Goal: Information Seeking & Learning: Compare options

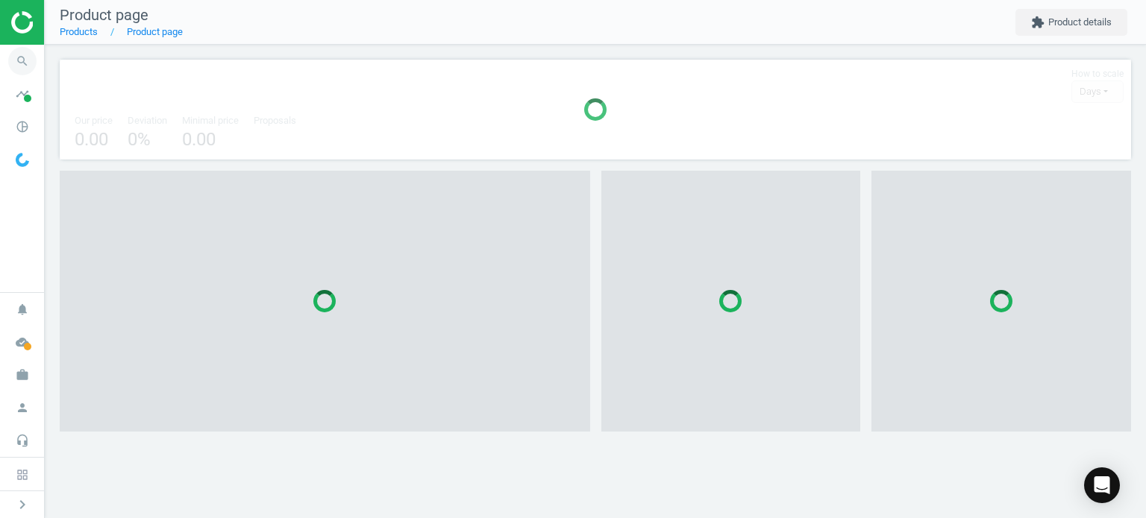
click at [31, 59] on icon "search" at bounding box center [22, 61] width 28 height 28
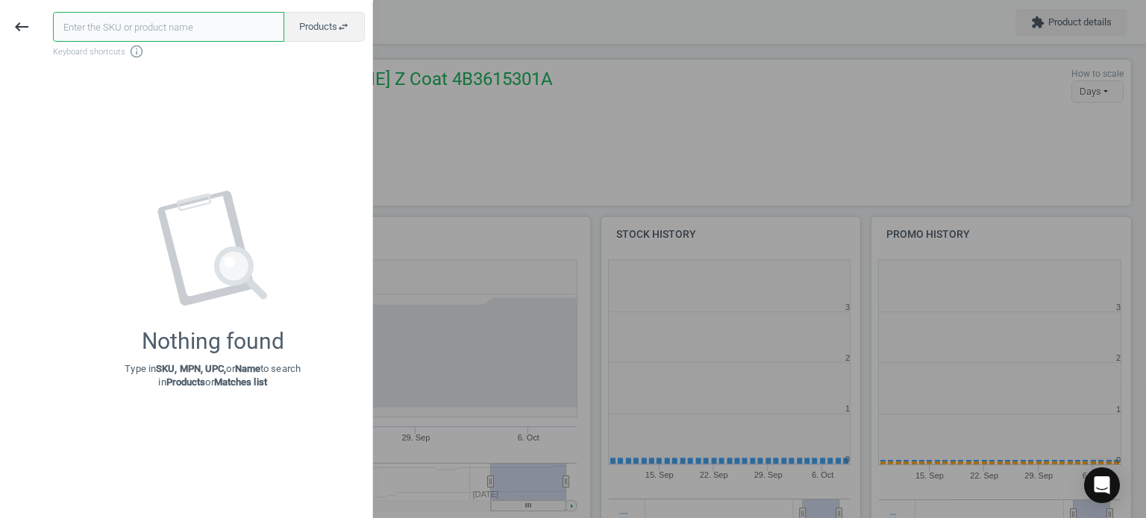
scroll to position [322, 279]
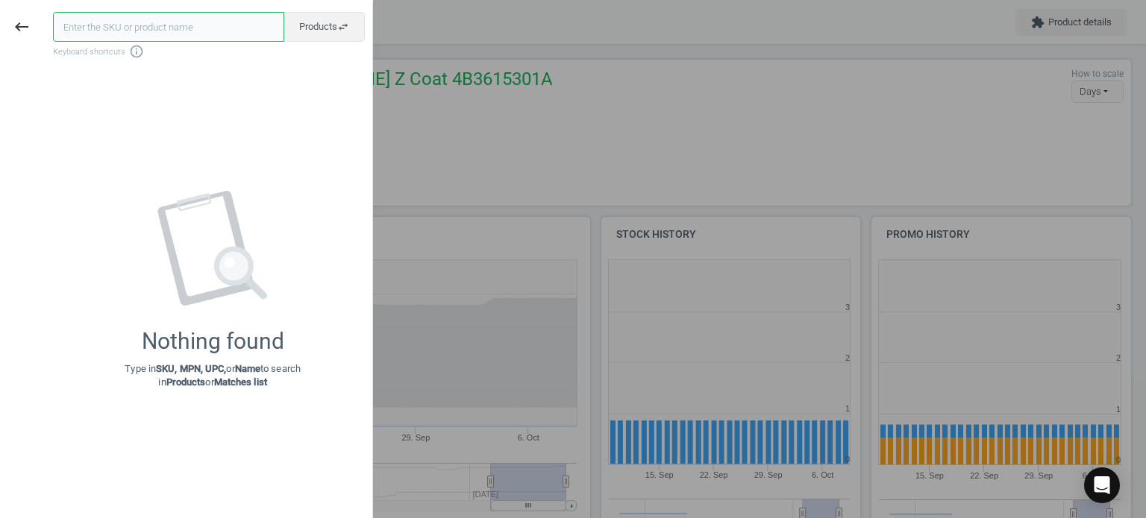
click at [158, 34] on input "text" at bounding box center [168, 27] width 231 height 30
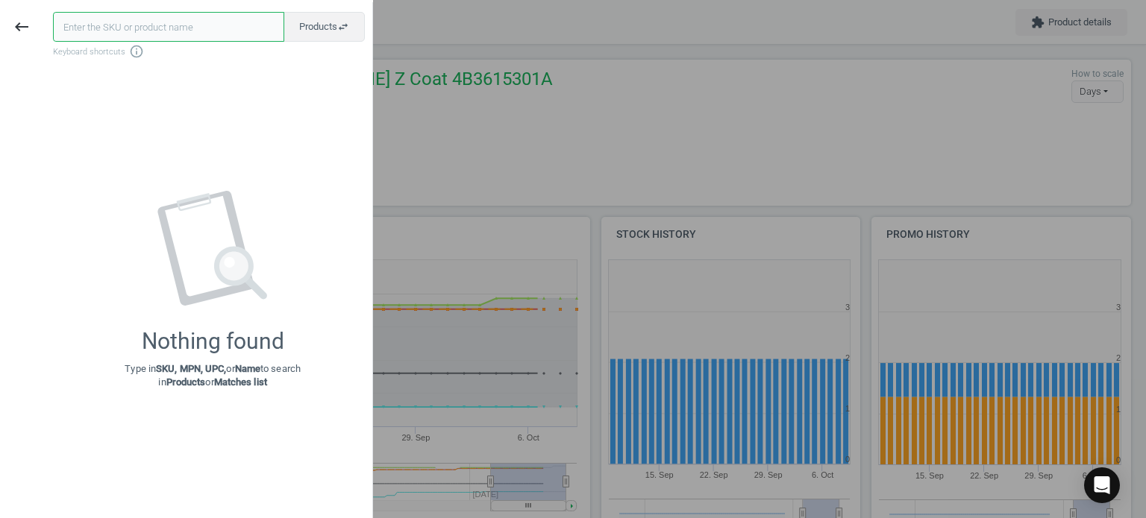
paste input "CRP-N2035515"
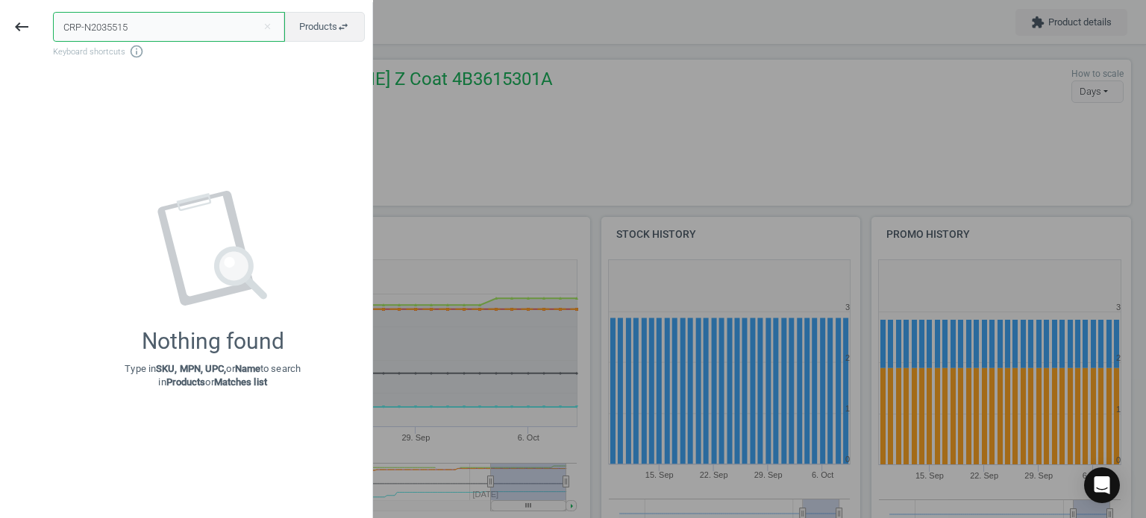
type input "CRP-N2035515"
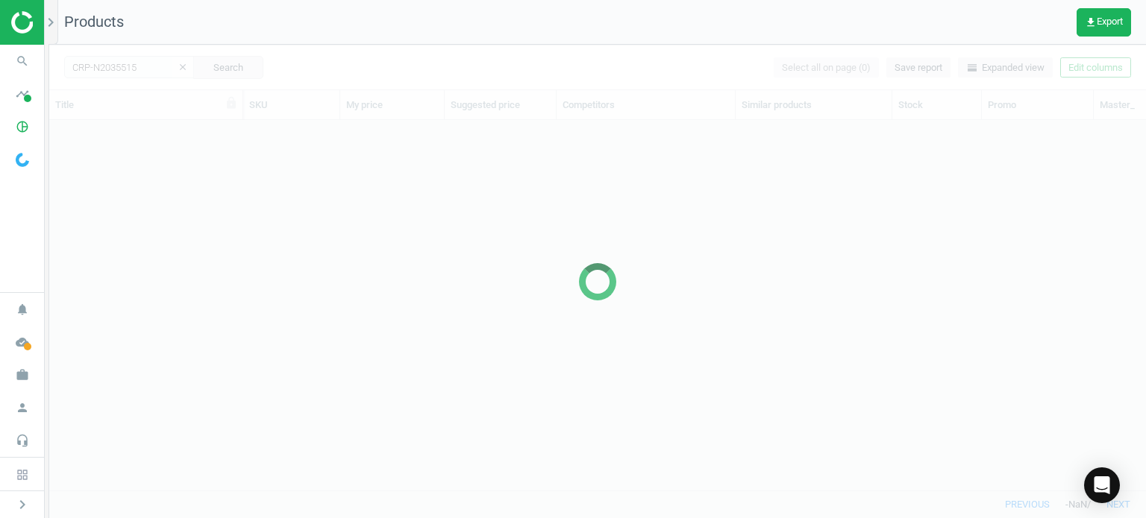
scroll to position [348, 1085]
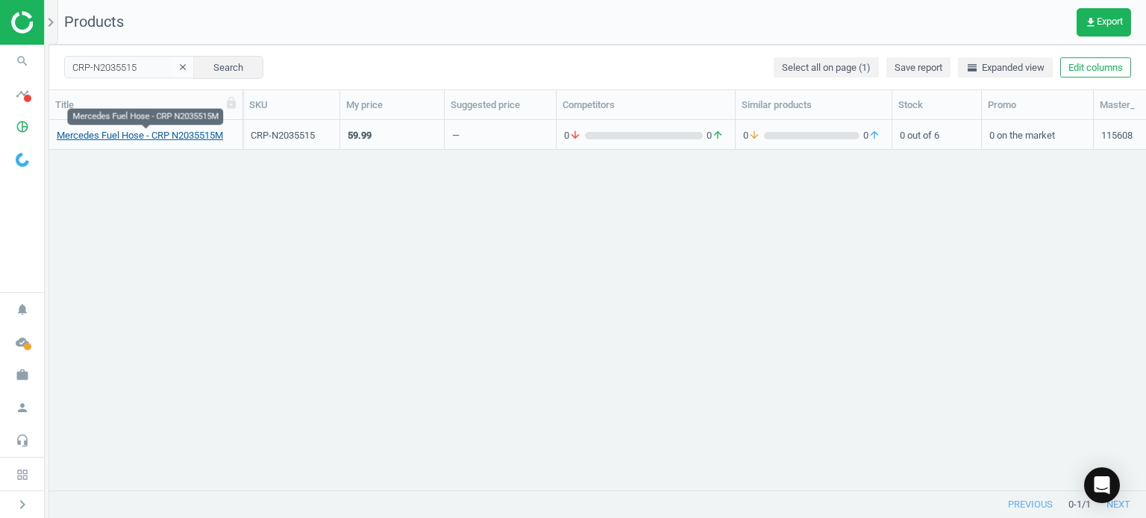
click at [215, 140] on link "Mercedes Fuel Hose - CRP N2035515M" at bounding box center [140, 135] width 166 height 13
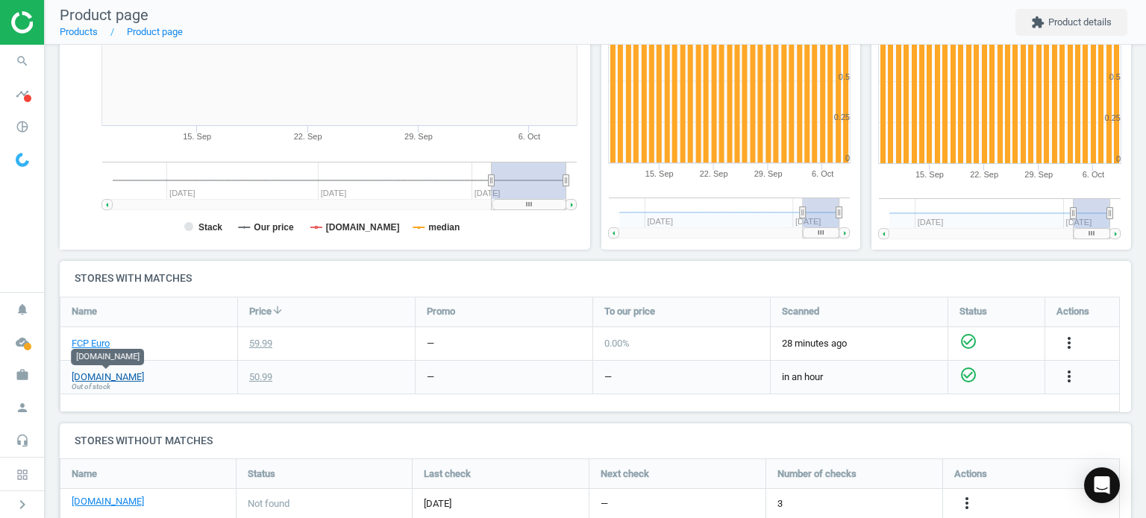
click at [104, 378] on link "[DOMAIN_NAME]" at bounding box center [108, 377] width 72 height 13
click at [3, 55] on span "search" at bounding box center [22, 61] width 45 height 33
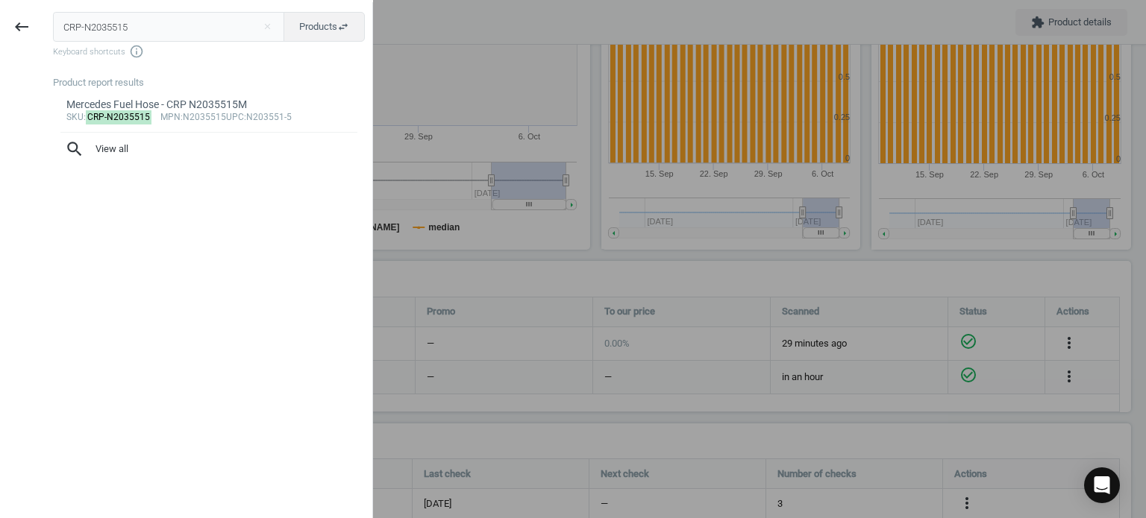
click at [118, 26] on input "CRP-N2035515" at bounding box center [169, 27] width 232 height 30
type input "MER-0279979548"
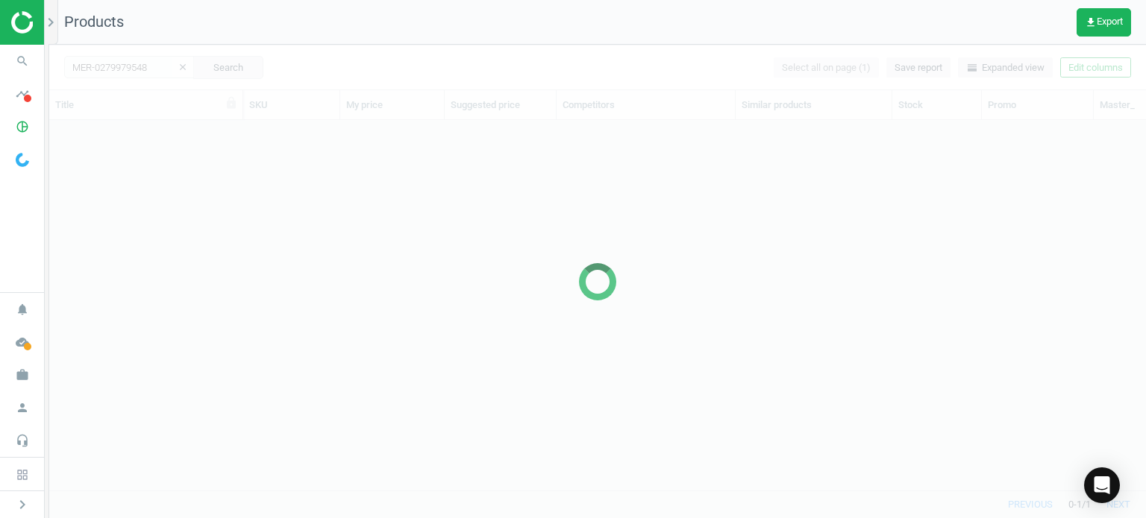
scroll to position [348, 1085]
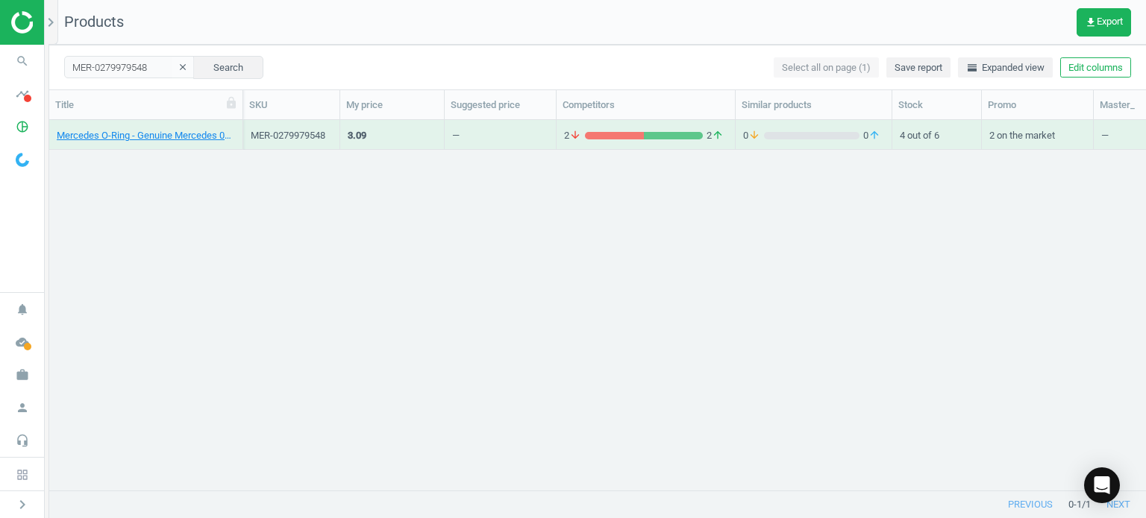
click at [192, 143] on div "Mercedes O-Ring - Genuine Mercedes 0279979548" at bounding box center [146, 138] width 178 height 19
click at [182, 140] on link "Mercedes O-Ring - Genuine Mercedes 0279979548" at bounding box center [146, 135] width 178 height 13
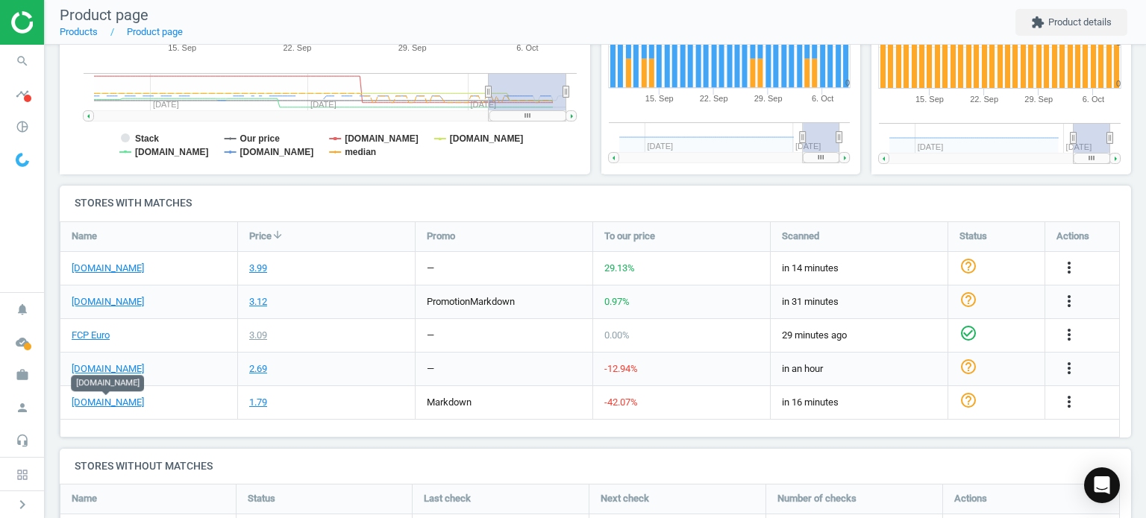
scroll to position [364, 0]
click at [104, 336] on link "FCP Euro" at bounding box center [91, 334] width 38 height 13
click at [108, 257] on div "[DOMAIN_NAME]" at bounding box center [148, 267] width 177 height 33
click at [116, 264] on link "[DOMAIN_NAME]" at bounding box center [108, 267] width 72 height 13
click at [104, 292] on div "[DOMAIN_NAME]" at bounding box center [148, 301] width 177 height 33
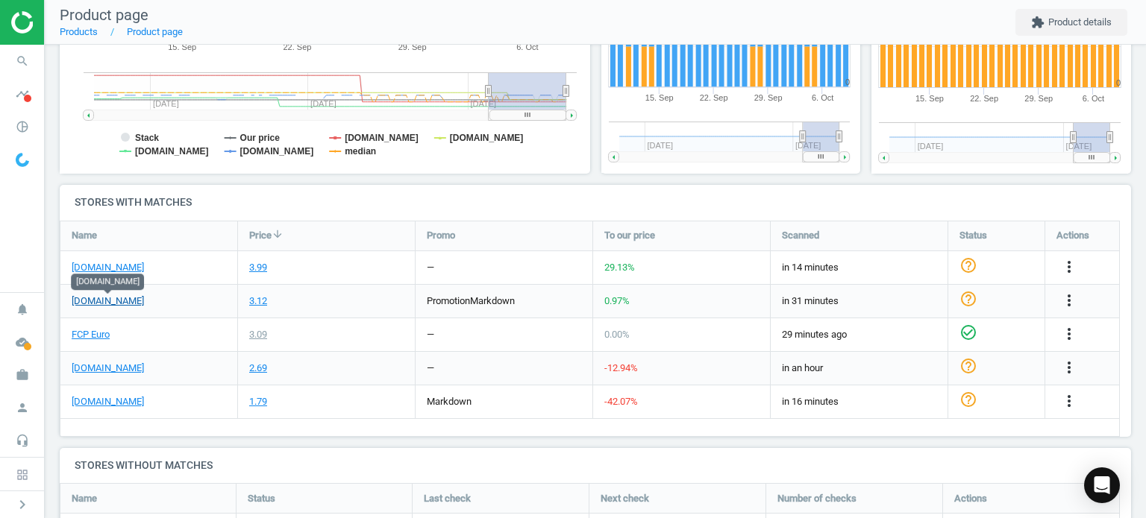
click at [116, 305] on link "[DOMAIN_NAME]" at bounding box center [108, 301] width 72 height 13
click at [119, 366] on link "[DOMAIN_NAME]" at bounding box center [108, 368] width 72 height 13
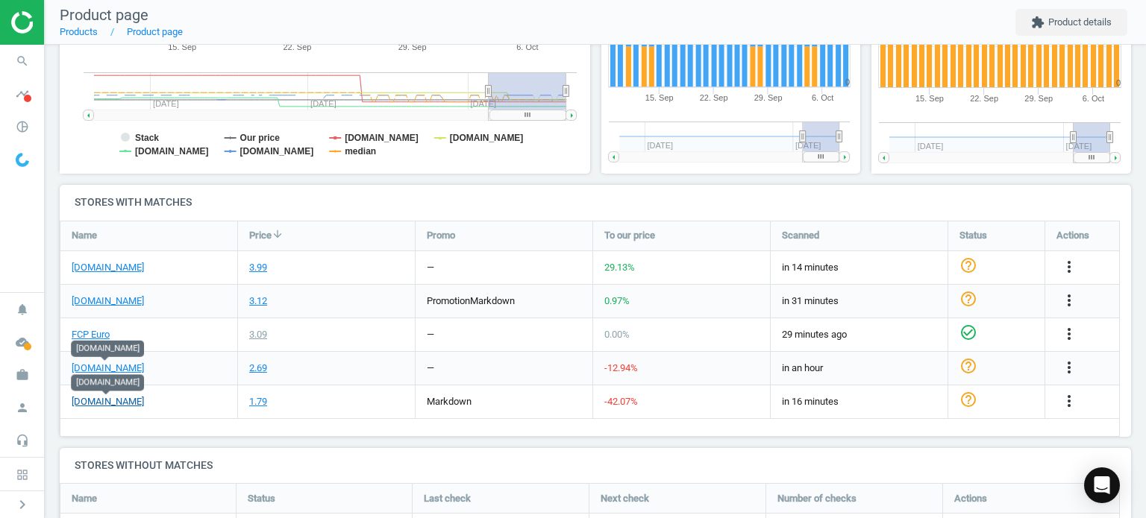
click at [104, 402] on link "[DOMAIN_NAME]" at bounding box center [108, 401] width 72 height 13
click at [23, 54] on icon "search" at bounding box center [22, 61] width 28 height 28
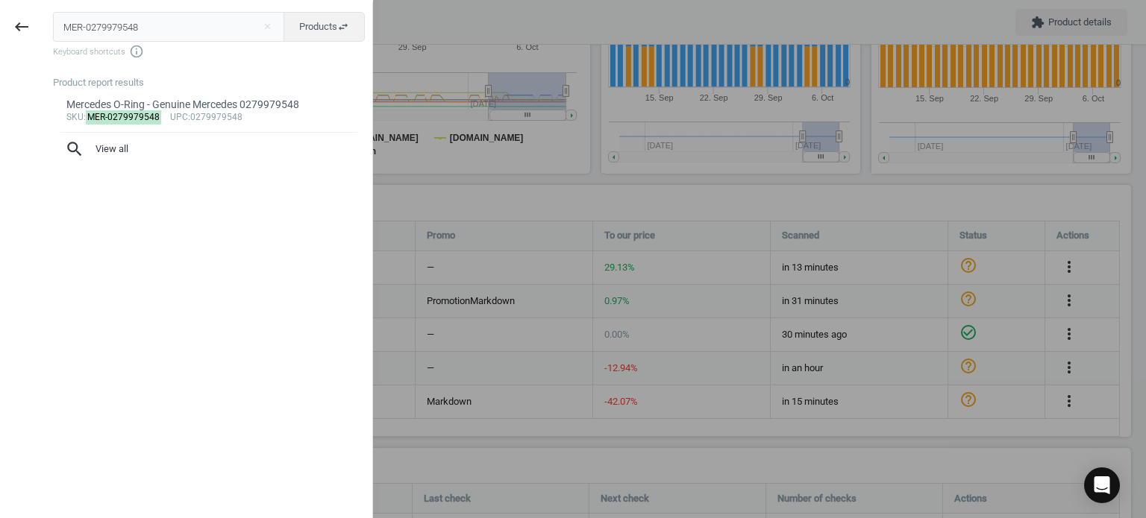
click at [195, 25] on input "MER-0279979548" at bounding box center [169, 27] width 232 height 30
type input "VOL-30645812"
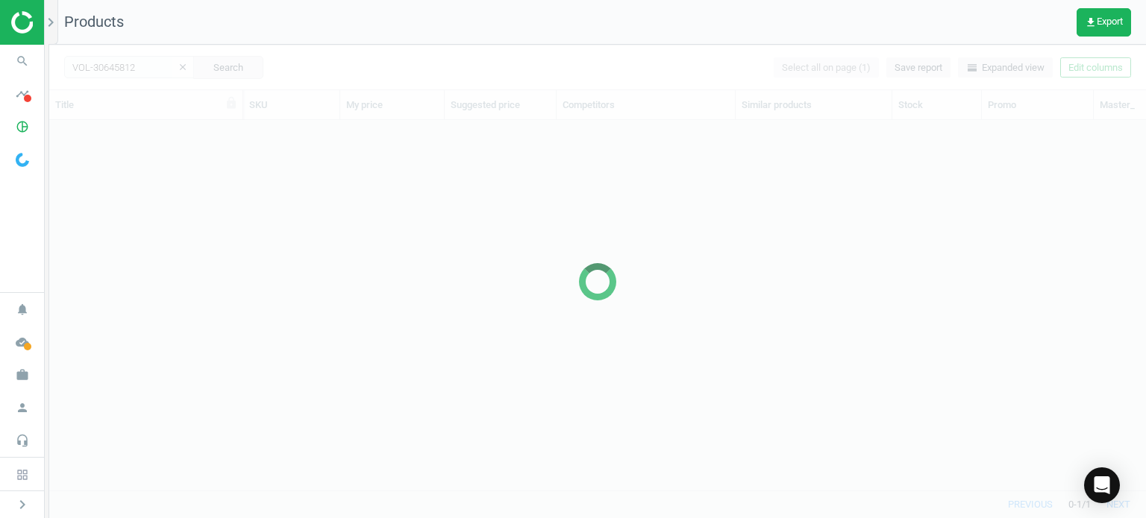
scroll to position [348, 1085]
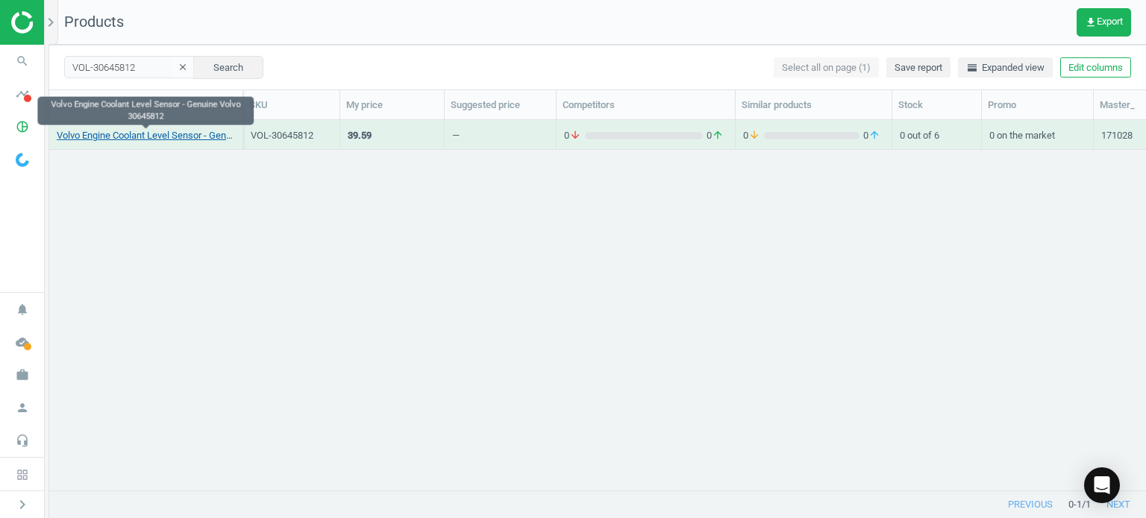
click at [215, 136] on link "Volvo Engine Coolant Level Sensor - Genuine Volvo 30645812" at bounding box center [146, 135] width 178 height 13
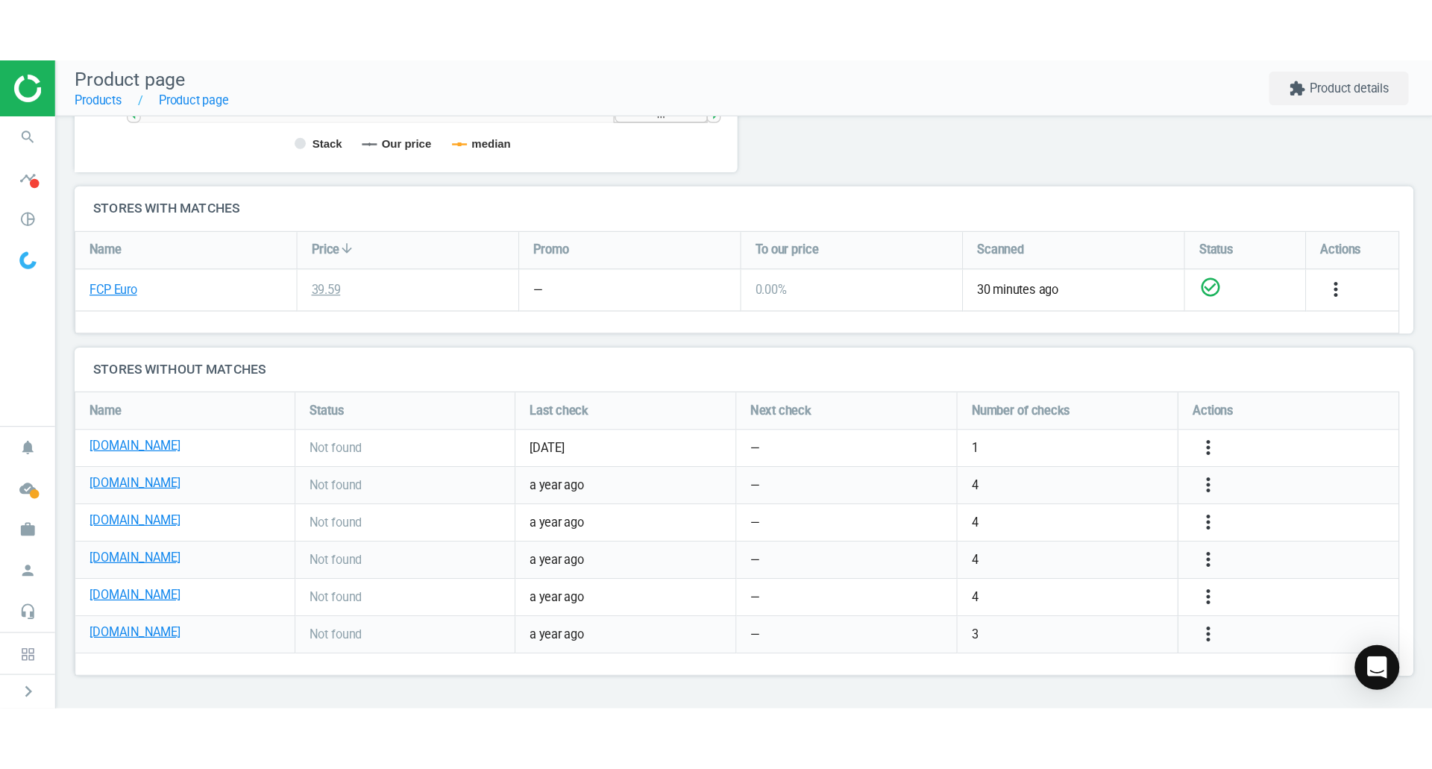
scroll to position [7, 7]
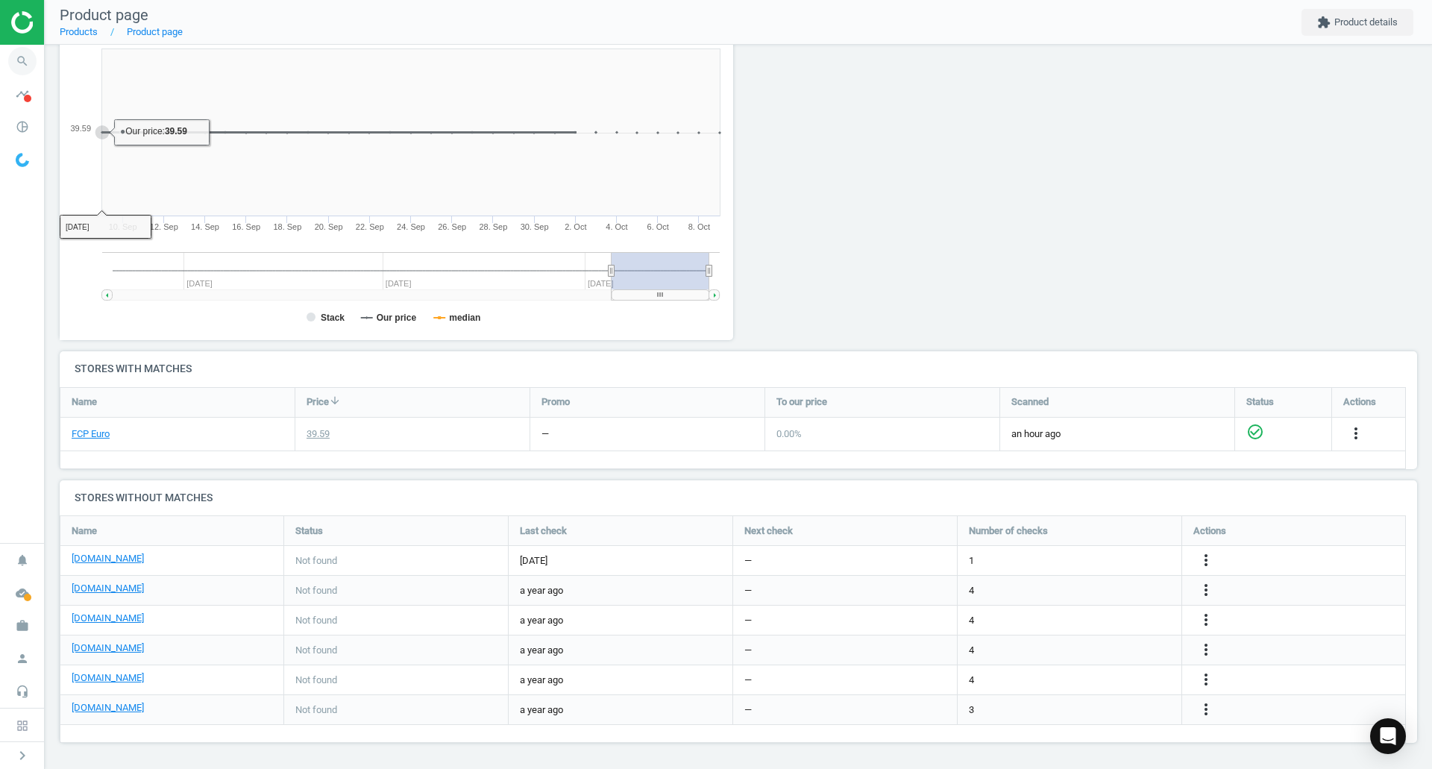
click at [0, 54] on span "search" at bounding box center [22, 61] width 45 height 33
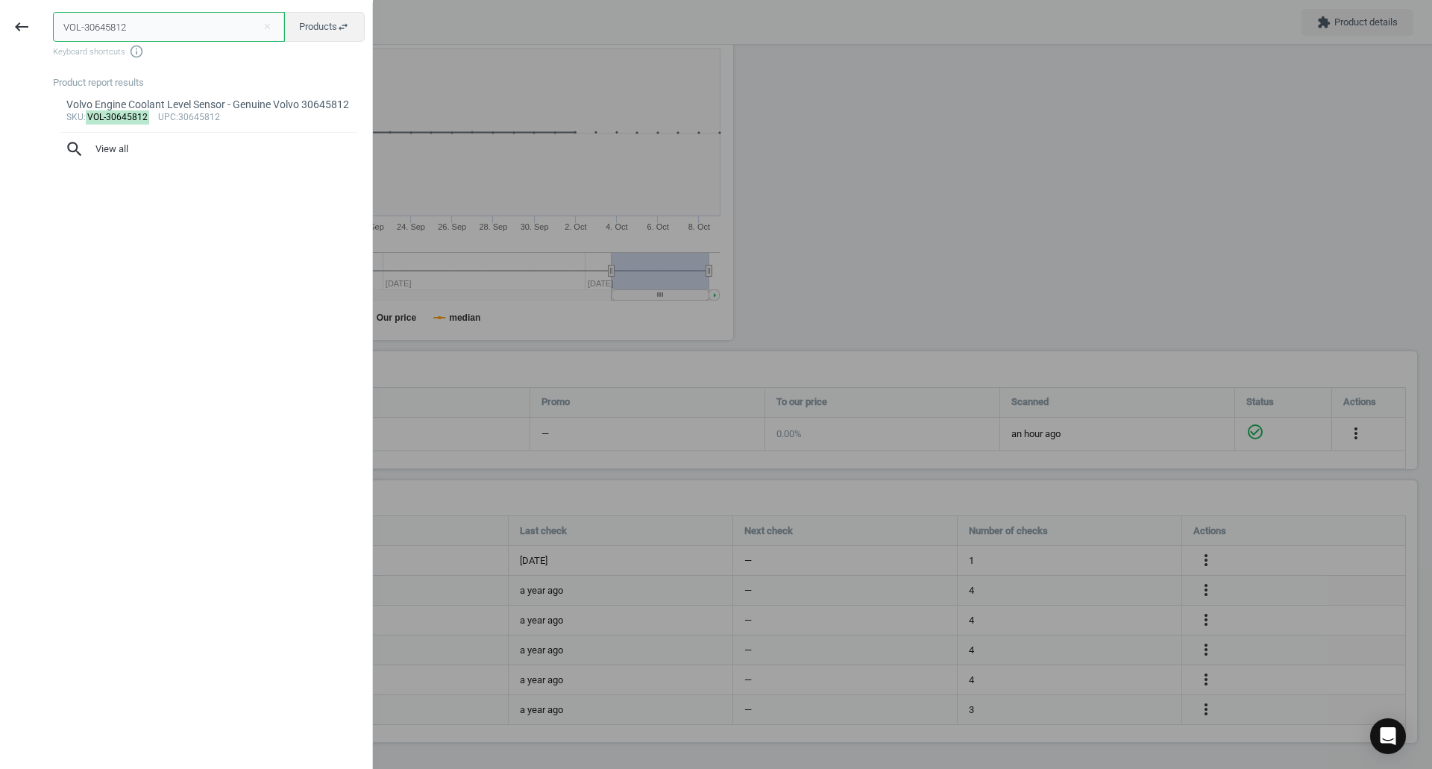
click at [128, 38] on input "VOL-30645812" at bounding box center [169, 27] width 232 height 30
paste input "PIE-707223100"
type input "PIE-707223100"
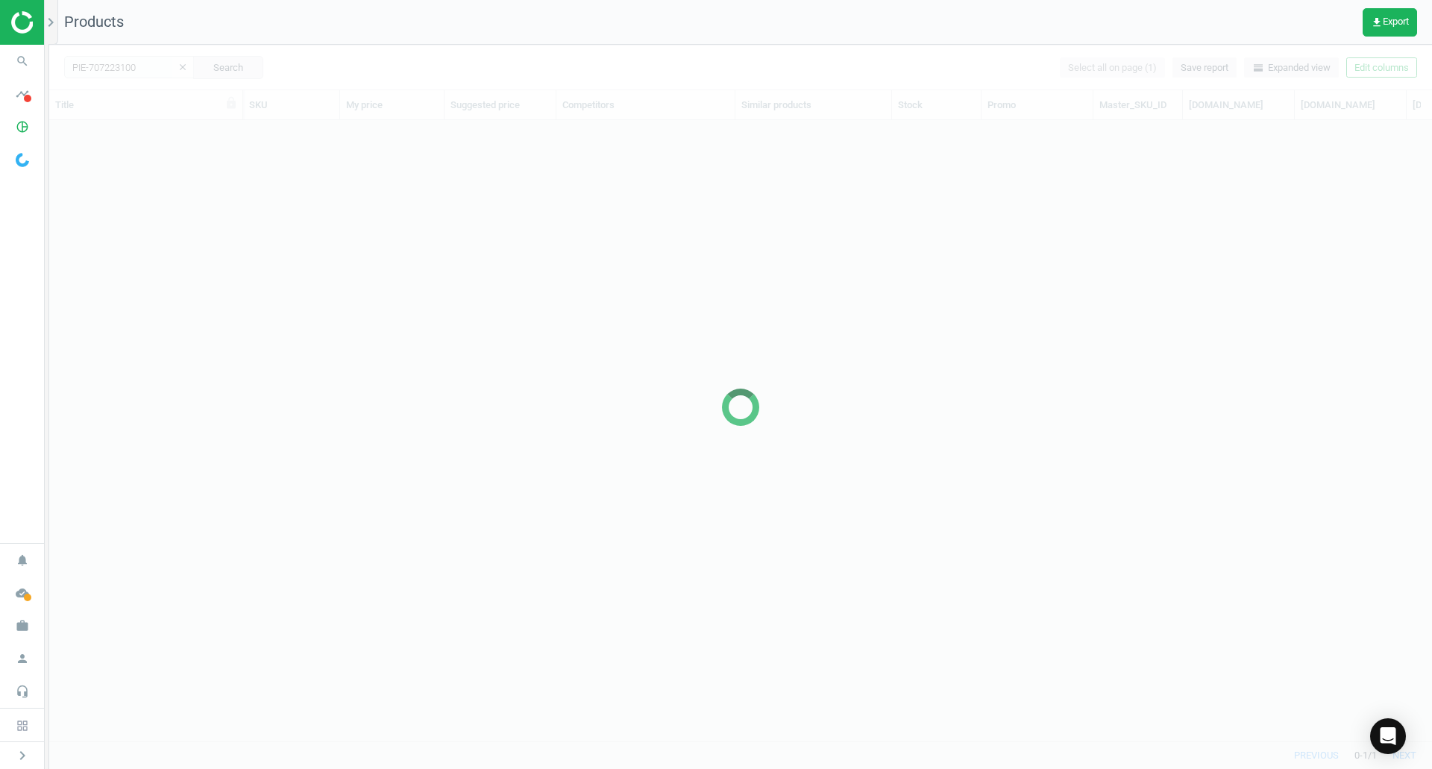
scroll to position [598, 1372]
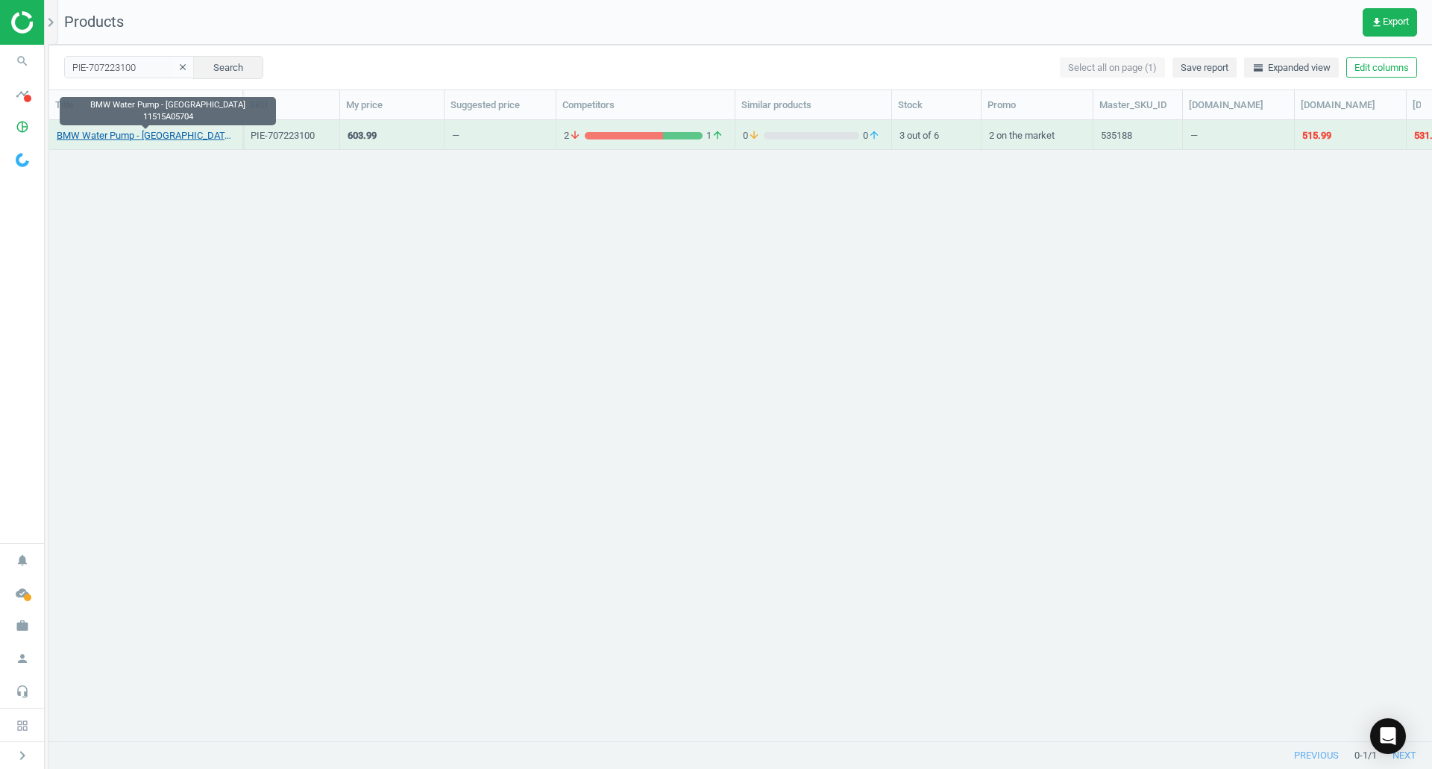
click at [103, 136] on link "BMW Water Pump - Pierburg 11515A05704" at bounding box center [146, 135] width 178 height 13
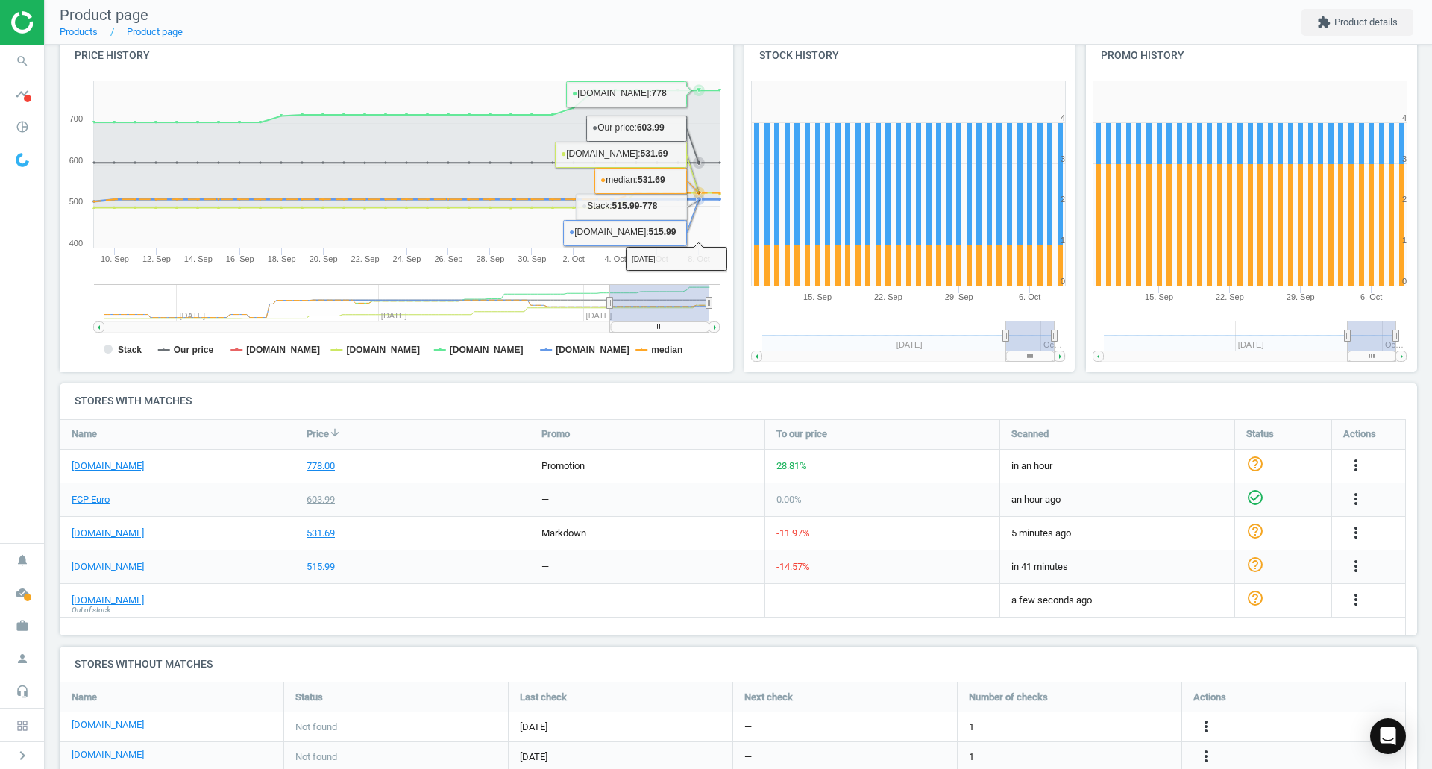
scroll to position [224, 0]
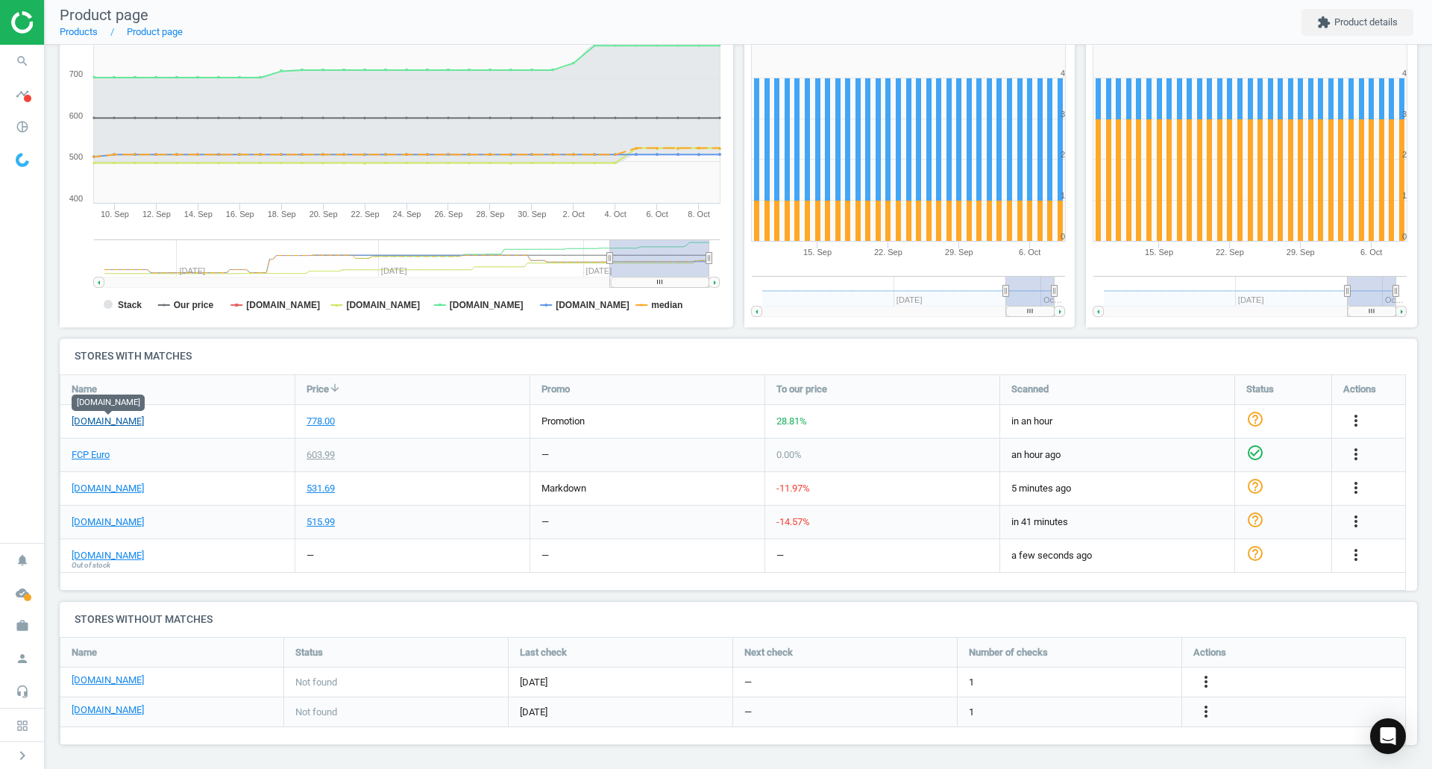
click at [119, 421] on link "[DOMAIN_NAME]" at bounding box center [108, 421] width 72 height 13
click at [97, 451] on link "FCP Euro" at bounding box center [91, 454] width 38 height 13
click at [25, 70] on icon "search" at bounding box center [22, 61] width 28 height 28
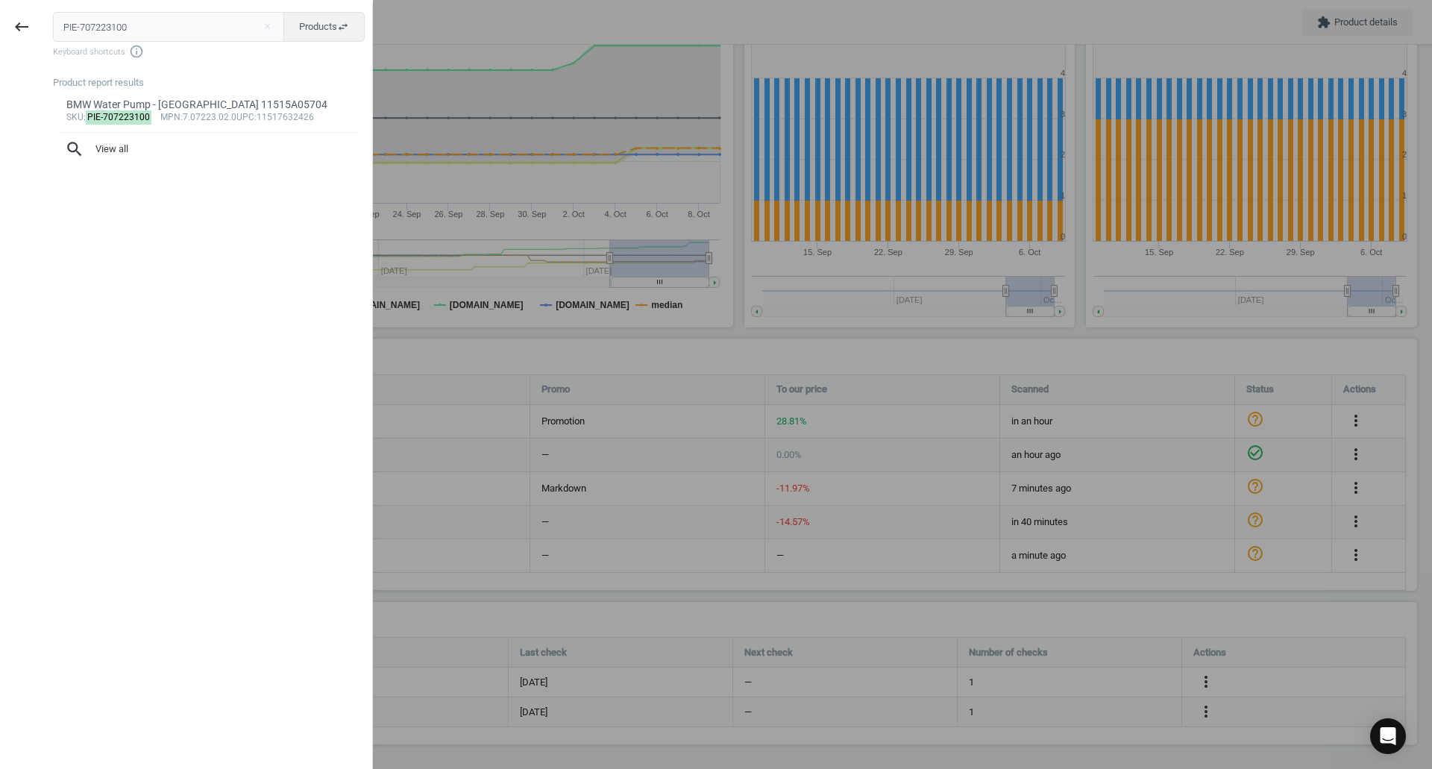
click at [158, 28] on input "PIE-707223100" at bounding box center [169, 27] width 232 height 30
click at [162, 28] on input "PIE-707223100" at bounding box center [169, 27] width 232 height 30
click at [171, 23] on input "PIE-707223100ZFS-0501319279" at bounding box center [169, 27] width 232 height 30
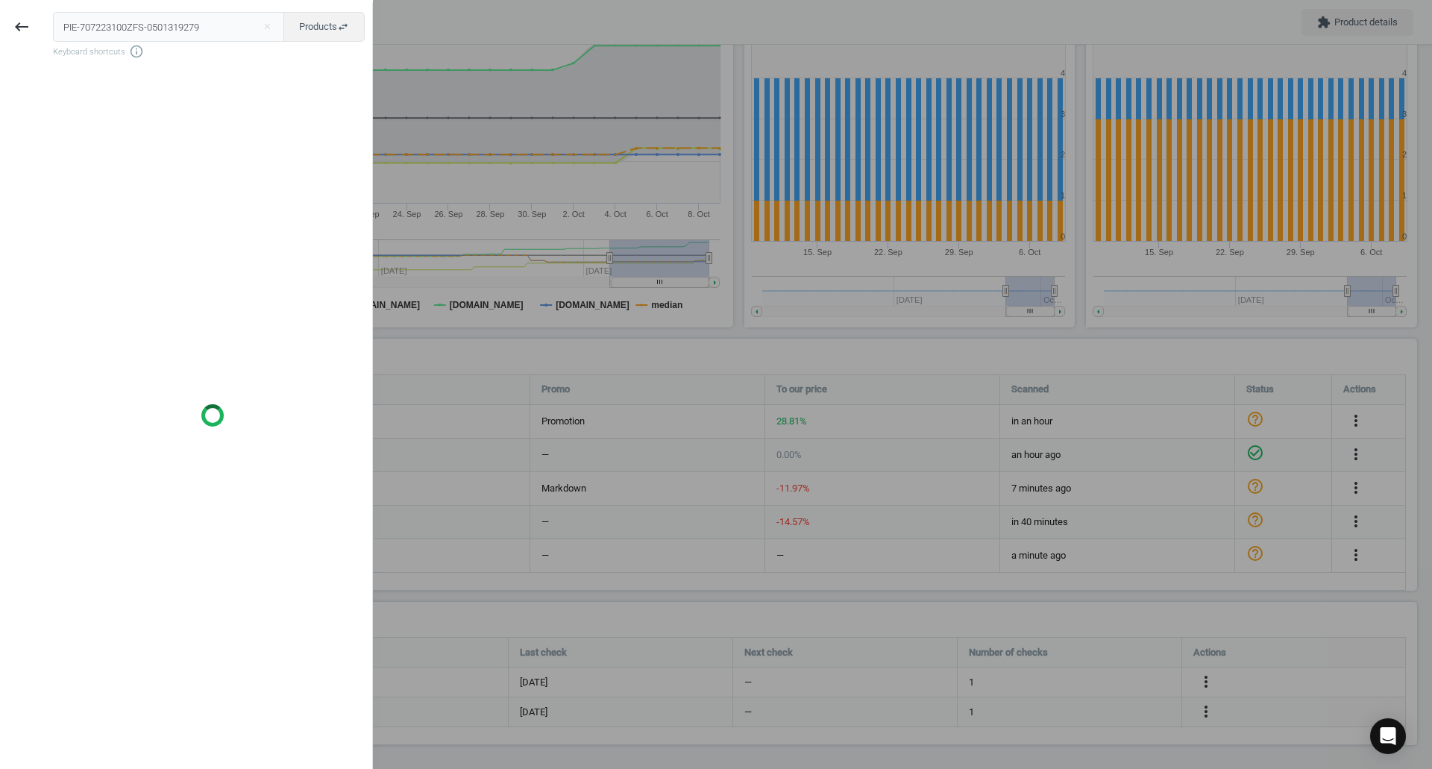
click at [171, 23] on input "PIE-707223100ZFS-0501319279" at bounding box center [169, 27] width 232 height 30
type input "ZFS-0501319279"
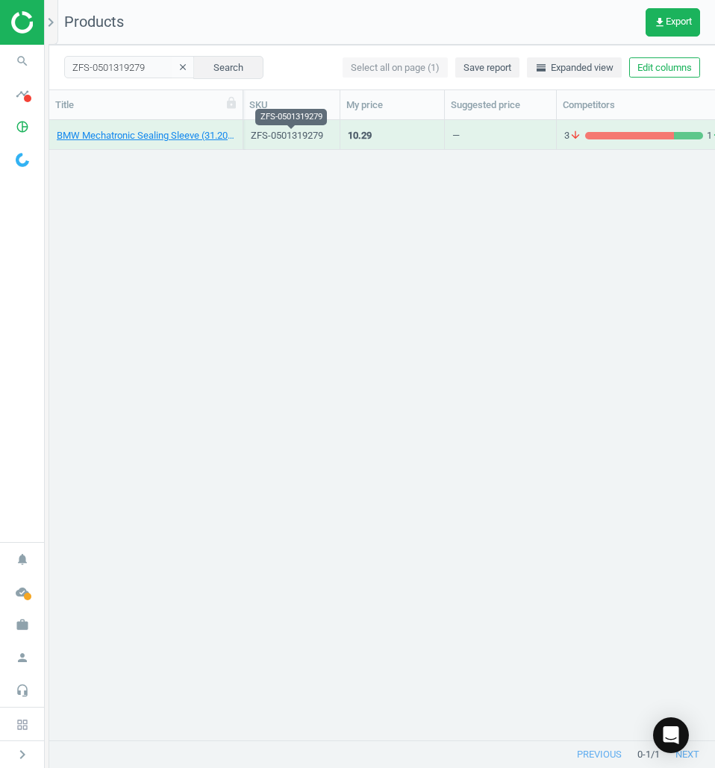
scroll to position [598, 654]
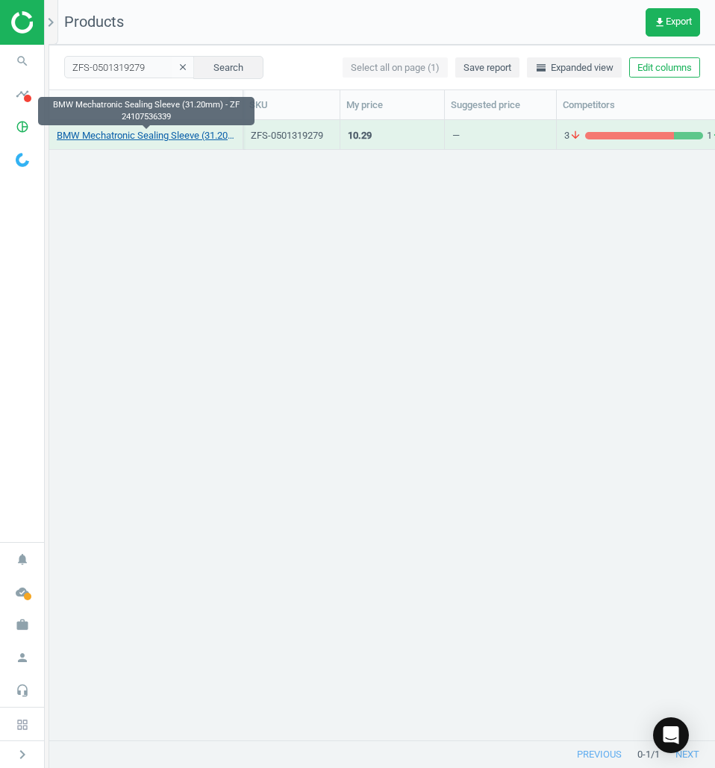
click at [152, 140] on link "BMW Mechatronic Sealing Sleeve (31.20mm) - ZF 24107536339" at bounding box center [146, 135] width 178 height 13
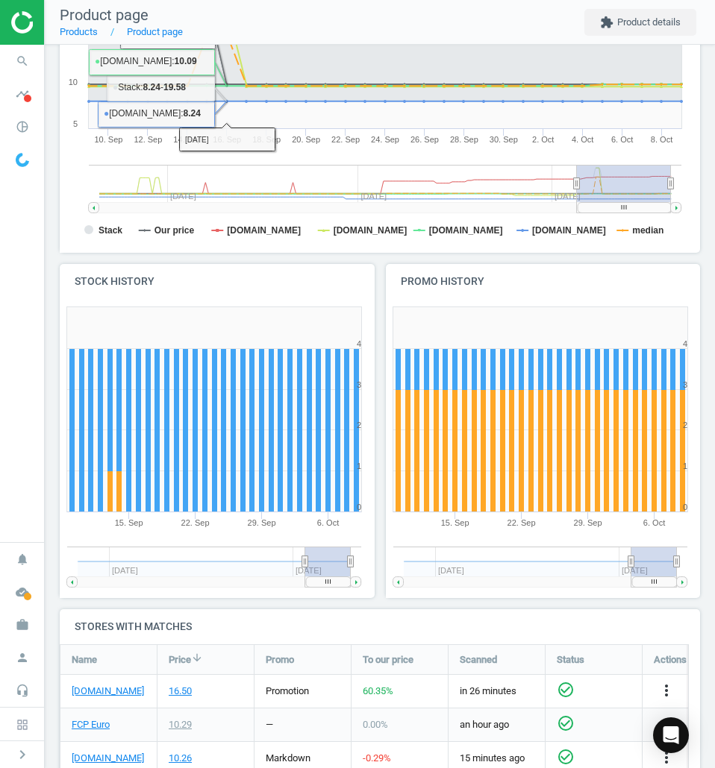
scroll to position [522, 0]
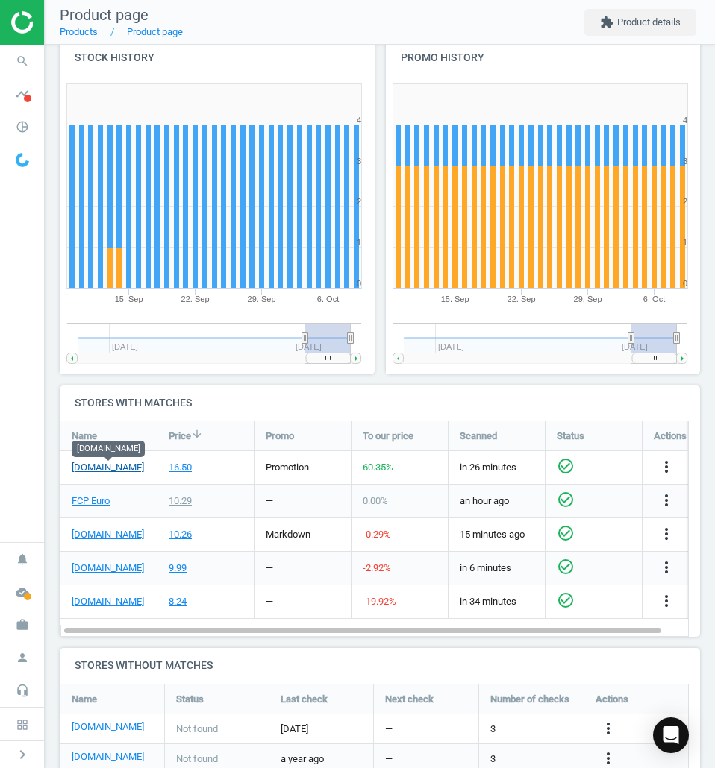
click at [95, 462] on link "[DOMAIN_NAME]" at bounding box center [108, 467] width 72 height 13
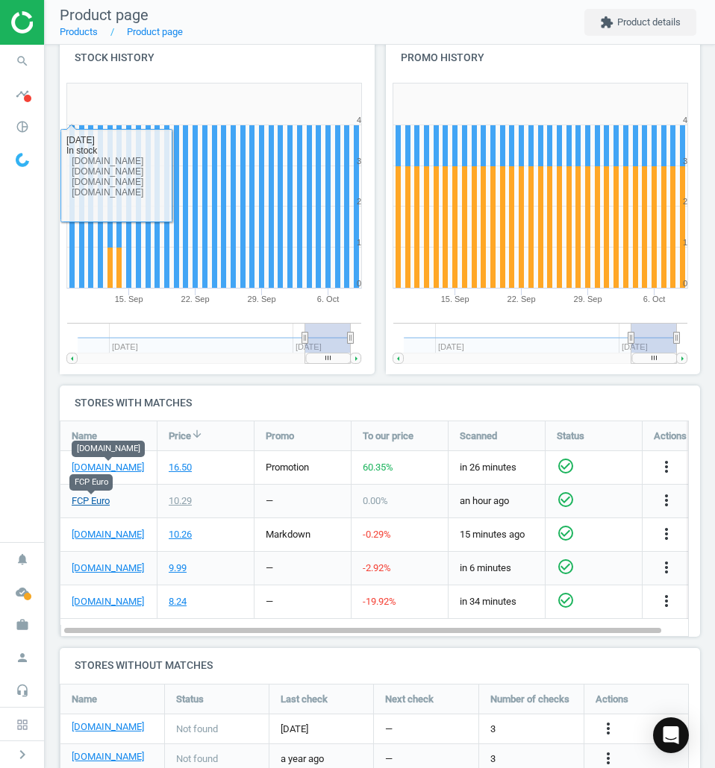
click at [76, 505] on link "FCP Euro" at bounding box center [91, 501] width 38 height 13
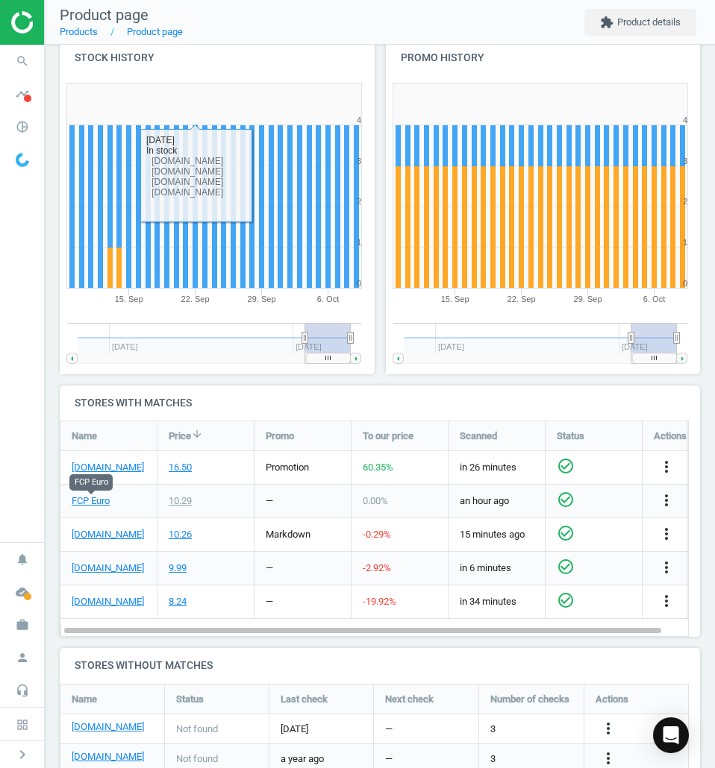
scroll to position [572, 0]
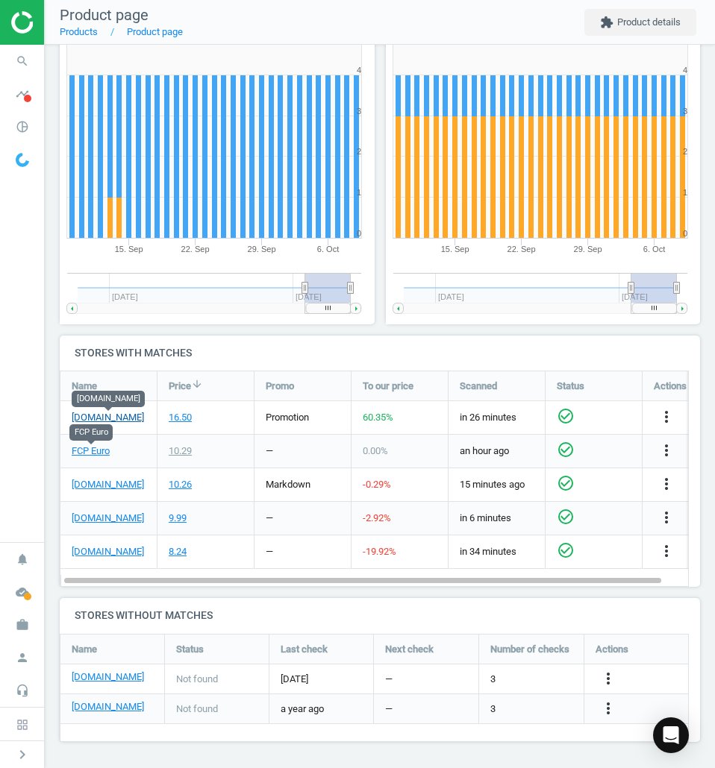
click at [137, 419] on link "[DOMAIN_NAME]" at bounding box center [108, 417] width 72 height 13
click at [17, 60] on icon "search" at bounding box center [22, 61] width 28 height 28
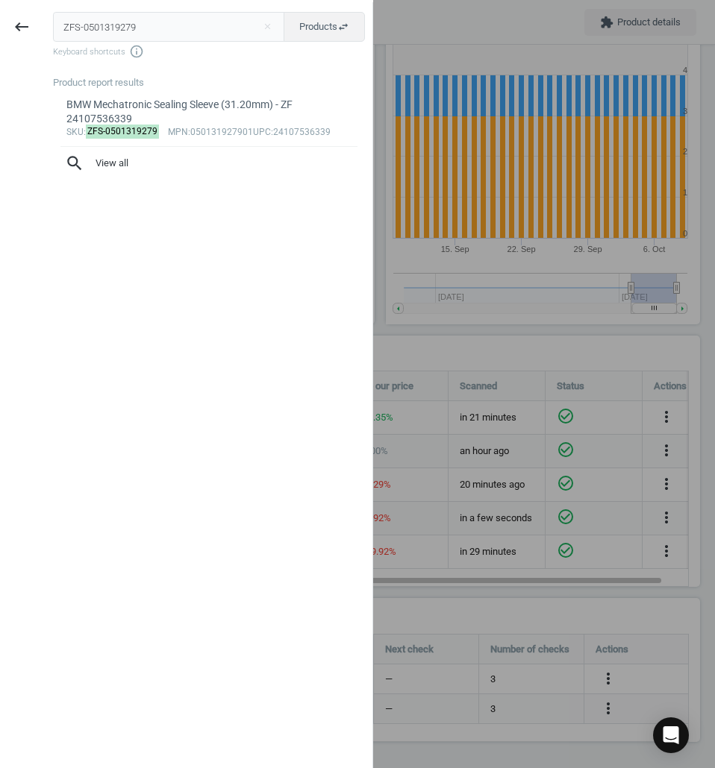
click at [113, 28] on input "ZFS-0501319279" at bounding box center [169, 27] width 232 height 30
type input "ELR-B04000"
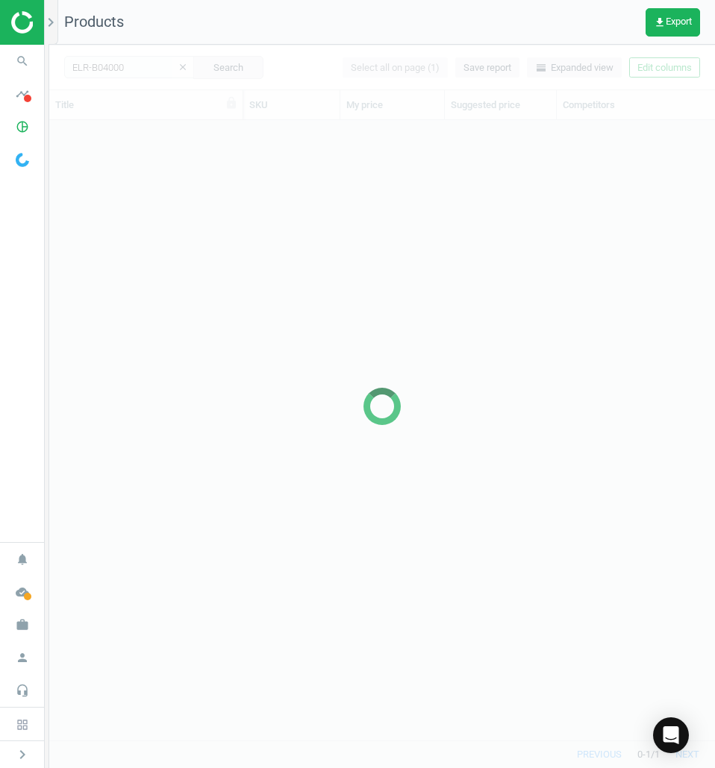
scroll to position [598, 654]
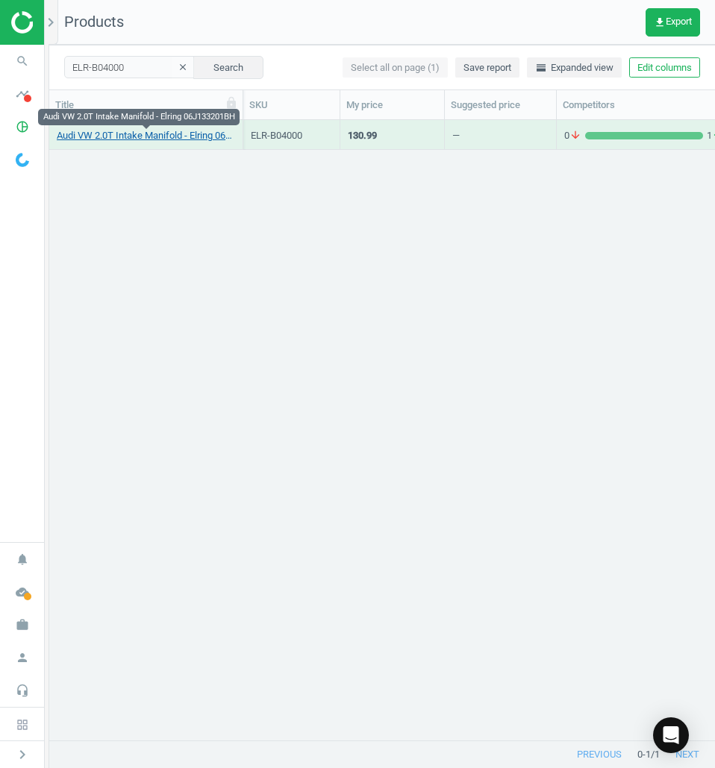
click at [172, 141] on link "Audi VW 2.0T Intake Manifold - Elring 06J133201BH" at bounding box center [146, 135] width 178 height 13
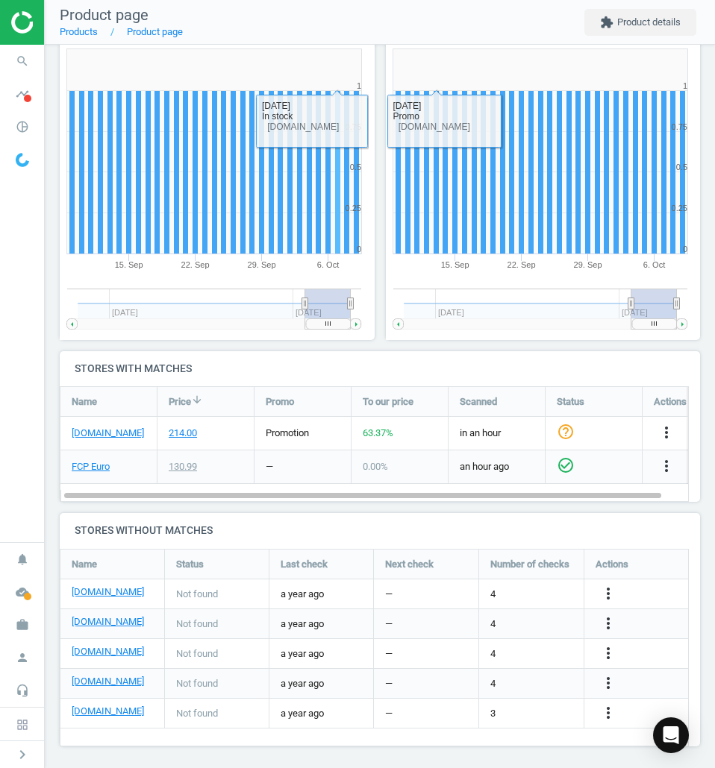
scroll to position [561, 0]
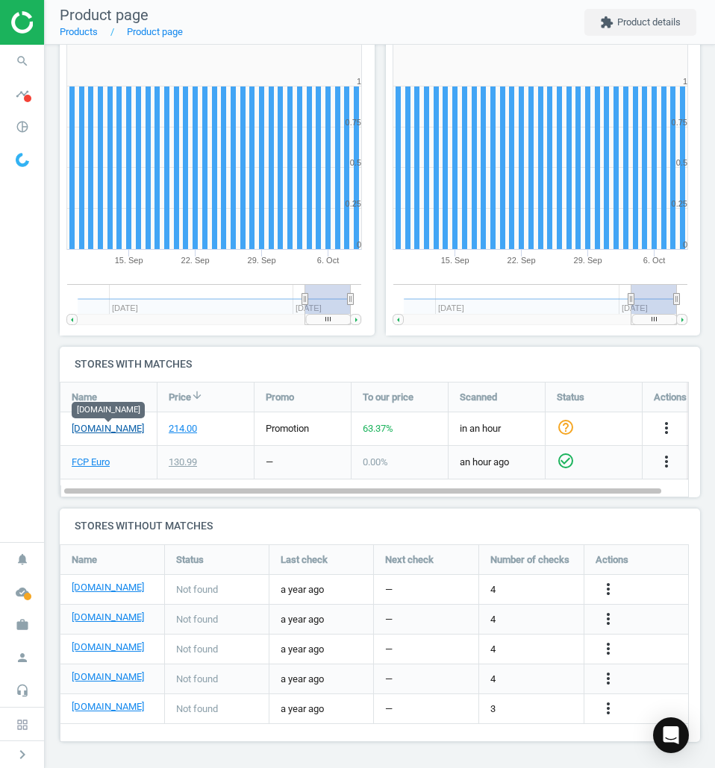
click at [125, 428] on link "[DOMAIN_NAME]" at bounding box center [108, 428] width 72 height 13
drag, startPoint x: 101, startPoint y: 461, endPoint x: 77, endPoint y: 464, distance: 24.1
click at [77, 464] on link "FCP Euro" at bounding box center [91, 462] width 38 height 13
click at [128, 430] on link "[DOMAIN_NAME]" at bounding box center [108, 428] width 72 height 13
click at [668, 430] on icon "more_vert" at bounding box center [666, 428] width 18 height 18
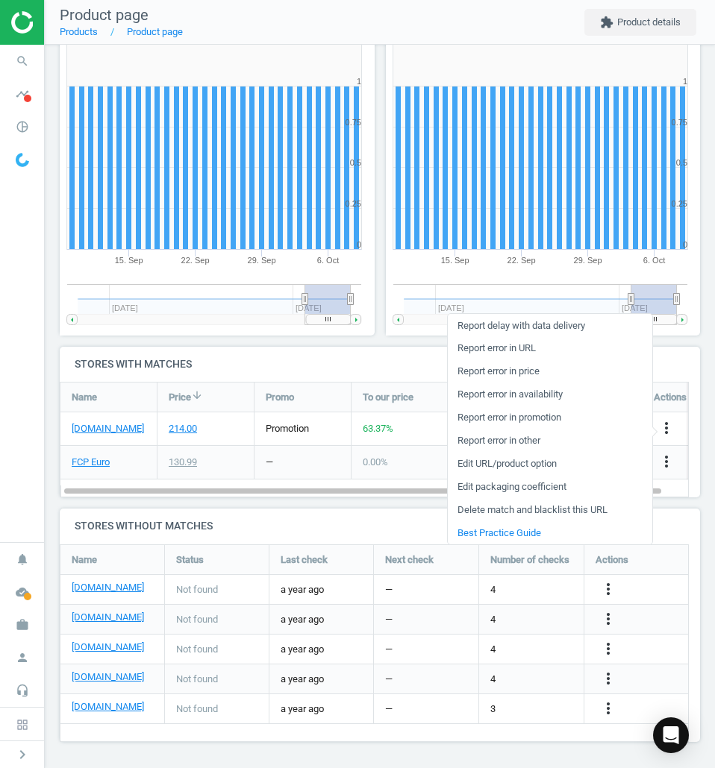
click at [474, 354] on link "Report error in URL" at bounding box center [550, 348] width 204 height 23
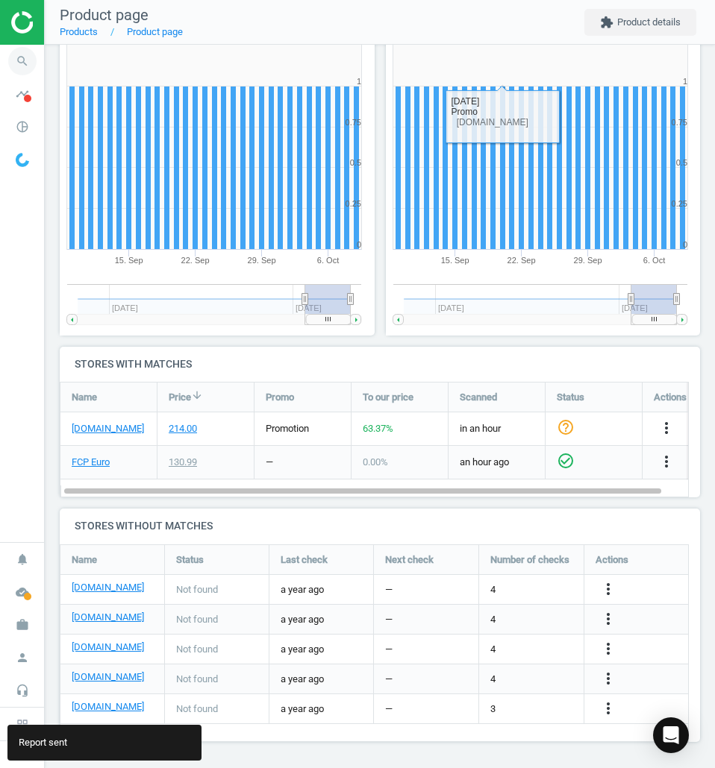
click at [33, 57] on icon "search" at bounding box center [22, 61] width 28 height 28
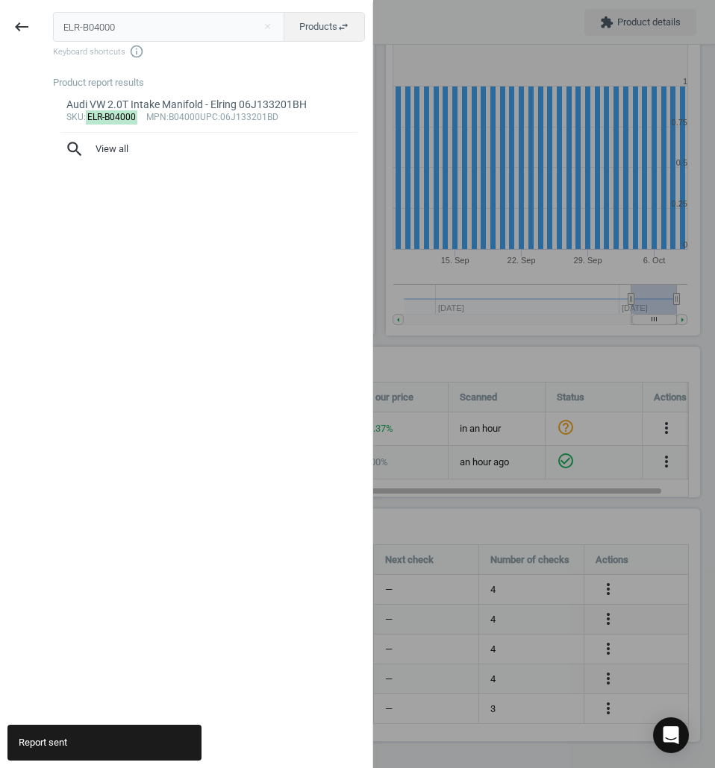
click at [134, 31] on input "ELR-B04000" at bounding box center [169, 27] width 232 height 30
type input "OES-13717568030"
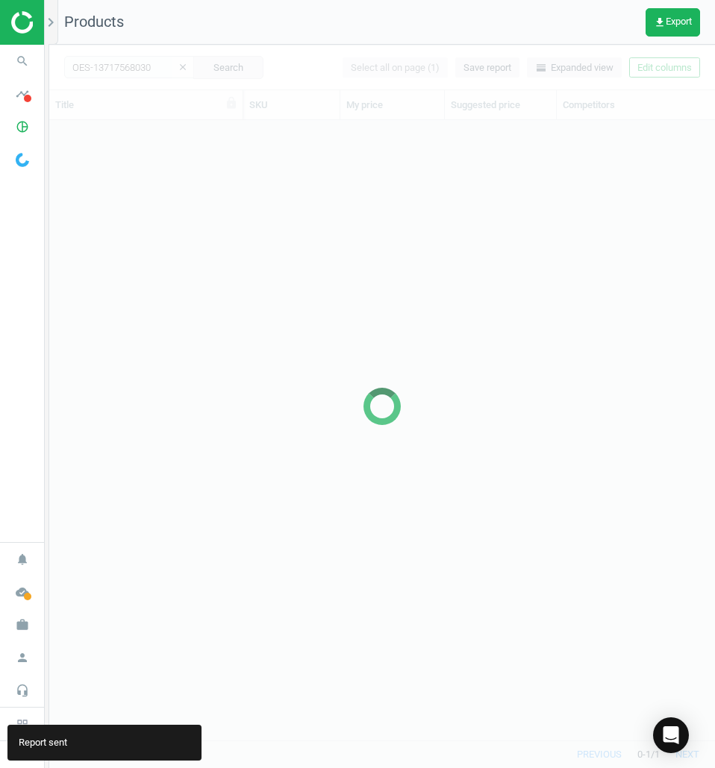
scroll to position [598, 654]
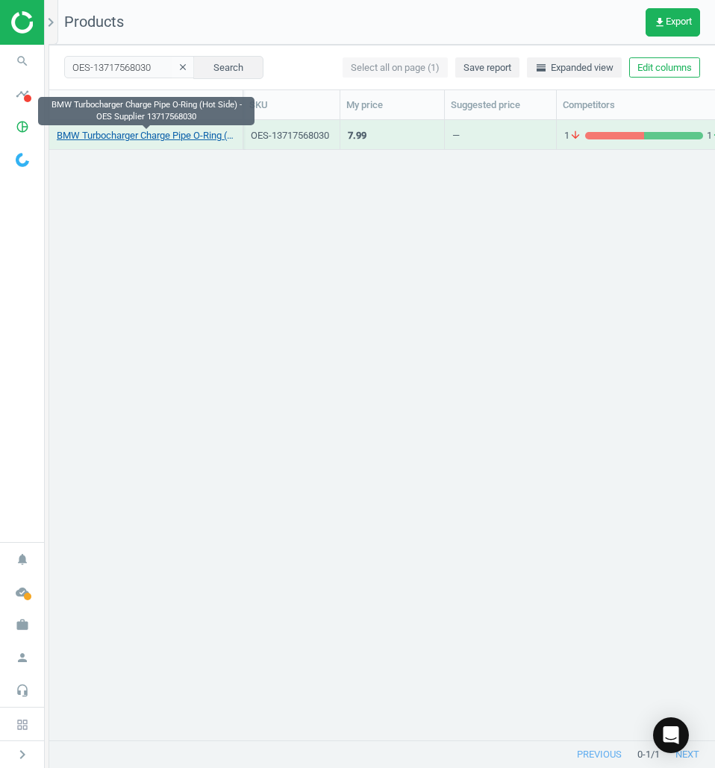
click at [154, 136] on link "BMW Turbocharger Charge Pipe O-Ring (Hot Side) - OES Supplier 13717568030" at bounding box center [146, 135] width 178 height 13
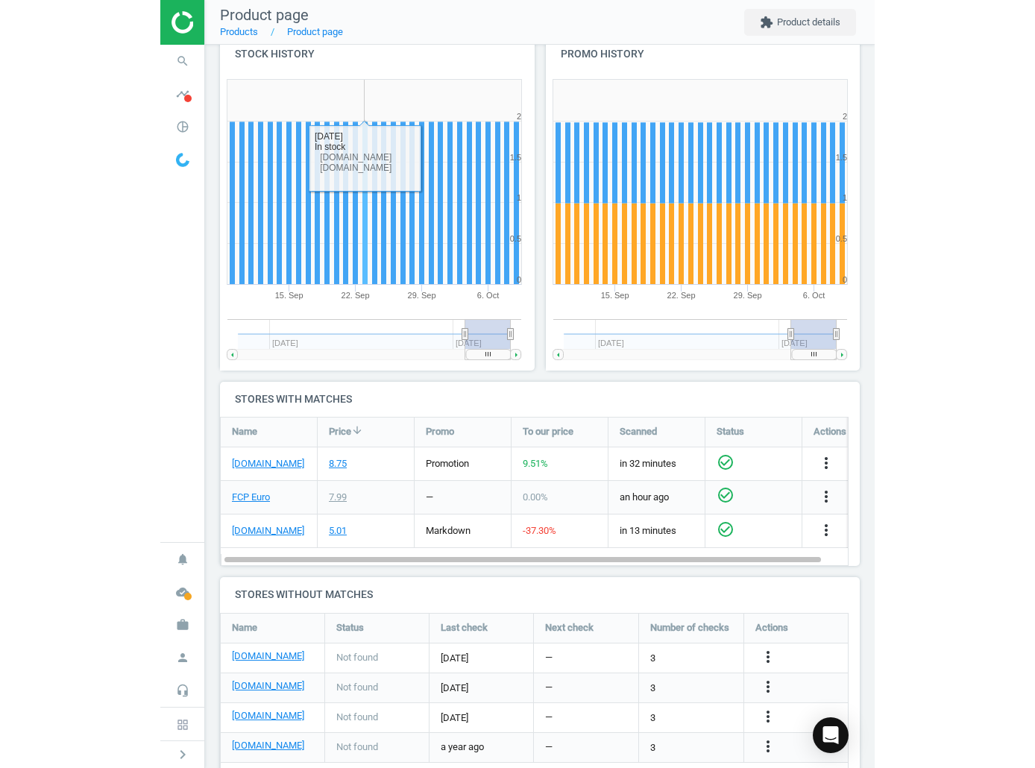
scroll to position [589, 0]
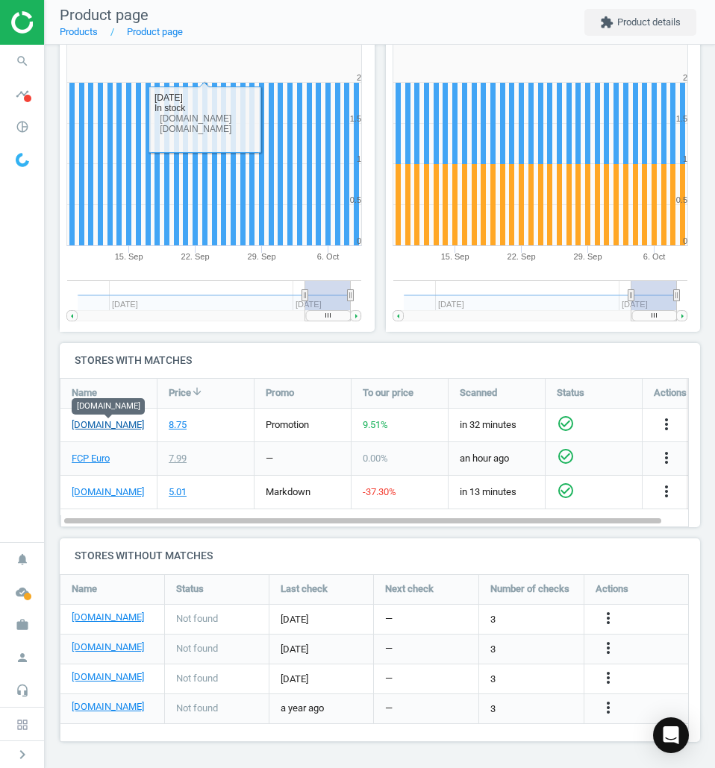
click at [120, 421] on link "[DOMAIN_NAME]" at bounding box center [108, 425] width 72 height 13
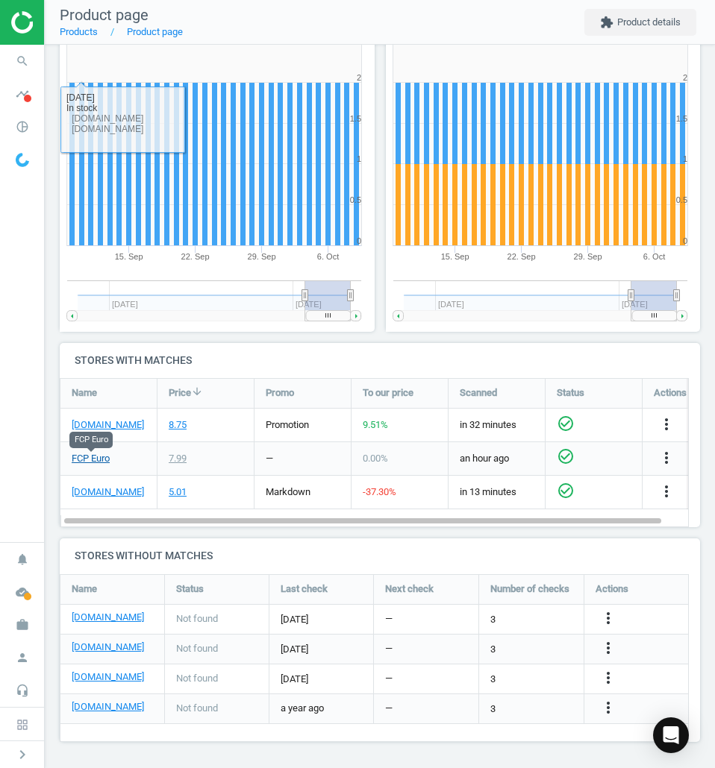
click at [92, 456] on link "FCP Euro" at bounding box center [91, 458] width 38 height 13
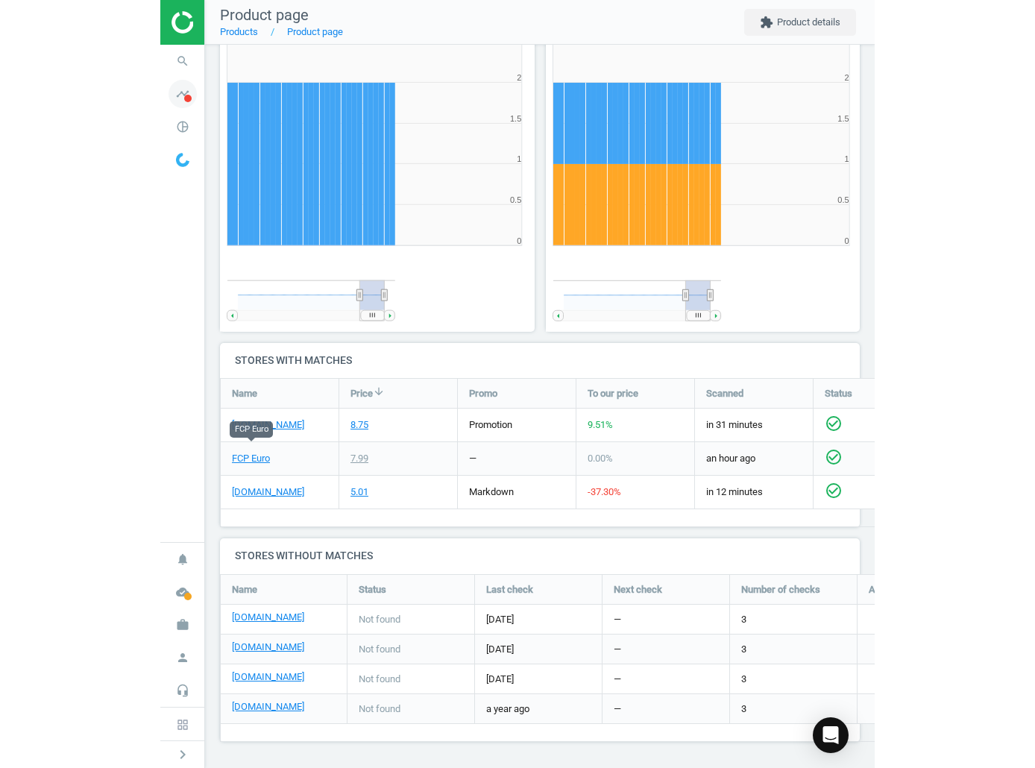
scroll to position [191, 973]
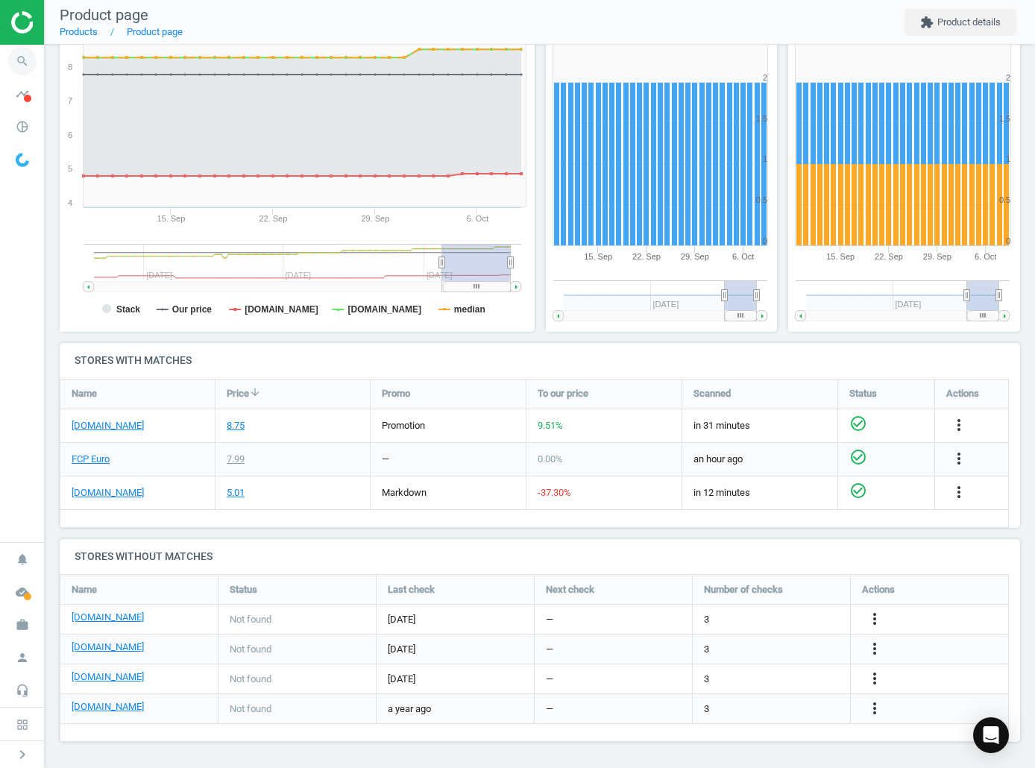
click at [27, 57] on icon "search" at bounding box center [22, 61] width 28 height 28
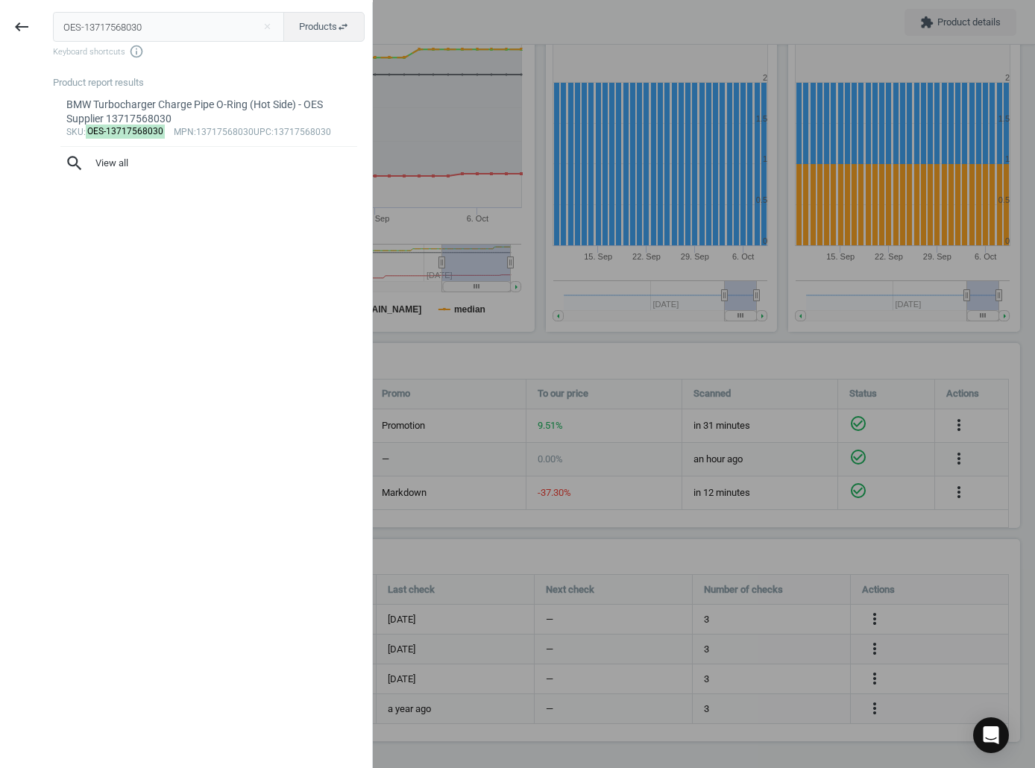
click at [116, 27] on input "OES-13717568030" at bounding box center [169, 27] width 232 height 30
type input "SAC-313749"
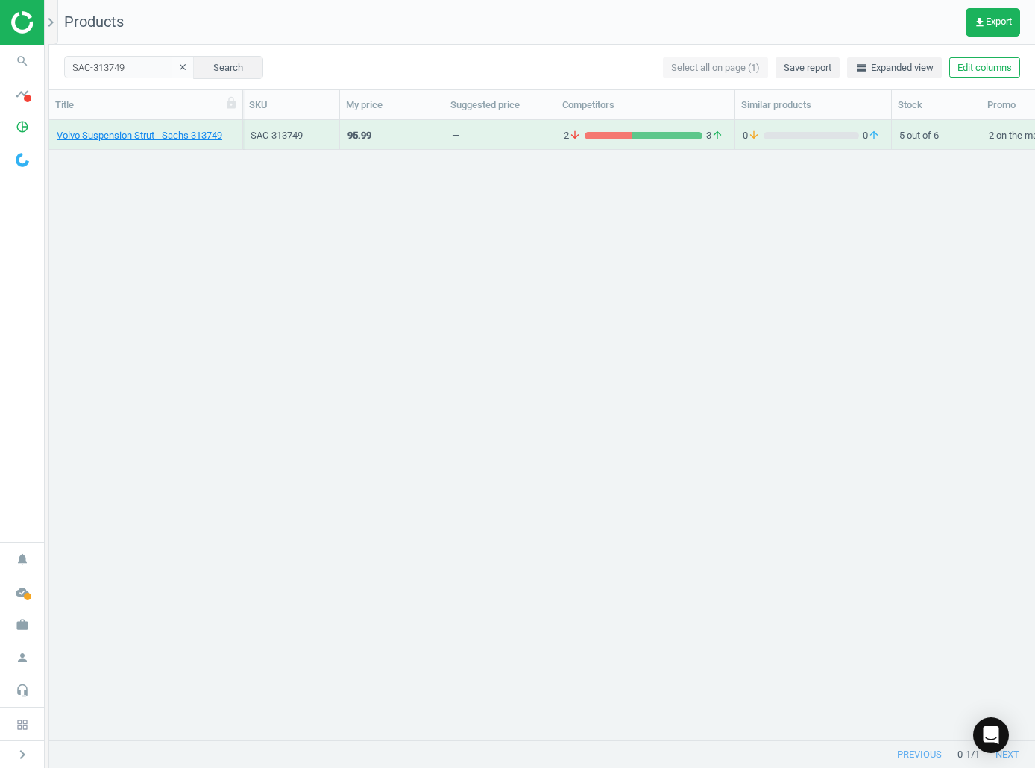
click at [94, 125] on div "Volvo Suspension Strut - Sachs 313749" at bounding box center [146, 135] width 178 height 26
click at [106, 134] on link "Volvo Suspension Strut - Sachs 313749" at bounding box center [140, 135] width 166 height 13
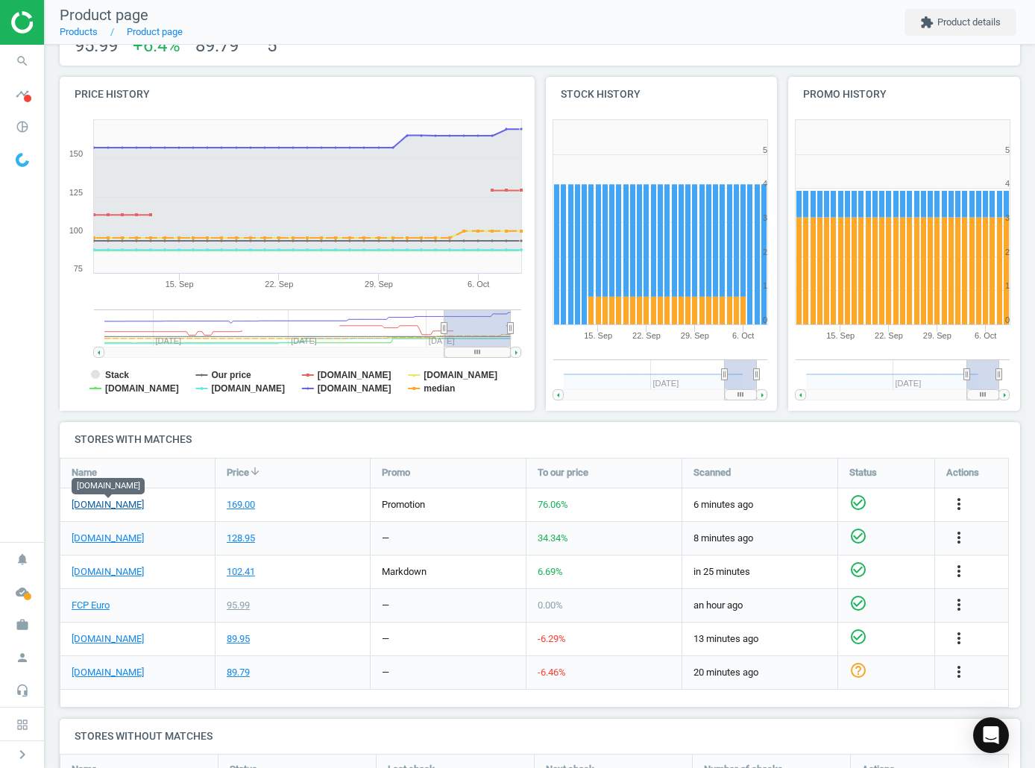
click at [128, 510] on link "[DOMAIN_NAME]" at bounding box center [108, 504] width 72 height 13
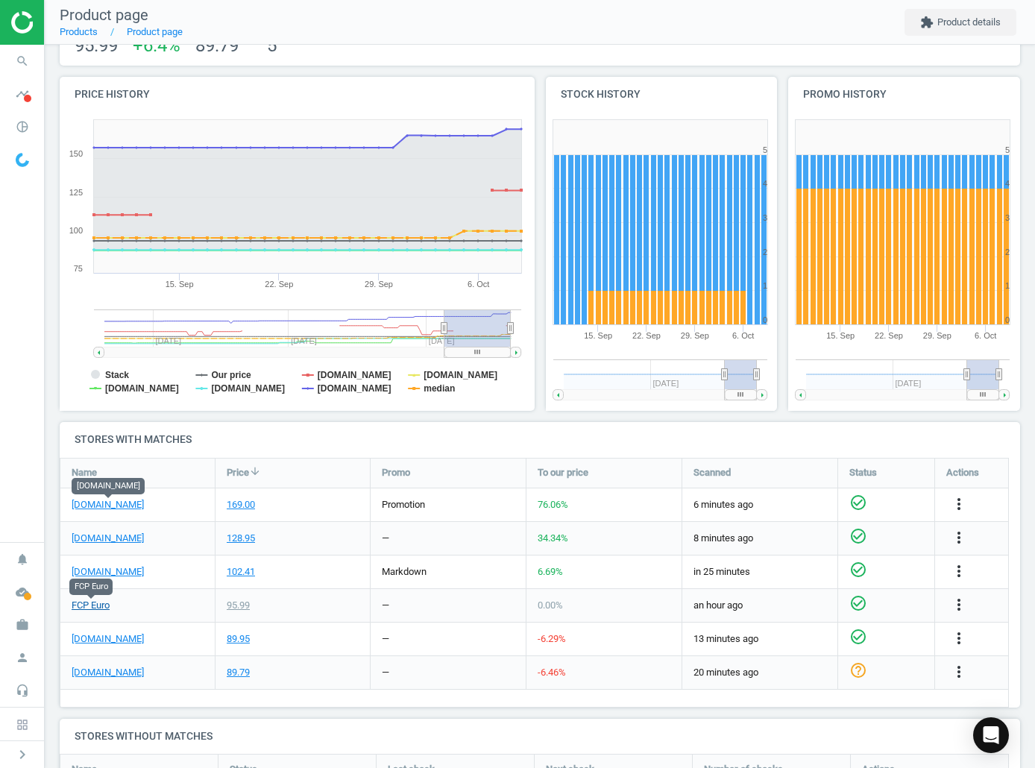
click at [98, 518] on link "FCP Euro" at bounding box center [91, 605] width 38 height 13
click at [31, 66] on icon "search" at bounding box center [22, 61] width 28 height 28
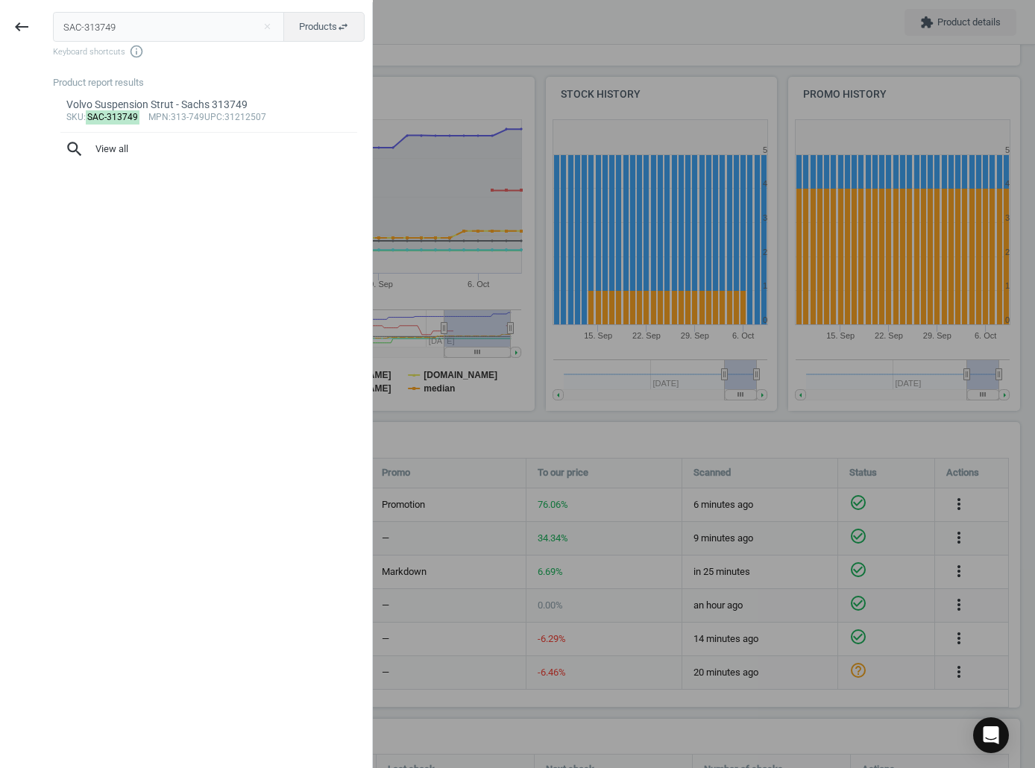
click at [106, 28] on input "SAC-313749" at bounding box center [169, 27] width 232 height 30
type input "ELR-268000"
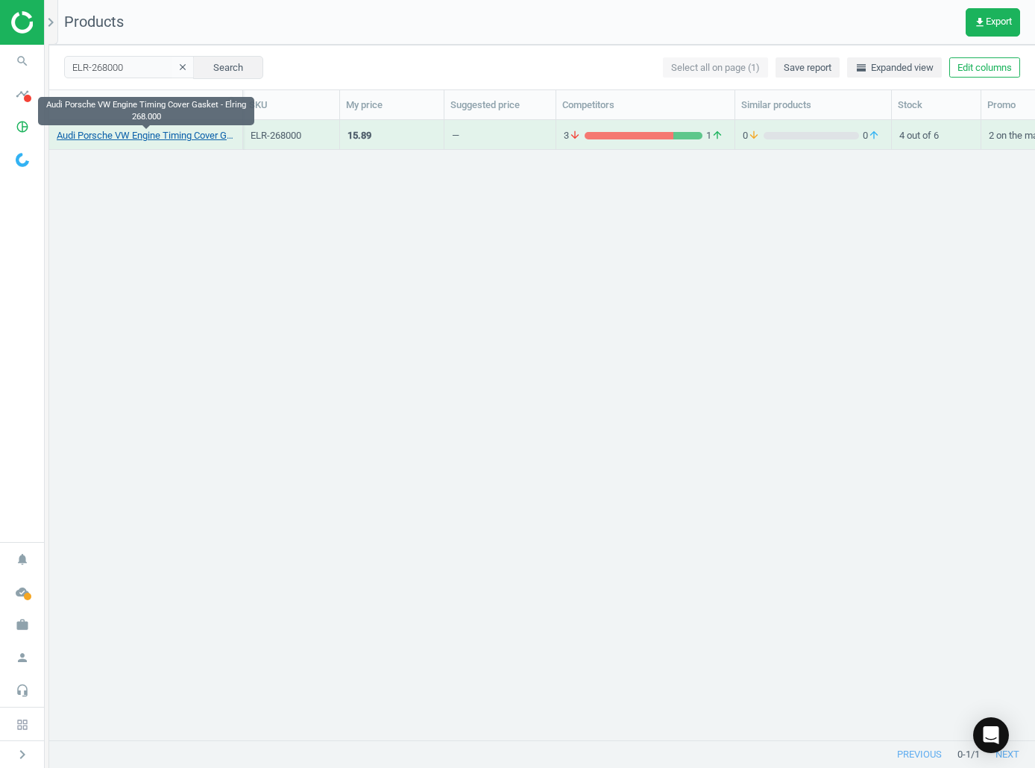
click at [175, 141] on link "Audi Porsche VW Engine Timing Cover Gasket - Elring 268.000" at bounding box center [146, 135] width 178 height 13
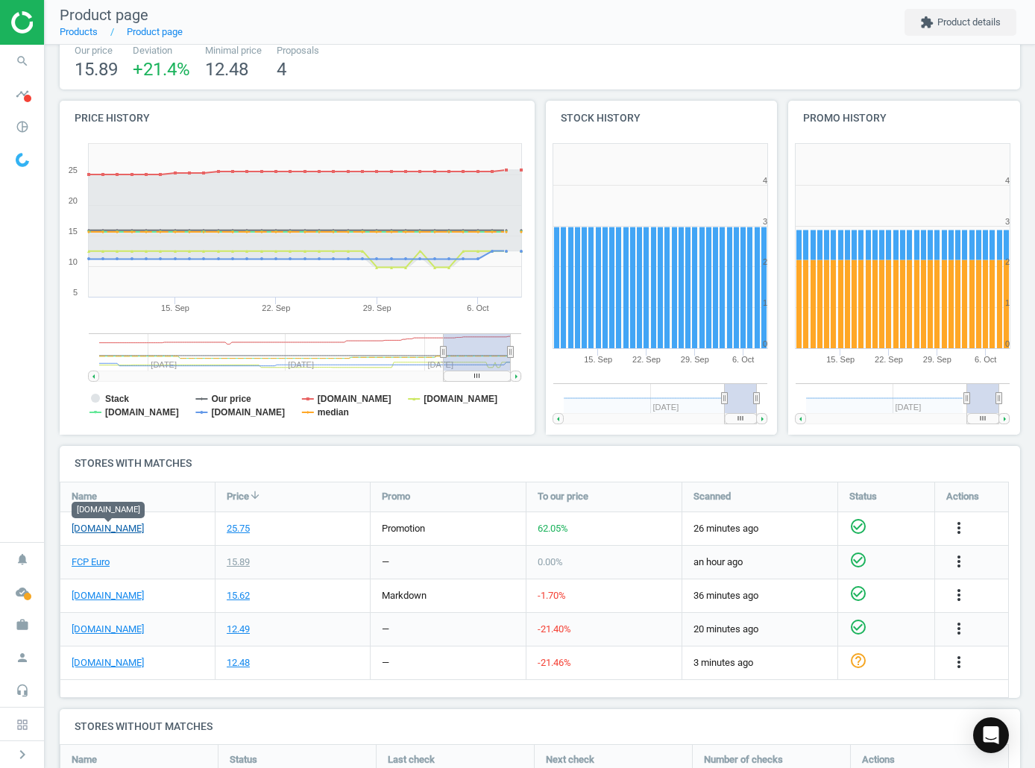
click at [136, 518] on link "[DOMAIN_NAME]" at bounding box center [108, 528] width 72 height 13
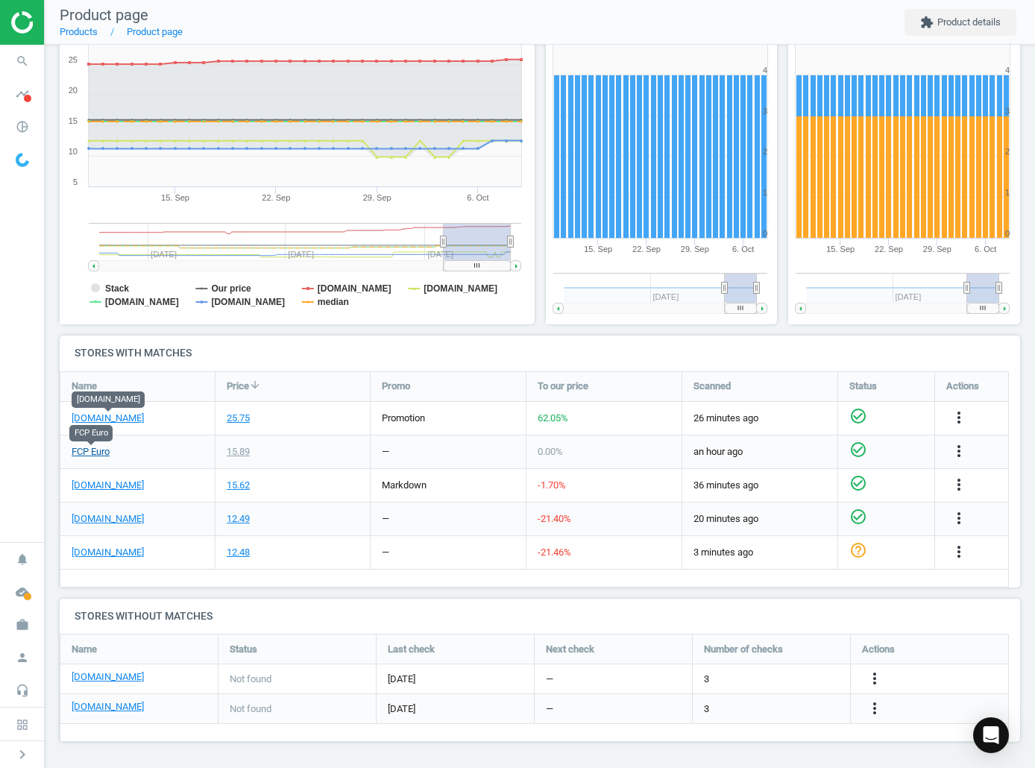
click at [101, 450] on link "FCP Euro" at bounding box center [91, 451] width 38 height 13
click at [18, 52] on icon "search" at bounding box center [22, 61] width 28 height 28
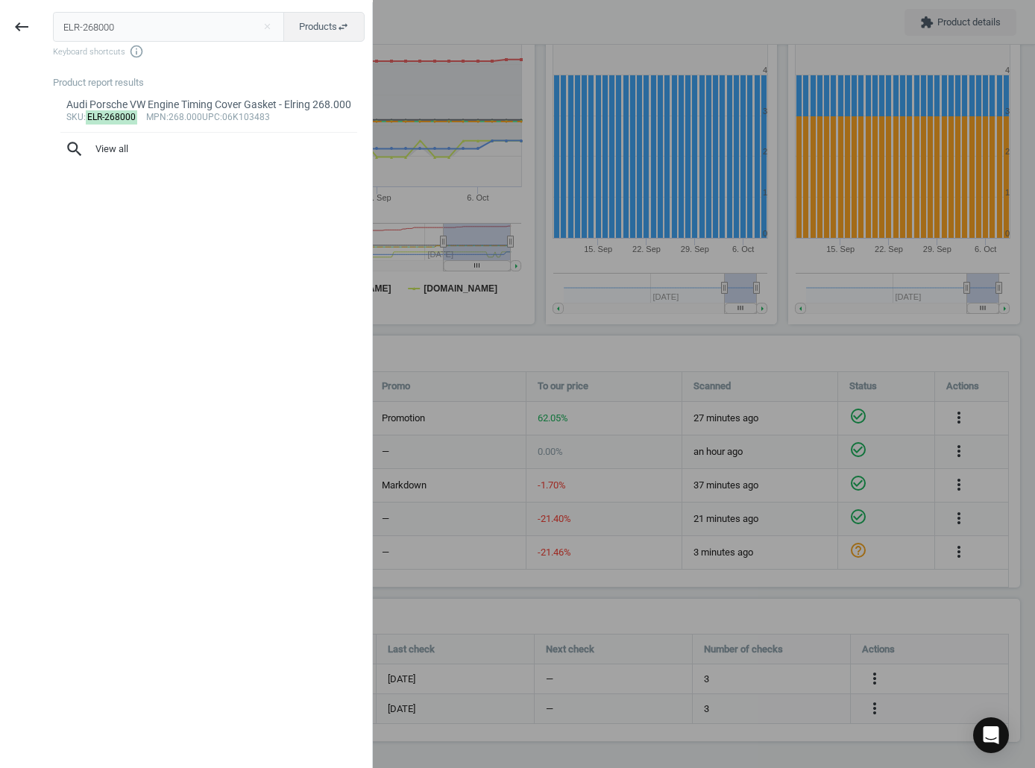
click at [144, 8] on div "ELR-268000 close Products swap_horiz Keyboard shortcuts info_outline Product re…" at bounding box center [207, 386] width 329 height 768
click at [162, 22] on input "ELR-268000" at bounding box center [169, 27] width 232 height 30
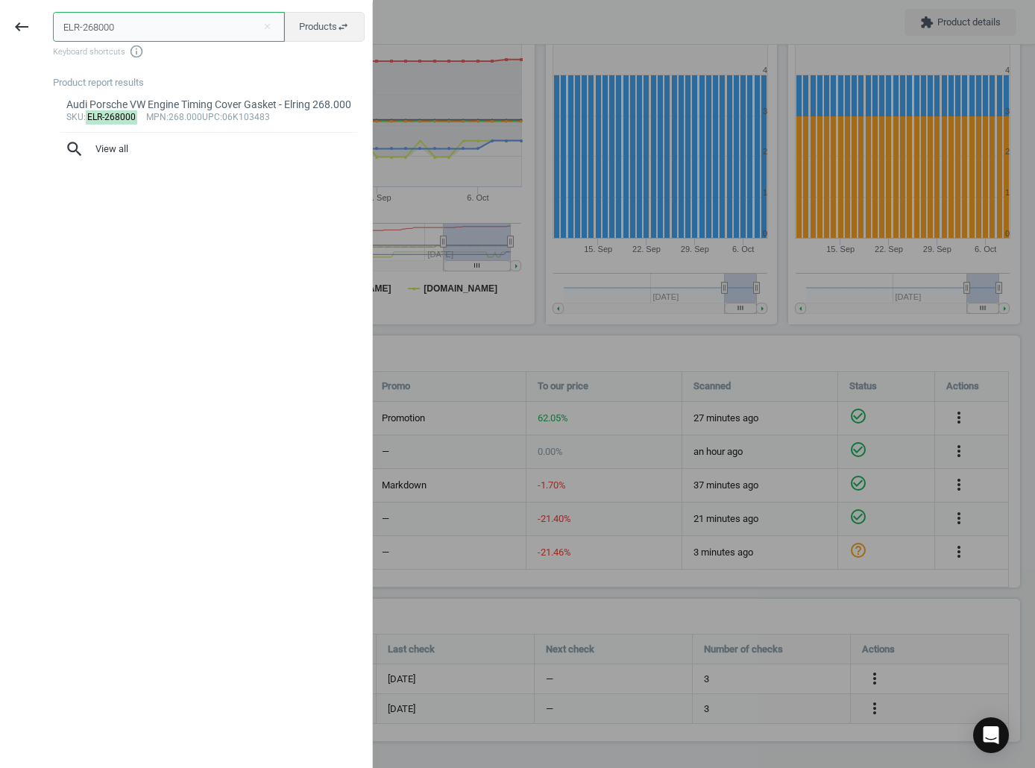
paste input "PIE-70134103"
type input "PIE-701341030"
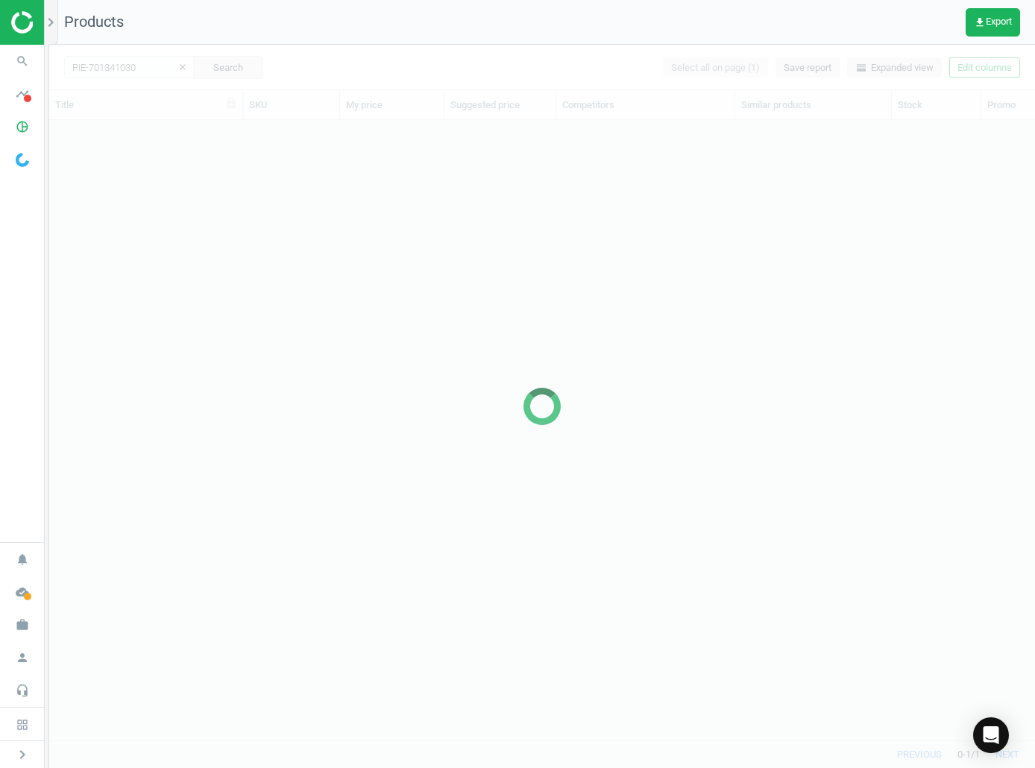
scroll to position [598, 975]
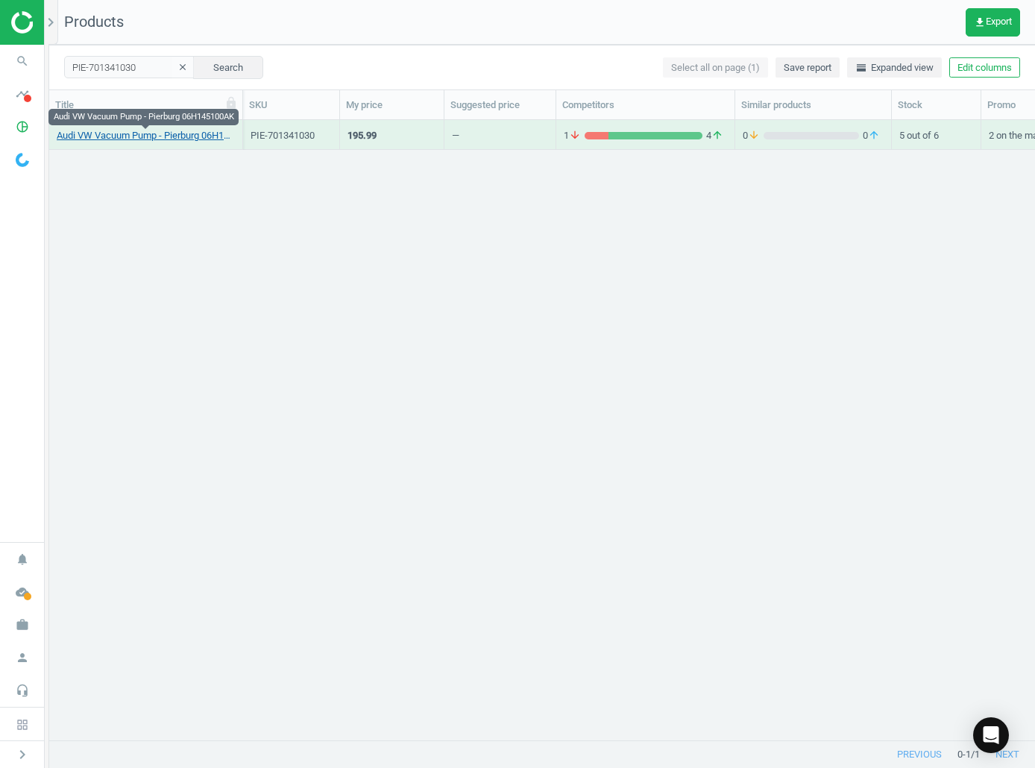
click at [145, 133] on link "Audi VW Vacuum Pump - Pierburg 06H145100AK" at bounding box center [146, 135] width 178 height 13
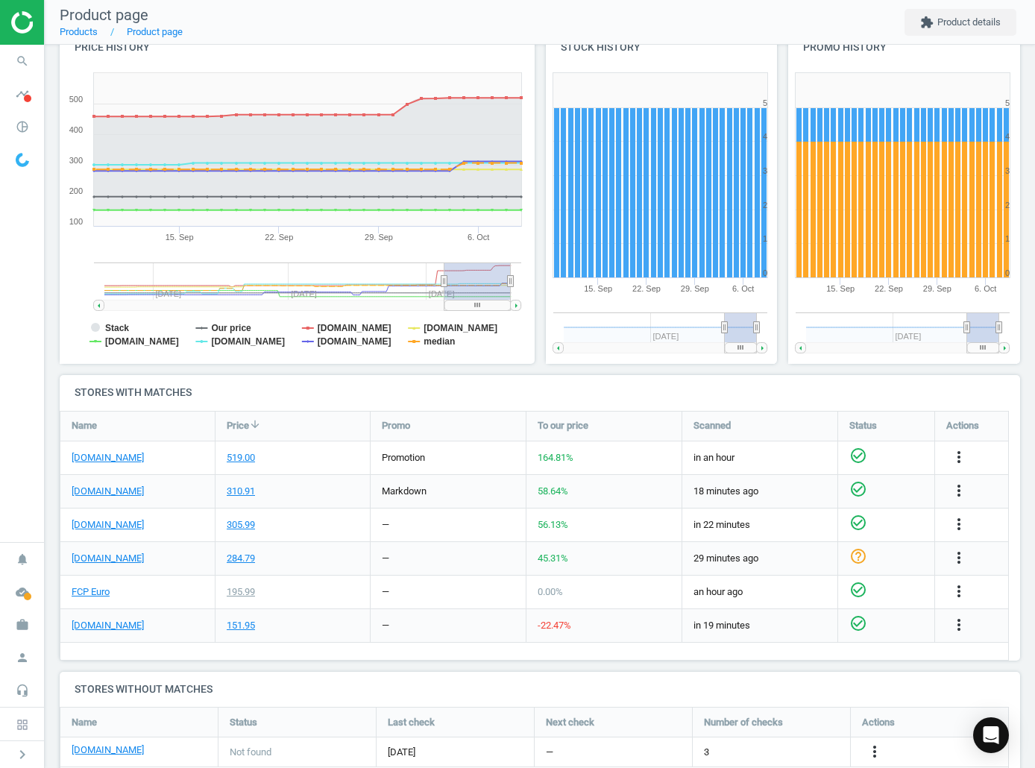
scroll to position [200, 0]
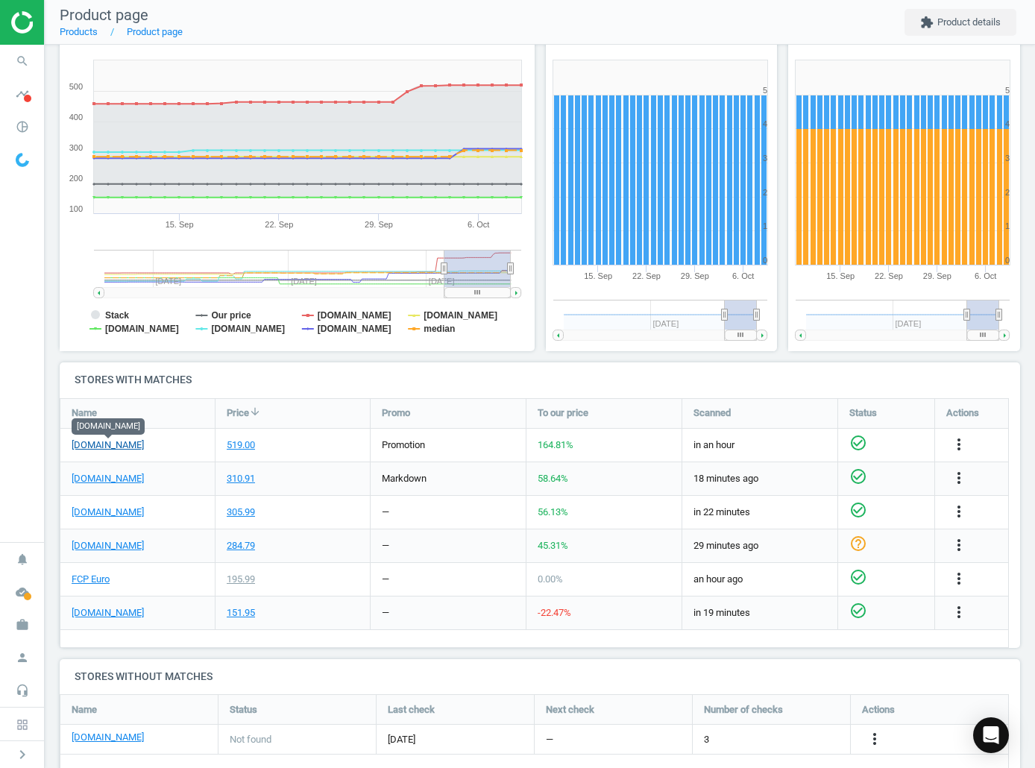
click at [139, 442] on link "[DOMAIN_NAME]" at bounding box center [108, 445] width 72 height 13
click at [95, 518] on link "FCP Euro" at bounding box center [91, 579] width 38 height 13
click at [27, 70] on icon "search" at bounding box center [22, 61] width 28 height 28
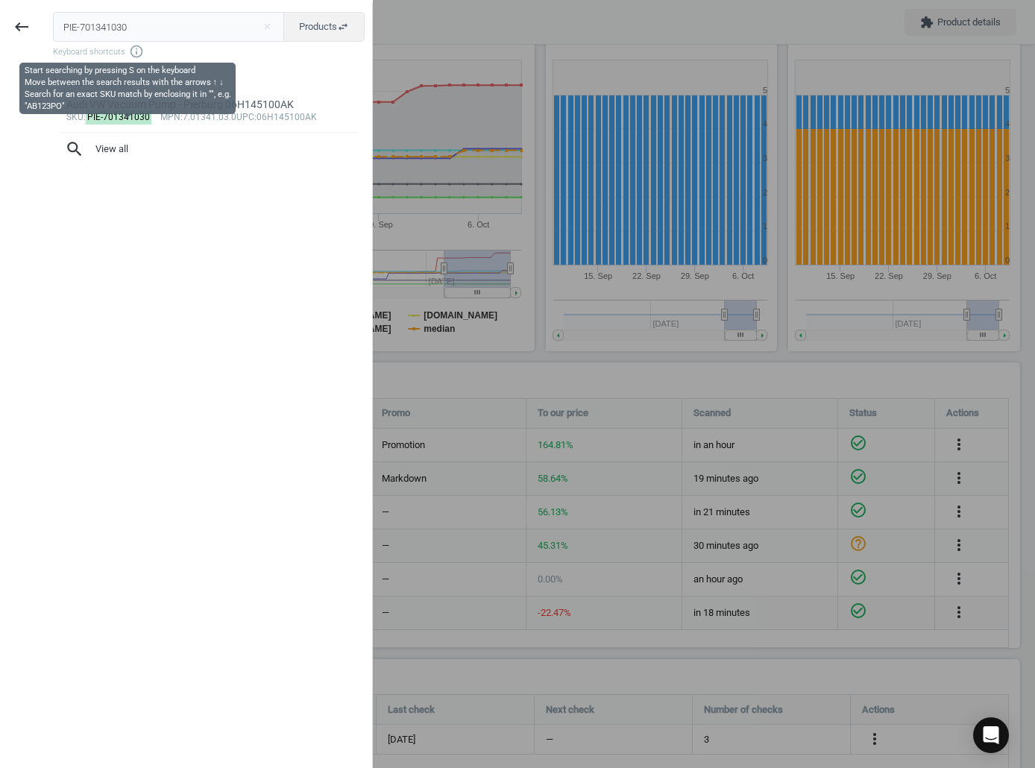
click at [132, 28] on input "PIE-701341030" at bounding box center [169, 27] width 232 height 30
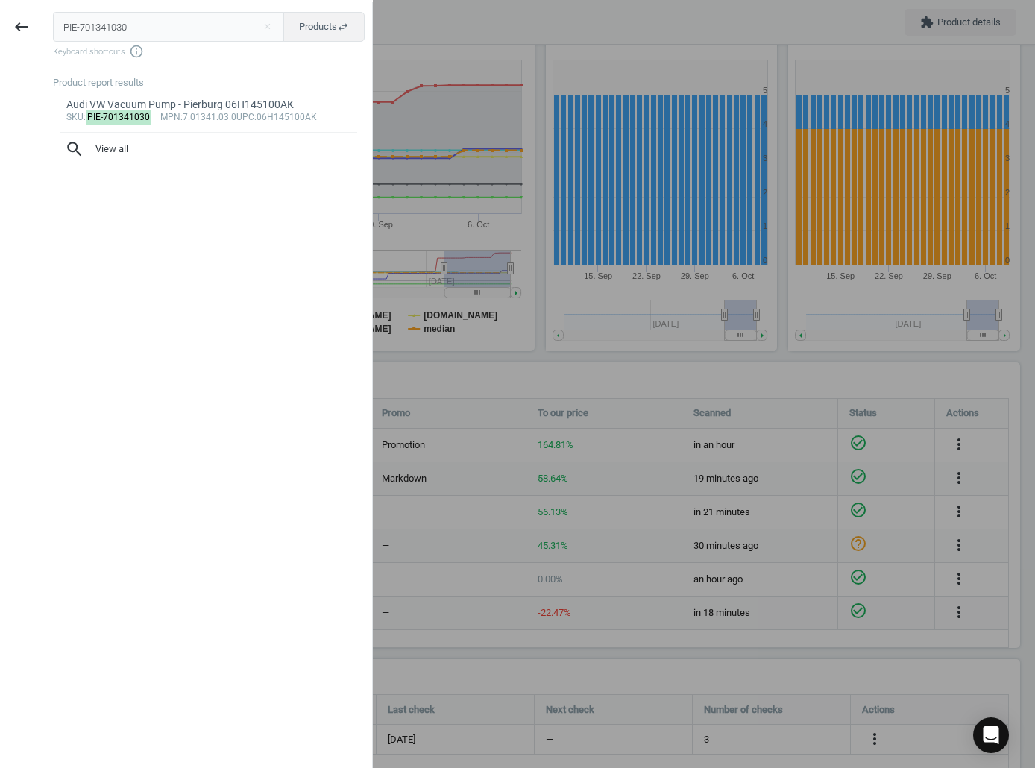
click at [132, 28] on input "PIE-701341030" at bounding box center [169, 27] width 232 height 30
type input "SAC-310053"
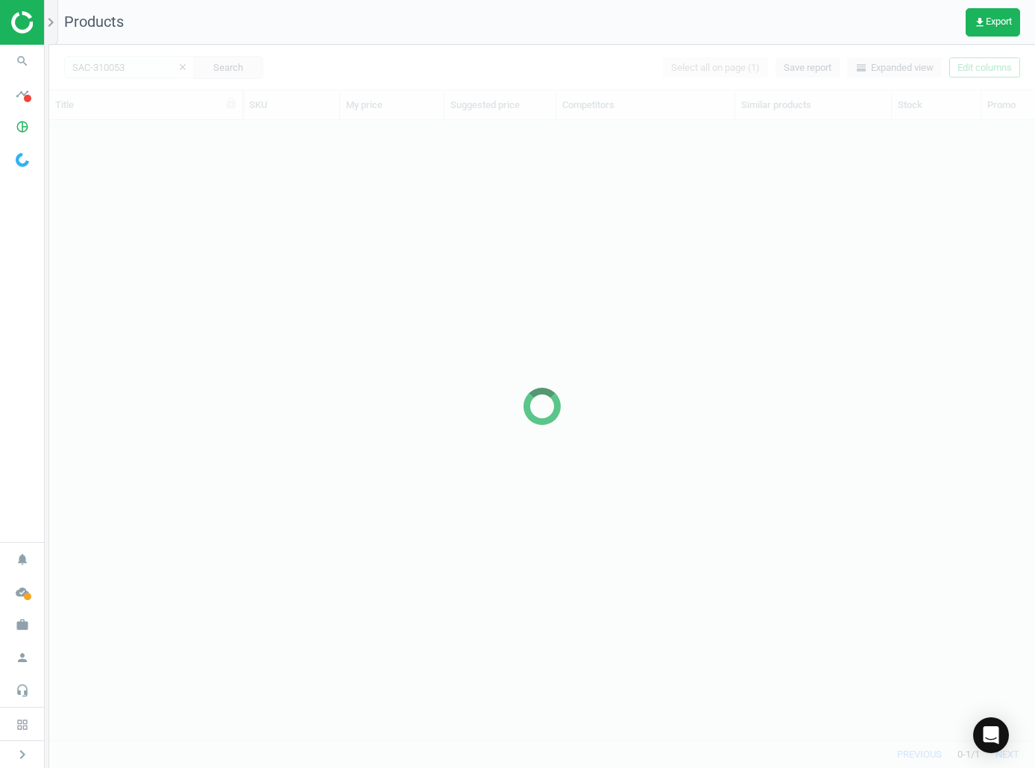
scroll to position [598, 975]
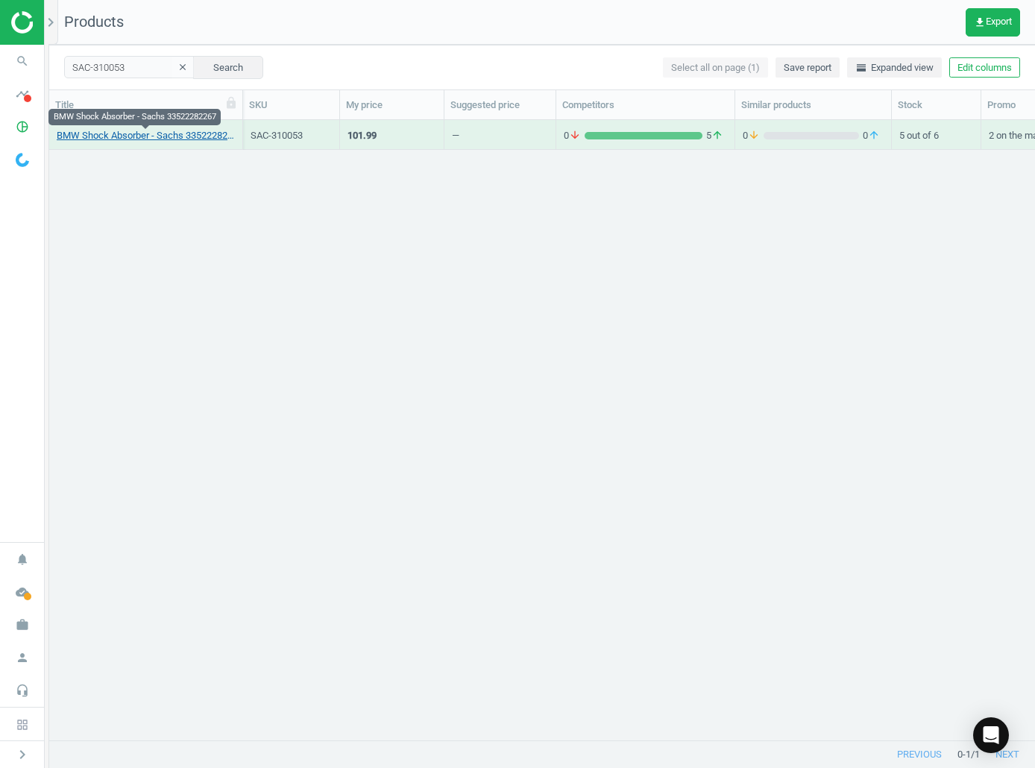
click at [182, 137] on link "BMW Shock Absorber - Sachs 33522282267" at bounding box center [146, 135] width 178 height 13
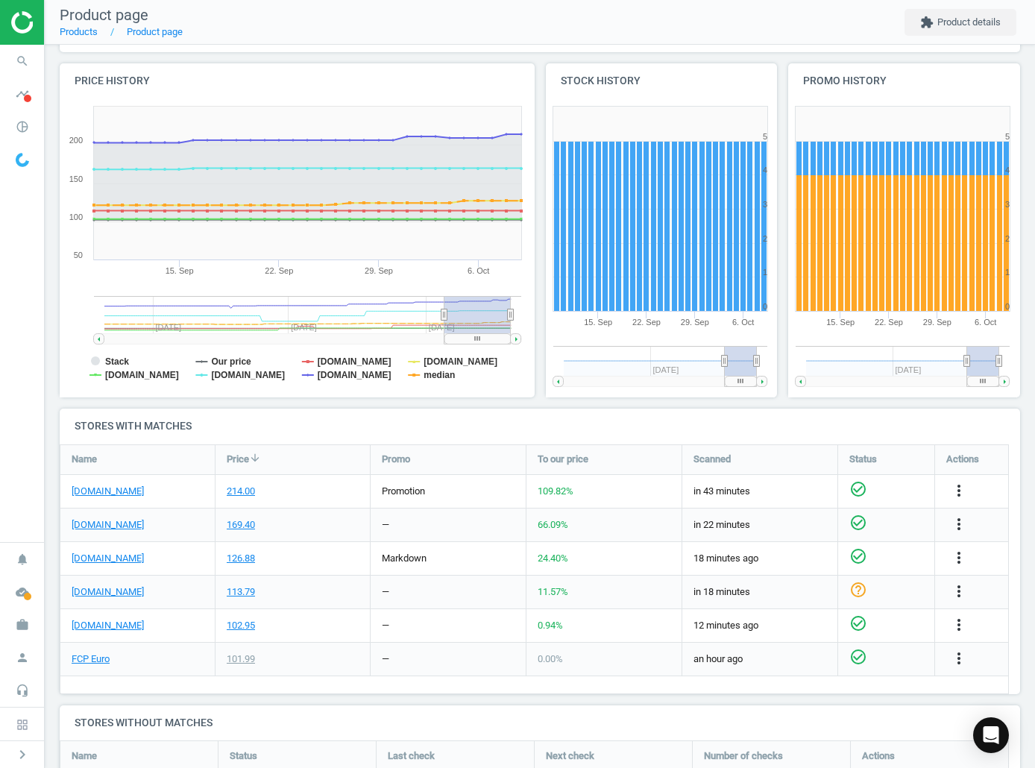
scroll to position [155, 0]
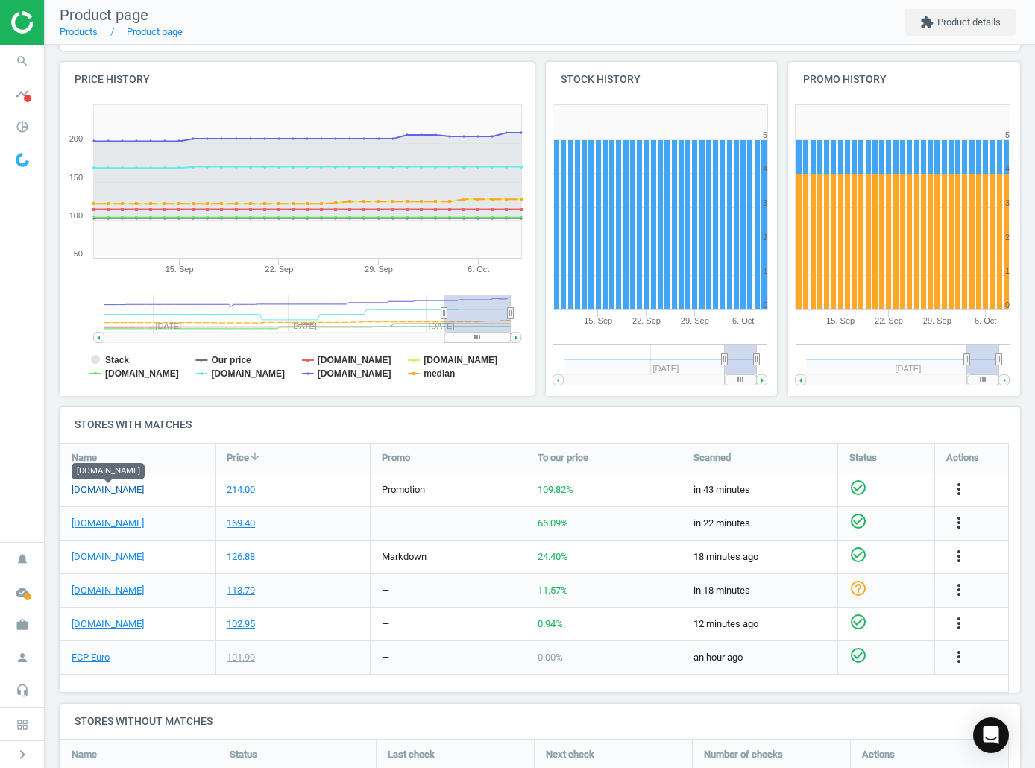
click at [134, 488] on link "[DOMAIN_NAME]" at bounding box center [108, 489] width 72 height 13
click at [93, 518] on link "FCP Euro" at bounding box center [91, 657] width 38 height 13
click at [35, 62] on icon "search" at bounding box center [22, 61] width 28 height 28
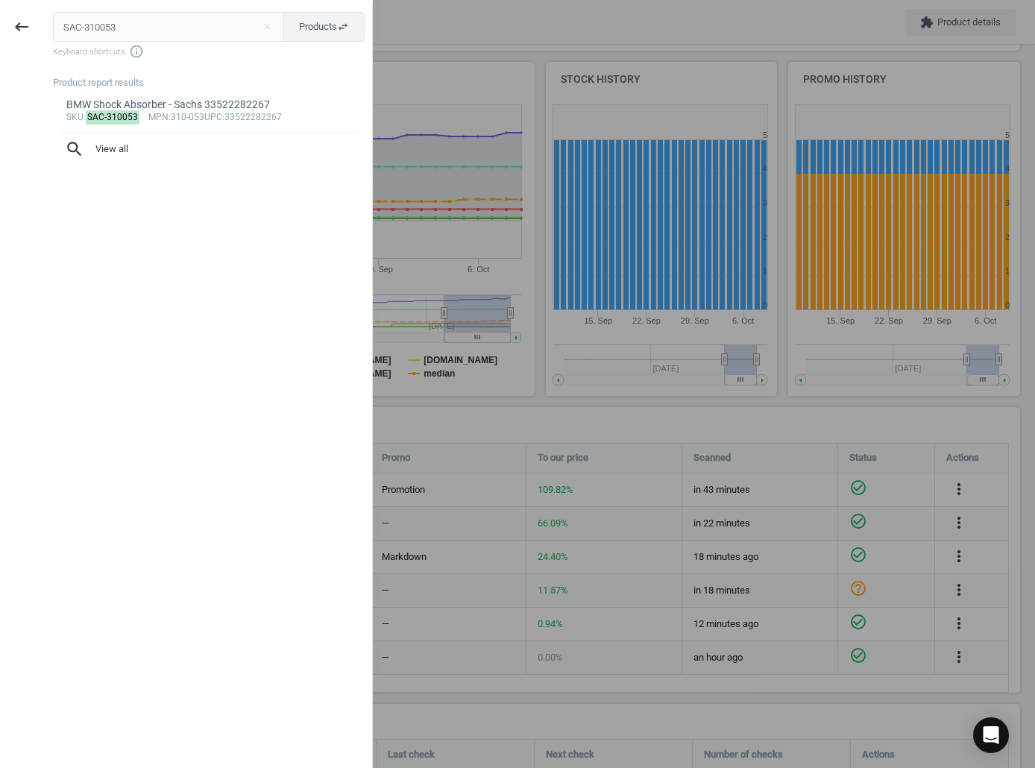
click at [213, 25] on input "SAC-310053" at bounding box center [169, 27] width 232 height 30
type input "CTO-80005050"
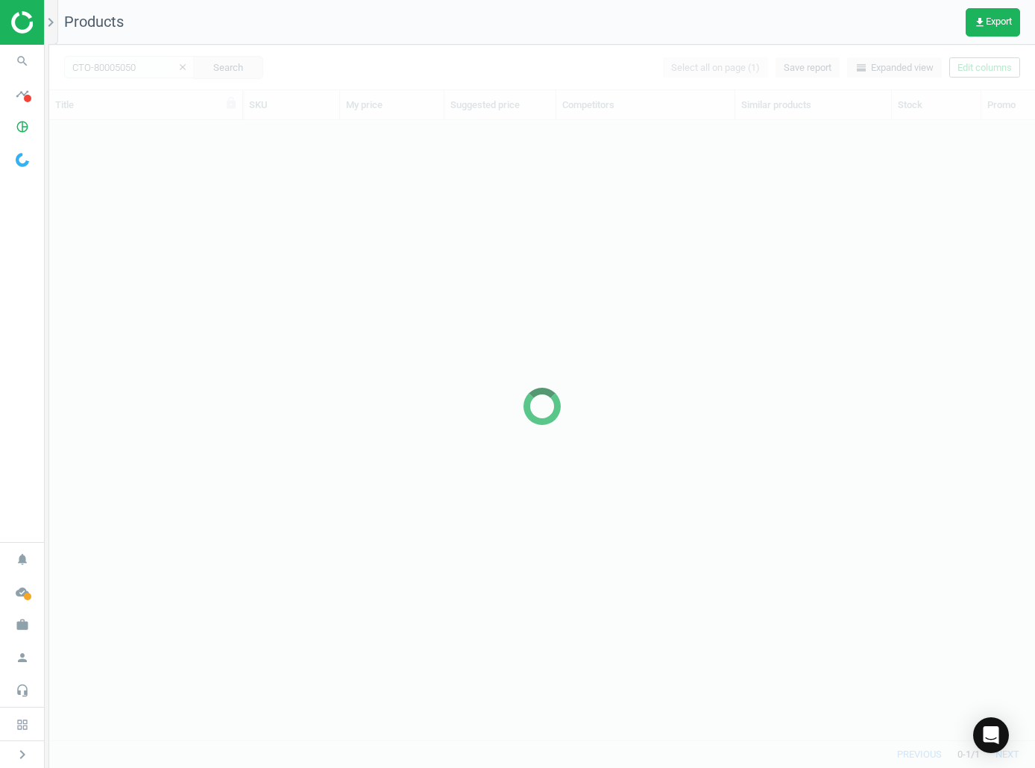
scroll to position [598, 975]
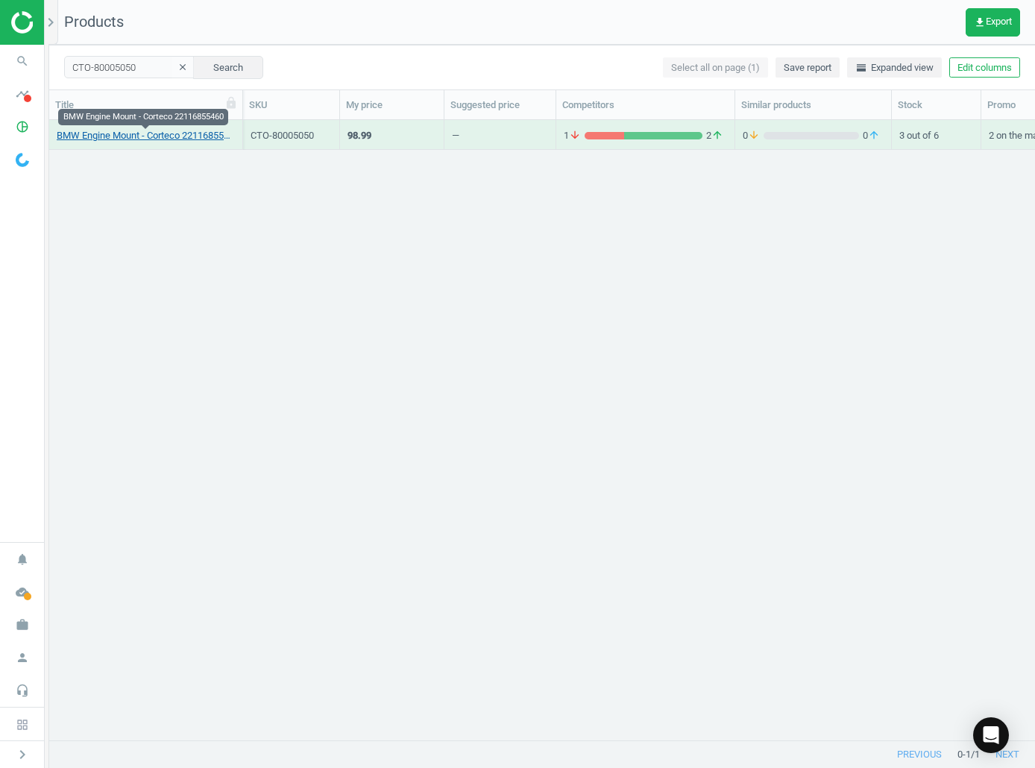
click at [173, 138] on link "BMW Engine Mount - Corteco 22116855460" at bounding box center [146, 135] width 178 height 13
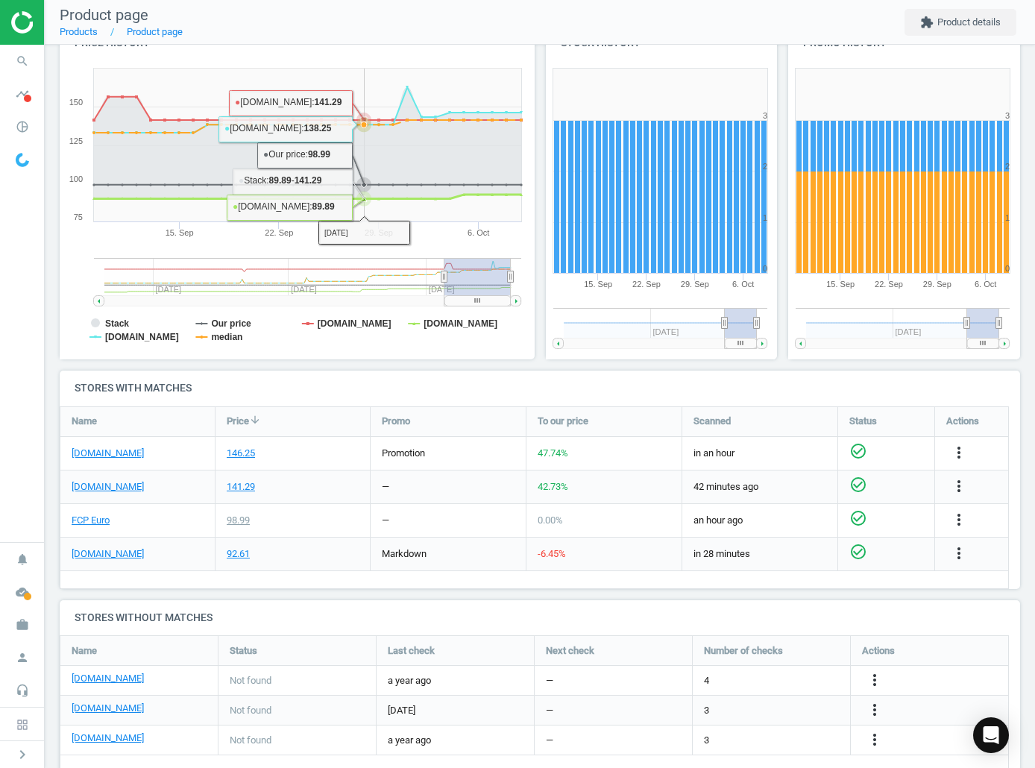
scroll to position [223, 0]
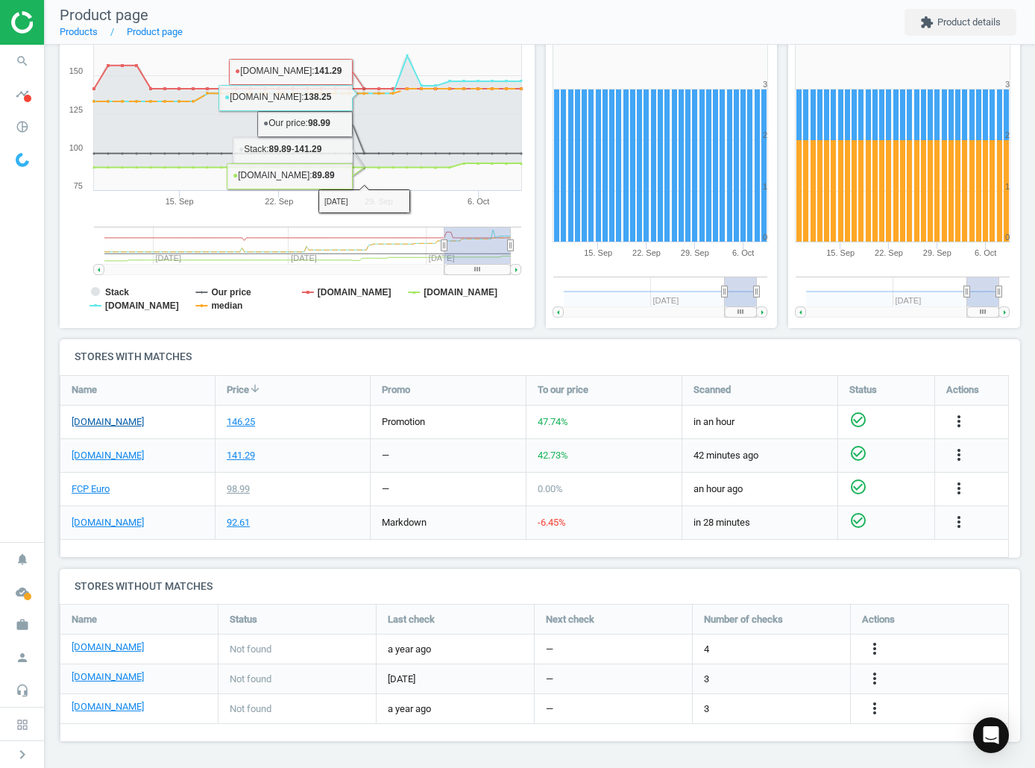
click at [130, 424] on link "[DOMAIN_NAME]" at bounding box center [108, 422] width 72 height 13
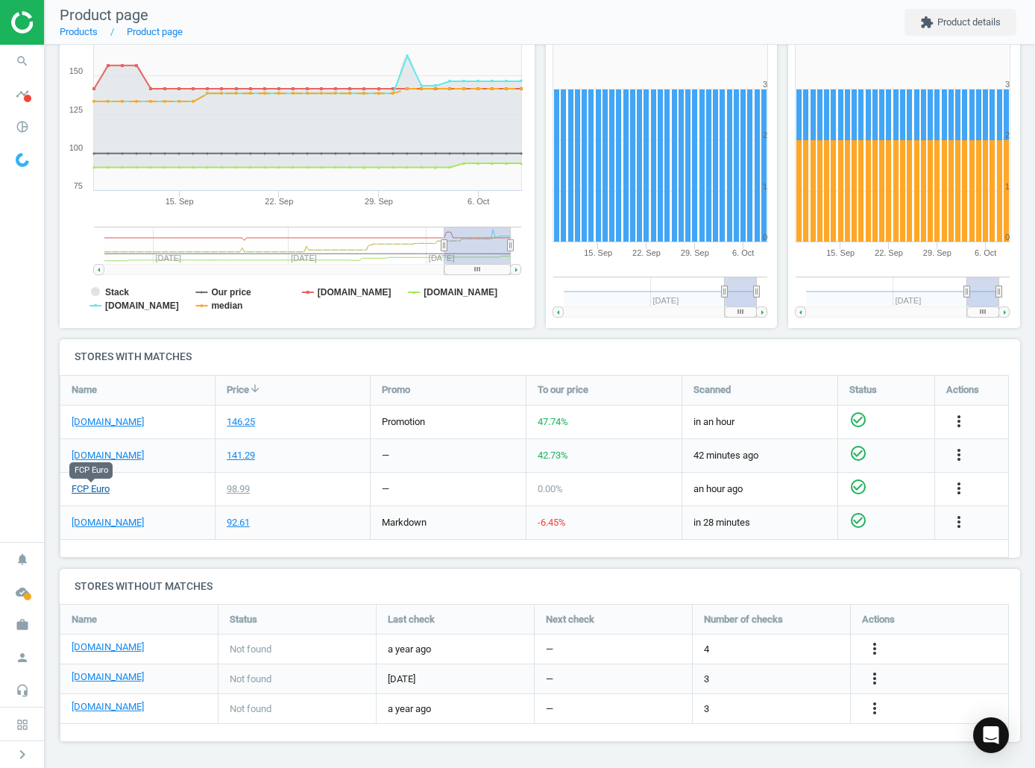
click at [93, 485] on link "FCP Euro" at bounding box center [91, 489] width 38 height 13
click at [32, 55] on icon "search" at bounding box center [22, 61] width 28 height 28
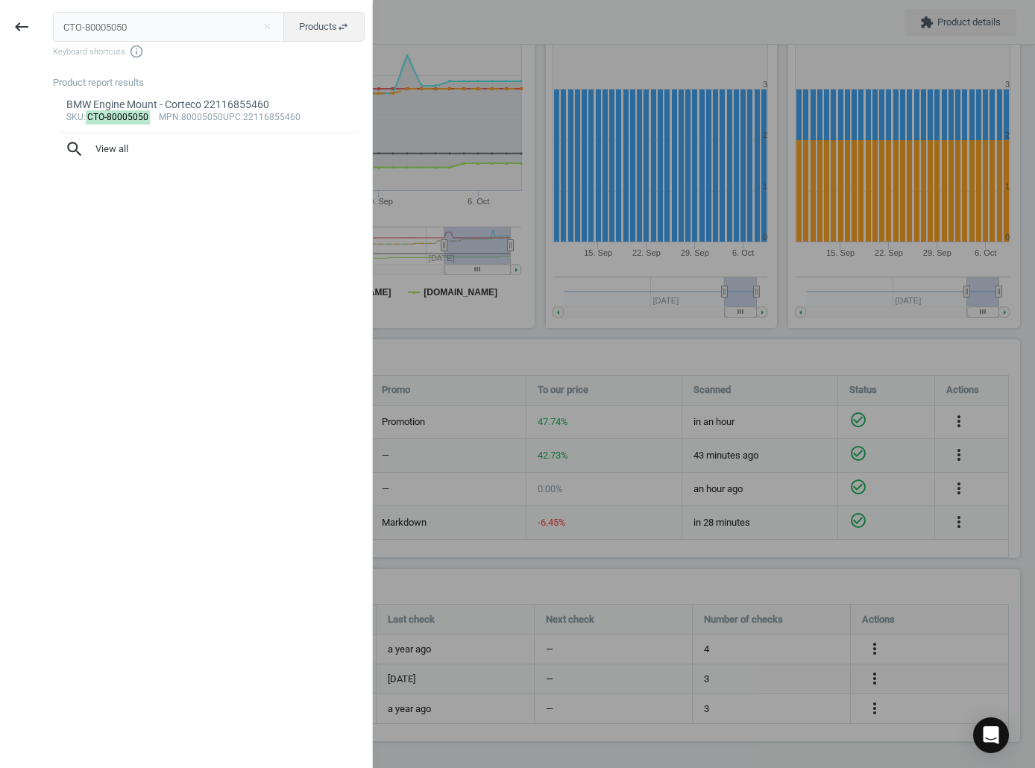
click at [148, 26] on input "CTO-80005050" at bounding box center [169, 27] width 232 height 30
type input "CTO-80005410"
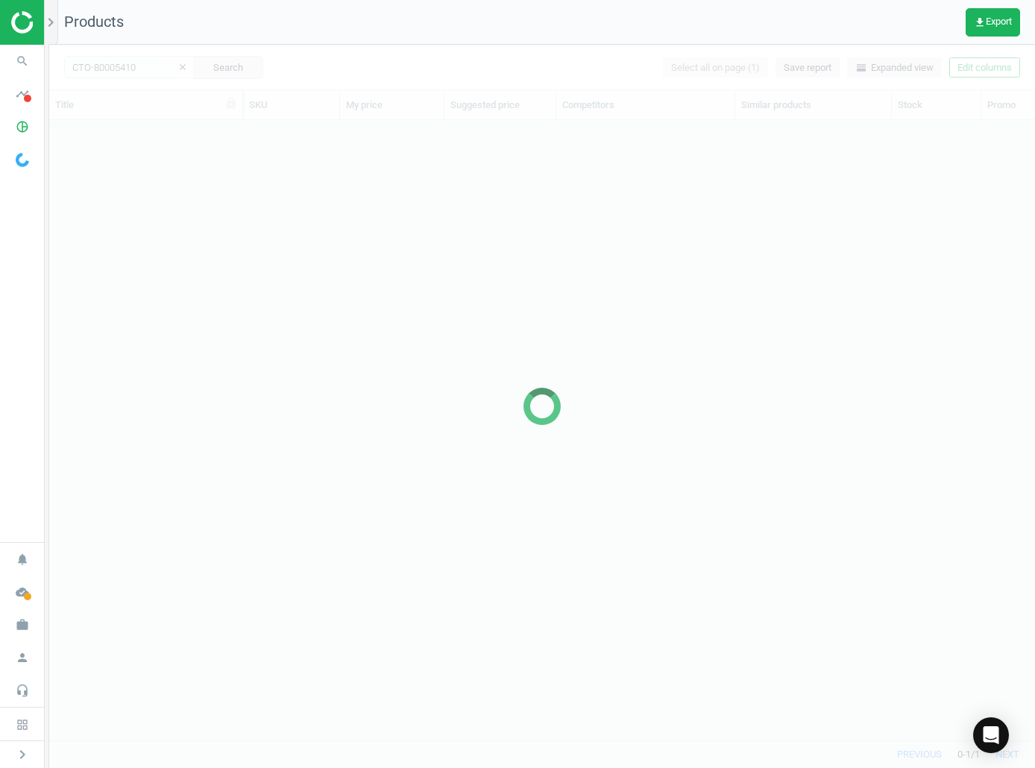
scroll to position [12, 12]
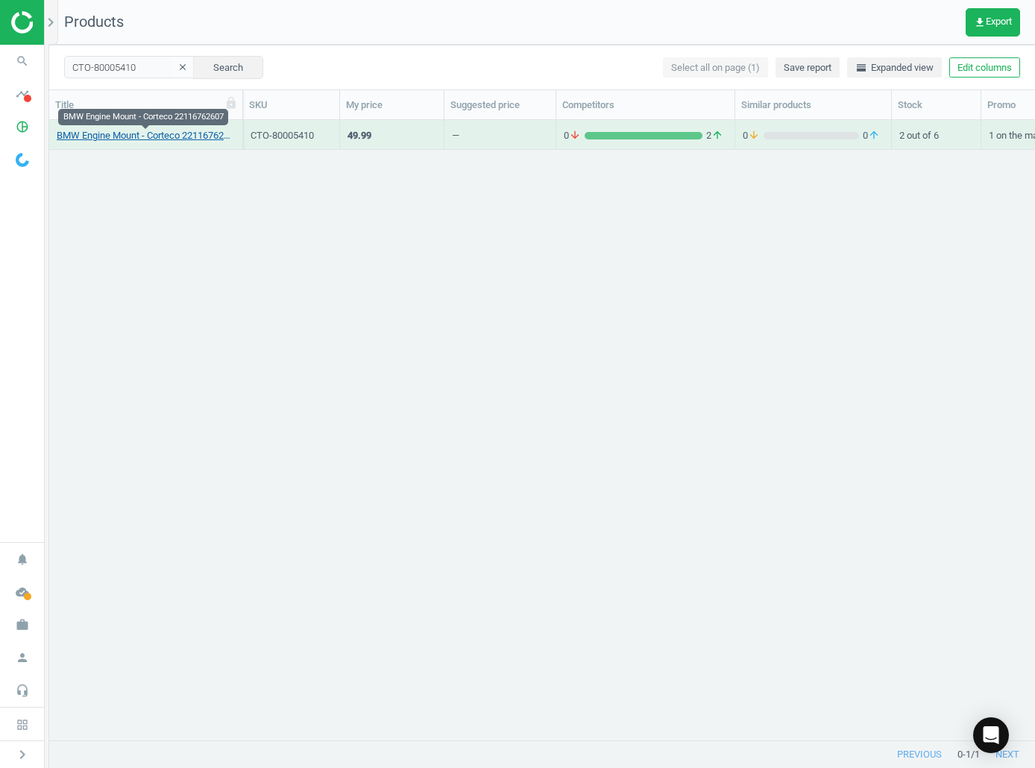
click at [186, 136] on link "BMW Engine Mount - Corteco 22116762607" at bounding box center [146, 135] width 178 height 13
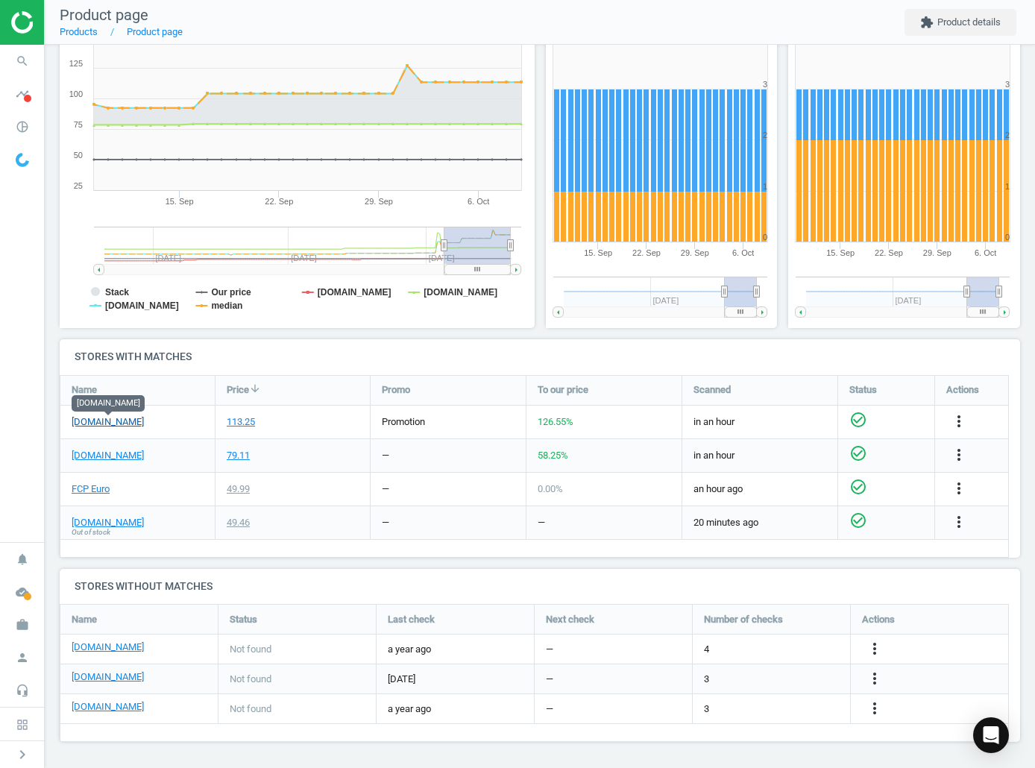
click at [107, 426] on link "[DOMAIN_NAME]" at bounding box center [108, 422] width 72 height 13
click at [81, 485] on link "FCP Euro" at bounding box center [91, 489] width 38 height 13
click at [21, 60] on icon "search" at bounding box center [22, 61] width 28 height 28
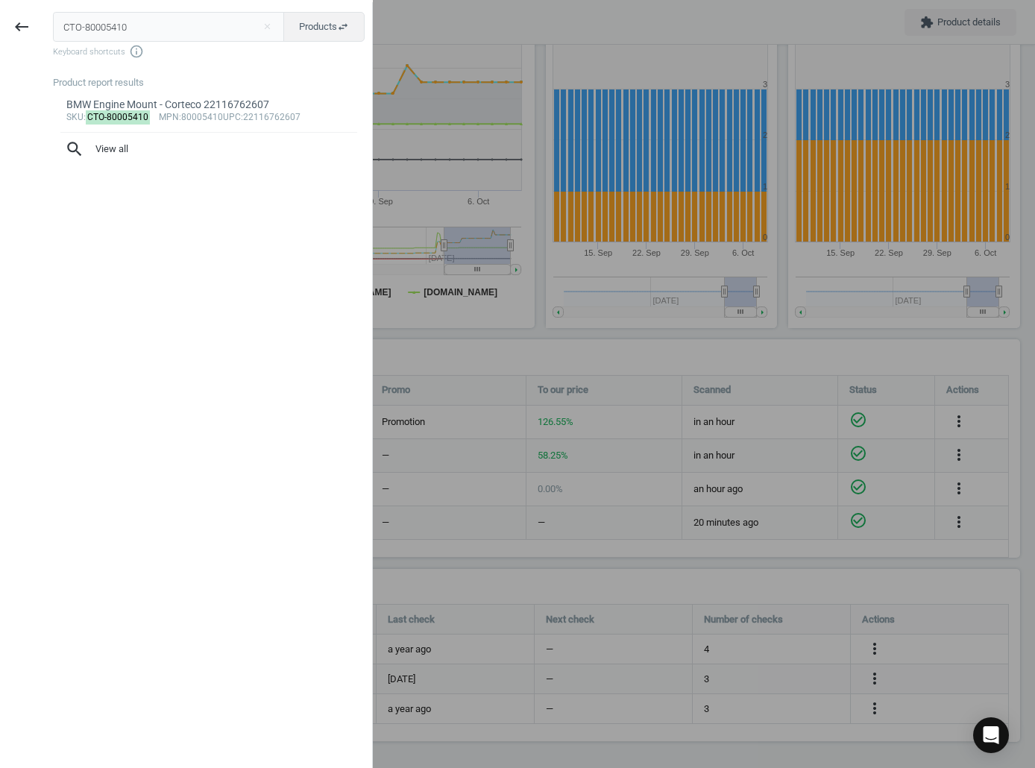
click at [112, 23] on input "CTO-80005410" at bounding box center [169, 27] width 232 height 30
type input "CTO-80005412"
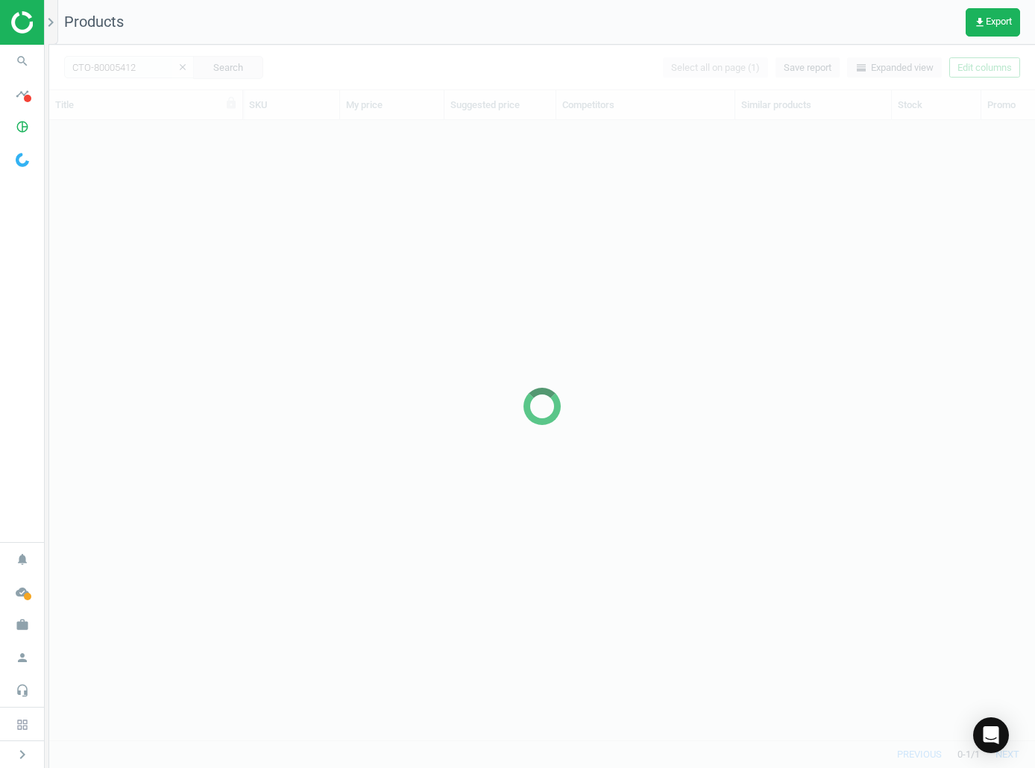
scroll to position [12, 12]
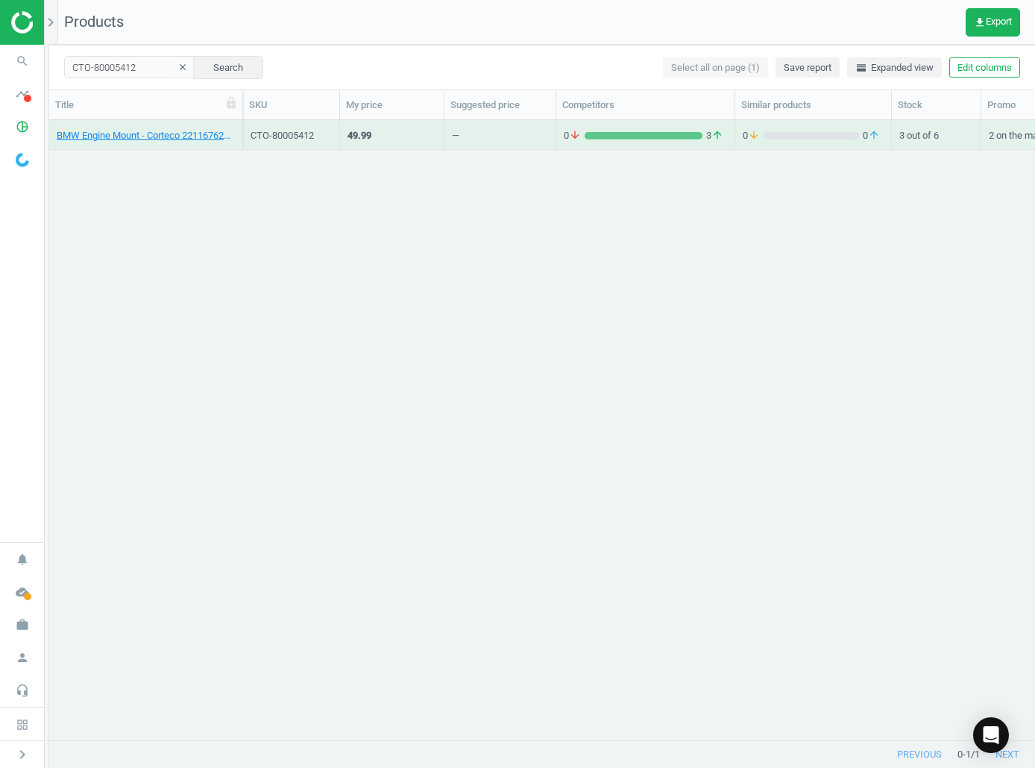
click at [165, 128] on div "BMW Engine Mount - Corteco 22116762608" at bounding box center [146, 135] width 178 height 26
click at [176, 136] on link "BMW Engine Mount - Corteco 22116762608" at bounding box center [146, 135] width 178 height 13
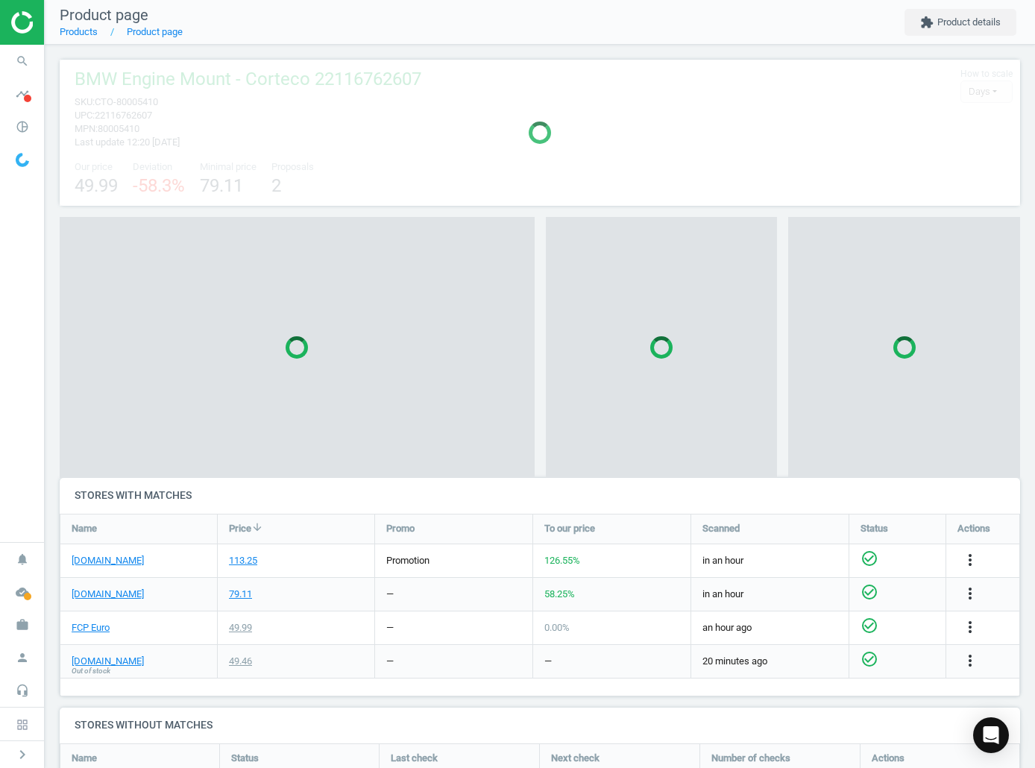
scroll to position [7, 7]
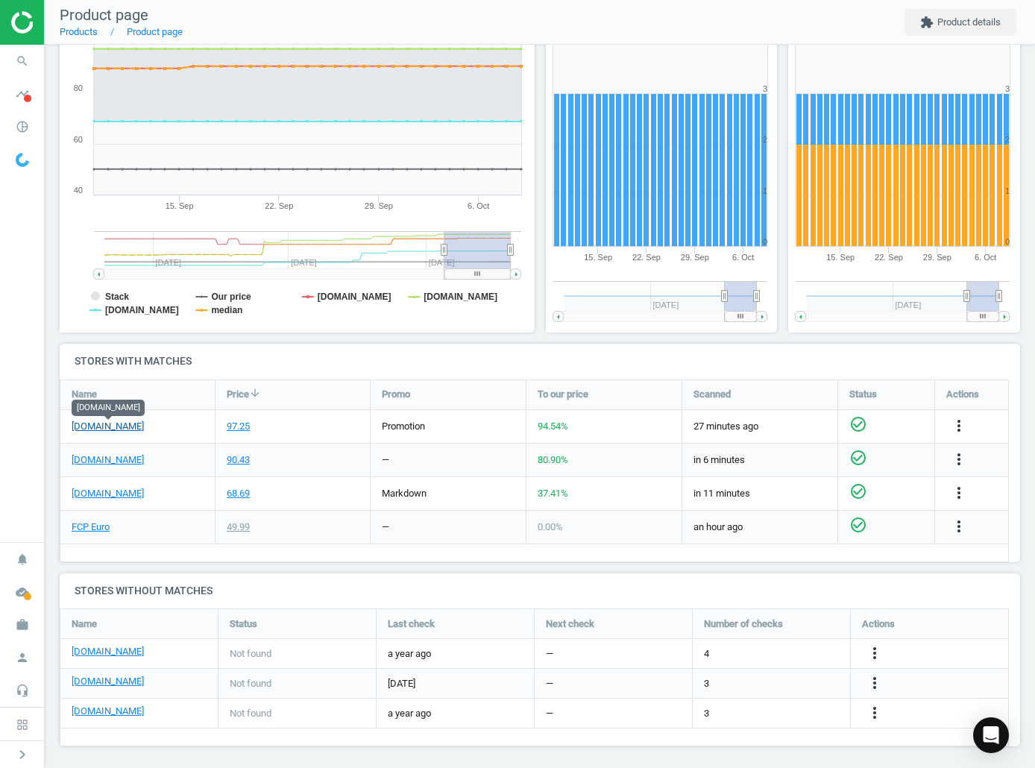
click at [137, 431] on link "[DOMAIN_NAME]" at bounding box center [108, 426] width 72 height 13
click at [108, 518] on link "FCP Euro" at bounding box center [91, 527] width 38 height 13
click at [22, 61] on icon "search" at bounding box center [22, 61] width 28 height 28
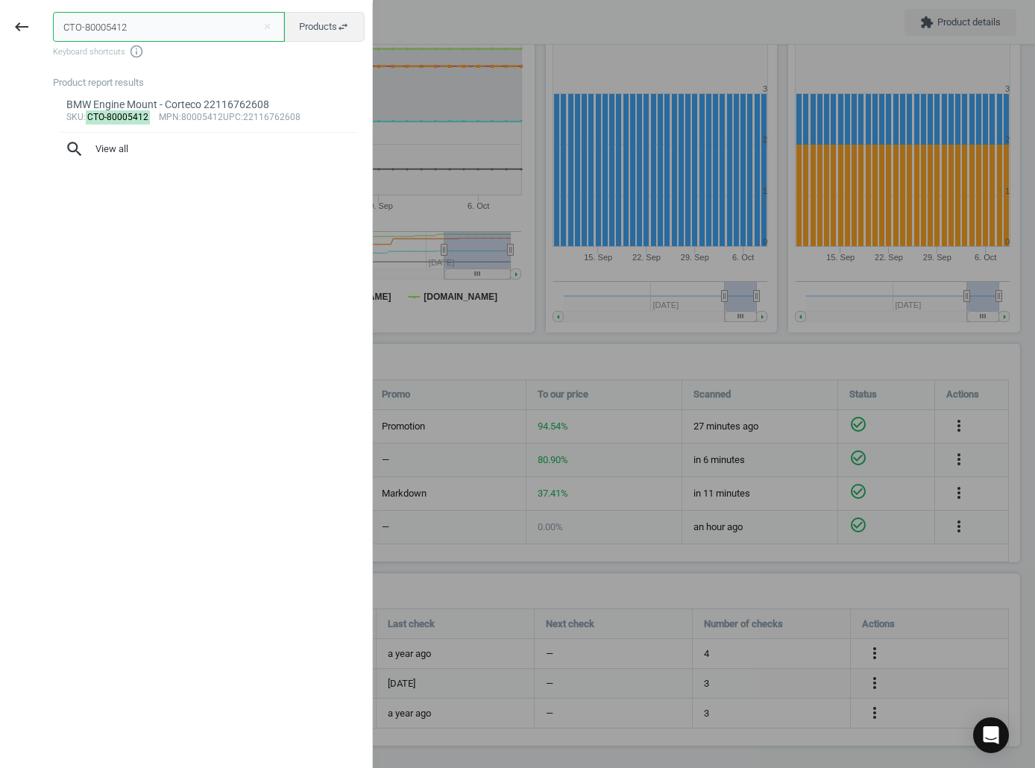
click at [192, 20] on input "CTO-80005412" at bounding box center [169, 27] width 232 height 30
paste input "DEL-FE0747"
type input "DEL-FE0747"
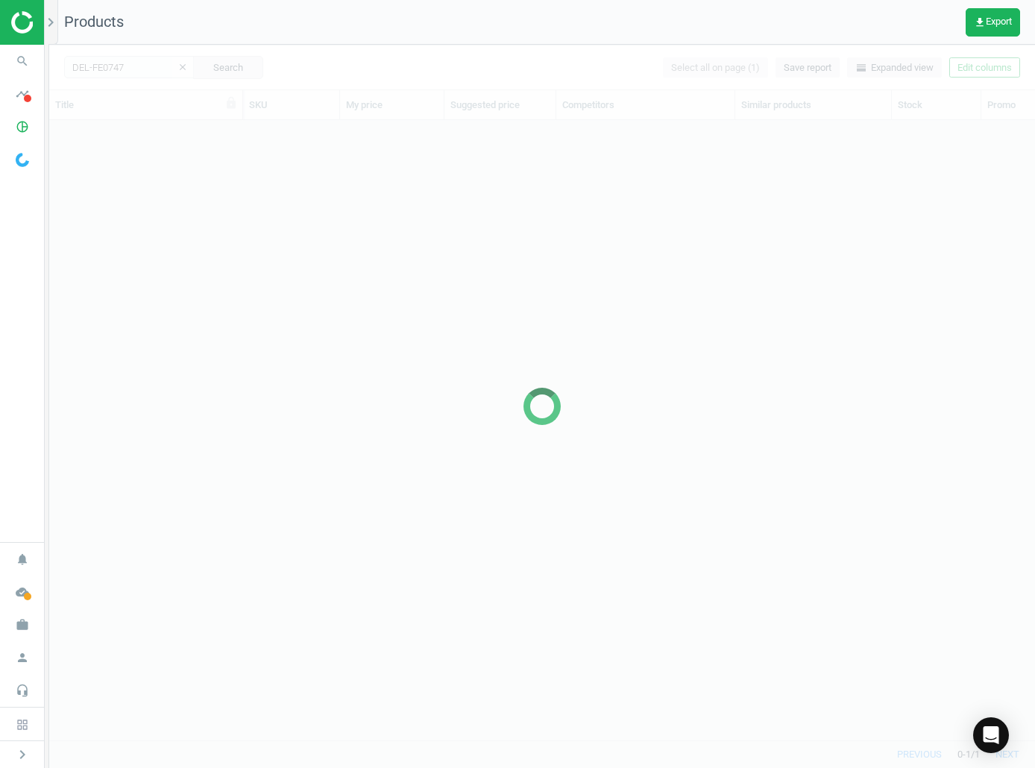
scroll to position [598, 975]
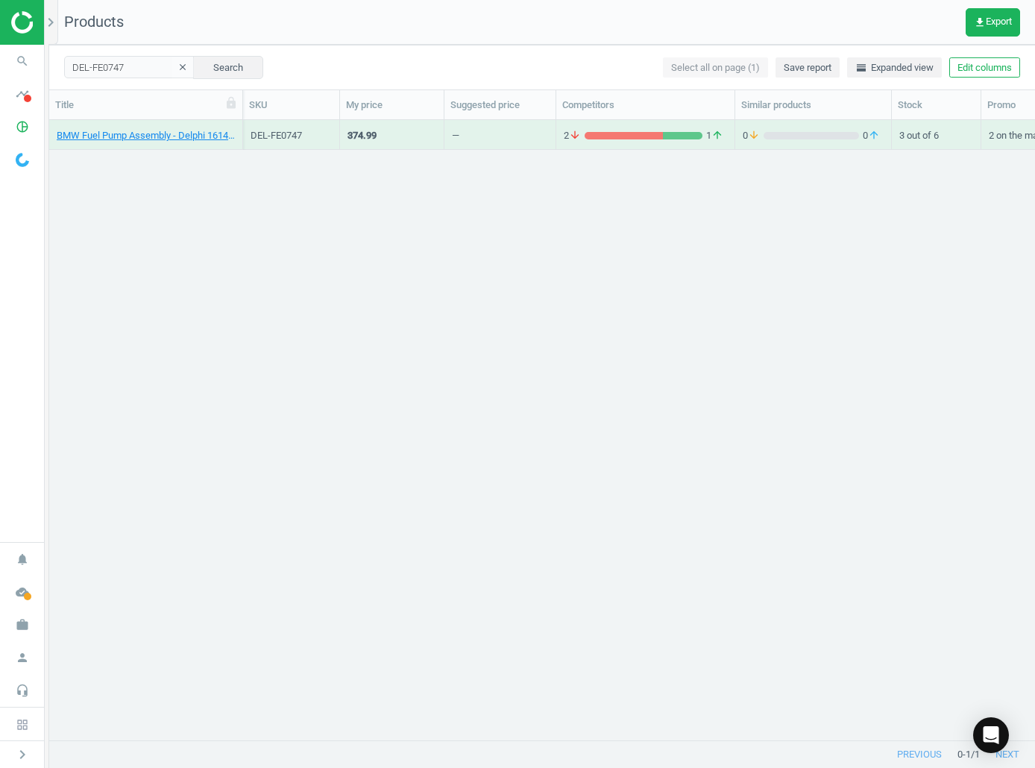
click at [99, 126] on div "BMW Fuel Pump Assembly - Delphi 16147194207" at bounding box center [146, 135] width 178 height 26
click at [104, 131] on link "BMW Fuel Pump Assembly - Delphi 16147194207" at bounding box center [146, 135] width 178 height 13
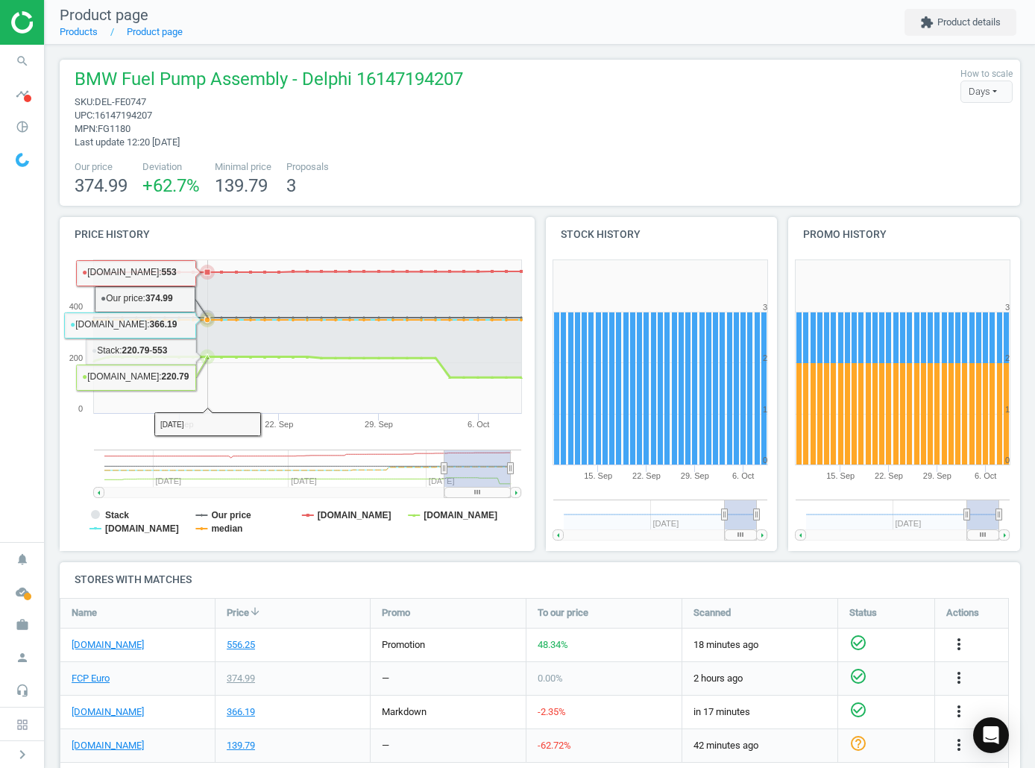
scroll to position [223, 0]
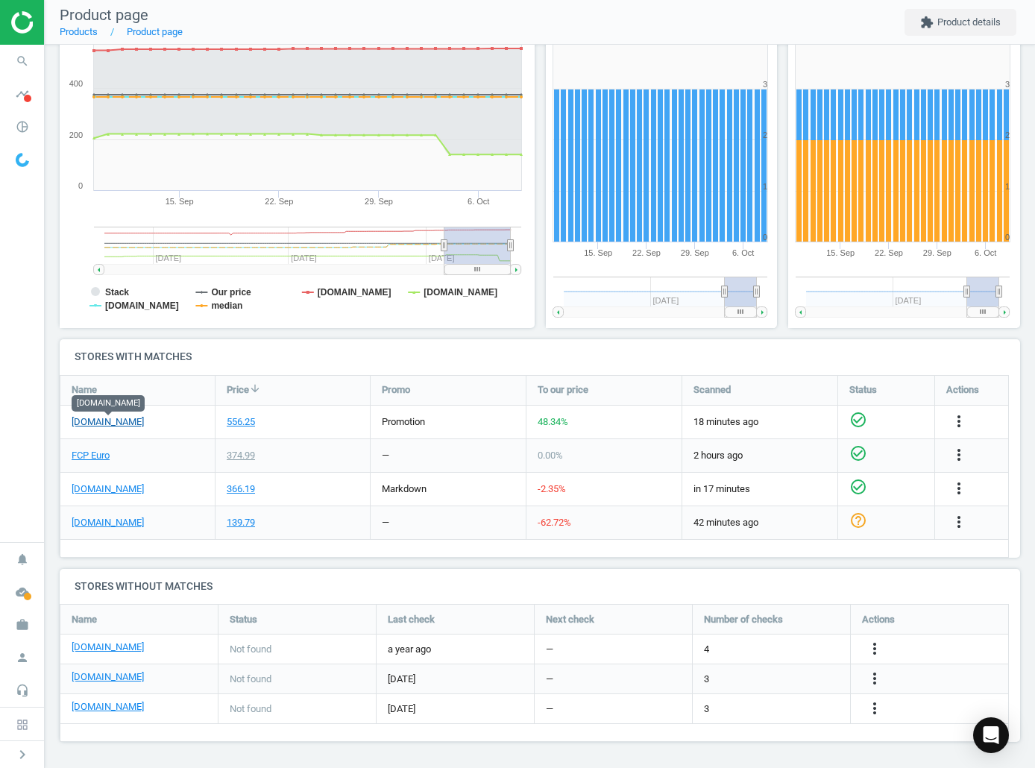
click at [112, 419] on link "[DOMAIN_NAME]" at bounding box center [108, 422] width 72 height 13
click at [84, 458] on link "FCP Euro" at bounding box center [91, 455] width 38 height 13
click at [26, 67] on icon "search" at bounding box center [22, 61] width 28 height 28
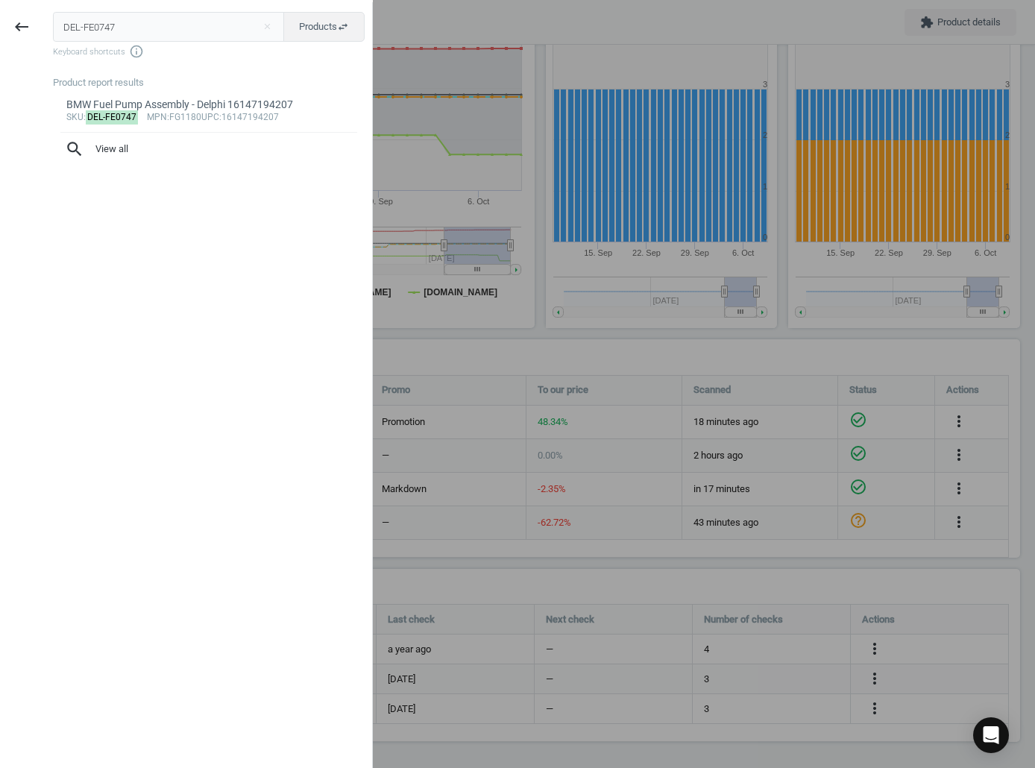
click at [160, 37] on input "DEL-FE0747" at bounding box center [169, 27] width 232 height 30
type input "ELR-223890"
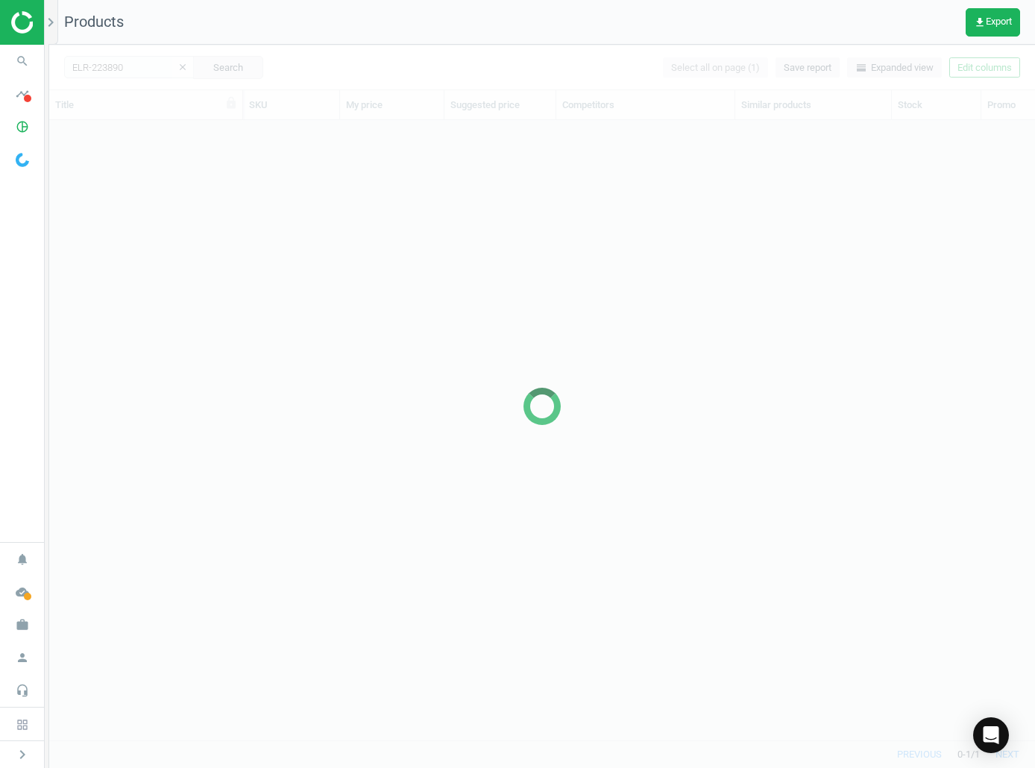
scroll to position [598, 975]
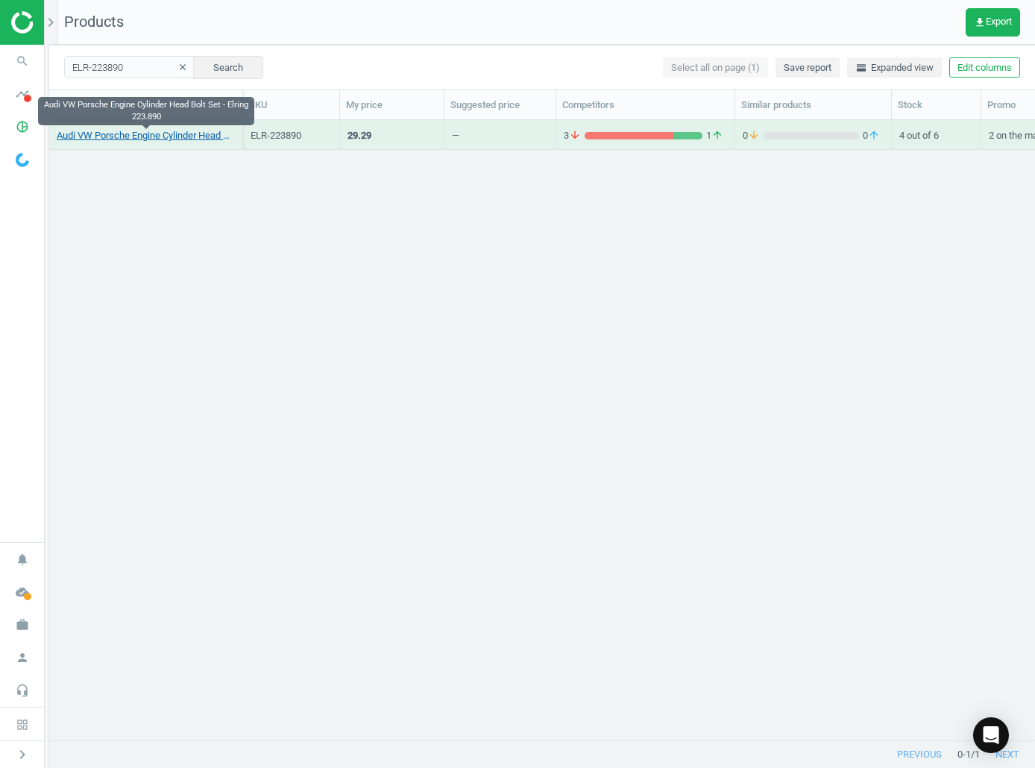
click at [80, 134] on link "Audi VW Porsche Engine Cylinder Head Bolt Set - Elring 223.890" at bounding box center [146, 135] width 178 height 13
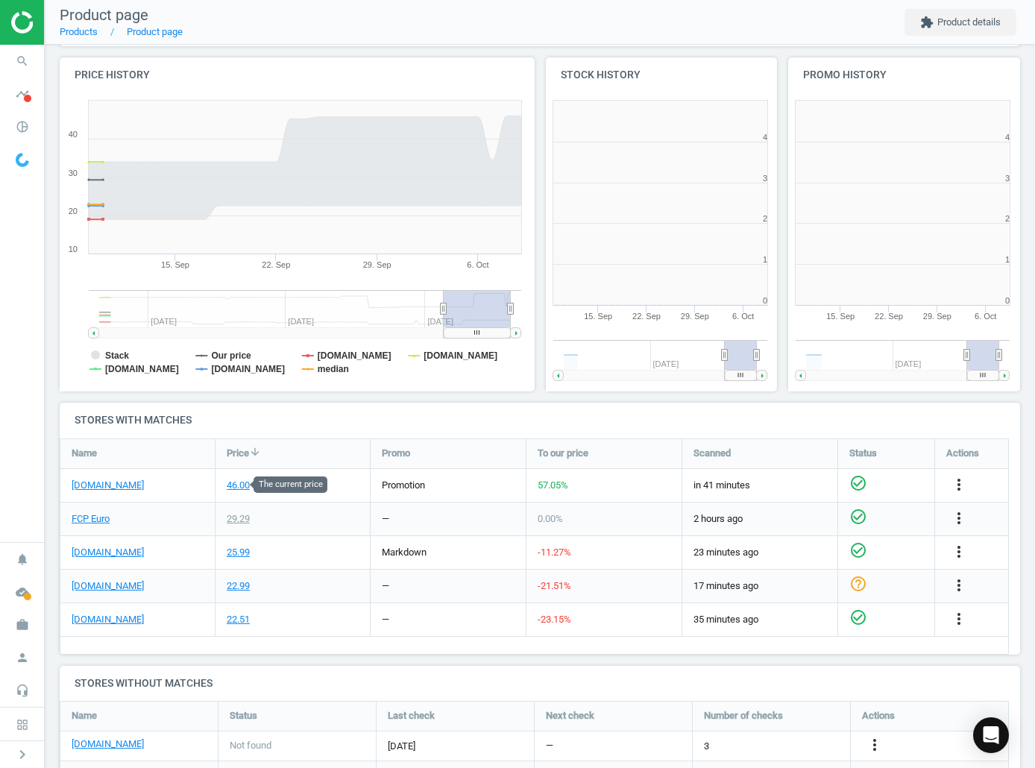
scroll to position [7, 7]
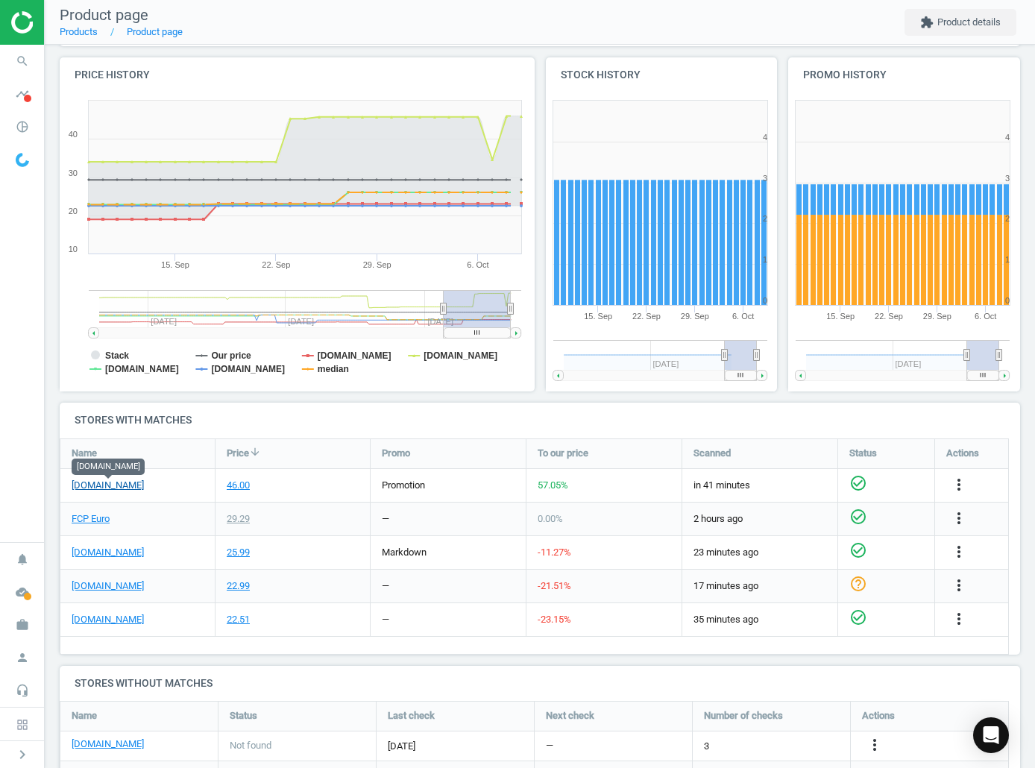
click at [141, 486] on link "[DOMAIN_NAME]" at bounding box center [108, 485] width 72 height 13
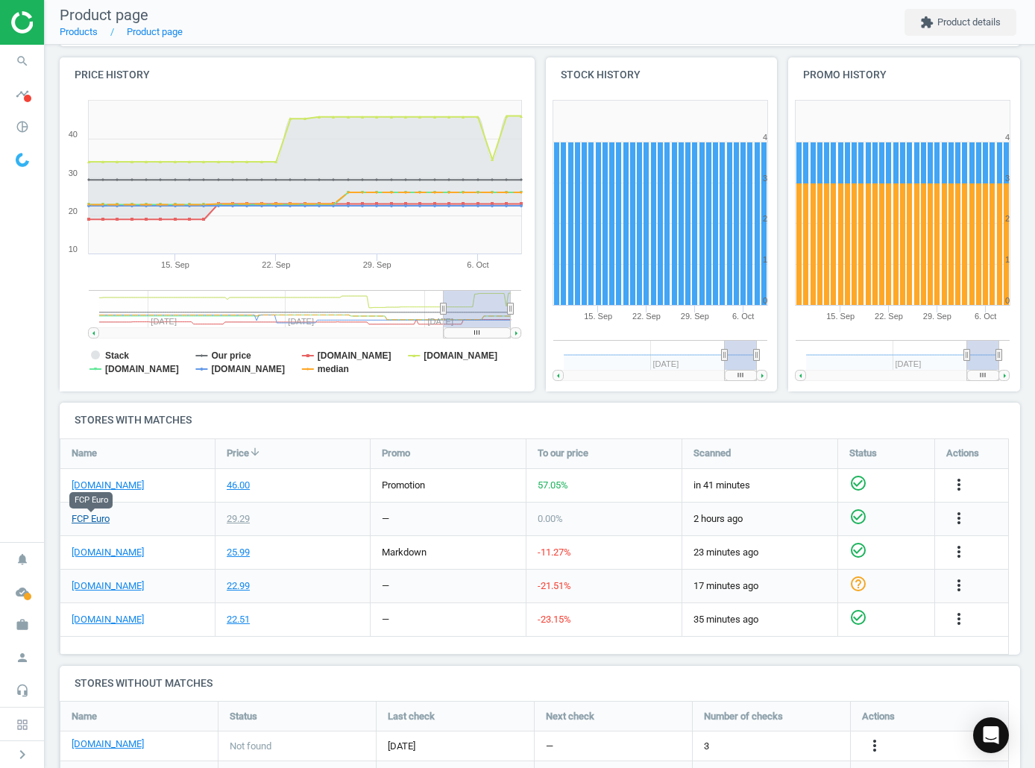
click at [89, 518] on link "FCP Euro" at bounding box center [91, 519] width 38 height 13
click at [37, 60] on span "search" at bounding box center [22, 61] width 45 height 33
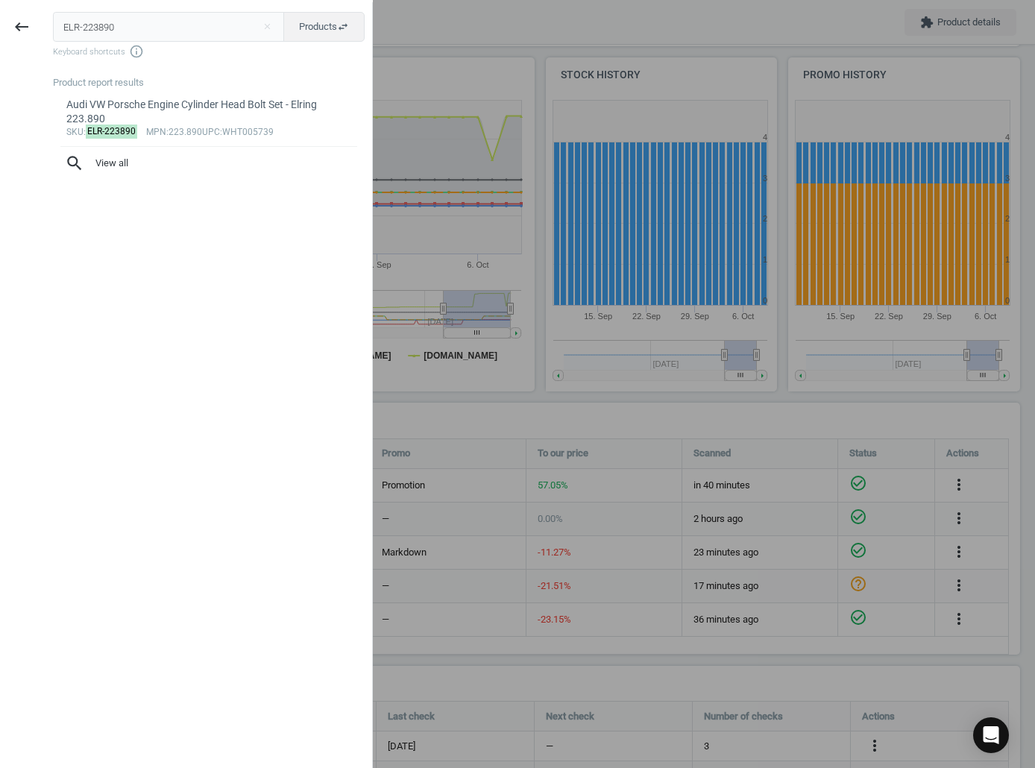
click at [136, 34] on input "ELR-223890" at bounding box center [169, 27] width 232 height 30
type input "ELR-244891"
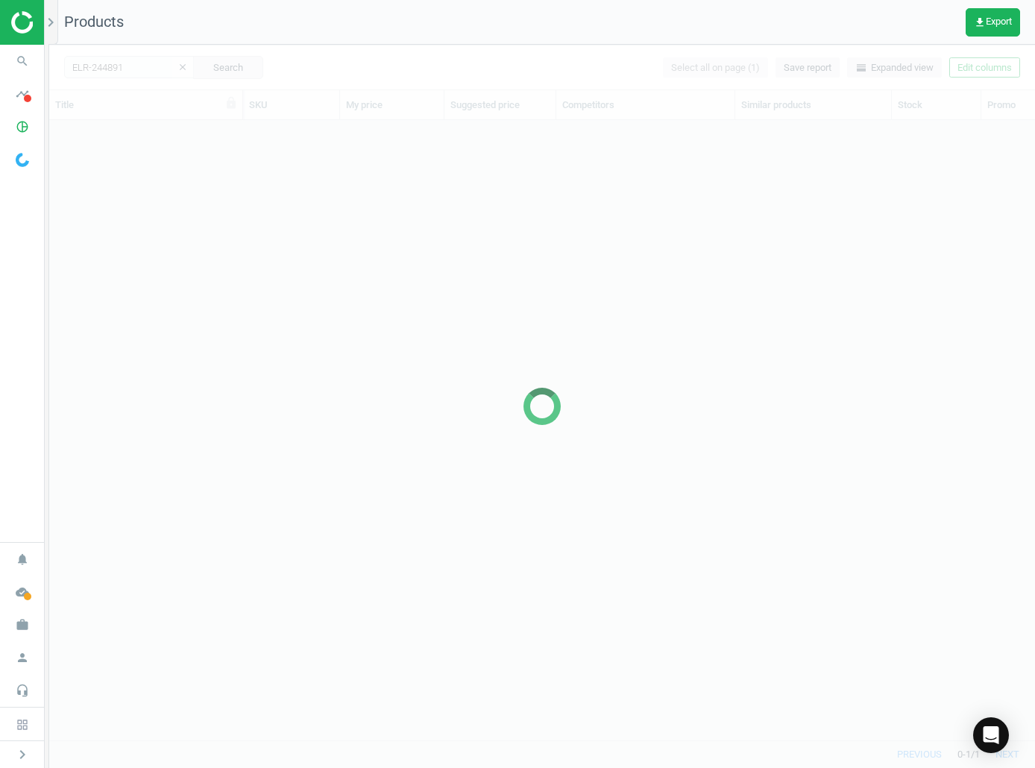
scroll to position [598, 975]
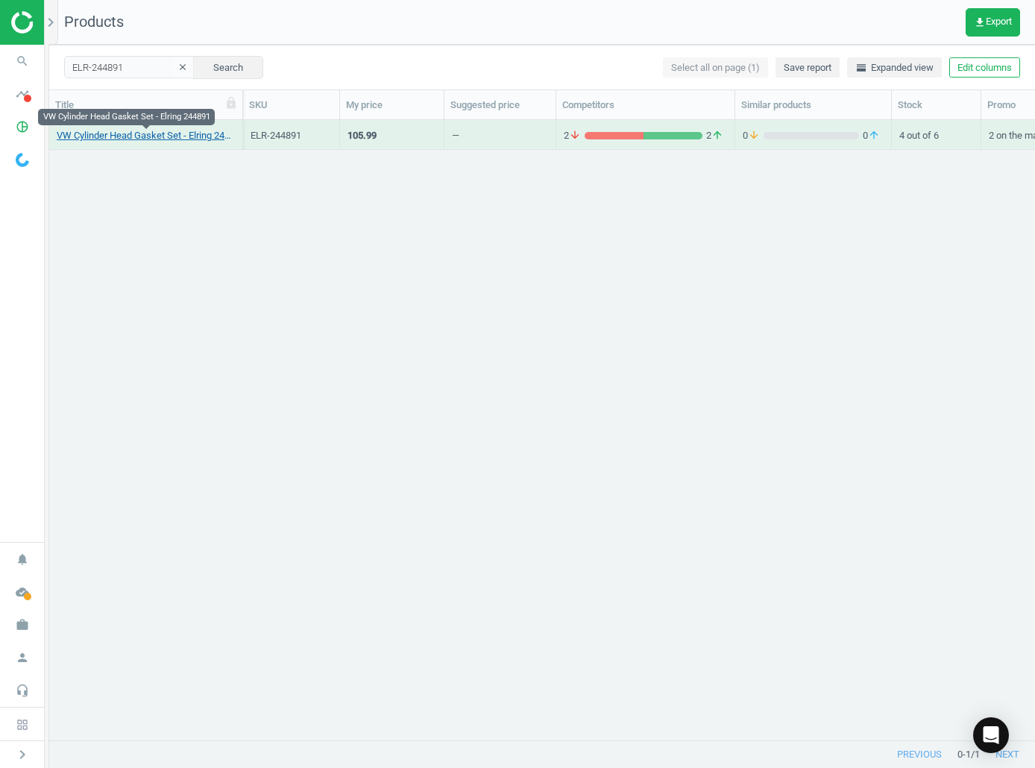
click at [154, 134] on link "VW Cylinder Head Gasket Set - Elring 244891" at bounding box center [146, 135] width 178 height 13
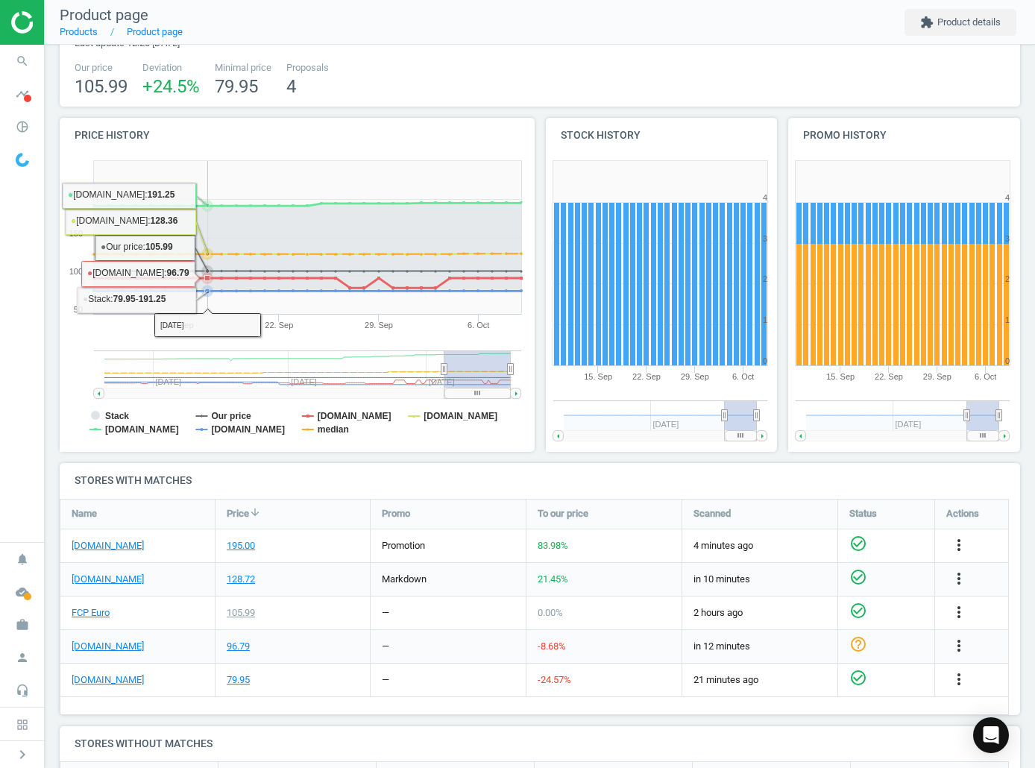
scroll to position [87, 0]
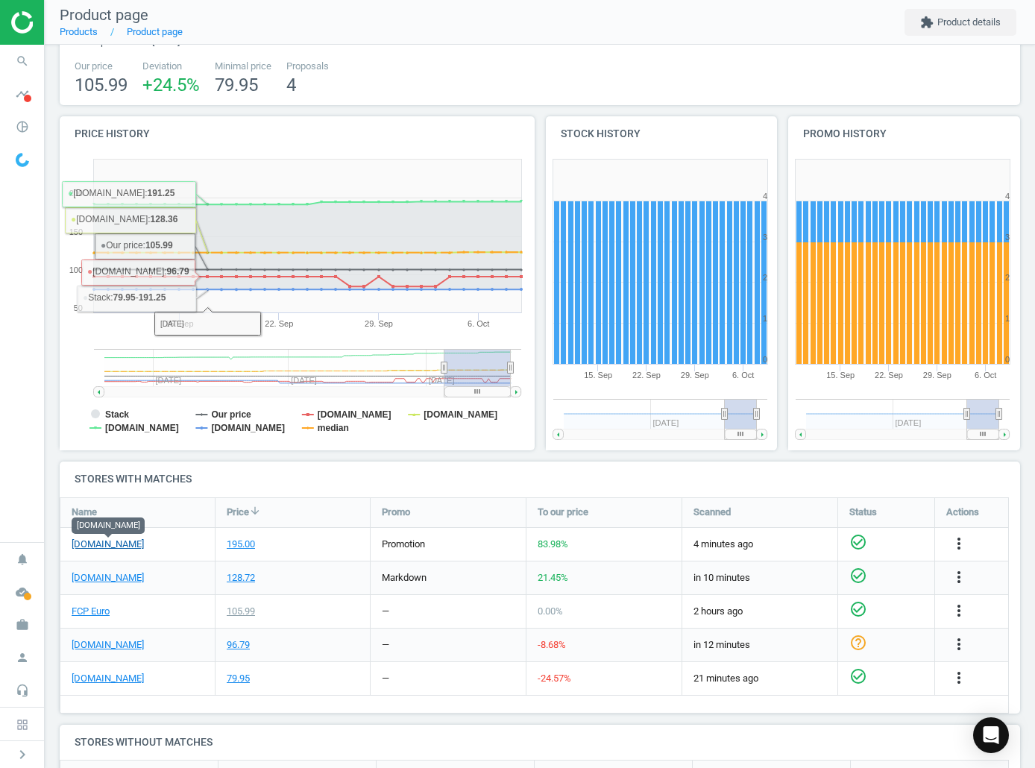
click at [100, 518] on link "[DOMAIN_NAME]" at bounding box center [108, 544] width 72 height 13
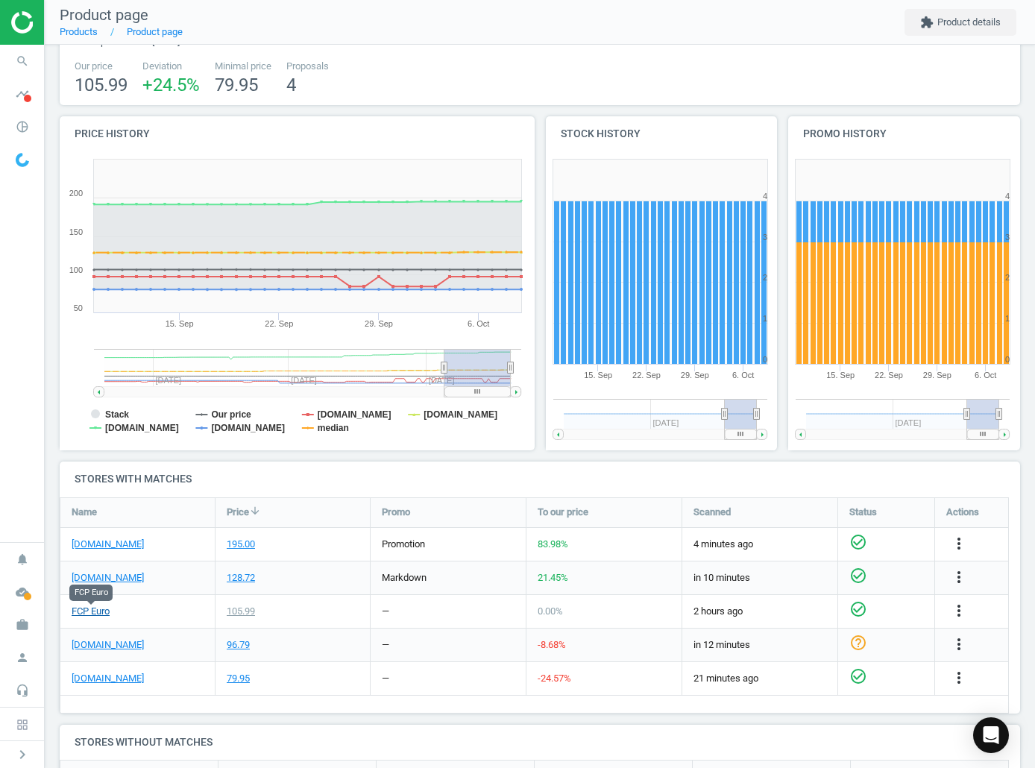
click at [90, 518] on link "FCP Euro" at bounding box center [91, 611] width 38 height 13
click at [10, 76] on span "search" at bounding box center [22, 61] width 45 height 33
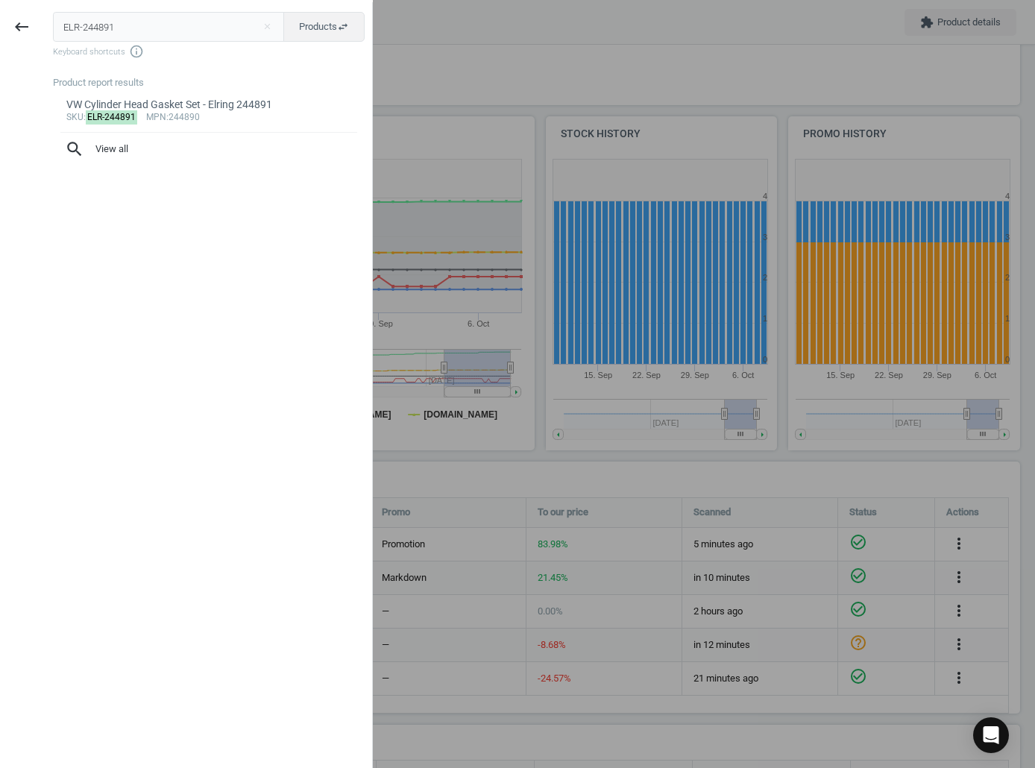
click at [131, 43] on div "ELR-244891 close Products swap_horiz Keyboard shortcuts info_outline" at bounding box center [212, 35] width 319 height 47
click at [125, 28] on input "ELR-244891" at bounding box center [169, 27] width 232 height 30
paste input "7130"
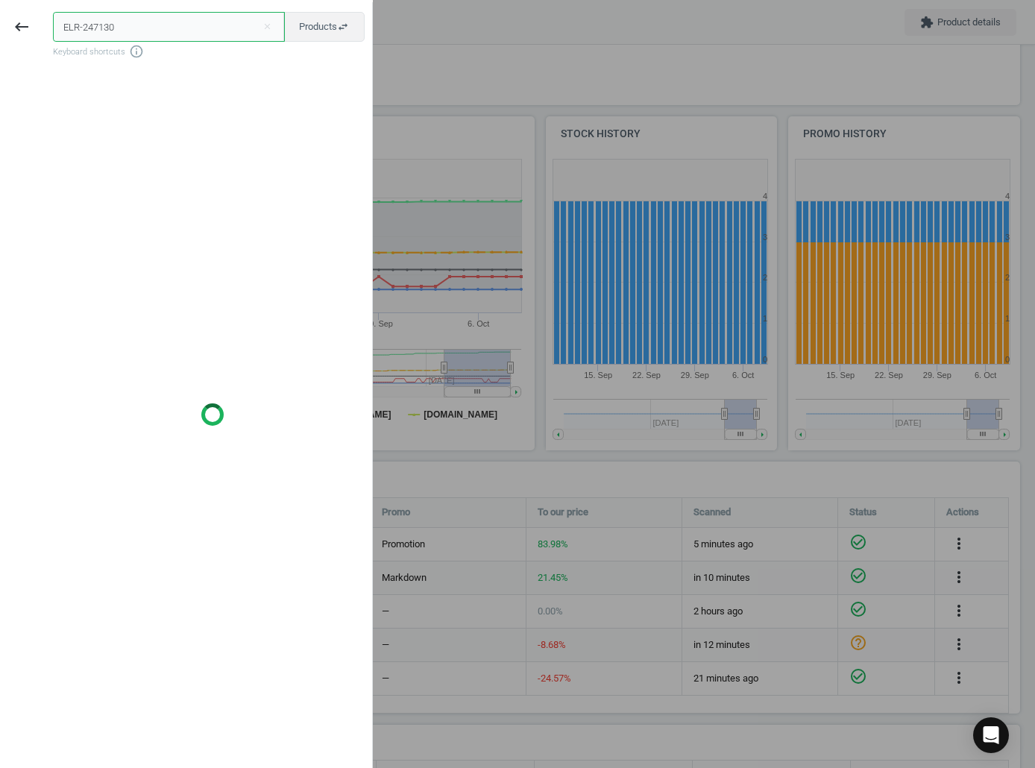
type input "ELR-247130"
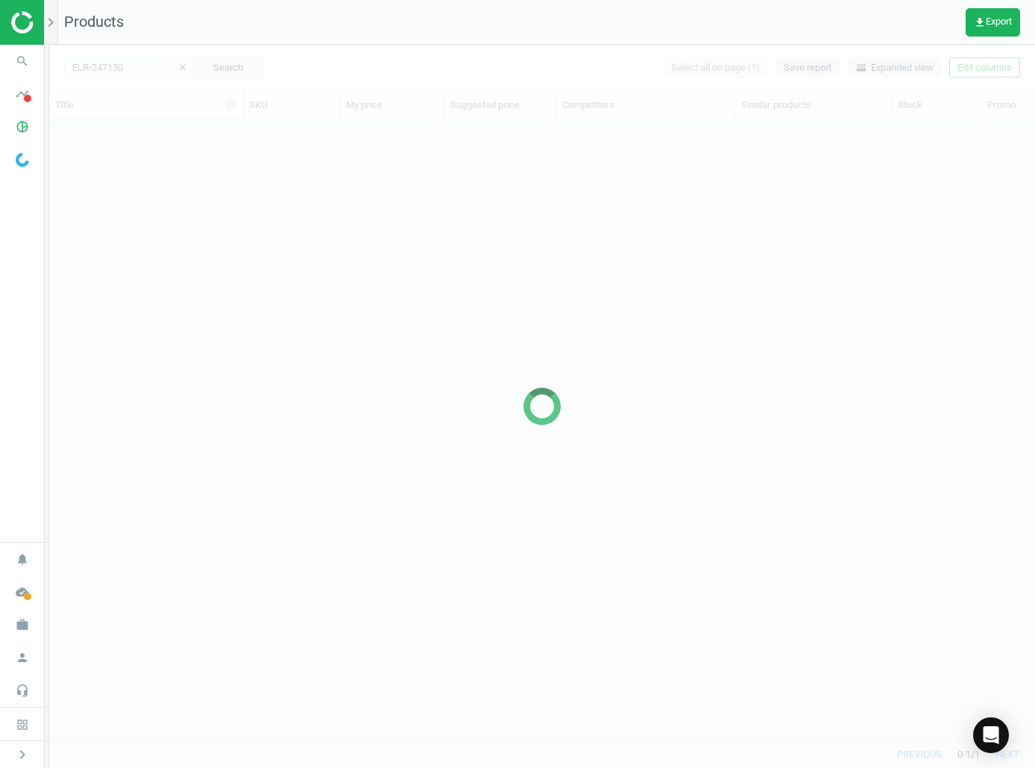
scroll to position [598, 975]
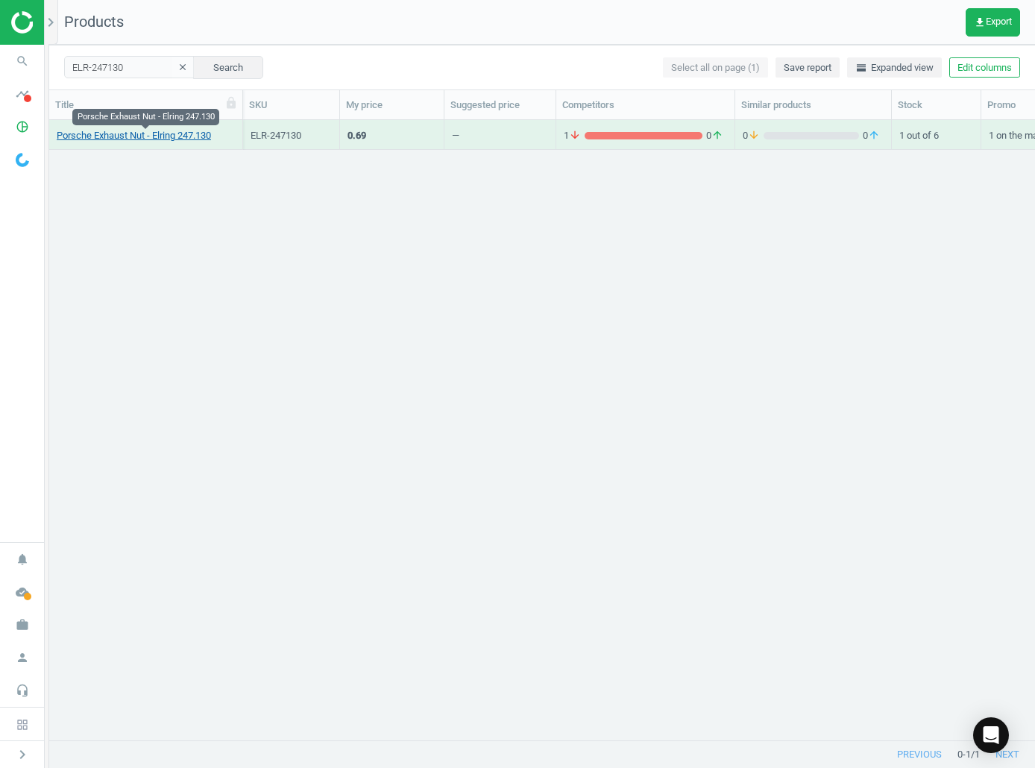
click at [95, 138] on link "Porsche Exhaust Nut - Elring 247.130" at bounding box center [134, 135] width 154 height 13
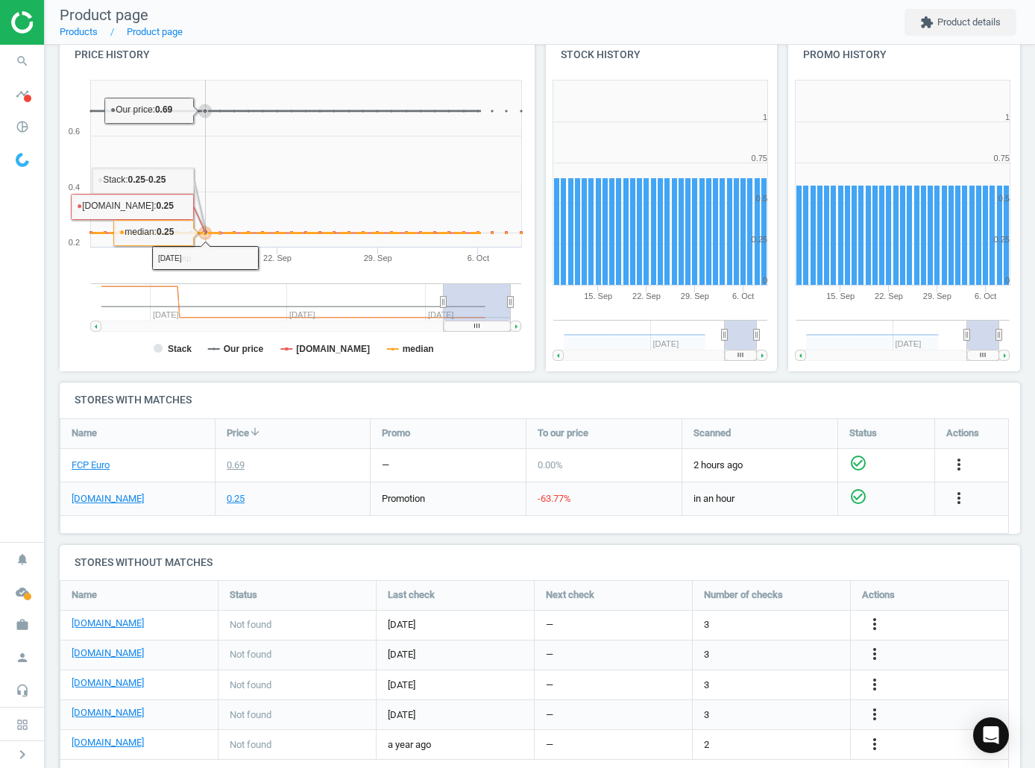
scroll to position [216, 0]
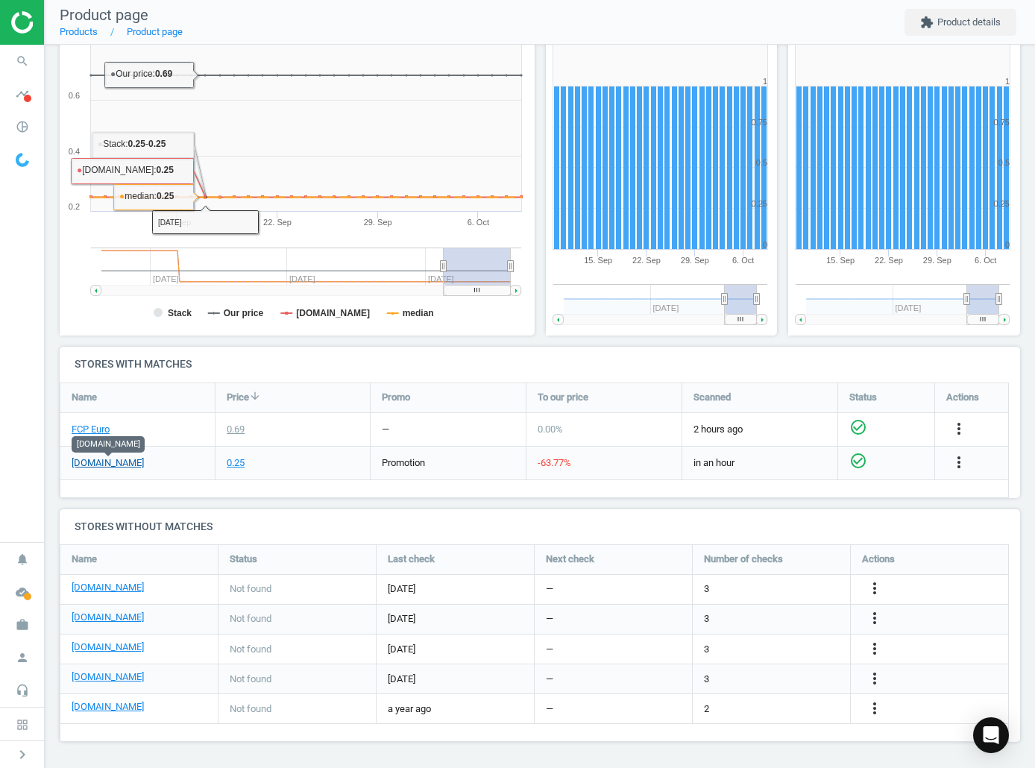
click at [119, 469] on link "[DOMAIN_NAME]" at bounding box center [108, 463] width 72 height 13
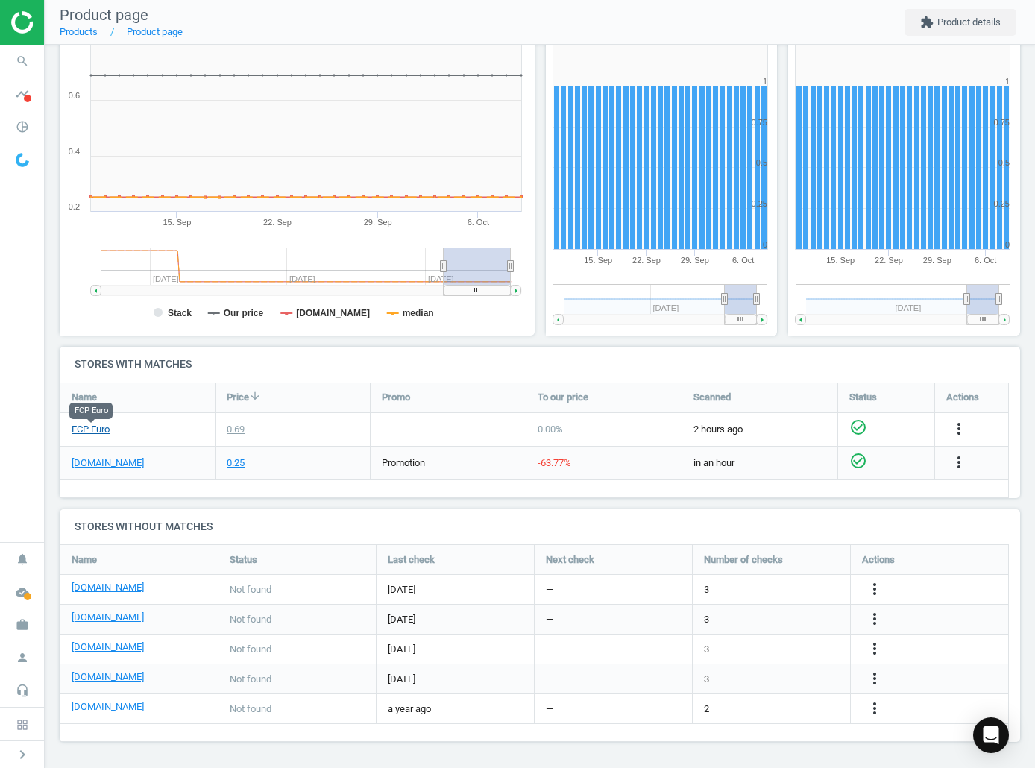
click at [102, 430] on link "FCP Euro" at bounding box center [91, 429] width 38 height 13
click at [137, 467] on link "[DOMAIN_NAME]" at bounding box center [108, 463] width 72 height 13
click at [23, 68] on icon "search" at bounding box center [22, 61] width 28 height 28
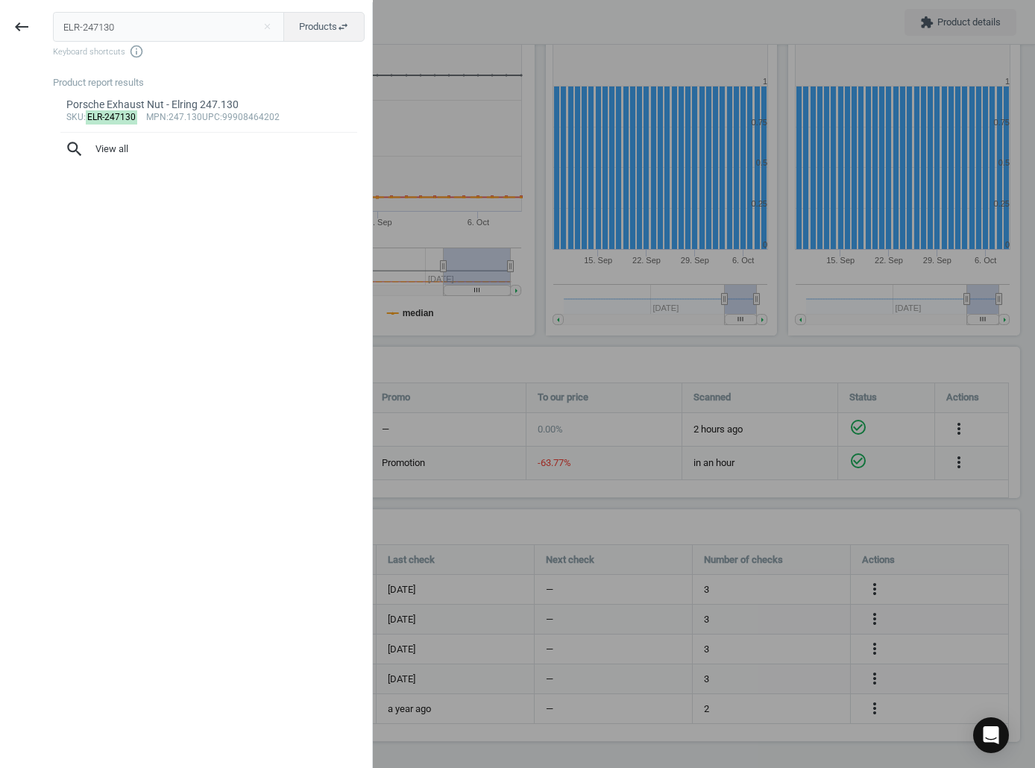
click at [121, 32] on input "ELR-247130" at bounding box center [169, 27] width 232 height 30
type input "ELR-333150"
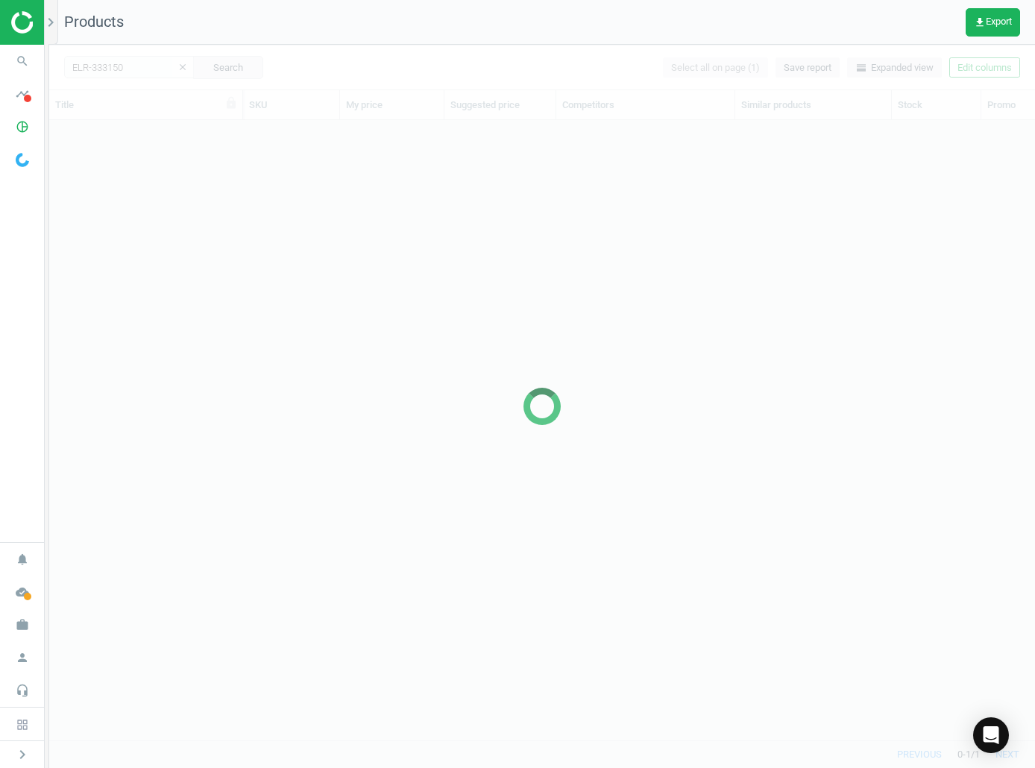
scroll to position [598, 975]
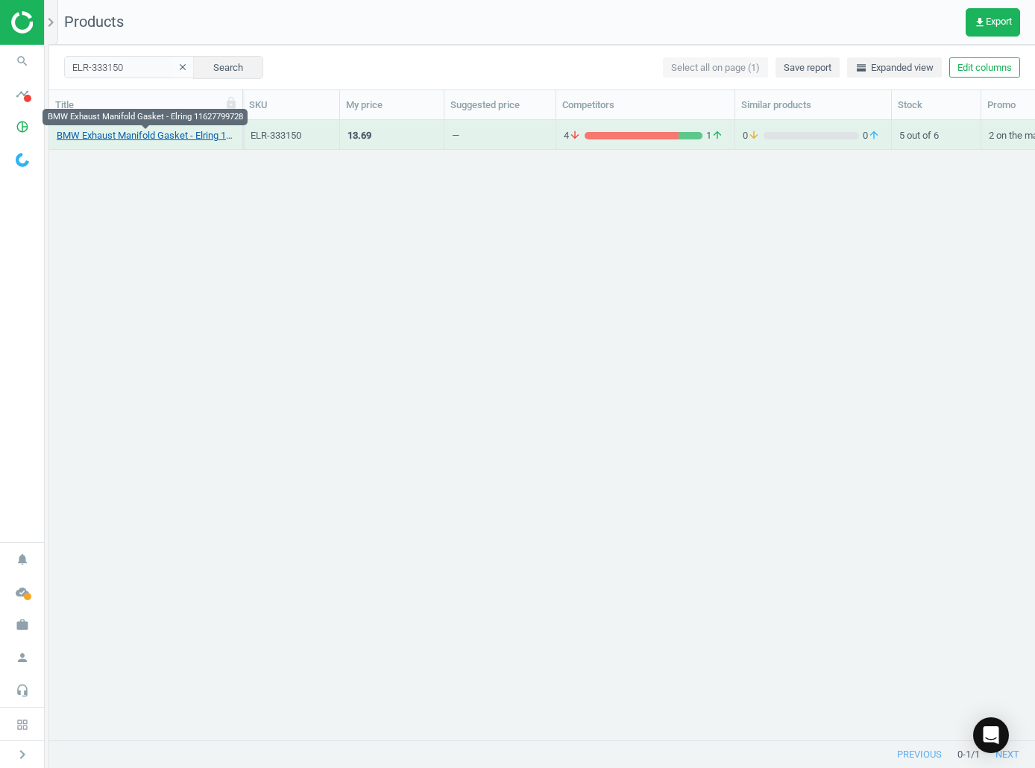
click at [149, 139] on link "BMW Exhaust Manifold Gasket - Elring 11627799728" at bounding box center [146, 135] width 178 height 13
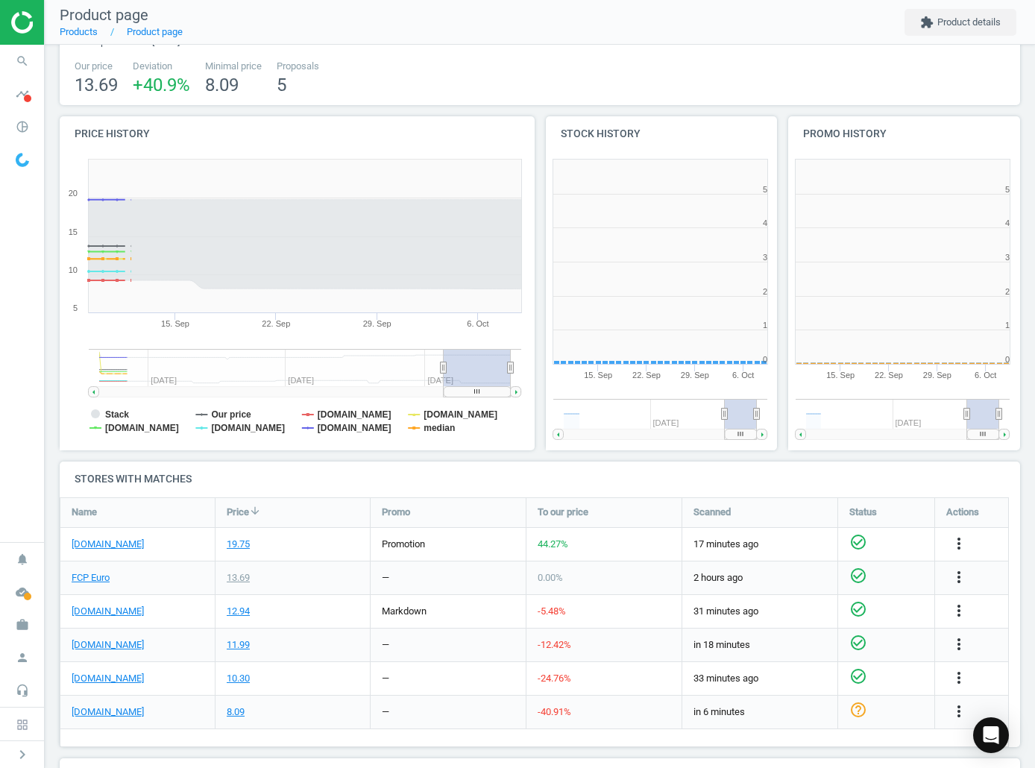
scroll to position [322, 252]
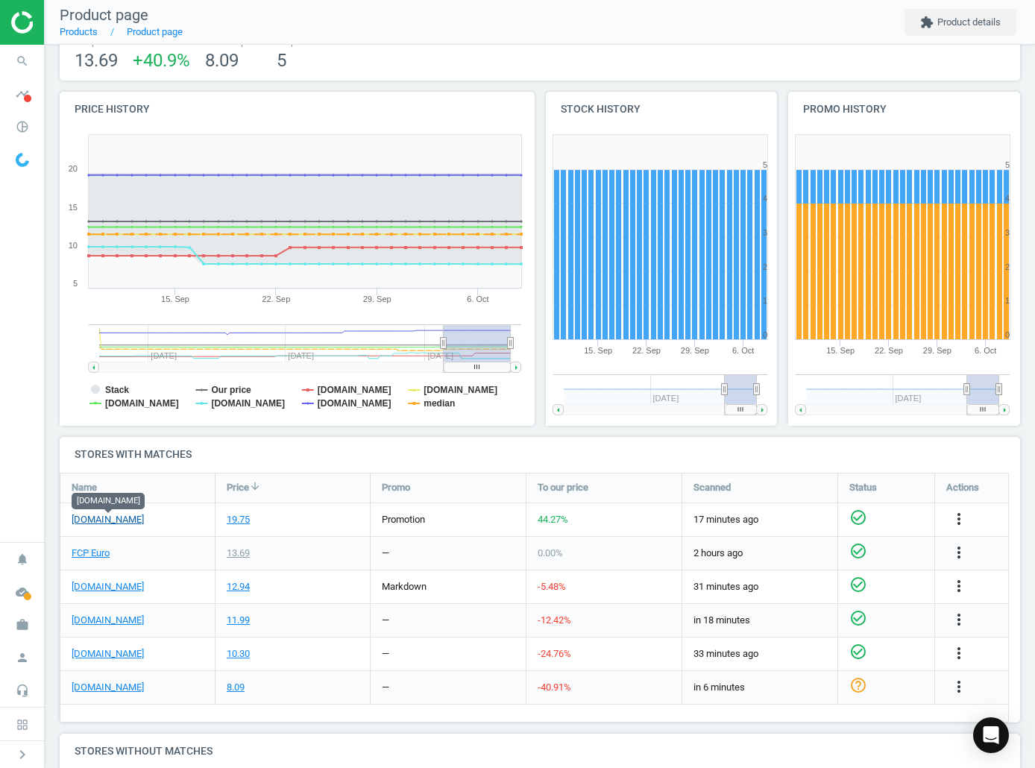
click at [99, 518] on link "[DOMAIN_NAME]" at bounding box center [108, 519] width 72 height 13
click at [104, 551] on link "FCP Euro" at bounding box center [91, 553] width 38 height 13
click at [27, 57] on icon "search" at bounding box center [22, 61] width 28 height 28
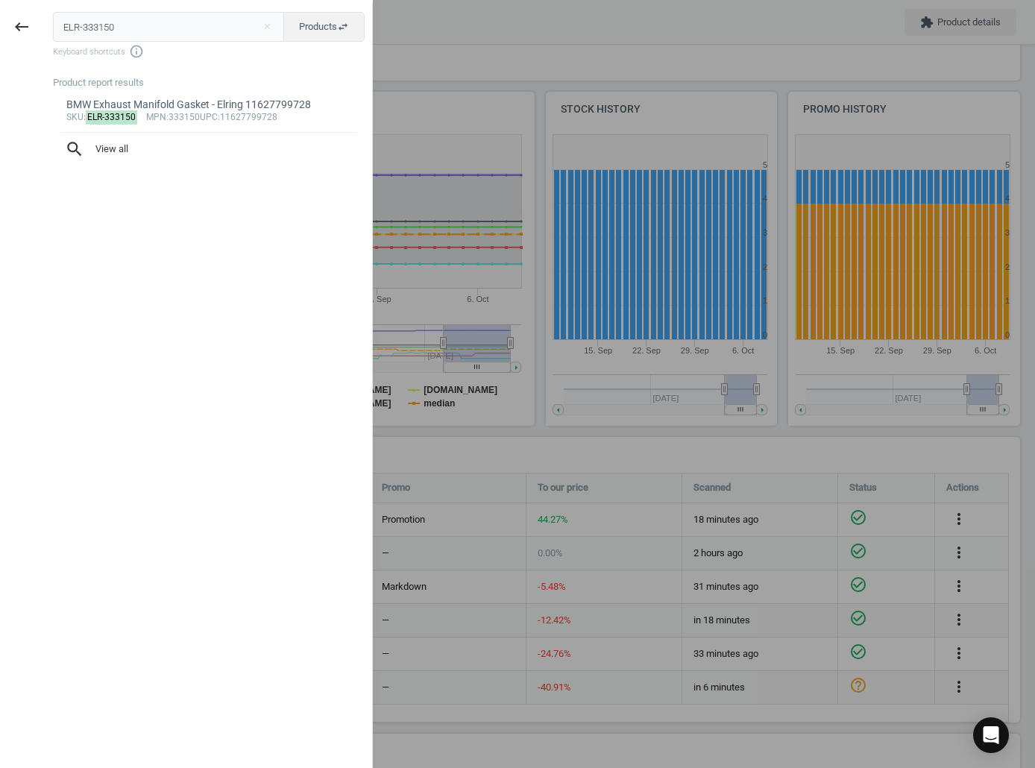
click at [179, 36] on input "ELR-333150" at bounding box center [169, 27] width 232 height 30
type input "ELR-361473"
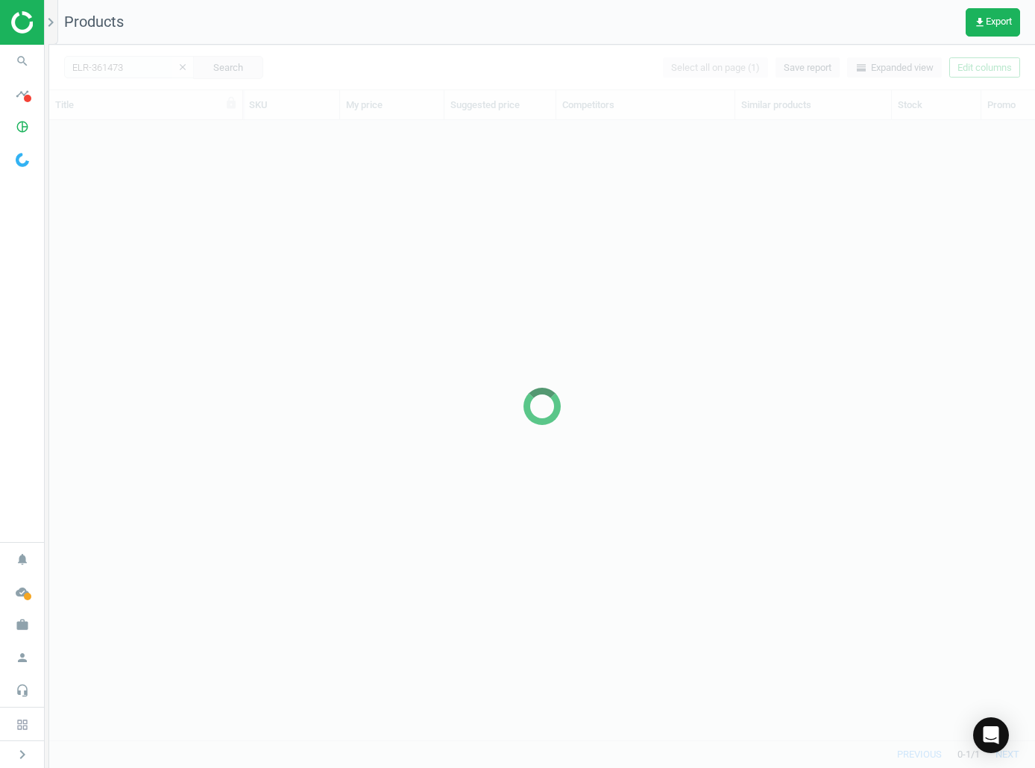
scroll to position [598, 975]
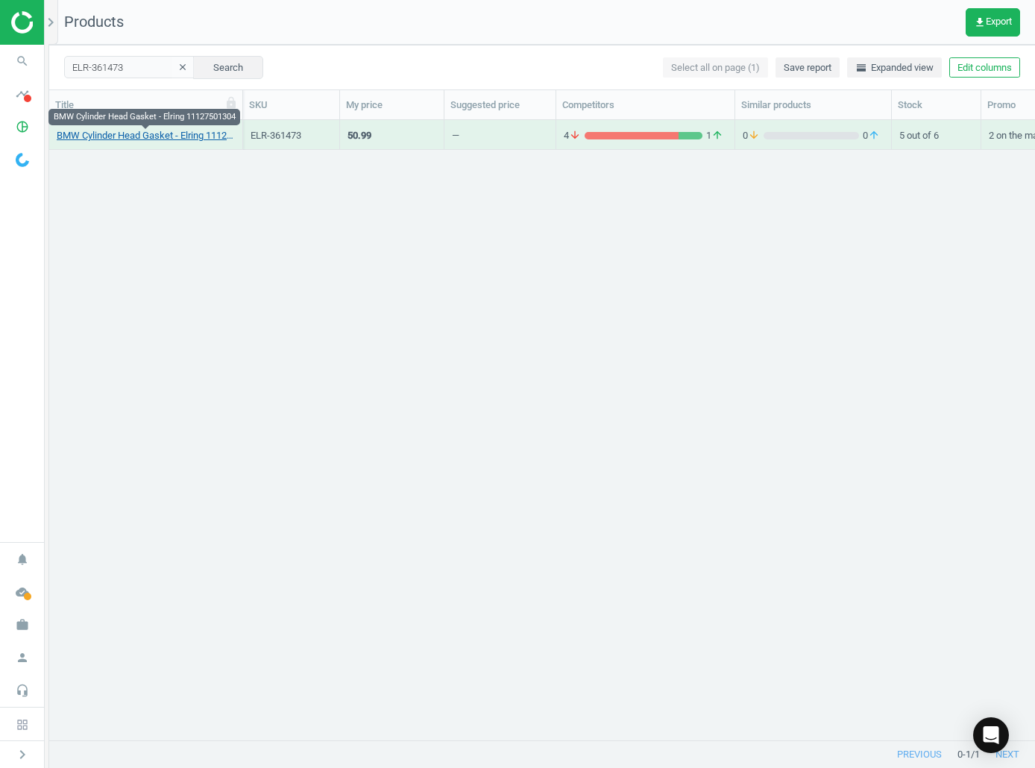
click at [104, 137] on link "BMW Cylinder Head Gasket - Elring 11127501304" at bounding box center [146, 135] width 178 height 13
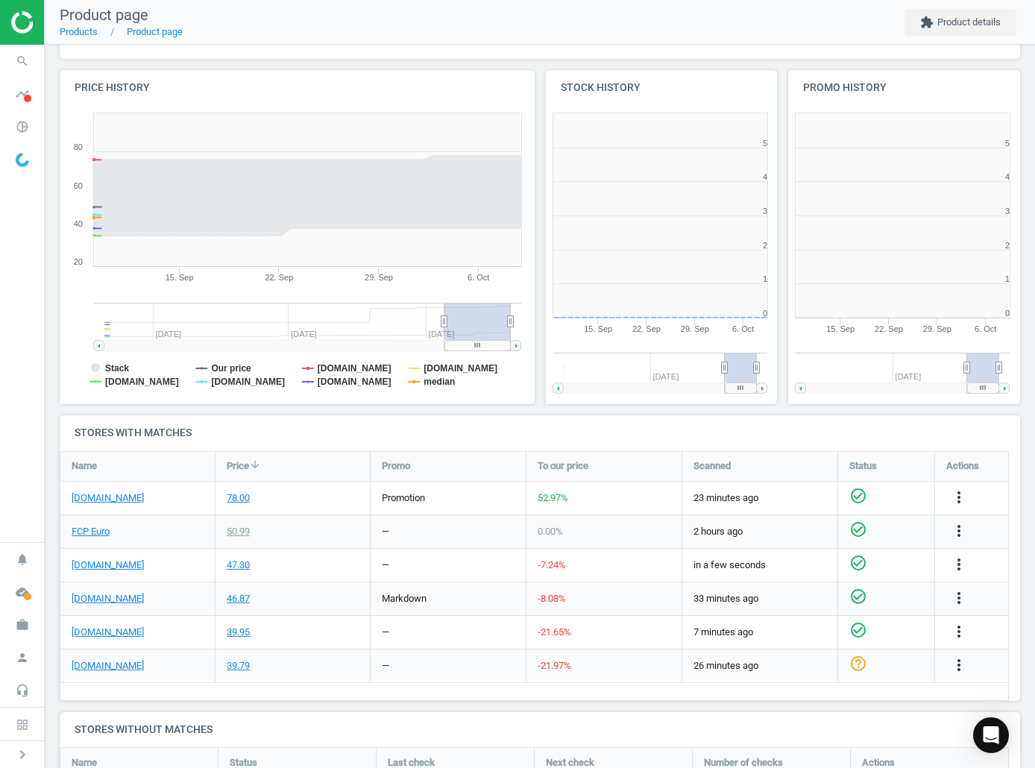
scroll to position [322, 252]
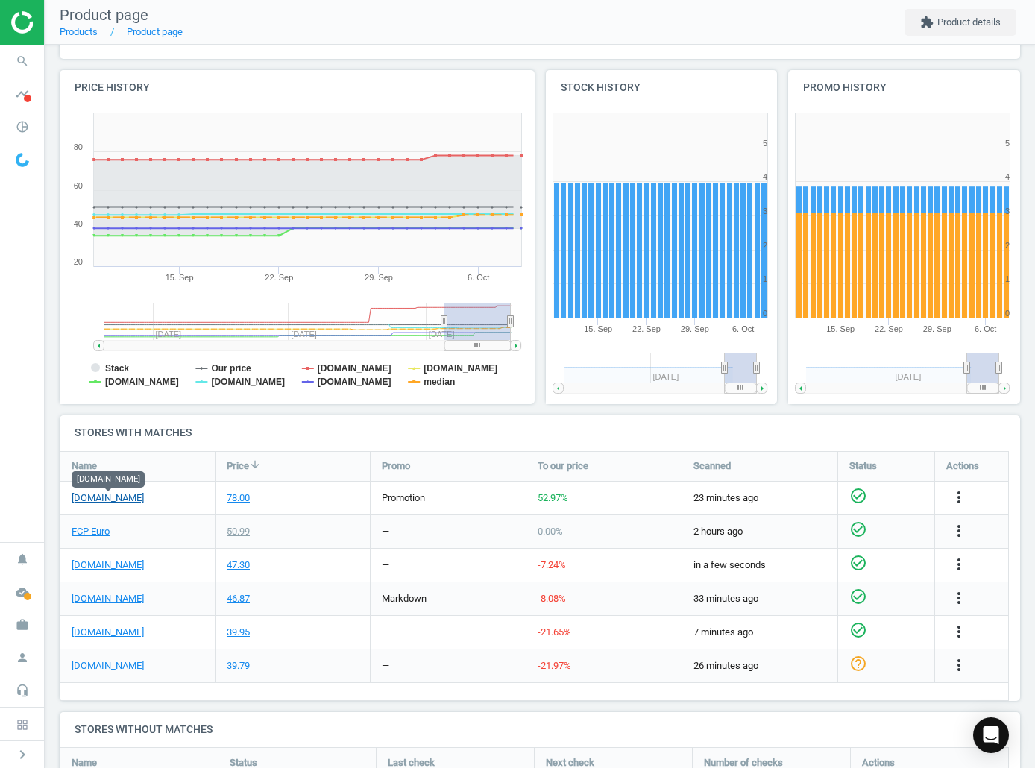
click at [131, 499] on link "[DOMAIN_NAME]" at bounding box center [108, 498] width 72 height 13
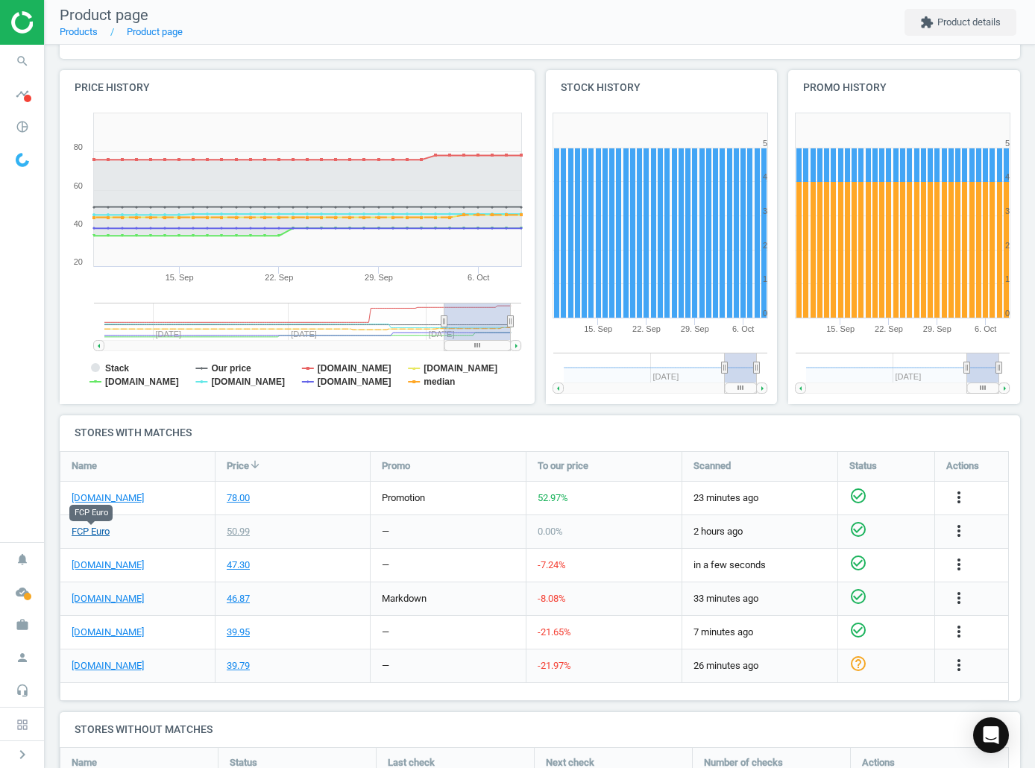
click at [94, 537] on link "FCP Euro" at bounding box center [91, 531] width 38 height 13
click at [126, 497] on link "[DOMAIN_NAME]" at bounding box center [108, 498] width 72 height 13
click at [23, 69] on icon "search" at bounding box center [22, 61] width 28 height 28
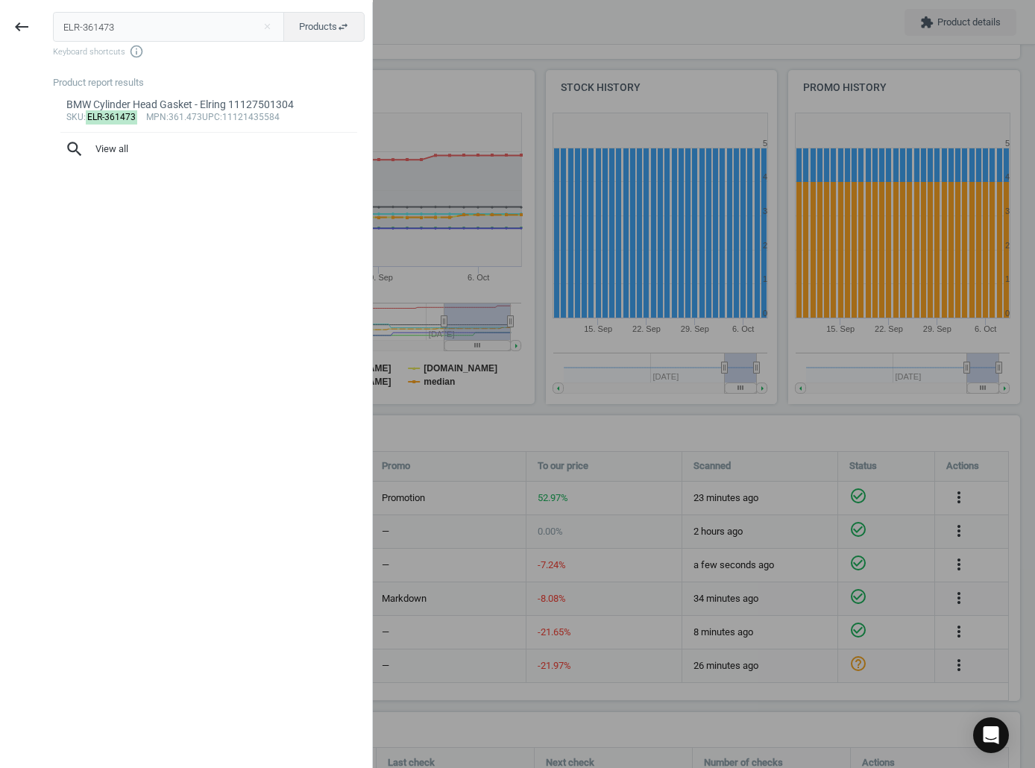
click at [179, 38] on input "ELR-361473" at bounding box center [169, 27] width 232 height 30
type input "ELR-372170"
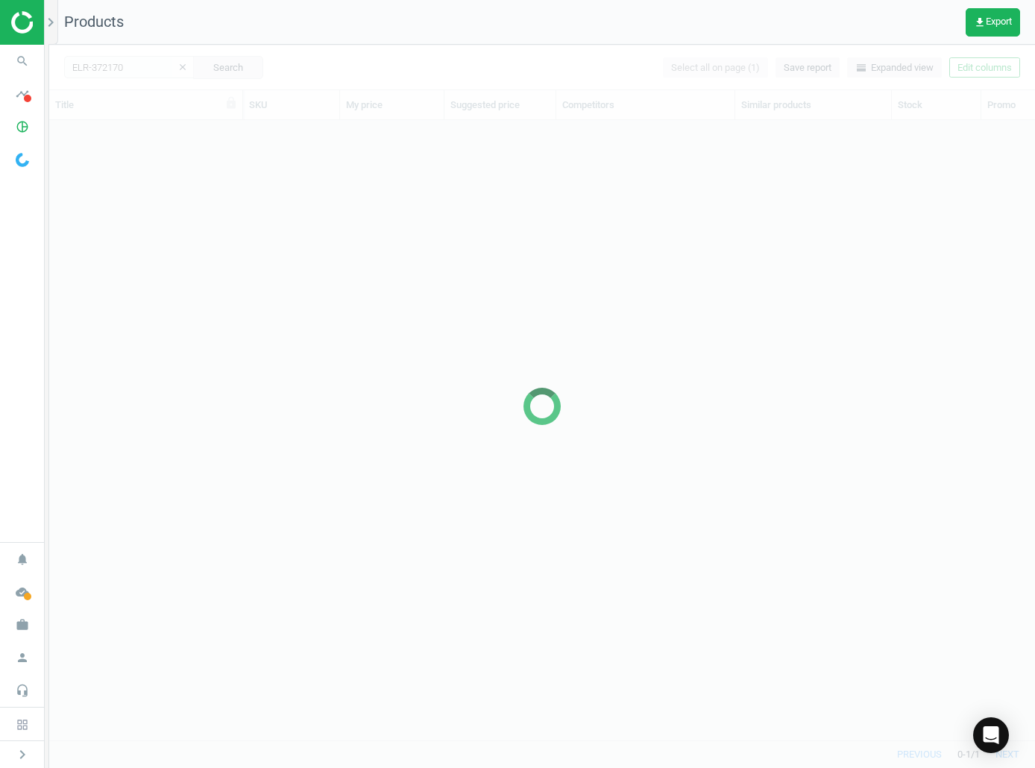
scroll to position [598, 975]
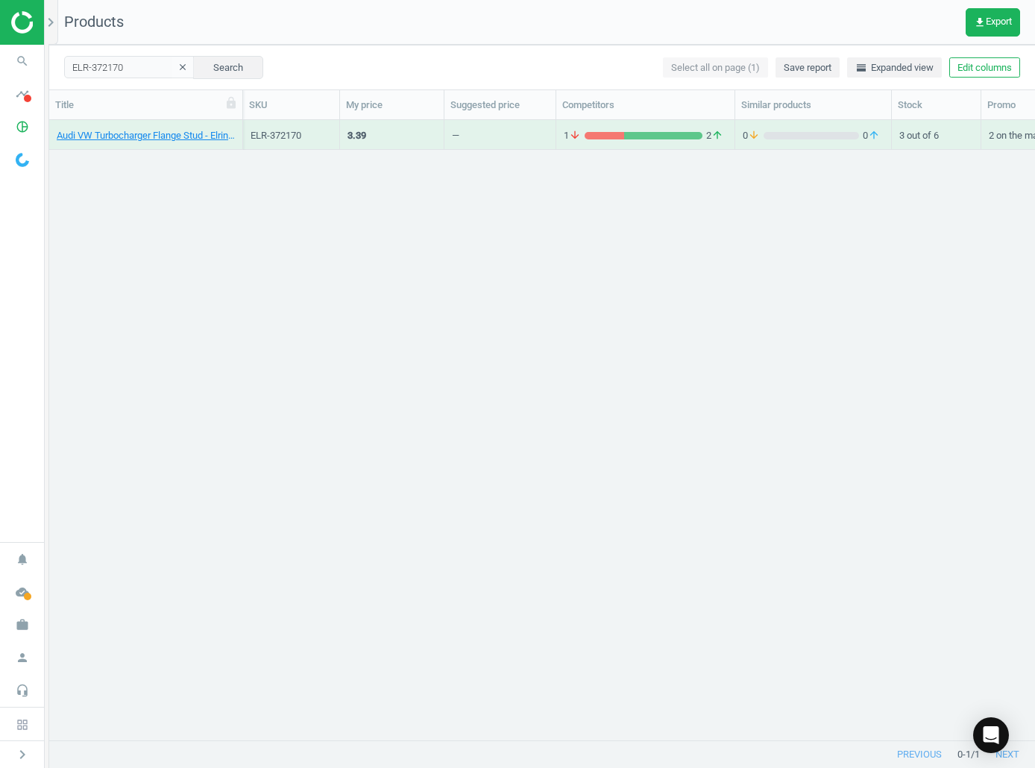
click at [107, 145] on div "Audi VW Turbocharger Flange Stud - Elring N10730201" at bounding box center [146, 138] width 178 height 19
click at [98, 140] on link "Audi VW Turbocharger Flange Stud - Elring N10730201" at bounding box center [146, 135] width 178 height 13
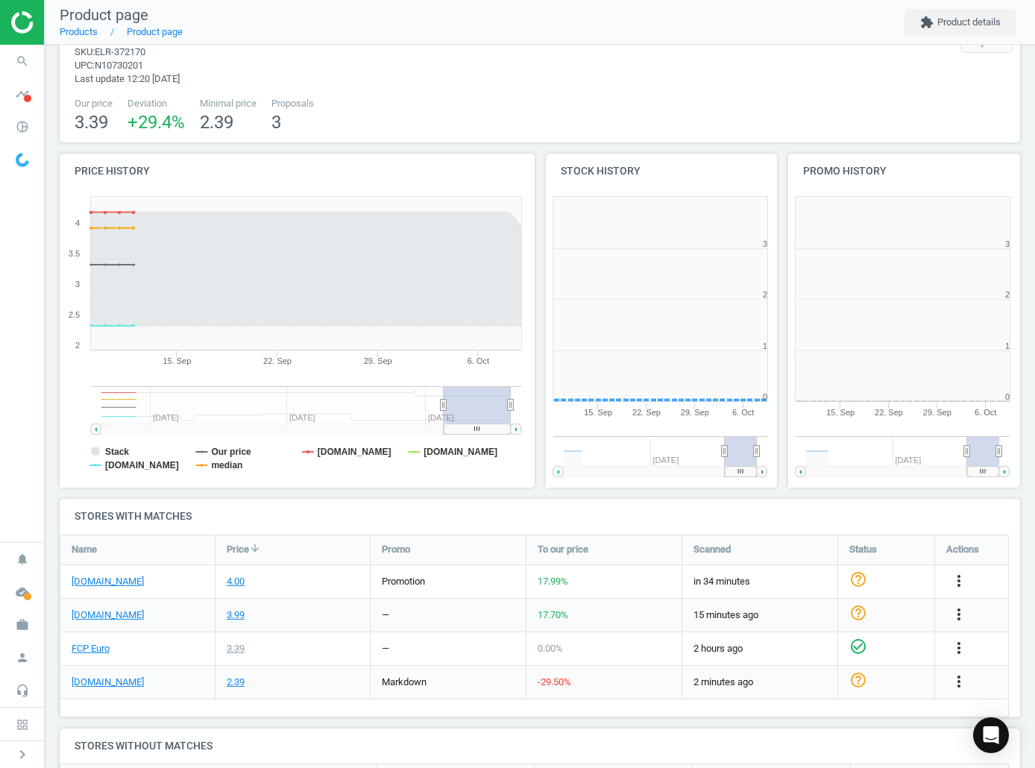
scroll to position [322, 252]
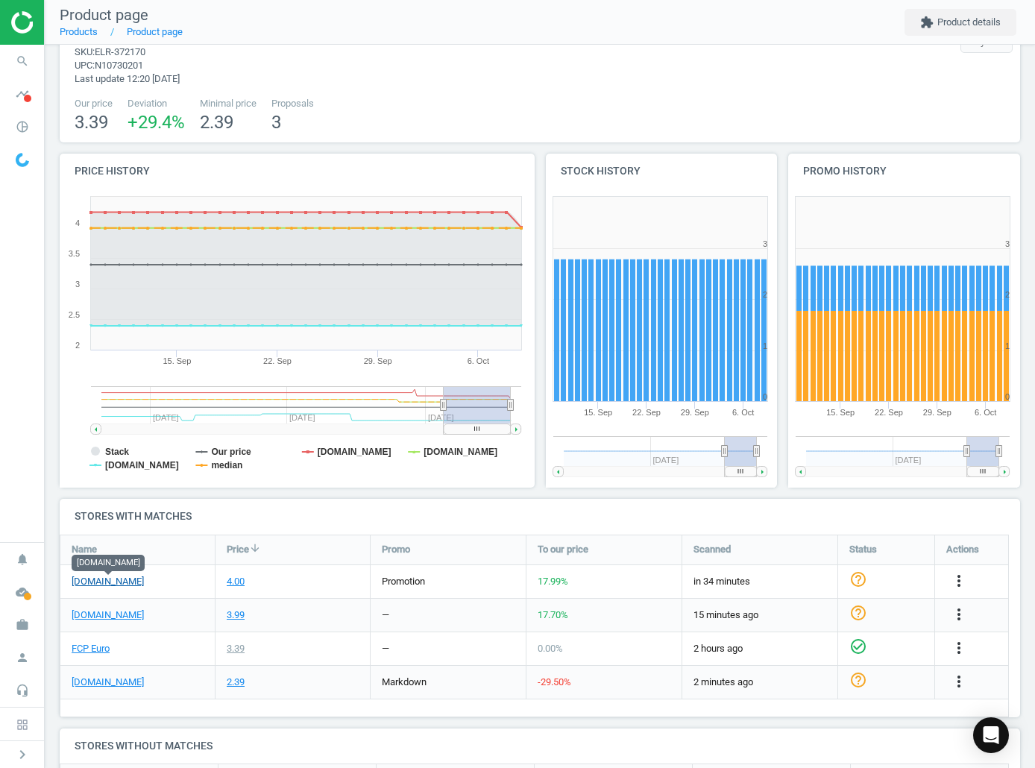
click at [123, 587] on link "[DOMAIN_NAME]" at bounding box center [108, 581] width 72 height 13
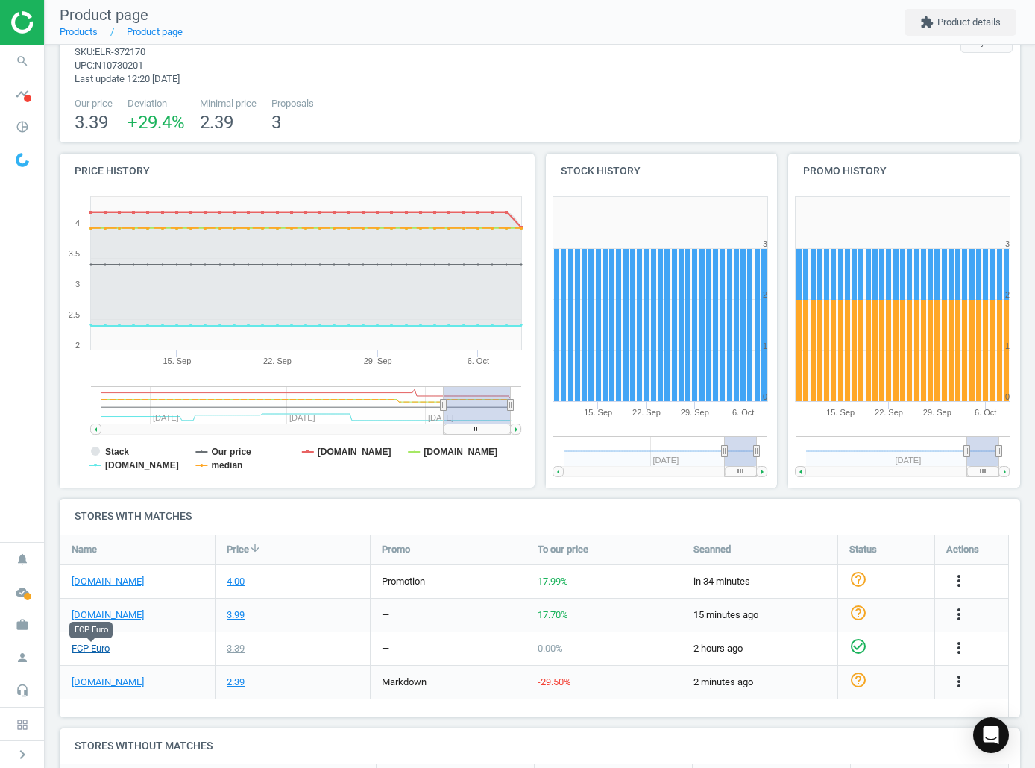
click at [94, 647] on link "FCP Euro" at bounding box center [91, 648] width 38 height 13
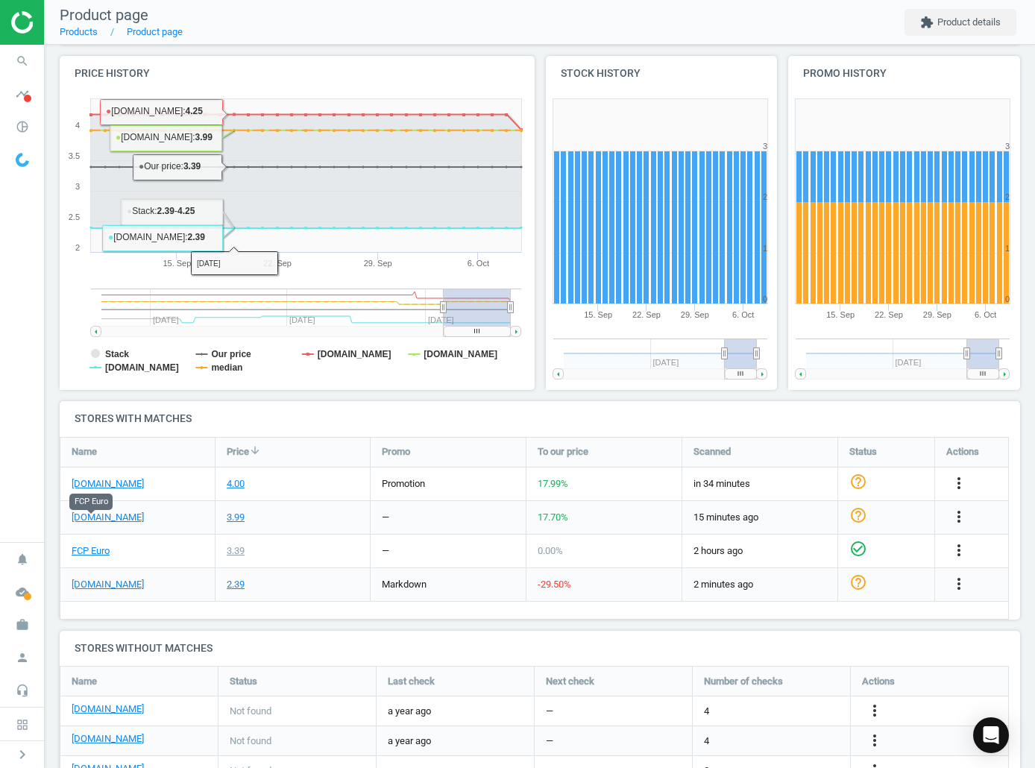
scroll to position [192, 0]
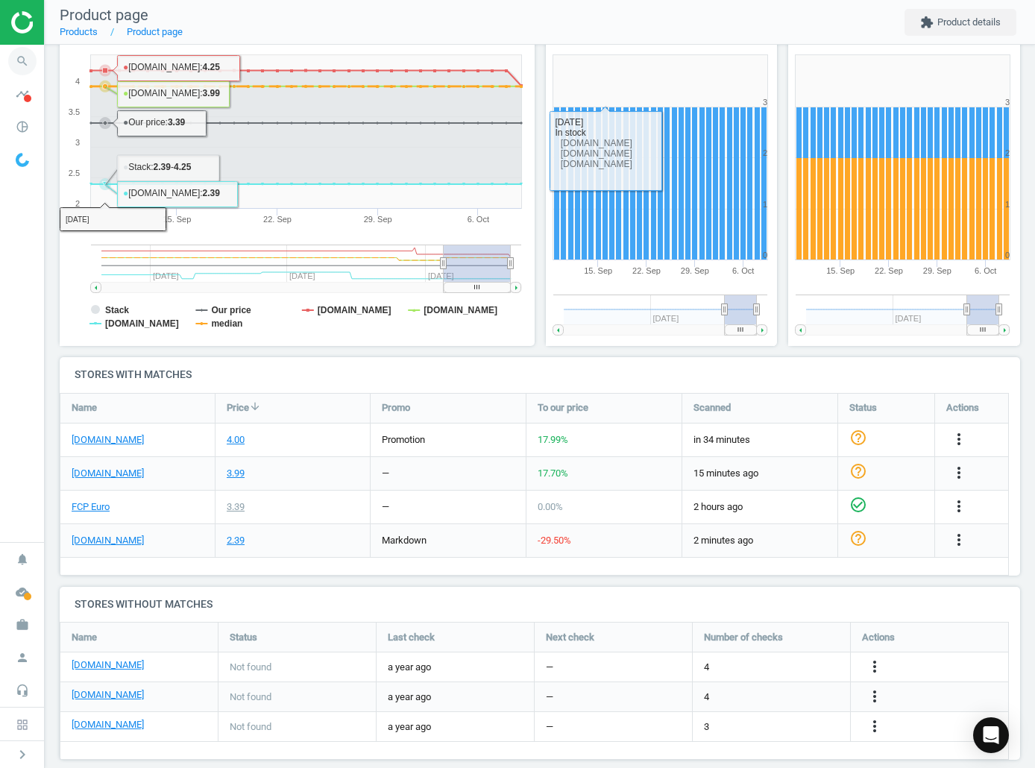
click at [37, 54] on span "search" at bounding box center [22, 61] width 45 height 33
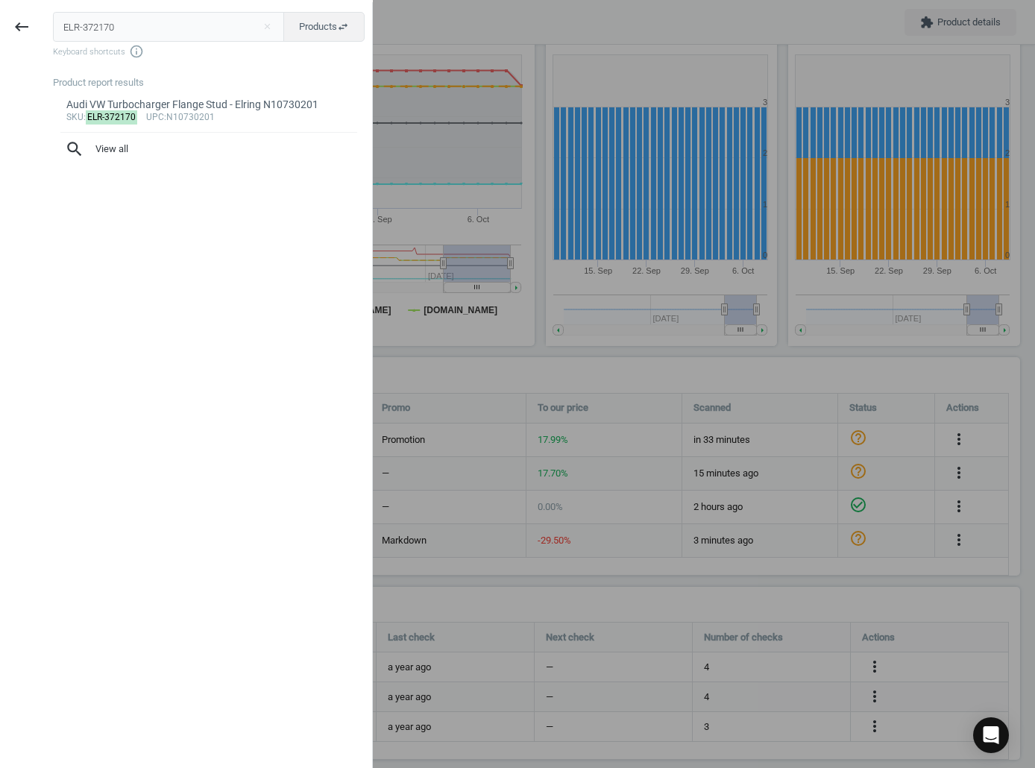
click at [104, 34] on input "ELR-372170" at bounding box center [169, 27] width 232 height 30
type input "ELR-403730"
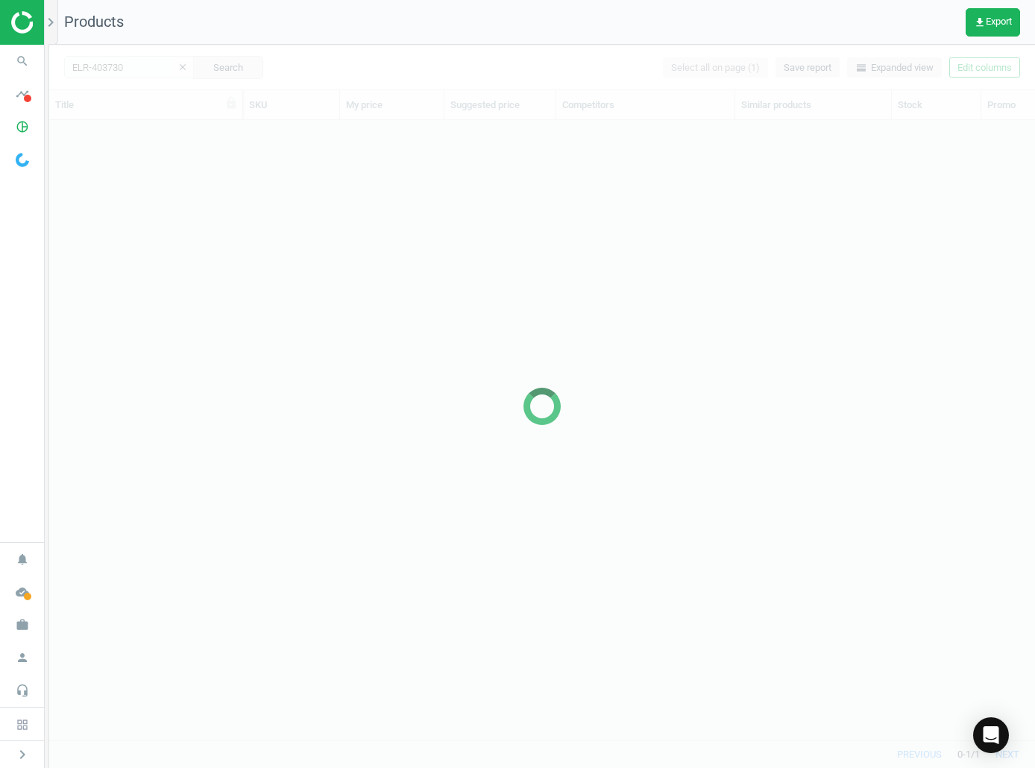
scroll to position [598, 975]
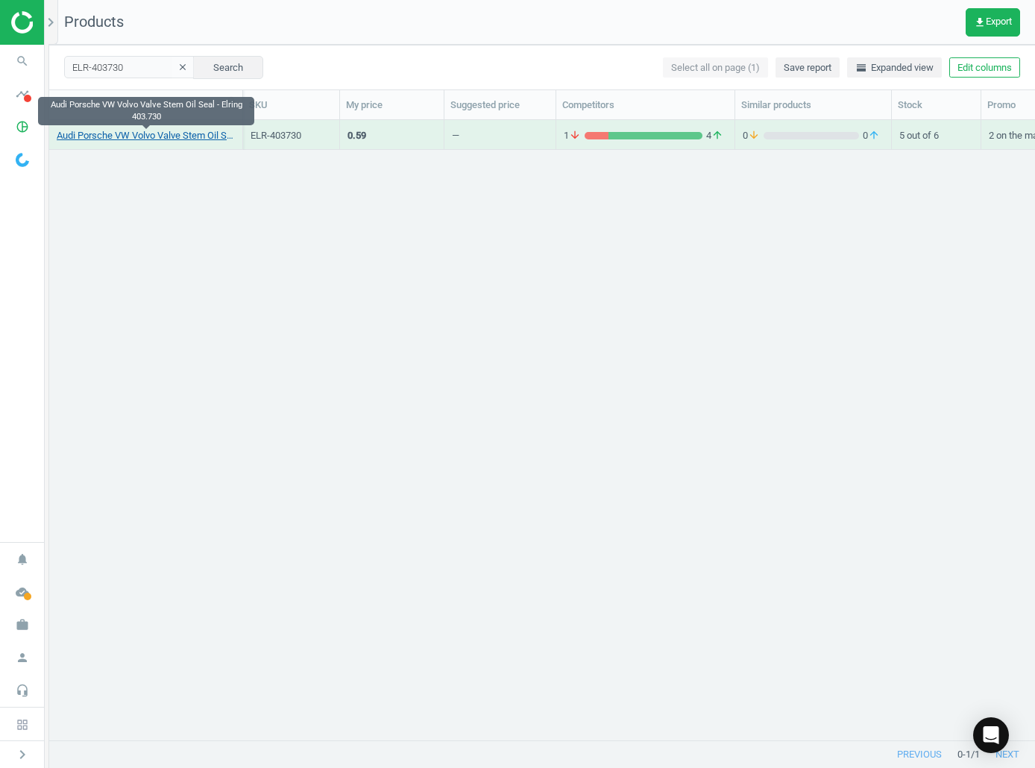
click at [145, 132] on link "Audi Porsche VW Volvo Valve Stem Oil Seal - Elring 403.730" at bounding box center [146, 135] width 178 height 13
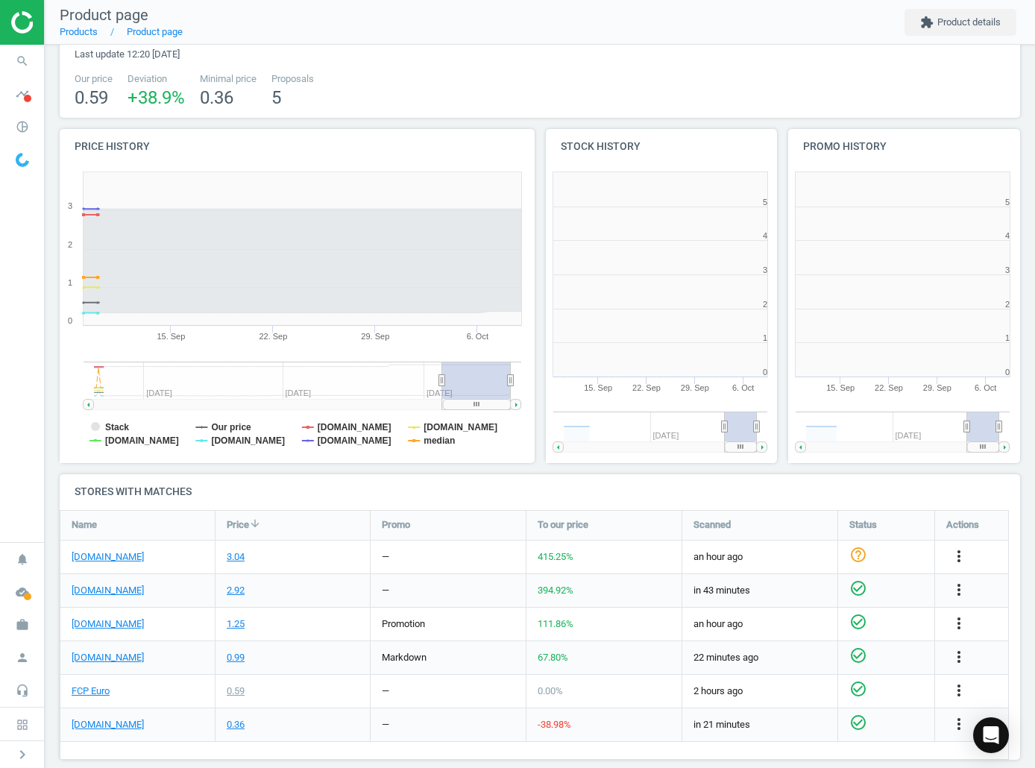
scroll to position [322, 492]
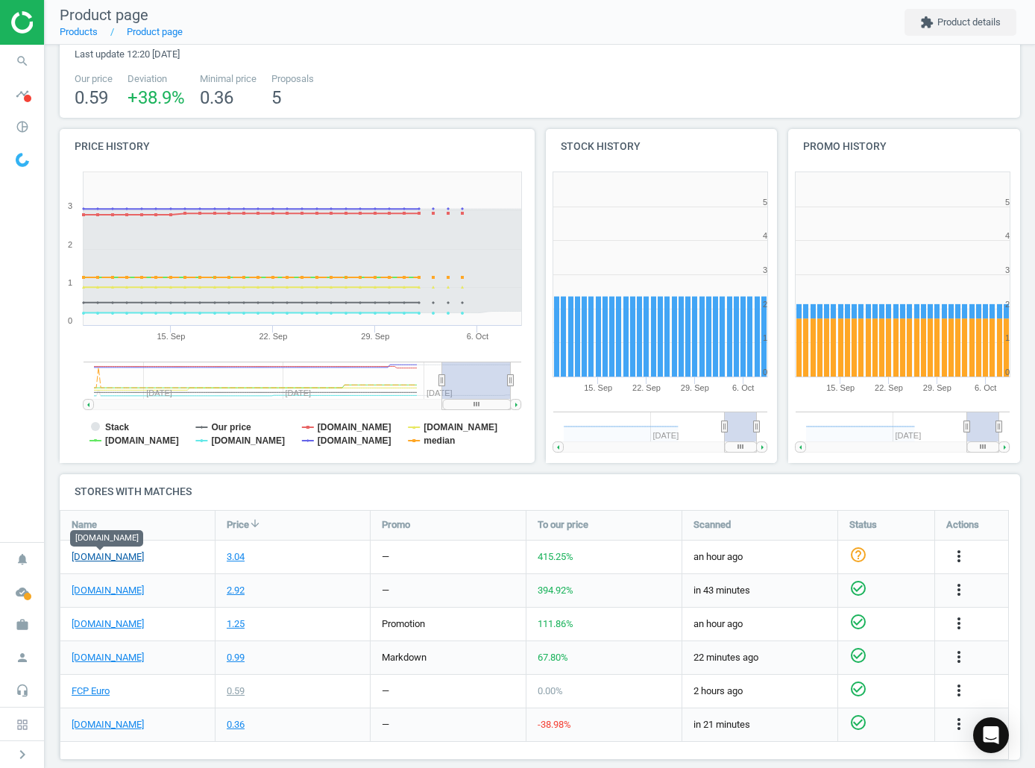
click at [100, 563] on link "[DOMAIN_NAME]" at bounding box center [108, 557] width 72 height 13
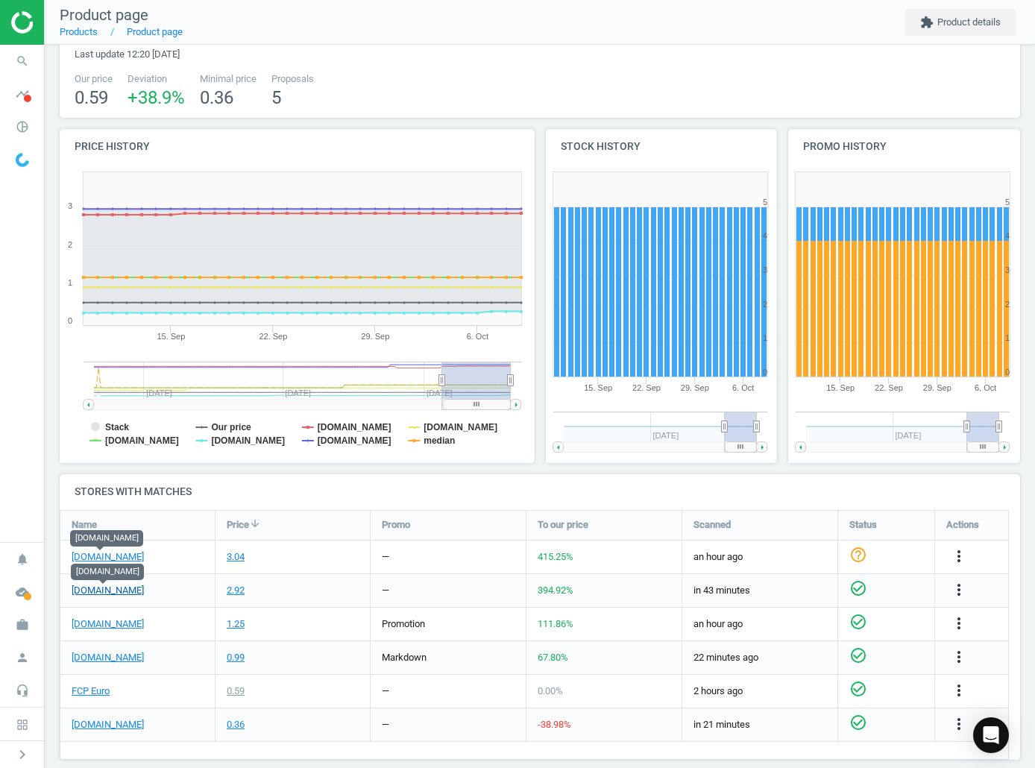
click at [110, 589] on link "[DOMAIN_NAME]" at bounding box center [108, 590] width 72 height 13
click at [104, 623] on link "[DOMAIN_NAME]" at bounding box center [108, 624] width 72 height 13
click at [97, 694] on link "FCP Euro" at bounding box center [91, 691] width 38 height 13
click at [24, 53] on icon "search" at bounding box center [22, 61] width 28 height 28
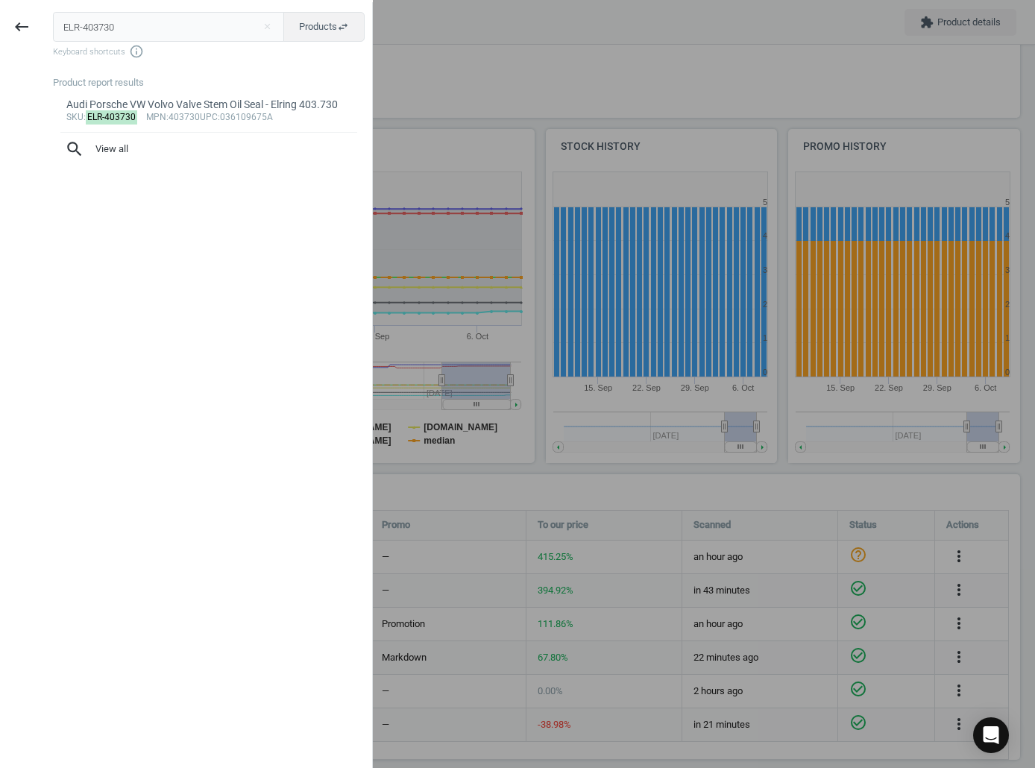
click at [118, 17] on input "ELR-403730" at bounding box center [169, 27] width 232 height 30
type input "ELR-424850"
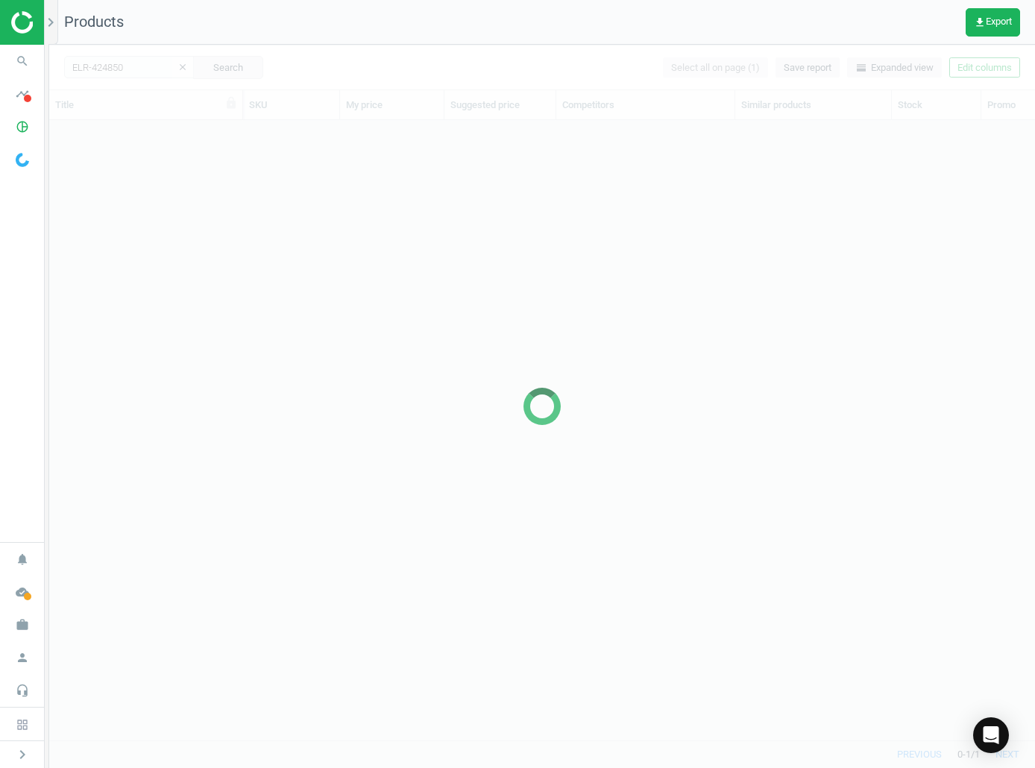
scroll to position [598, 975]
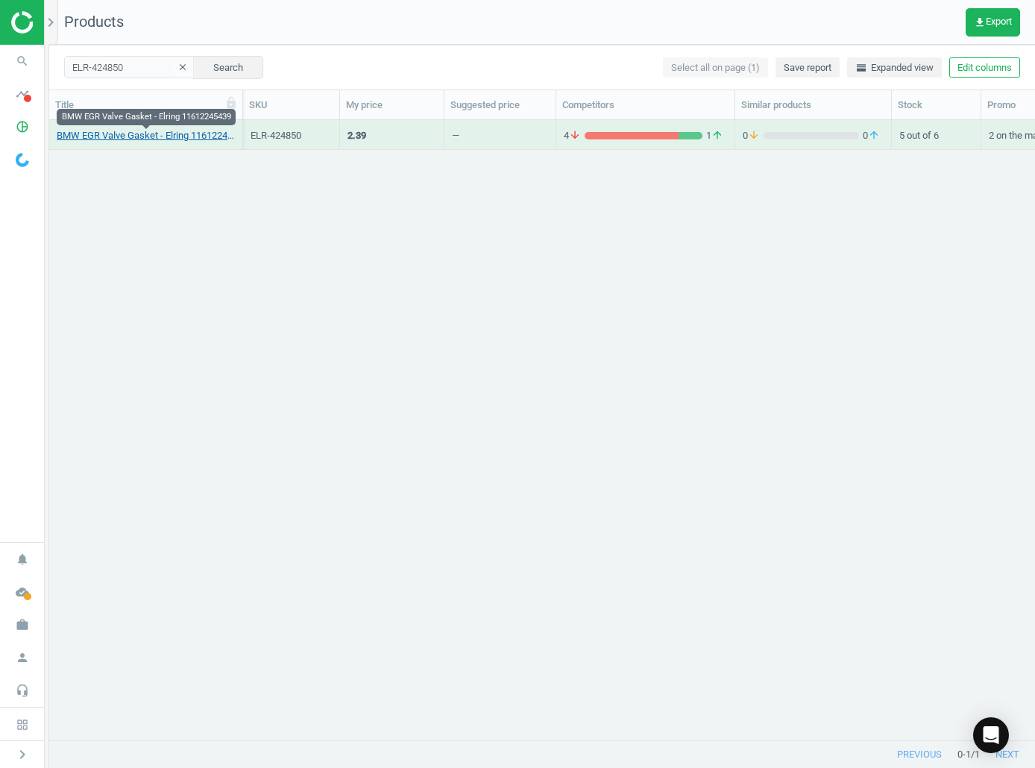
click at [109, 142] on link "BMW EGR Valve Gasket - Elring 11612245439" at bounding box center [146, 135] width 178 height 13
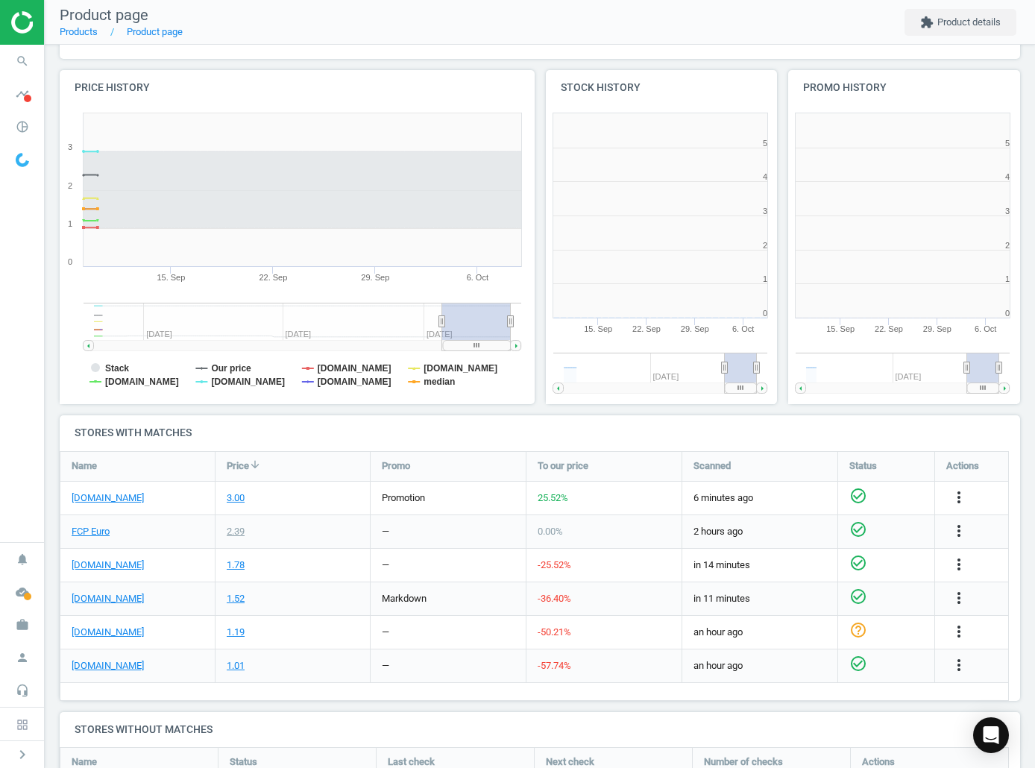
scroll to position [322, 252]
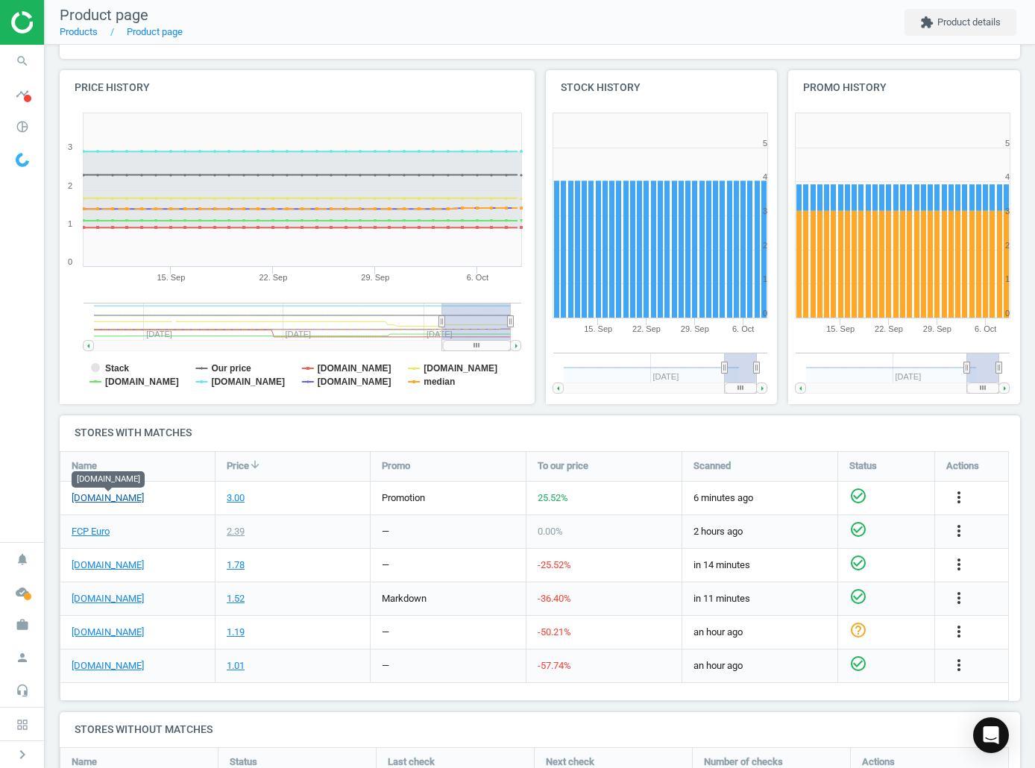
click at [110, 496] on link "[DOMAIN_NAME]" at bounding box center [108, 498] width 72 height 13
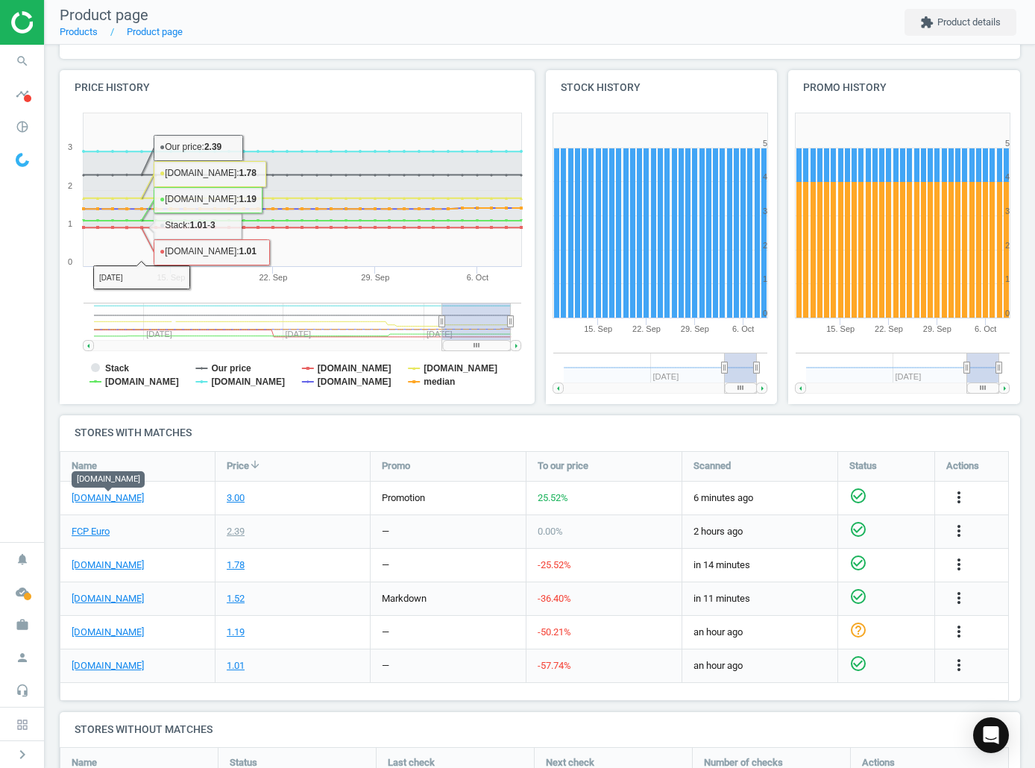
click at [99, 539] on div "FCP Euro" at bounding box center [137, 531] width 154 height 33
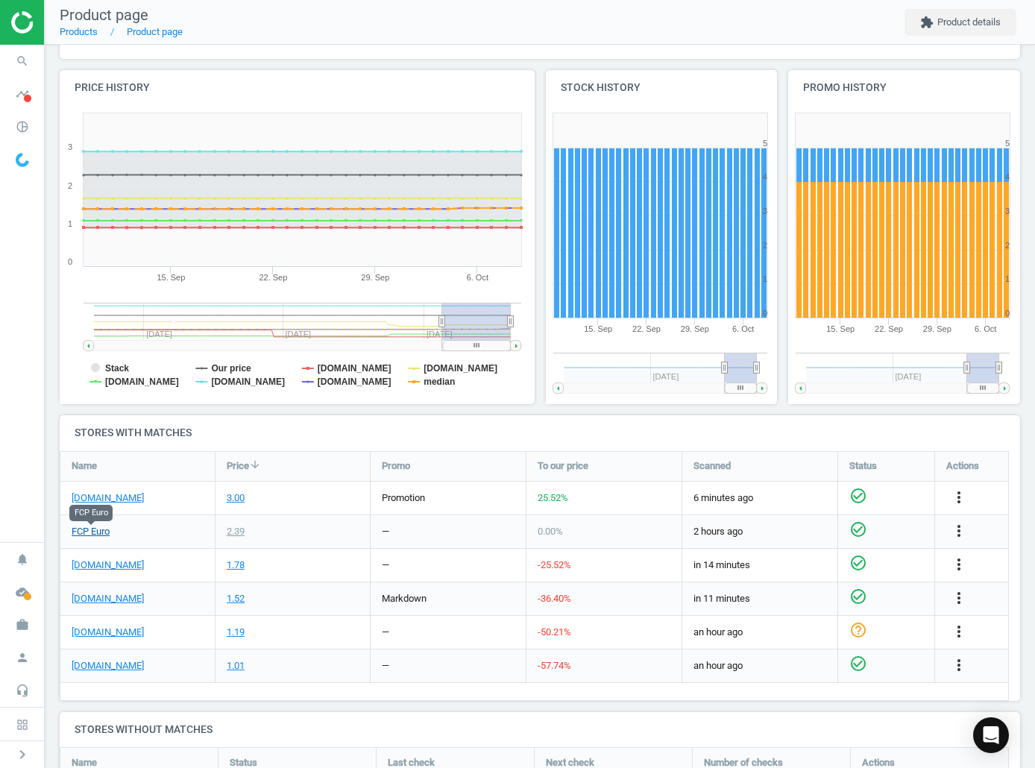
click at [98, 535] on link "FCP Euro" at bounding box center [91, 531] width 38 height 13
click at [24, 61] on icon "search" at bounding box center [22, 61] width 28 height 28
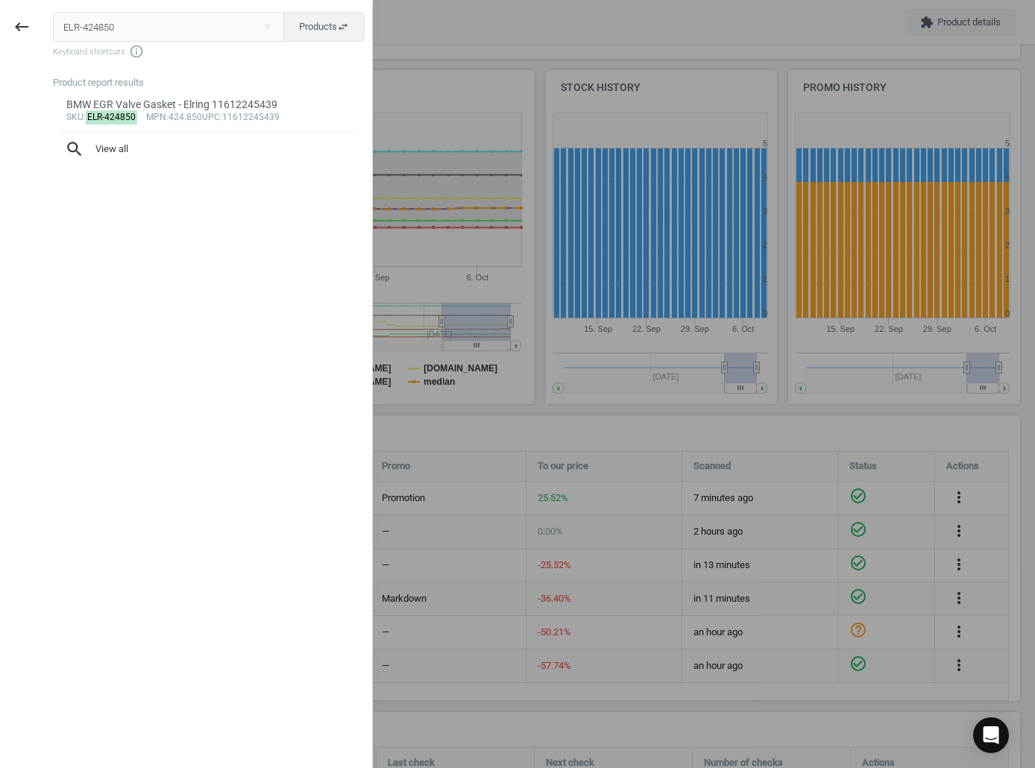
click at [148, 19] on input "ELR-424850" at bounding box center [169, 27] width 232 height 30
type input "SAC-317268"
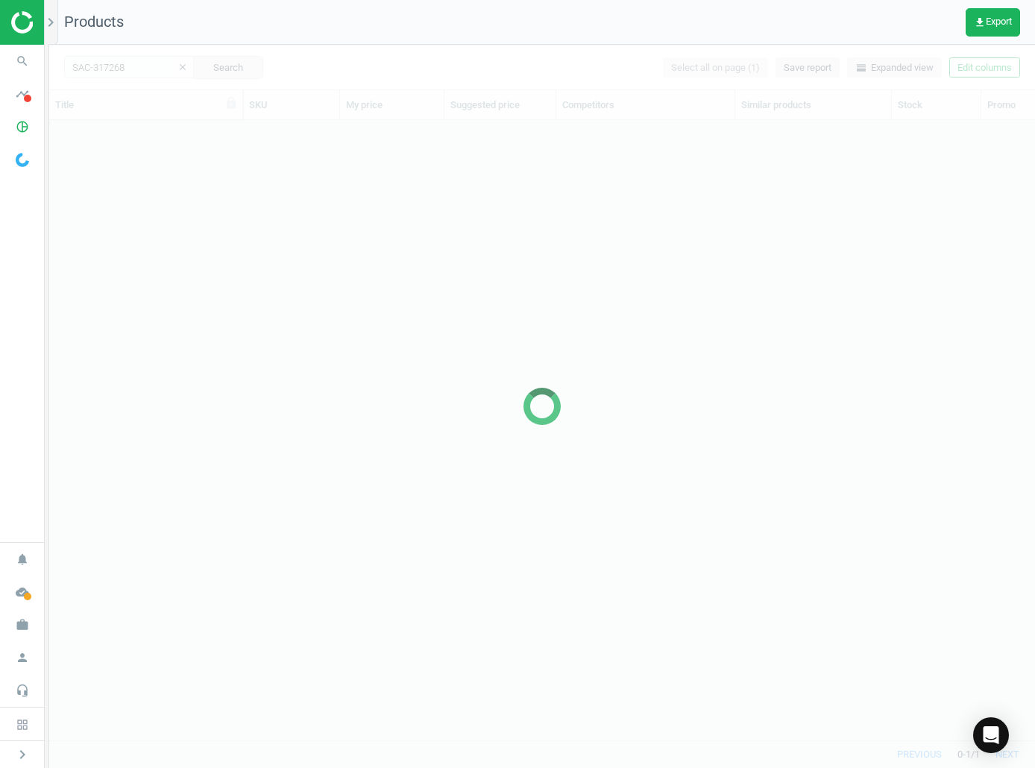
scroll to position [598, 975]
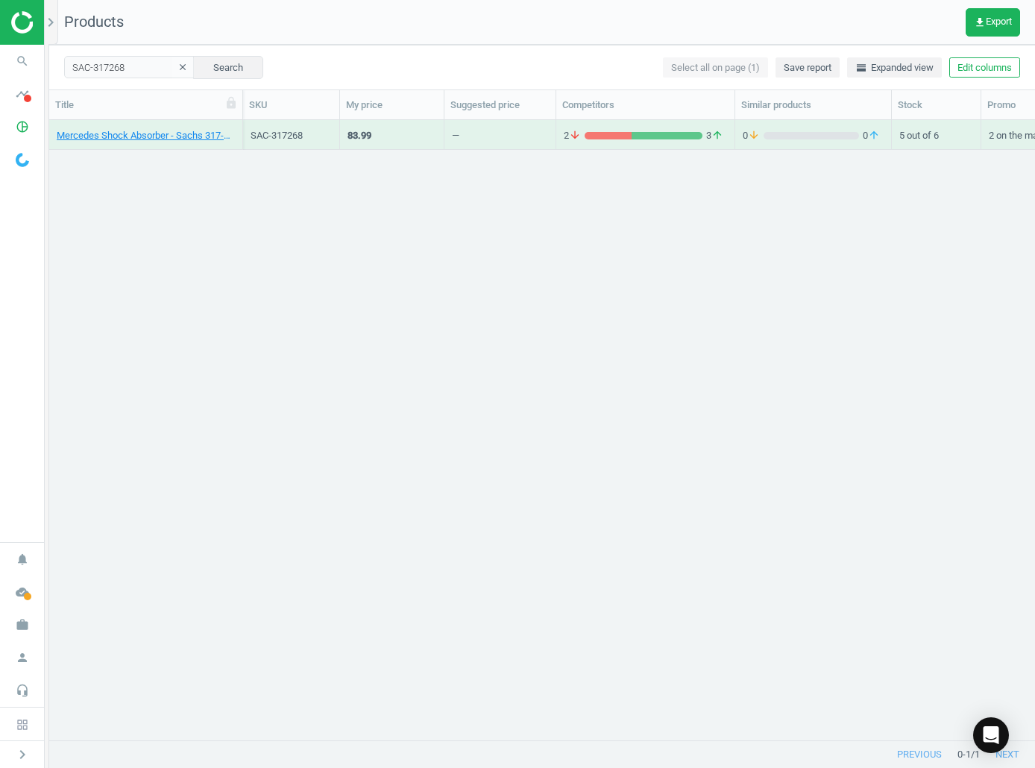
click at [127, 124] on div "Mercedes Shock Absorber - Sachs 317-268" at bounding box center [146, 135] width 178 height 26
click at [126, 134] on link "Mercedes Shock Absorber - Sachs 317-268" at bounding box center [146, 135] width 178 height 13
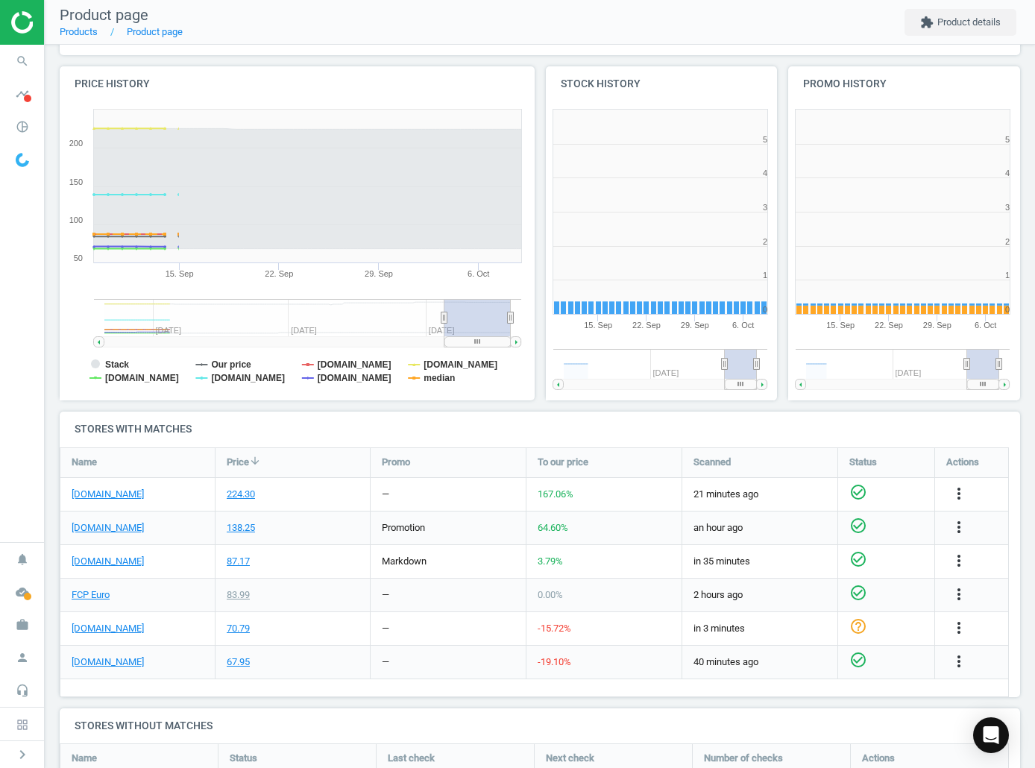
scroll to position [224, 0]
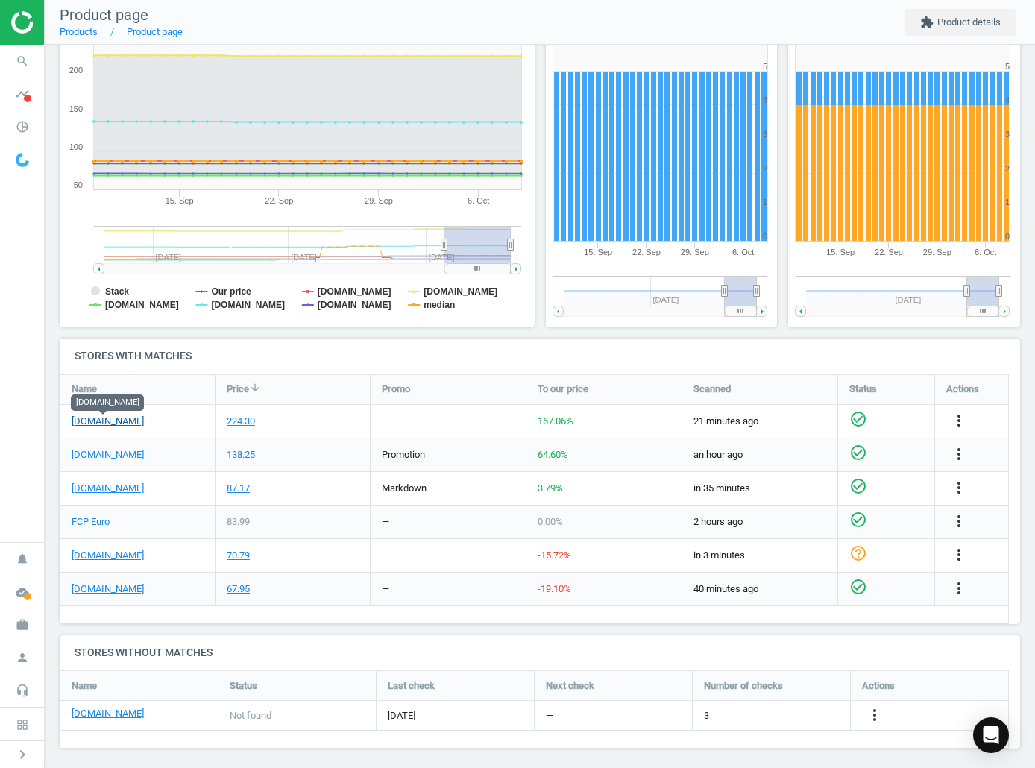
click at [121, 424] on link "[DOMAIN_NAME]" at bounding box center [108, 421] width 72 height 13
click at [131, 450] on link "[DOMAIN_NAME]" at bounding box center [108, 454] width 72 height 13
click at [87, 523] on link "FCP Euro" at bounding box center [91, 521] width 38 height 13
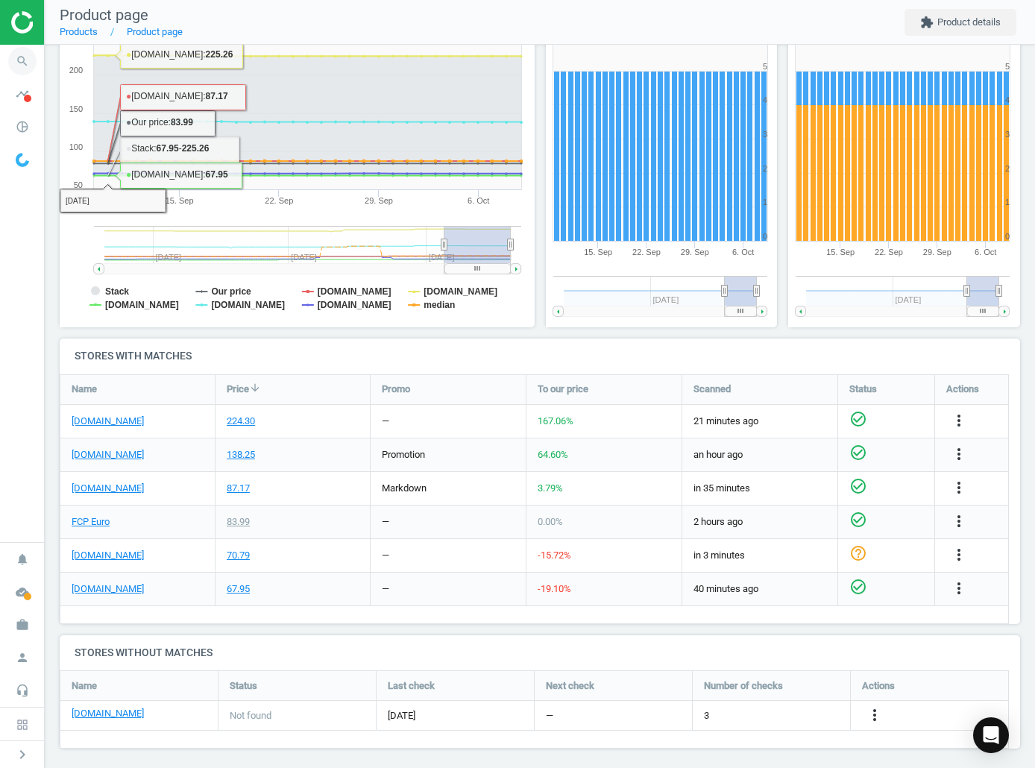
click at [22, 66] on icon "search" at bounding box center [22, 61] width 28 height 28
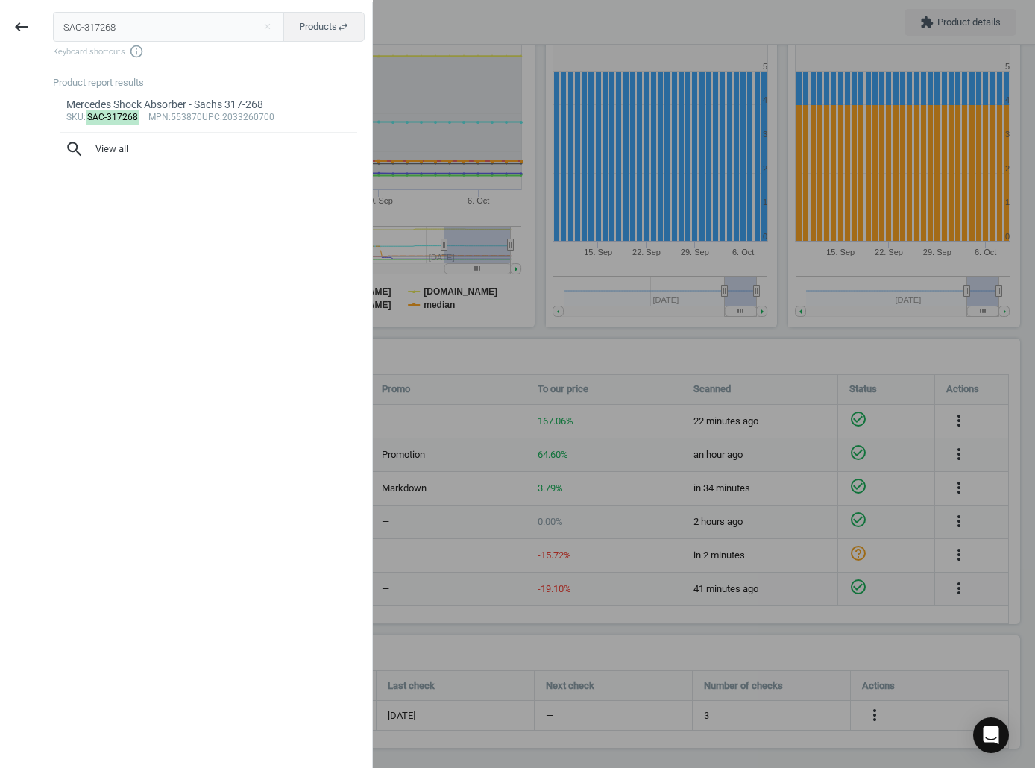
drag, startPoint x: 22, startPoint y: 66, endPoint x: 172, endPoint y: 28, distance: 154.9
click at [172, 28] on input "SAC-317268" at bounding box center [169, 27] width 232 height 30
type input "SAC-317540"
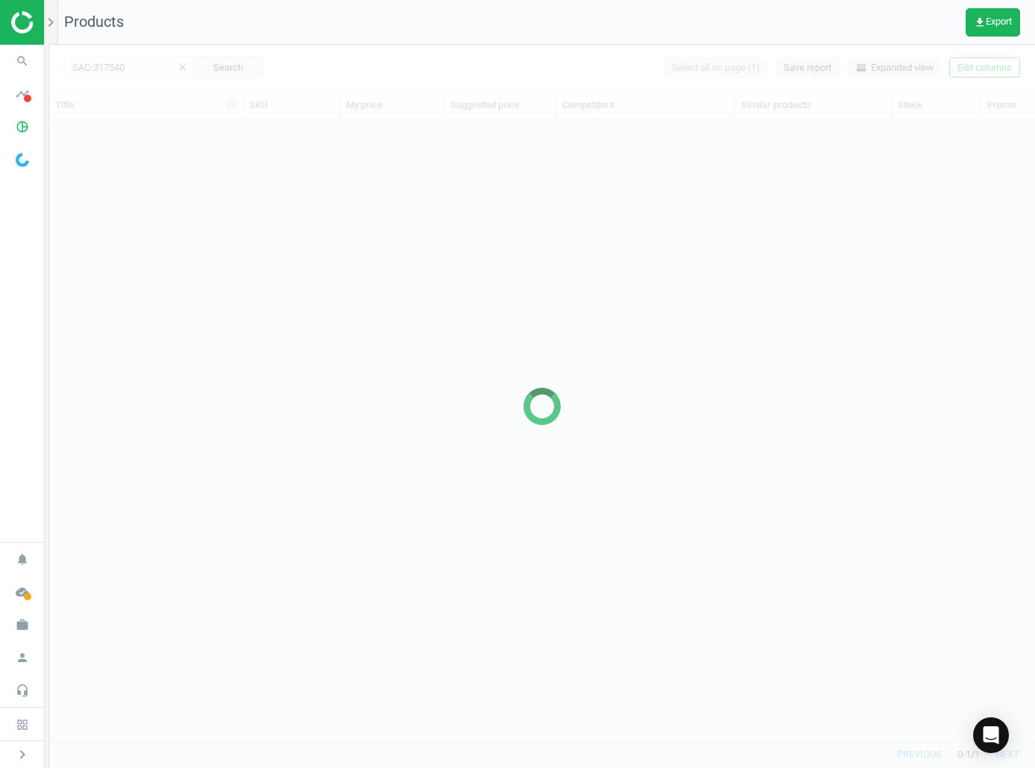
scroll to position [598, 975]
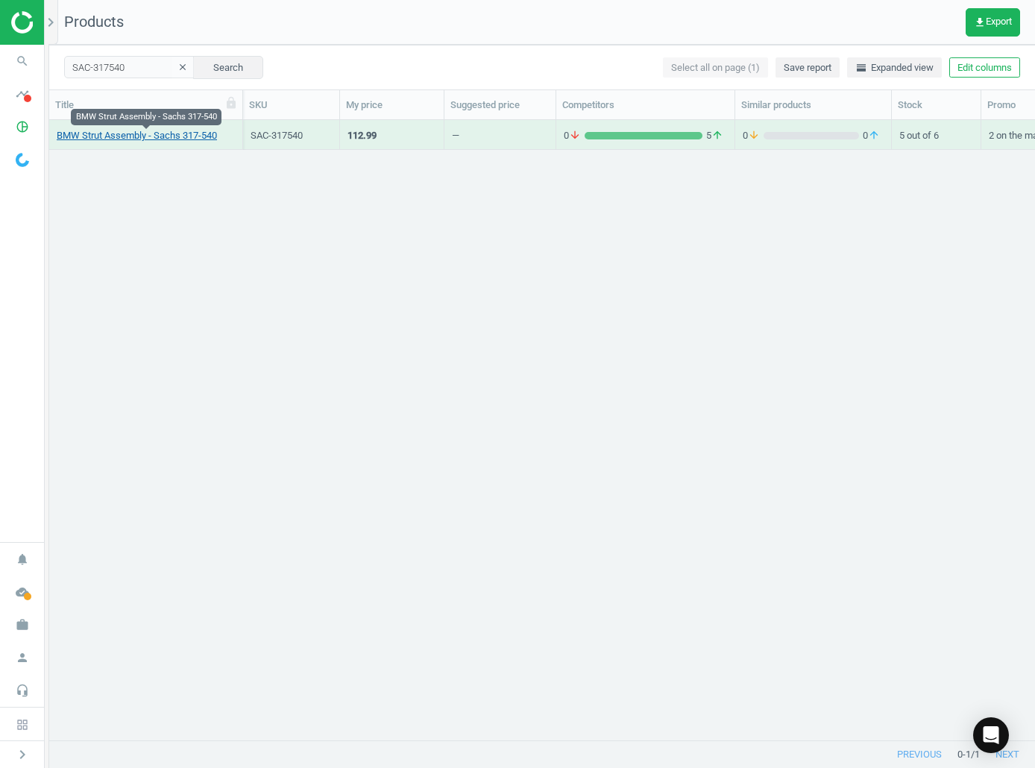
click at [140, 132] on link "BMW Strut Assembly - Sachs 317-540" at bounding box center [137, 135] width 160 height 13
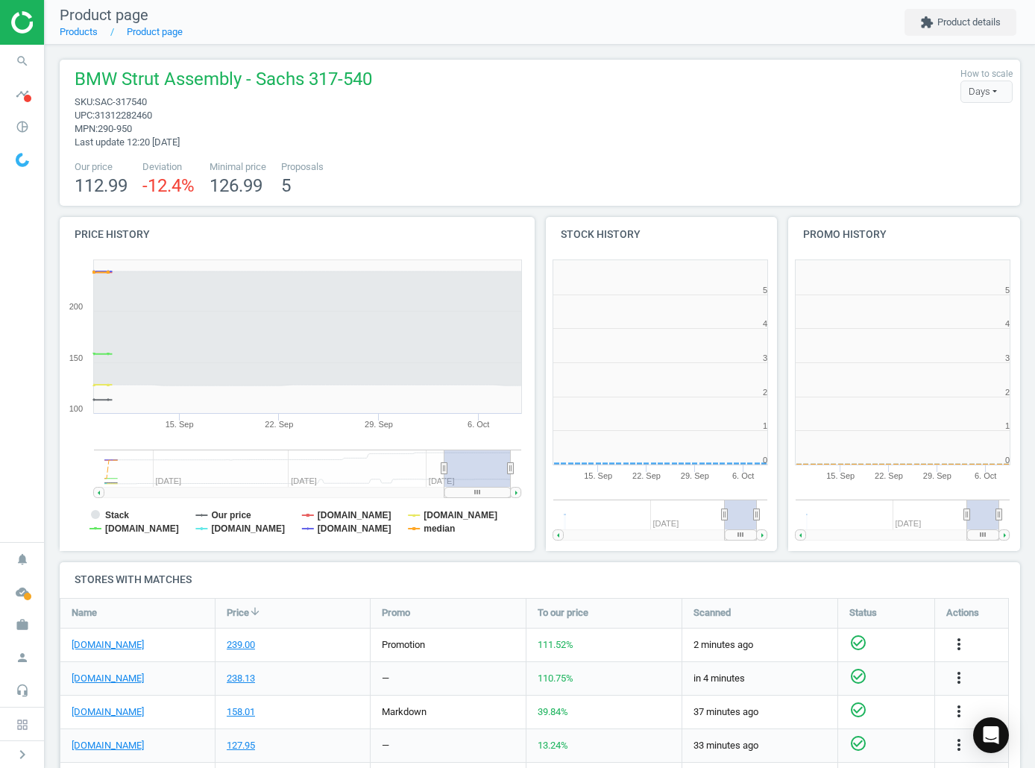
scroll to position [322, 252]
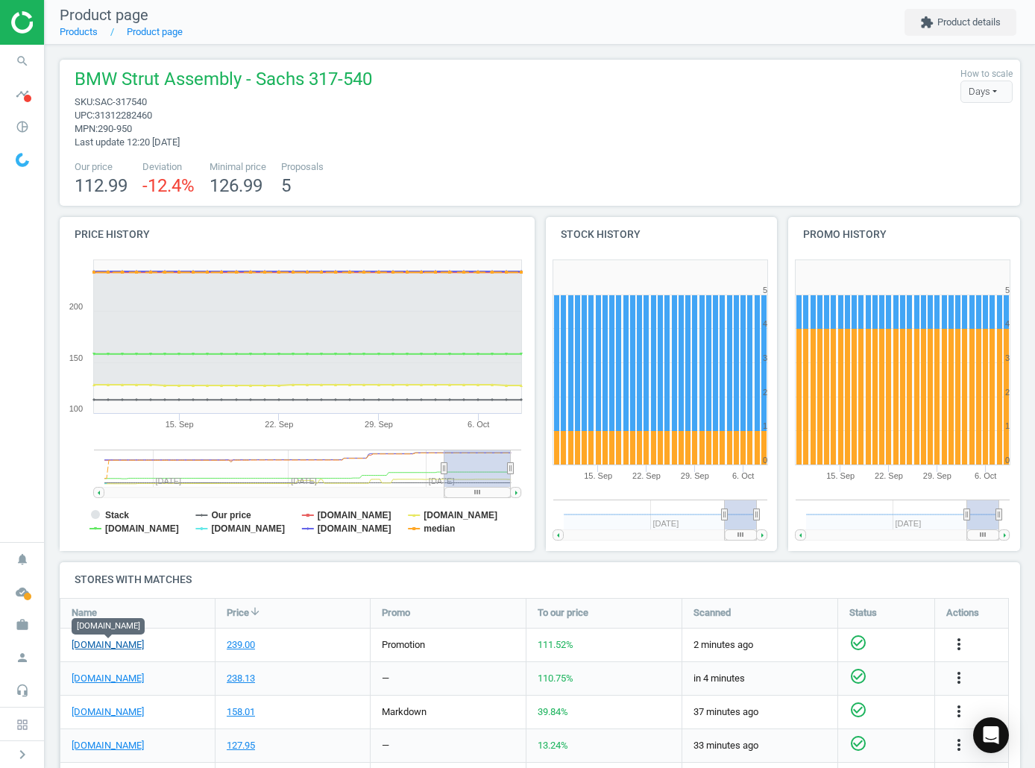
click at [140, 651] on link "[DOMAIN_NAME]" at bounding box center [108, 645] width 72 height 13
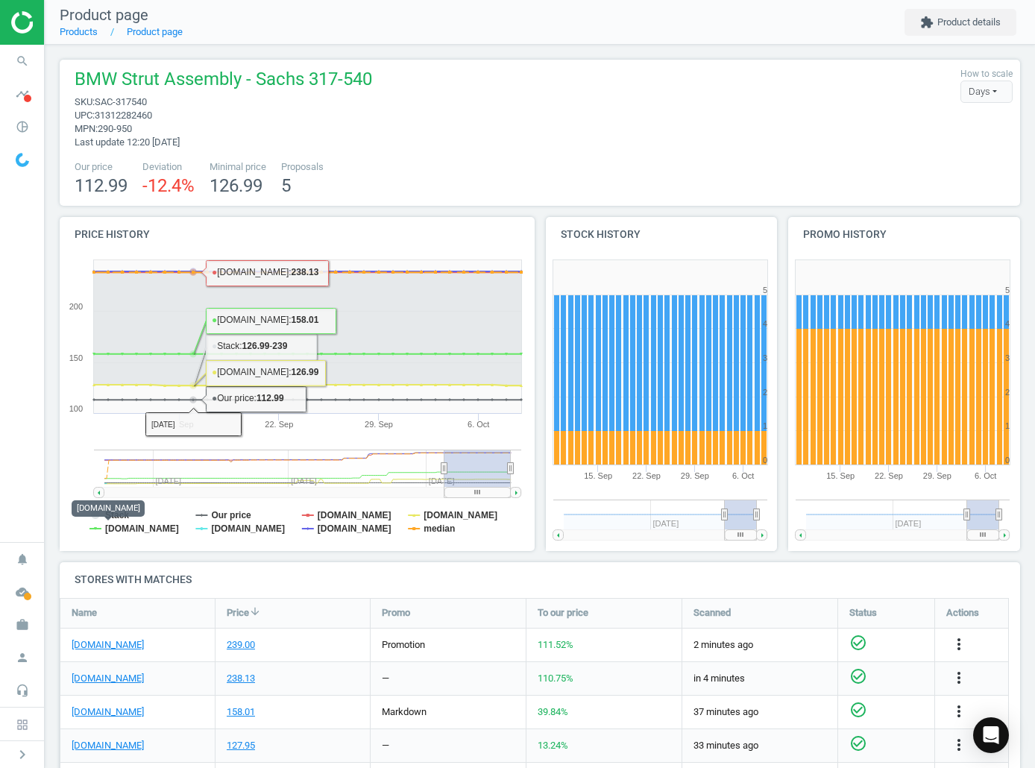
scroll to position [231, 0]
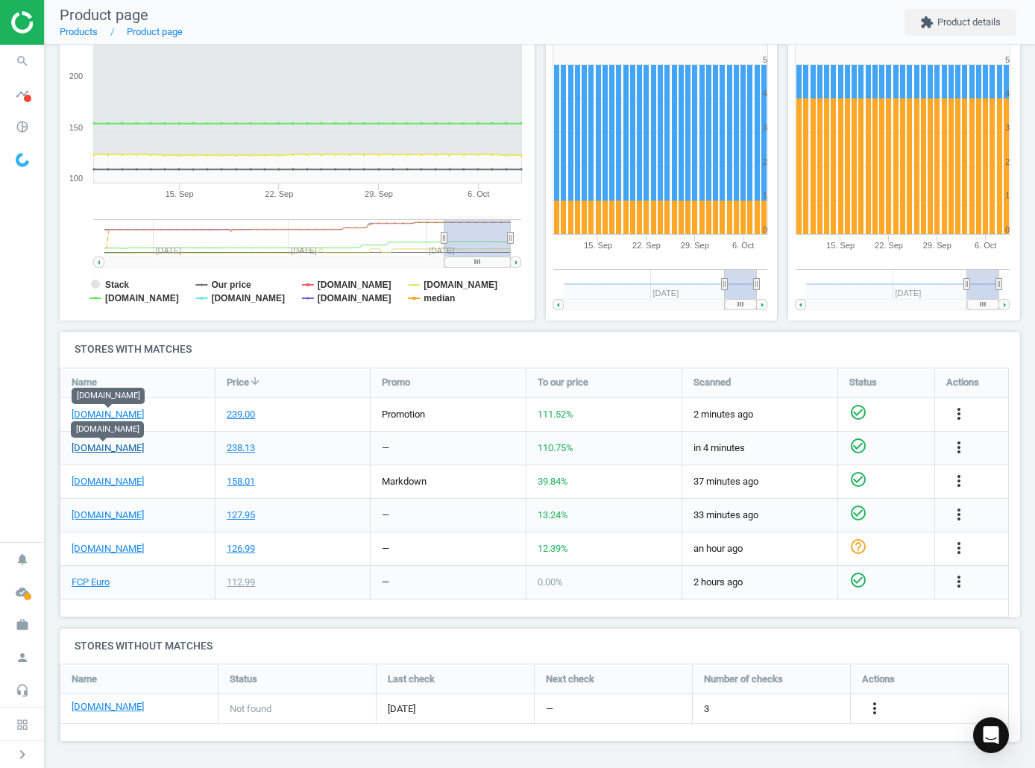
click at [125, 444] on link "[DOMAIN_NAME]" at bounding box center [108, 448] width 72 height 13
click at [101, 587] on link "FCP Euro" at bounding box center [91, 582] width 38 height 13
click at [16, 57] on icon "search" at bounding box center [22, 61] width 28 height 28
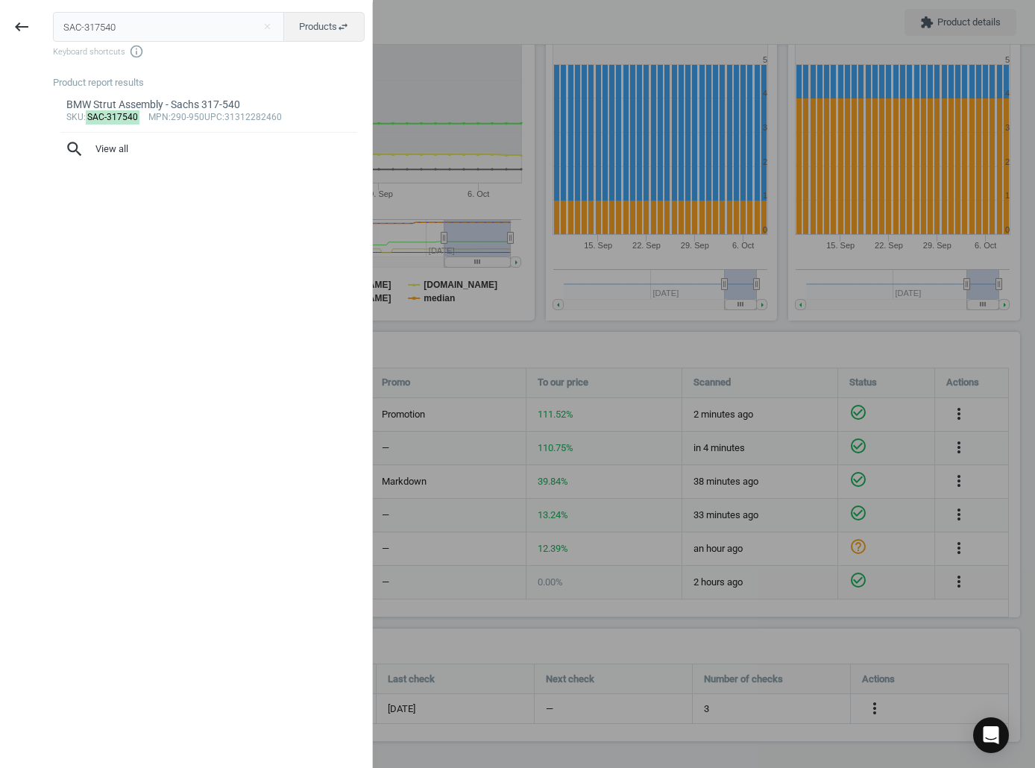
click at [134, 20] on input "SAC-317540" at bounding box center [169, 27] width 232 height 30
type input "SAC-317671"
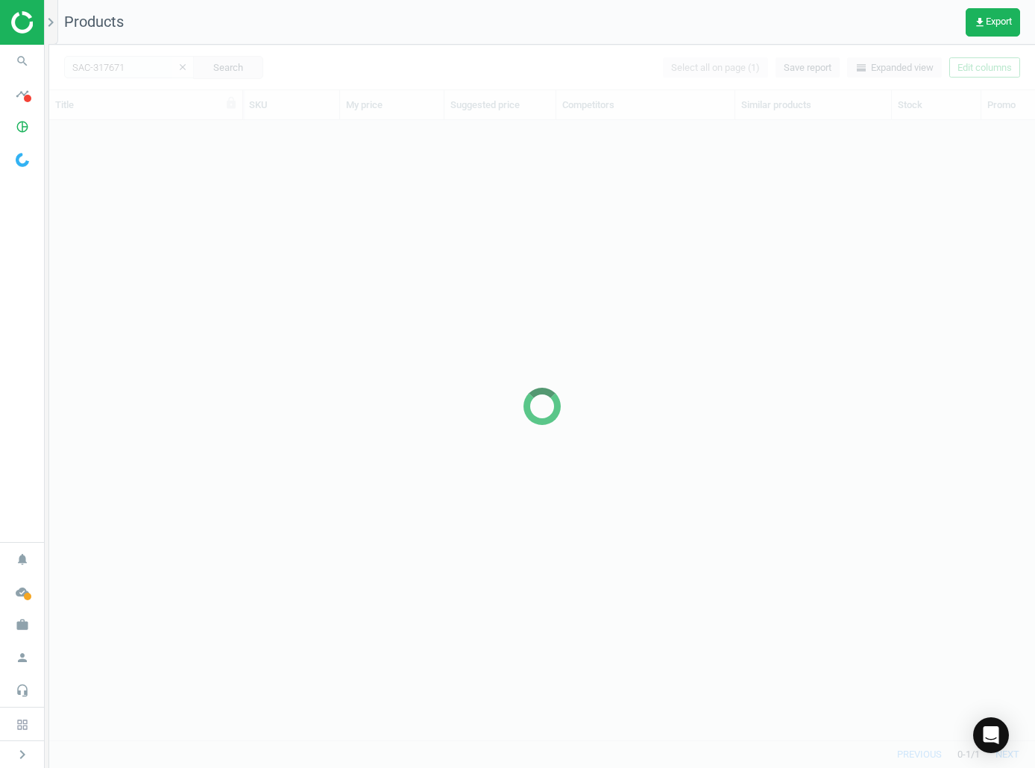
scroll to position [598, 975]
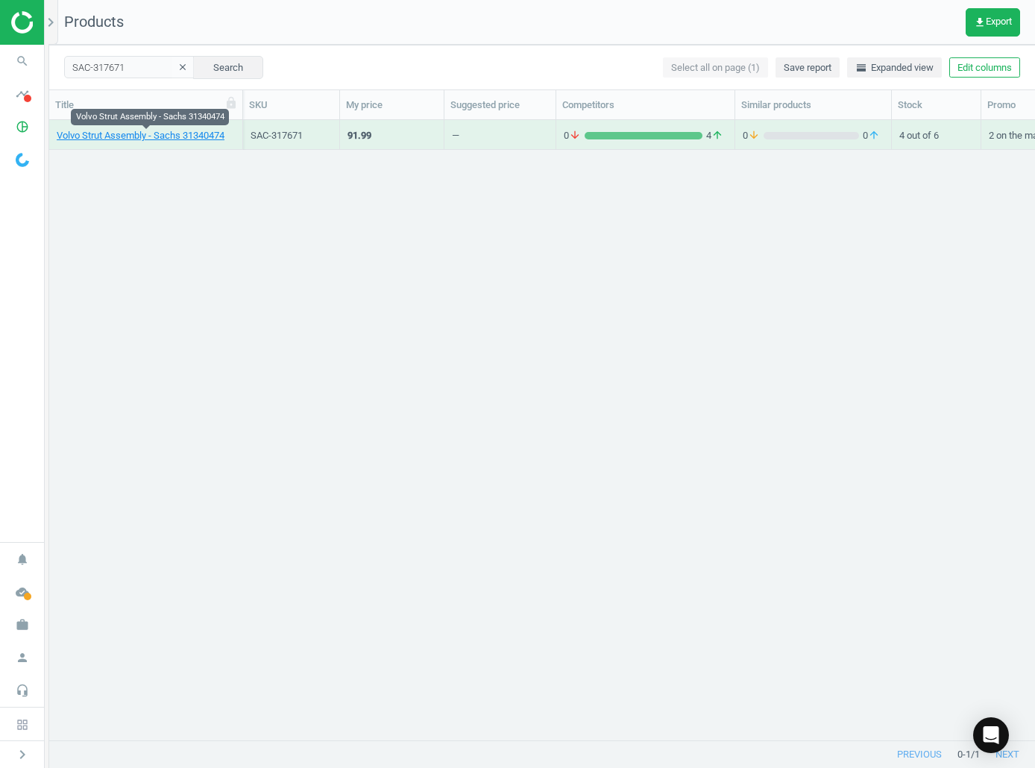
click at [161, 139] on link "Volvo Strut Assembly - Sachs 31340474" at bounding box center [141, 135] width 168 height 13
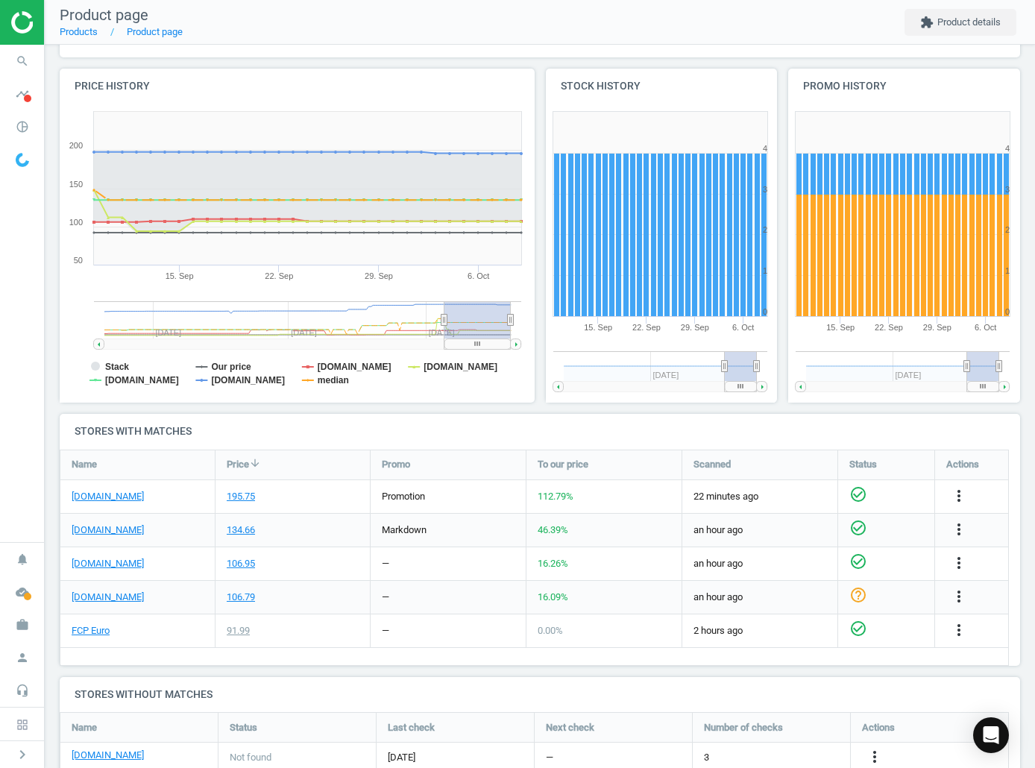
scroll to position [227, 0]
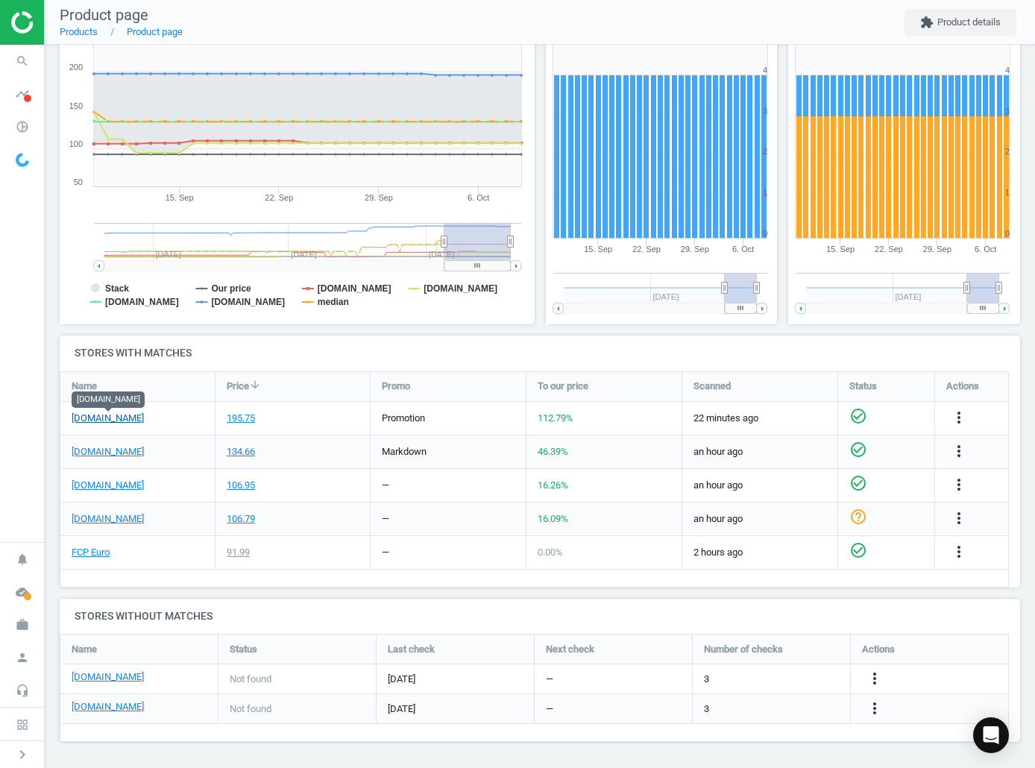
click at [111, 412] on link "[DOMAIN_NAME]" at bounding box center [108, 418] width 72 height 13
click at [77, 554] on link "FCP Euro" at bounding box center [91, 552] width 38 height 13
click at [12, 48] on span "search" at bounding box center [22, 61] width 45 height 33
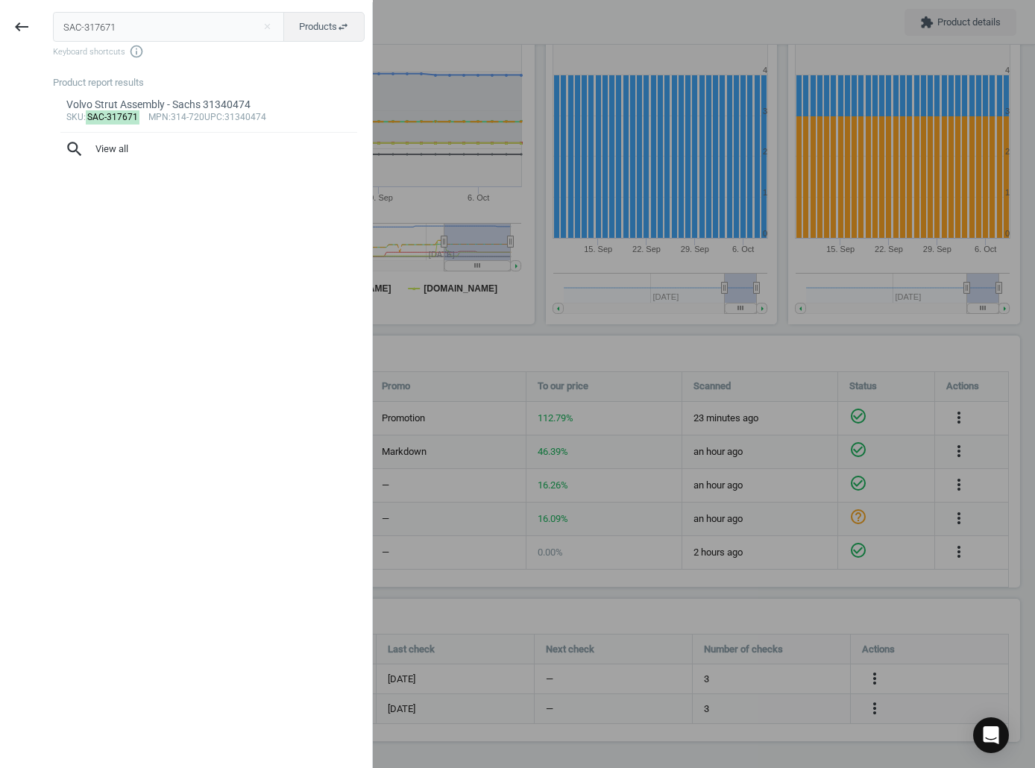
click at [119, 13] on input "SAC-317671" at bounding box center [169, 27] width 232 height 30
type input "SAC-556214"
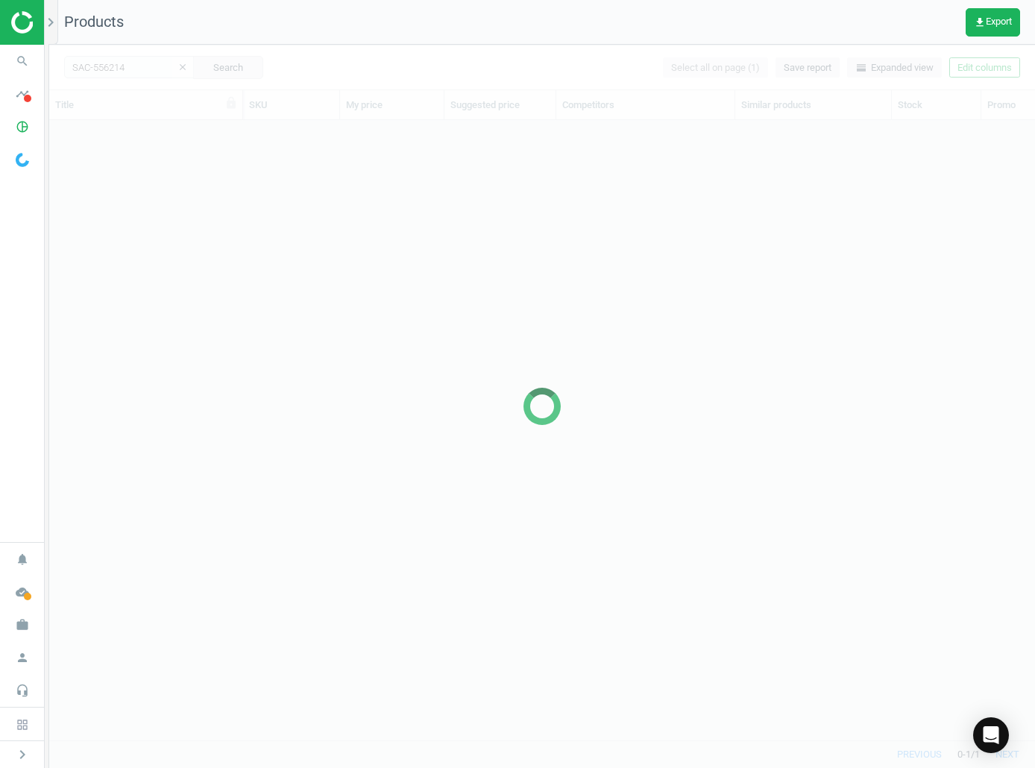
scroll to position [598, 975]
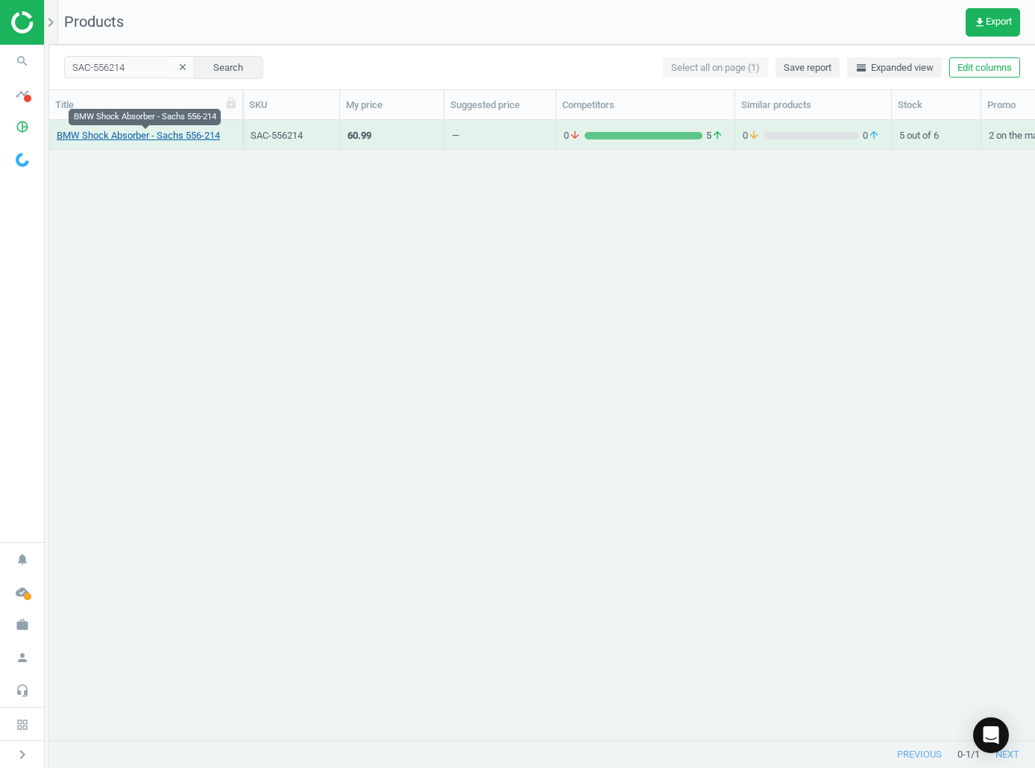
click at [107, 130] on link "BMW Shock Absorber - Sachs 556-214" at bounding box center [138, 135] width 163 height 13
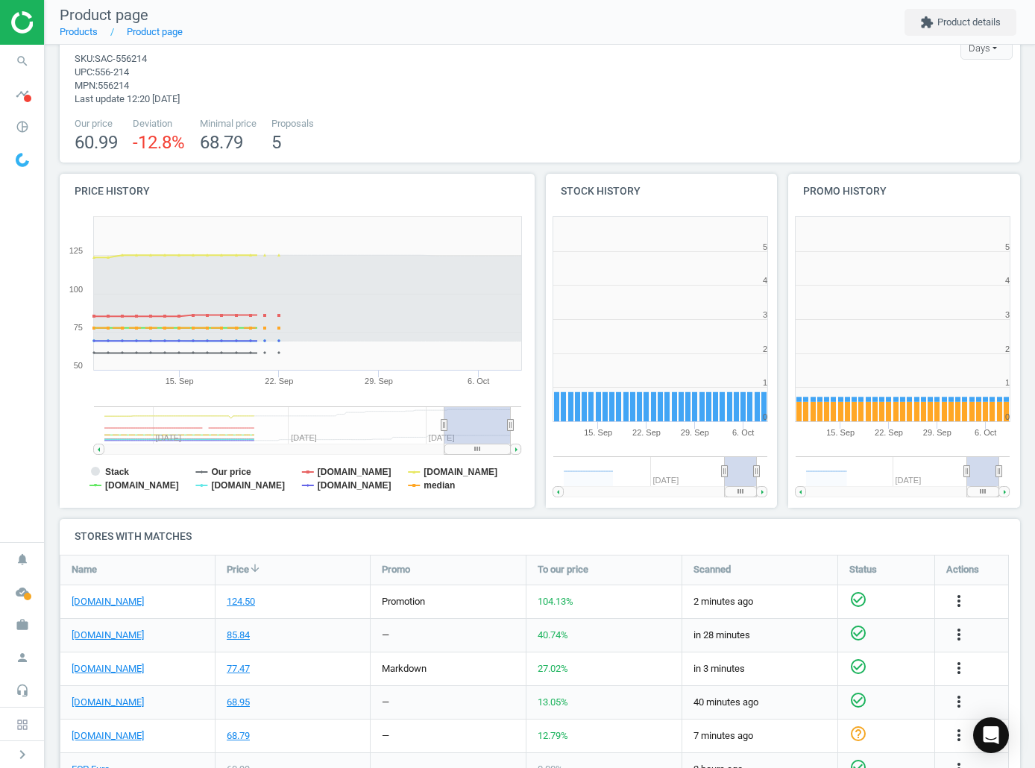
scroll to position [75, 0]
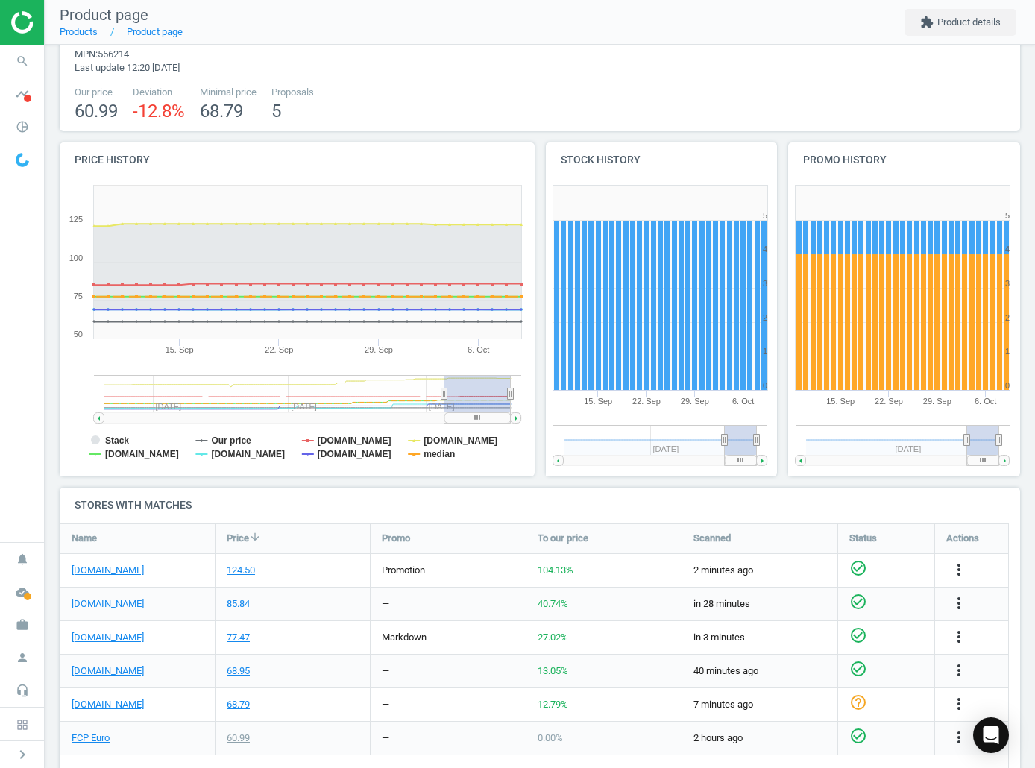
click at [139, 577] on div "[DOMAIN_NAME]" at bounding box center [137, 570] width 154 height 33
click at [133, 574] on link "[DOMAIN_NAME]" at bounding box center [108, 570] width 72 height 13
click at [83, 742] on link "FCP Euro" at bounding box center [91, 738] width 38 height 13
click at [31, 63] on icon "search" at bounding box center [22, 61] width 28 height 28
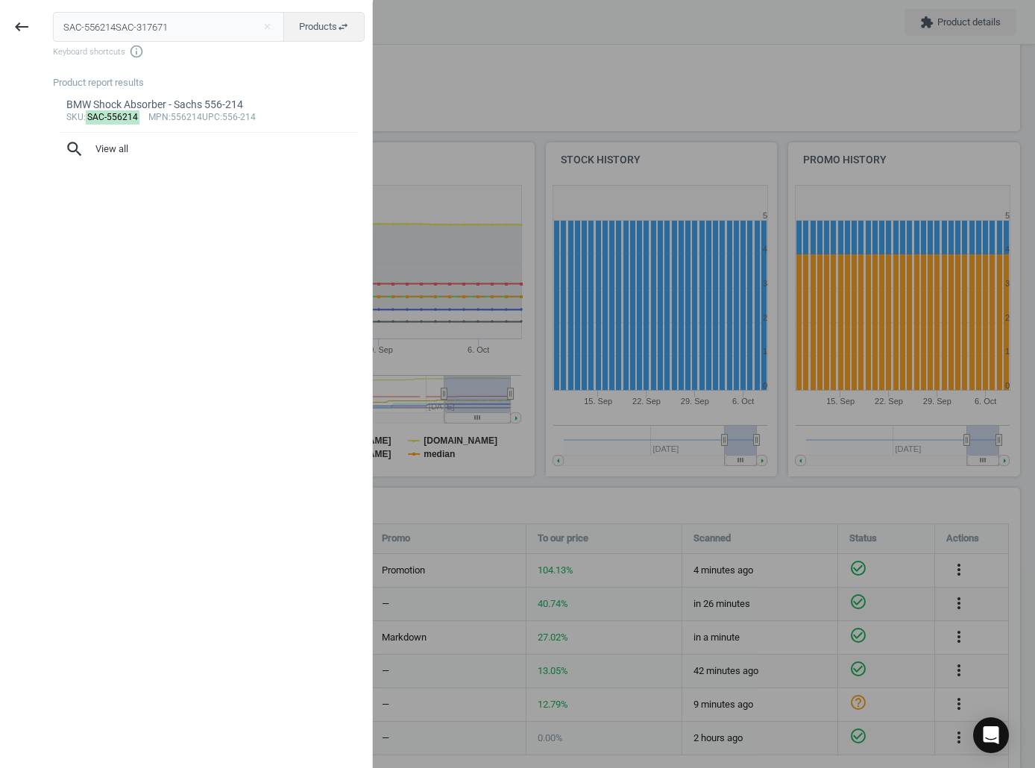
click at [178, 24] on input "SAC-556214SAC-317671" at bounding box center [169, 27] width 232 height 30
click at [178, 23] on input "SAC-556214SAC-317671" at bounding box center [169, 27] width 232 height 30
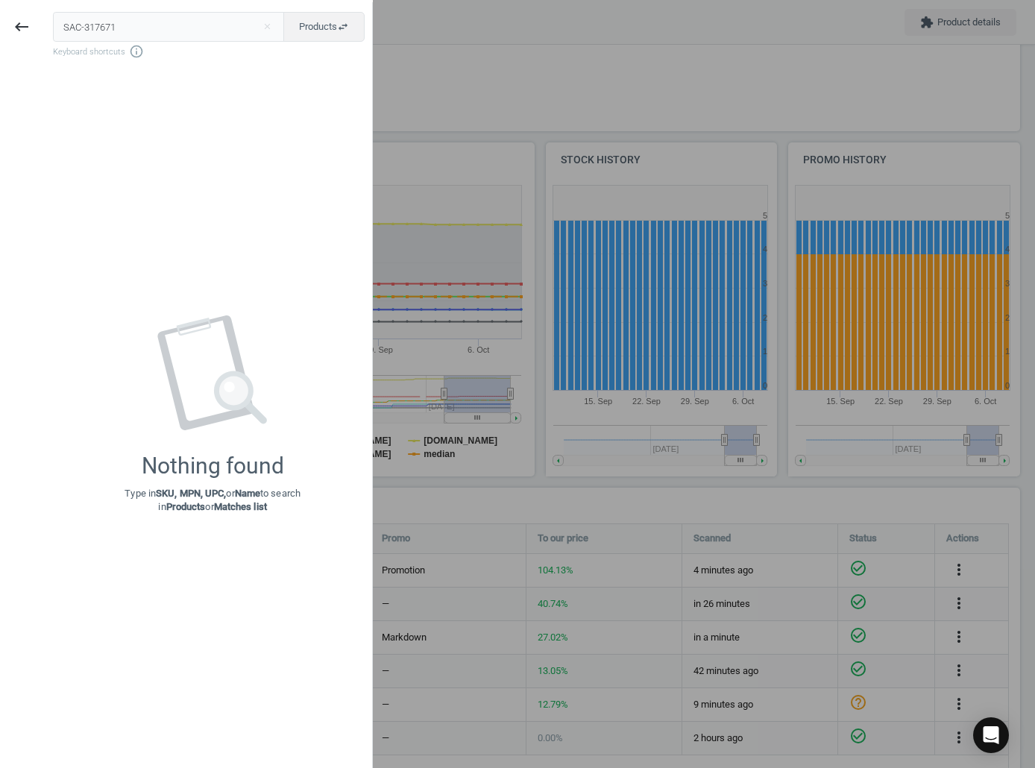
type input "SAC-317671"
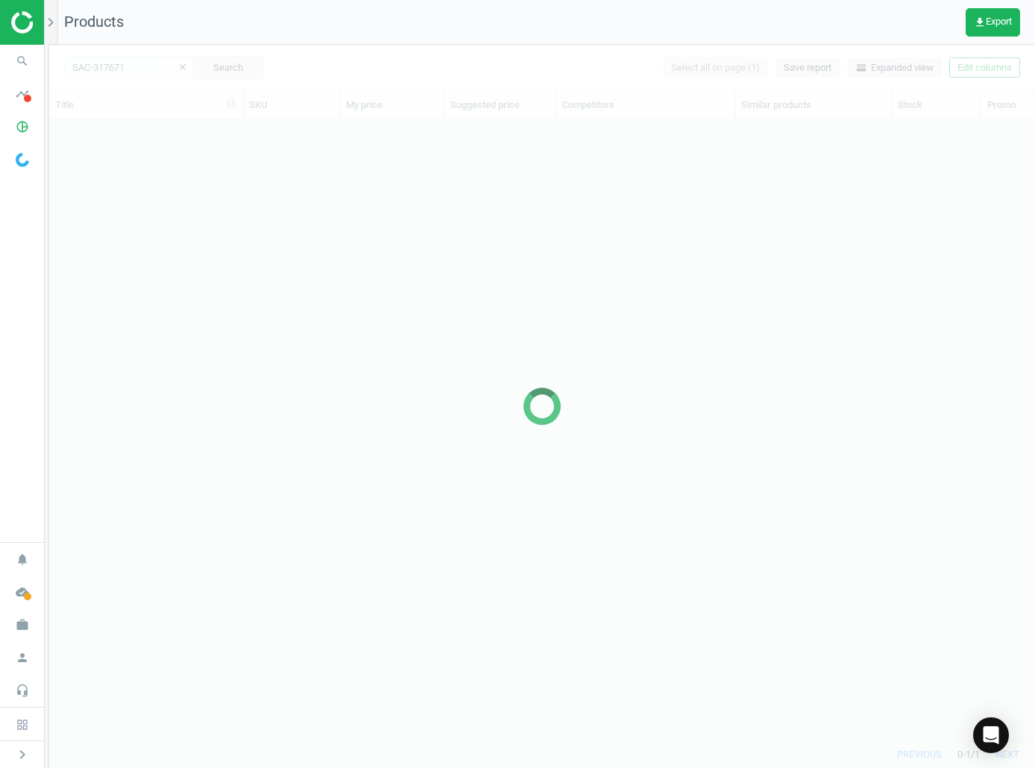
scroll to position [598, 975]
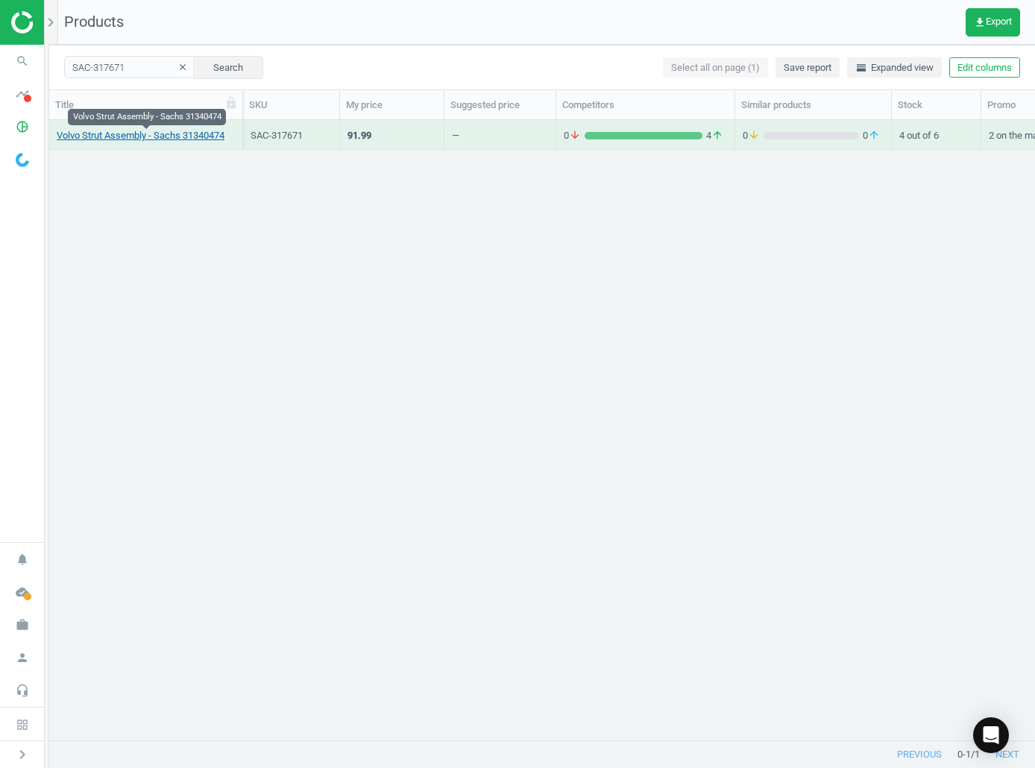
click at [156, 138] on link "Volvo Strut Assembly - Sachs 31340474" at bounding box center [141, 135] width 168 height 13
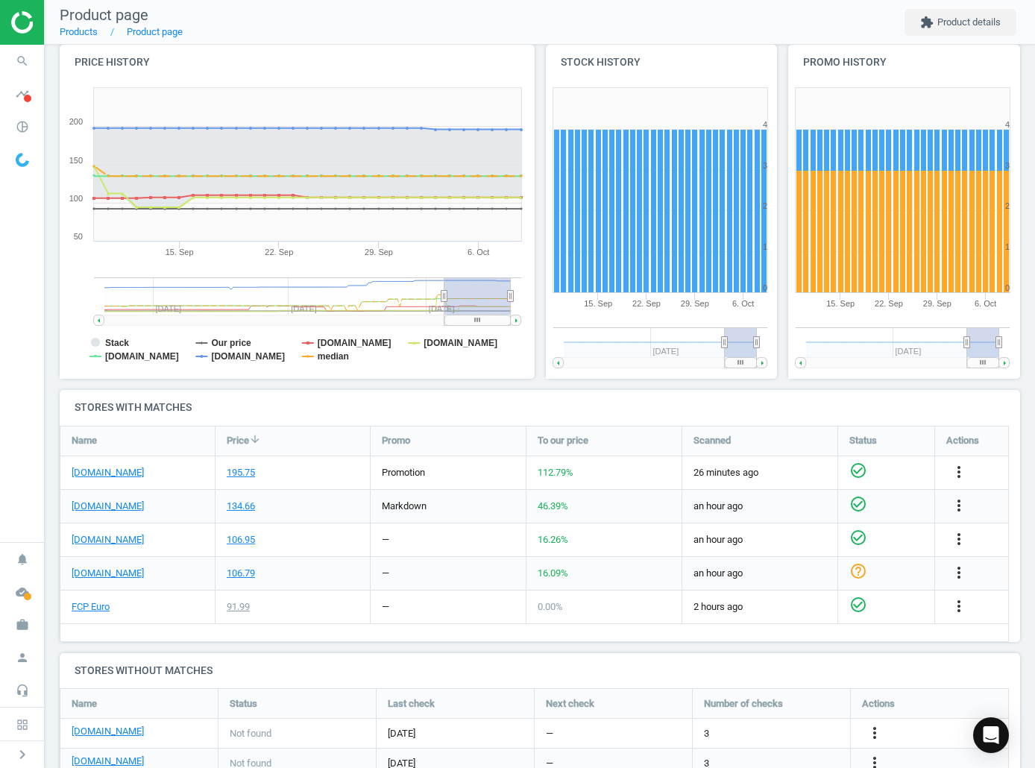
scroll to position [227, 0]
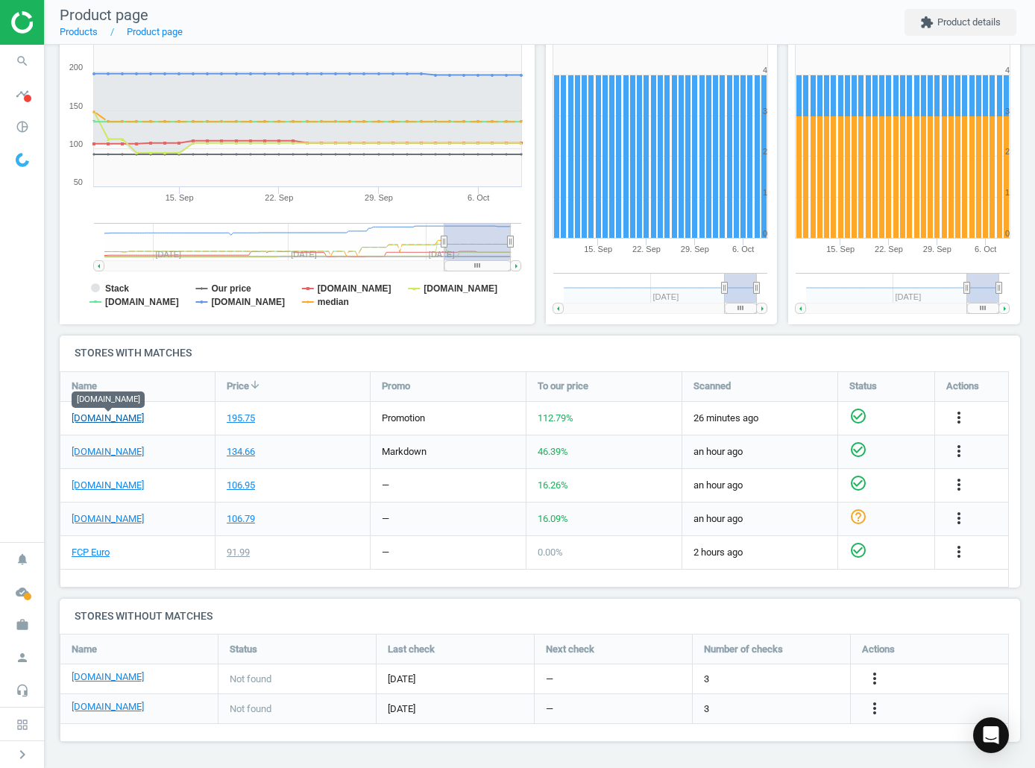
click at [106, 416] on link "[DOMAIN_NAME]" at bounding box center [108, 418] width 72 height 13
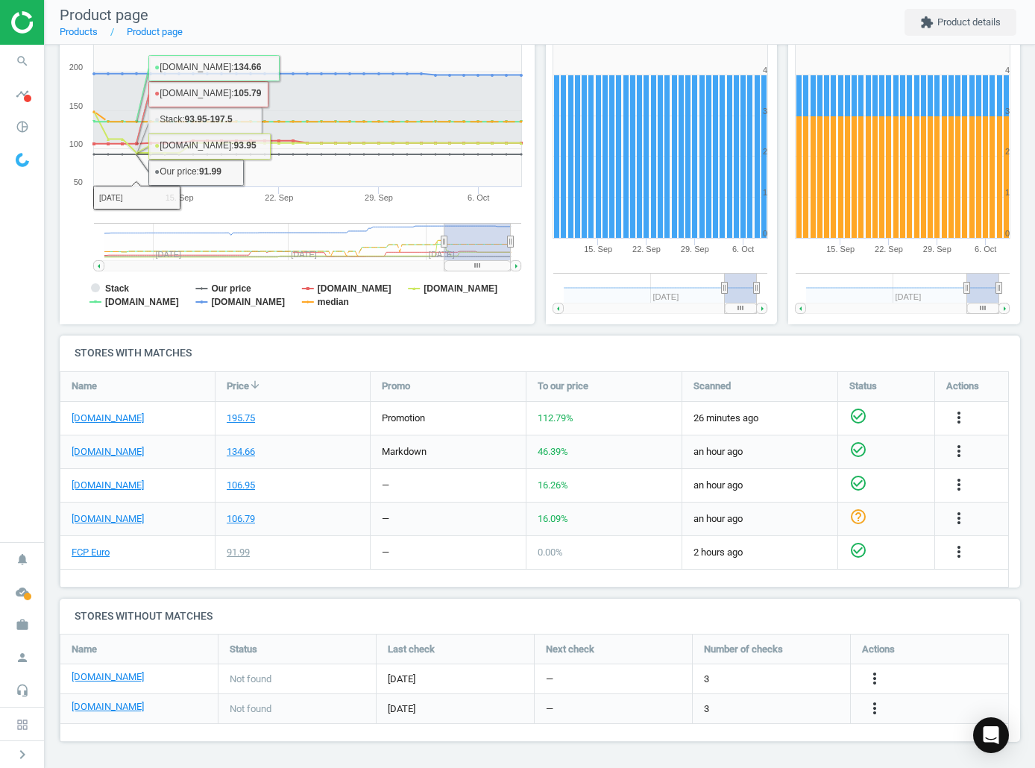
click at [75, 562] on div "FCP Euro" at bounding box center [137, 552] width 154 height 33
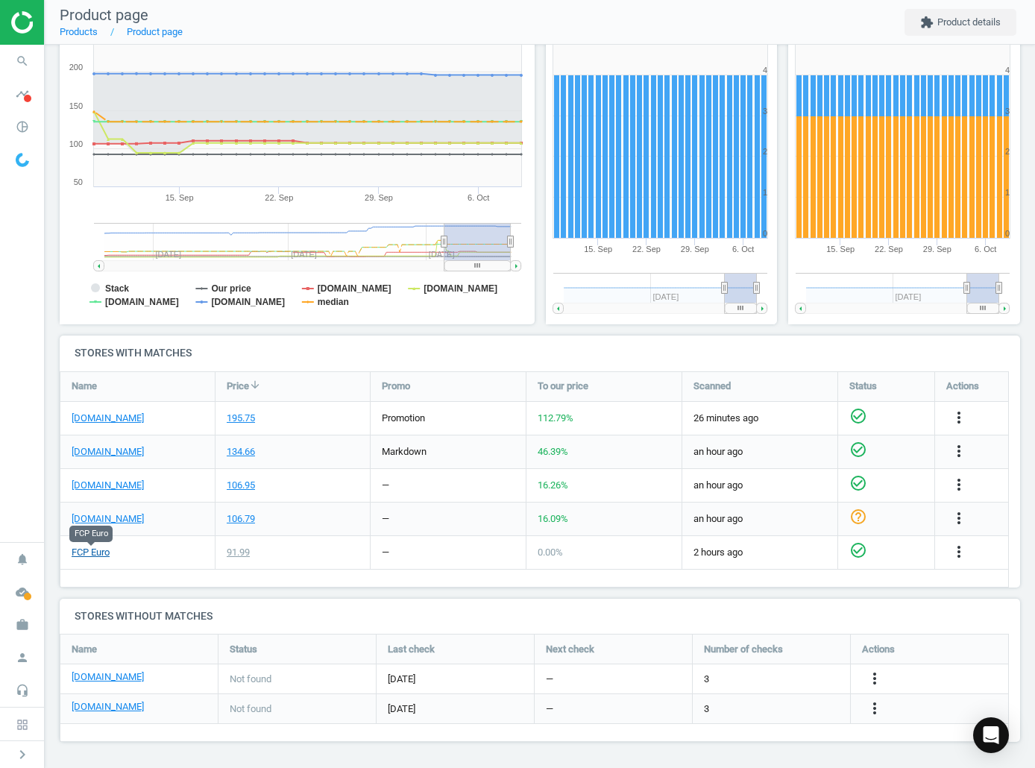
click at [79, 554] on link "FCP Euro" at bounding box center [91, 552] width 38 height 13
click at [19, 65] on icon "search" at bounding box center [22, 61] width 28 height 28
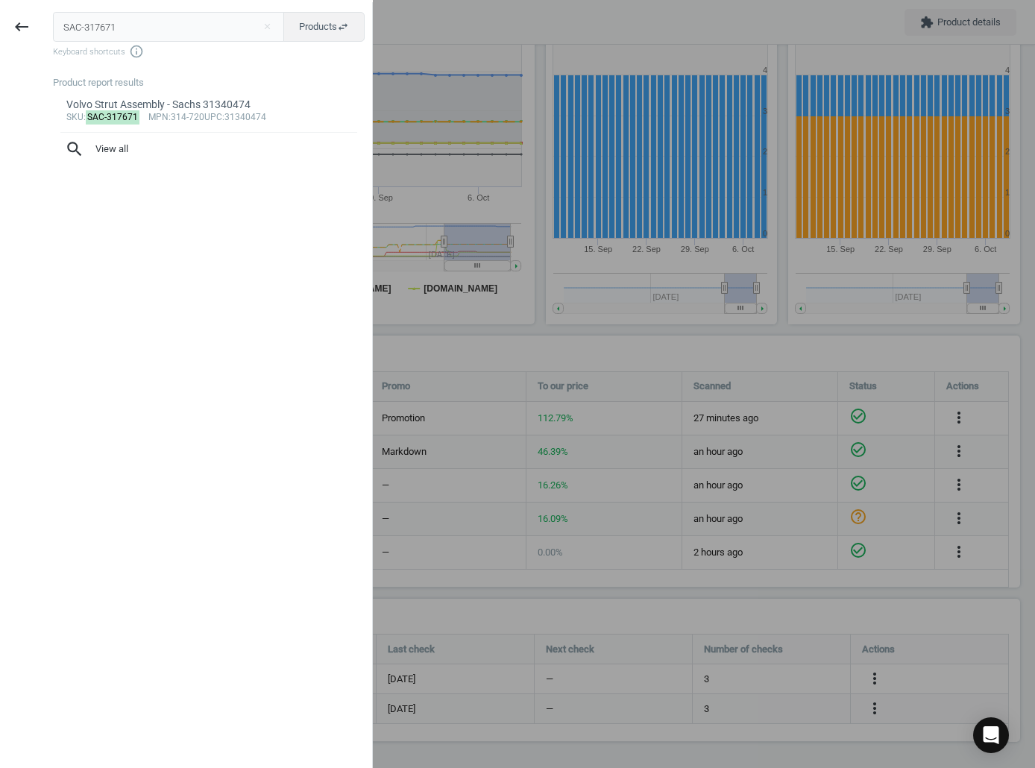
click at [56, 33] on input "SAC-317671" at bounding box center [169, 27] width 232 height 30
type input "SAC-883082999764"
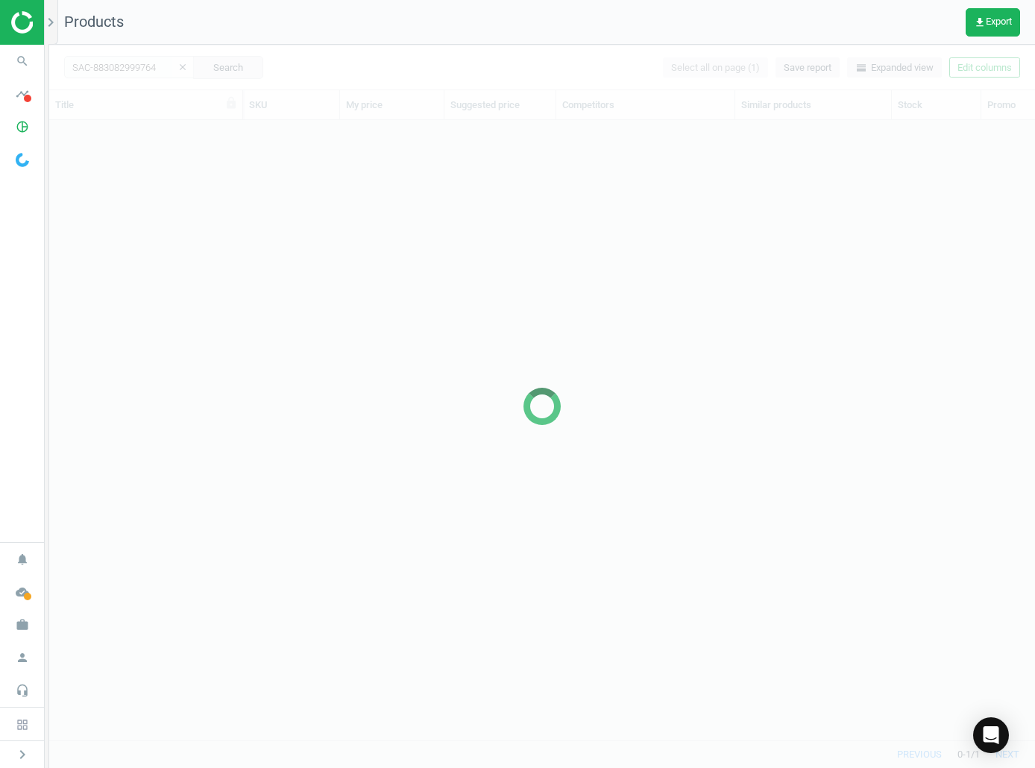
scroll to position [598, 975]
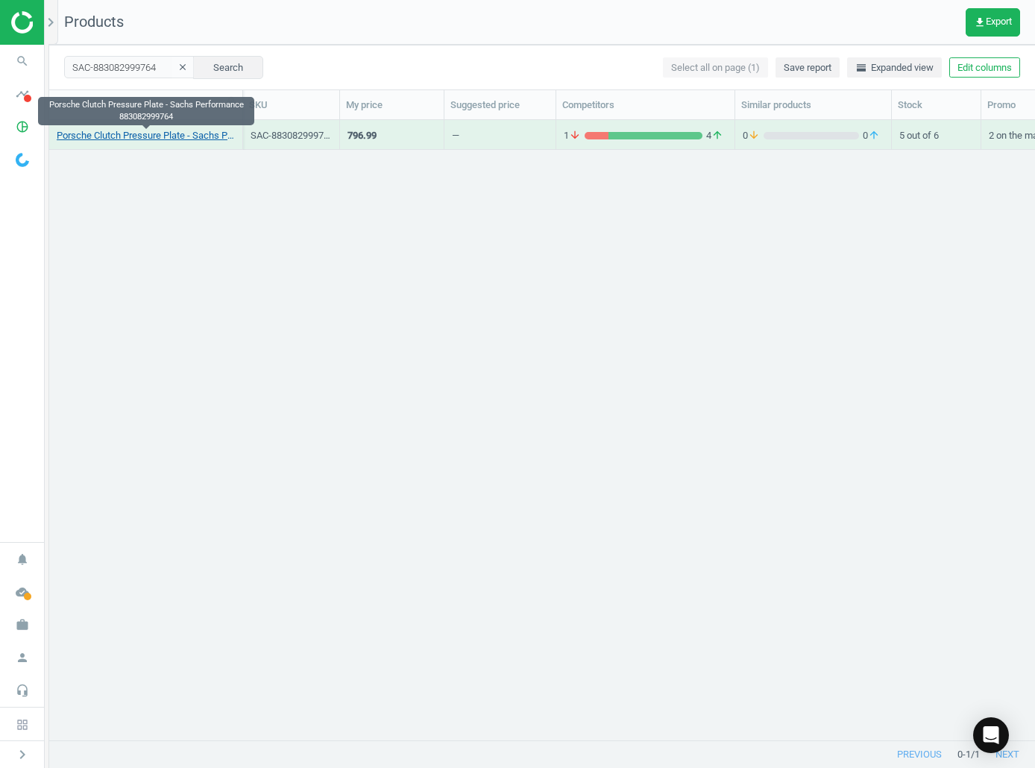
click at [142, 141] on link "Porsche Clutch Pressure Plate - Sachs Performance 883082999764" at bounding box center [146, 135] width 178 height 13
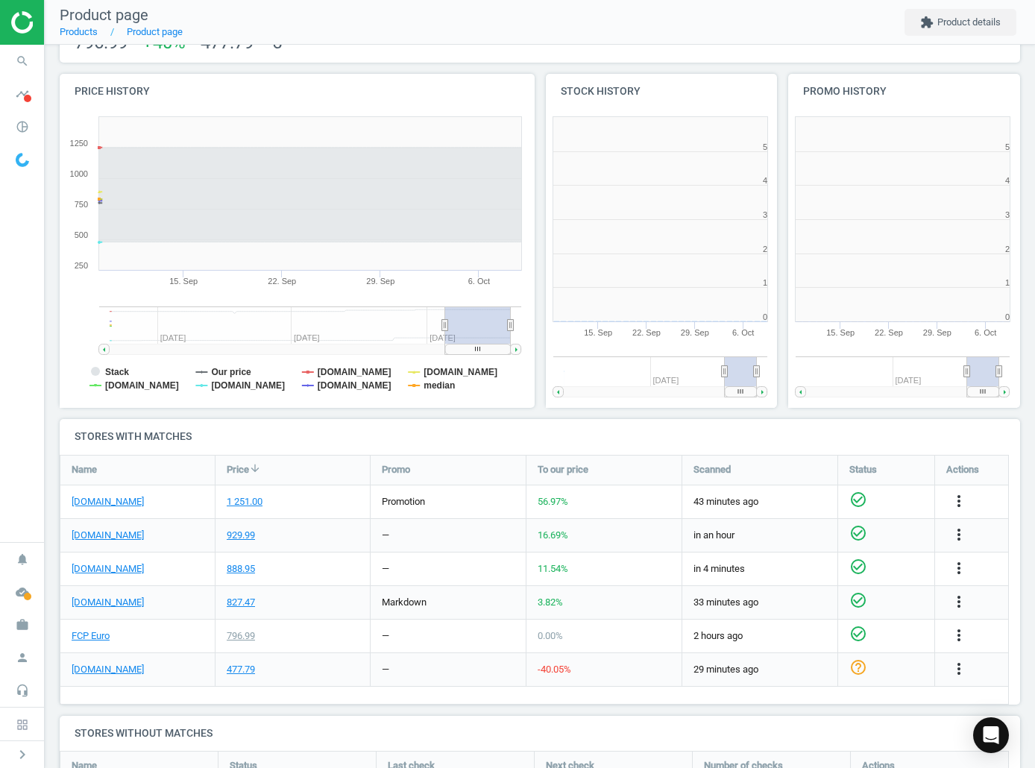
scroll to position [322, 252]
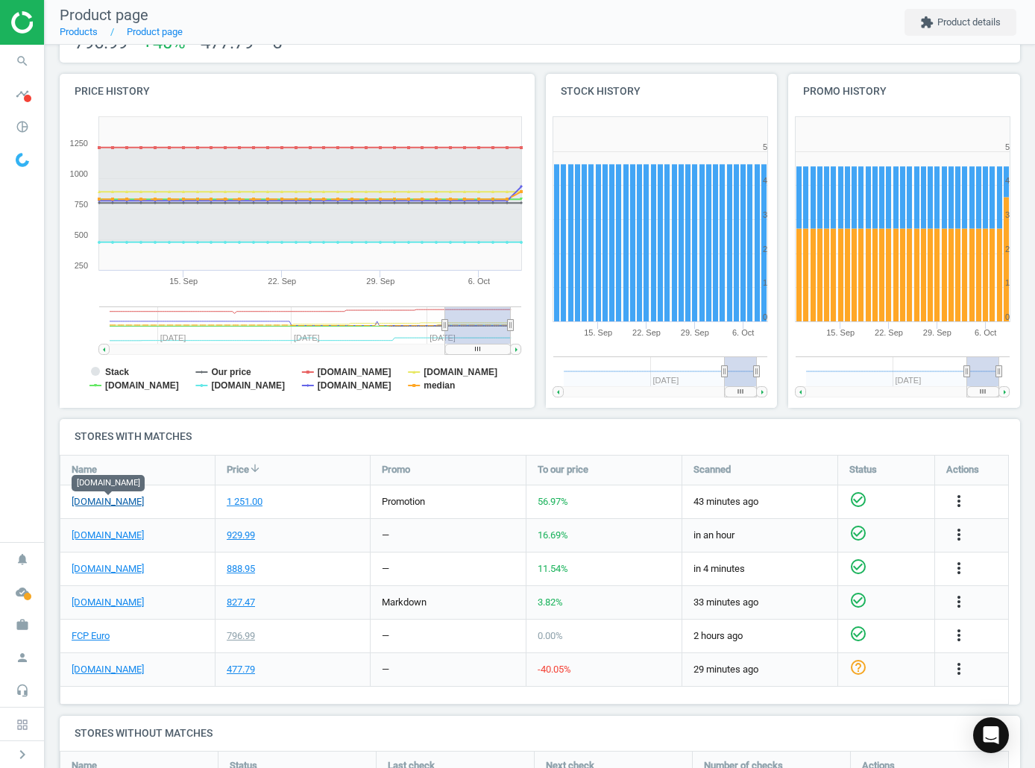
click at [109, 505] on link "[DOMAIN_NAME]" at bounding box center [108, 501] width 72 height 13
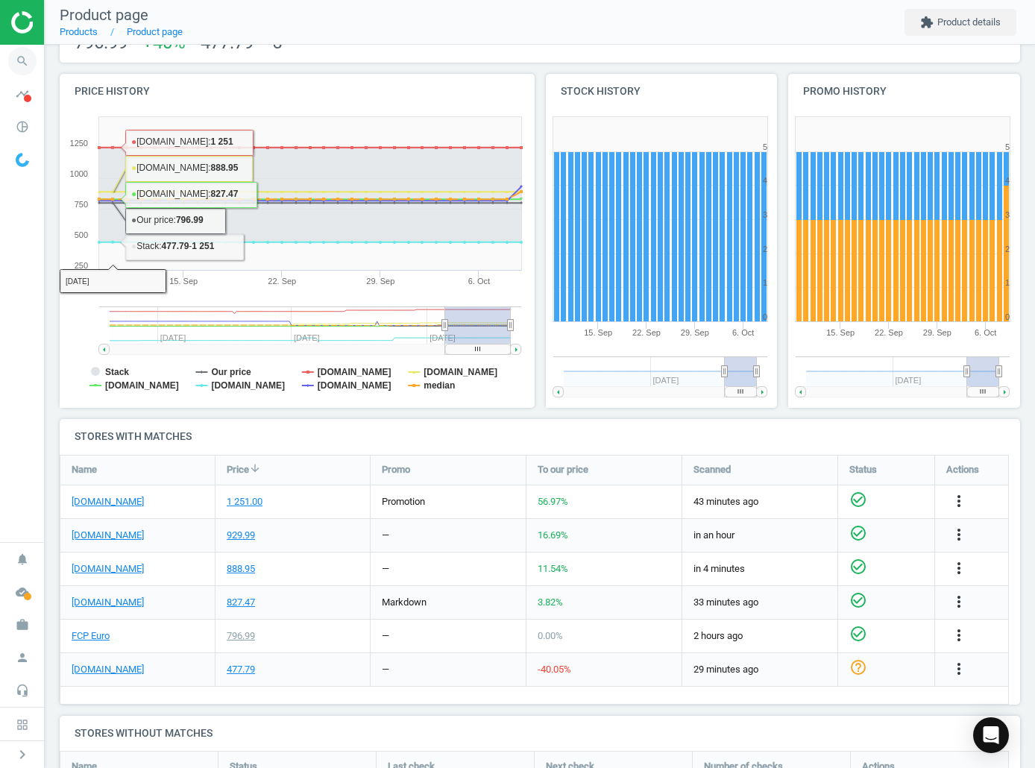
click at [22, 57] on icon "search" at bounding box center [22, 61] width 28 height 28
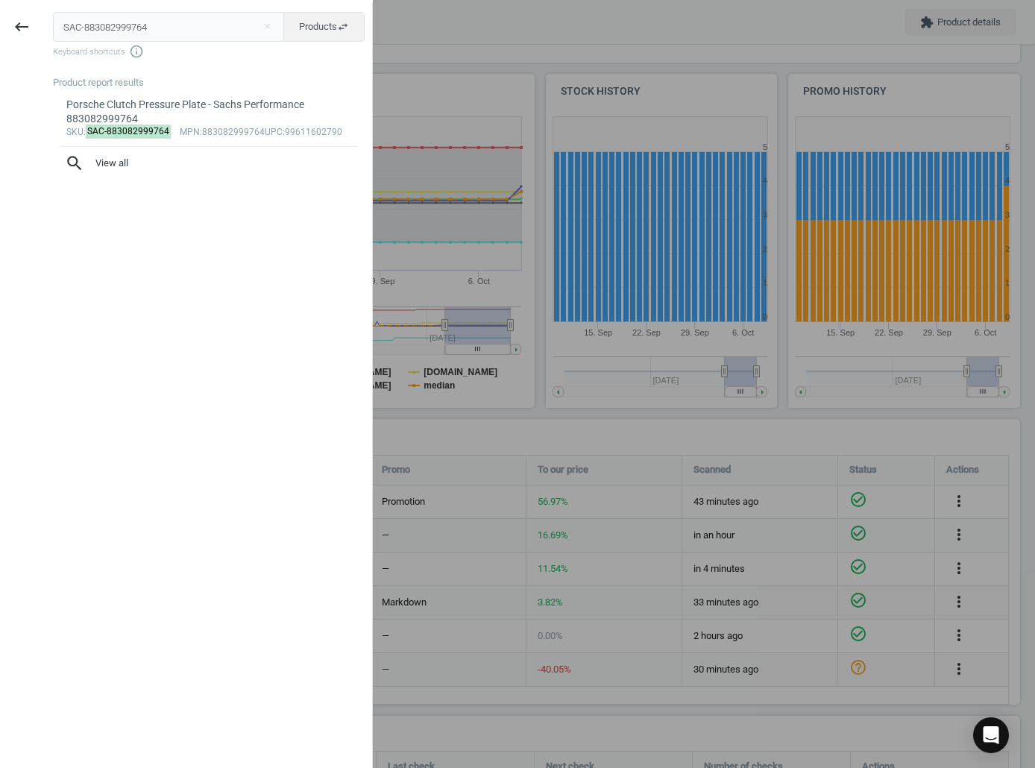
click at [152, 30] on input "SAC-883082999764" at bounding box center [169, 27] width 232 height 30
click at [153, 30] on input "SAC-883082999764" at bounding box center [169, 27] width 232 height 30
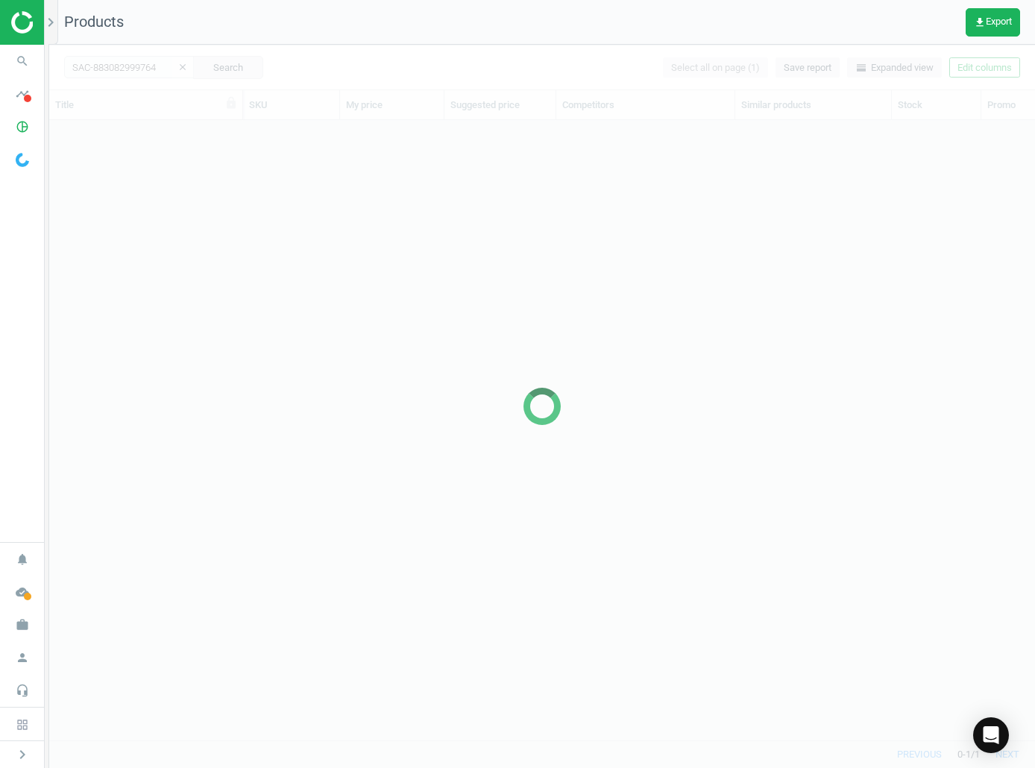
scroll to position [598, 975]
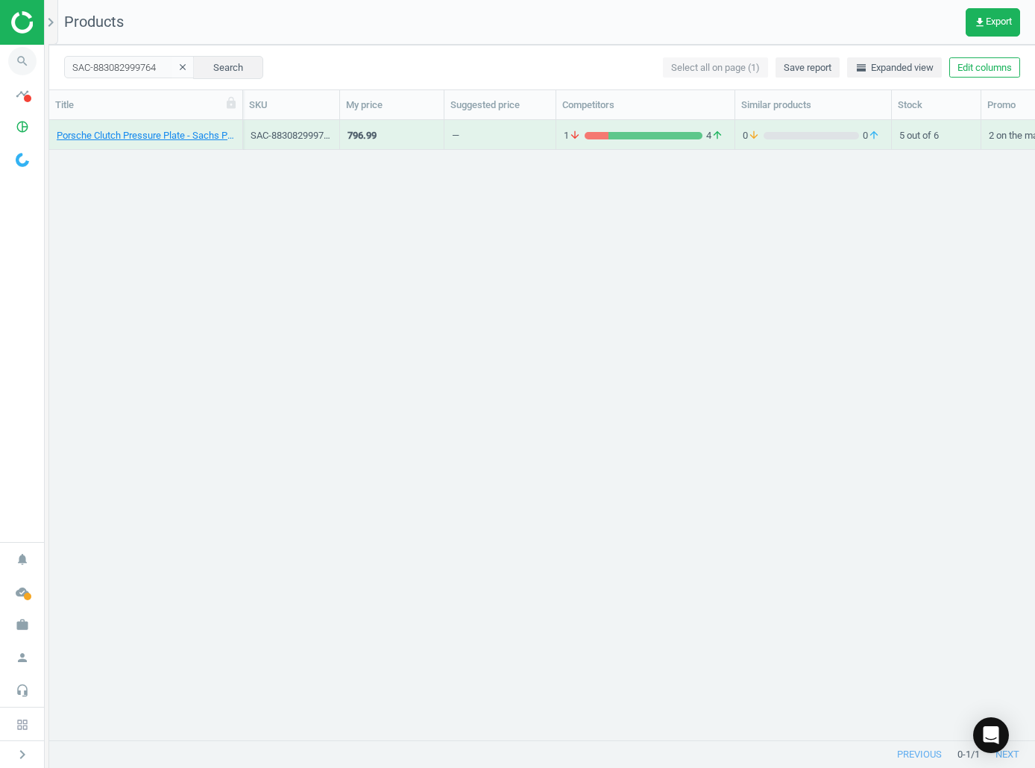
click at [27, 54] on icon "search" at bounding box center [22, 61] width 28 height 28
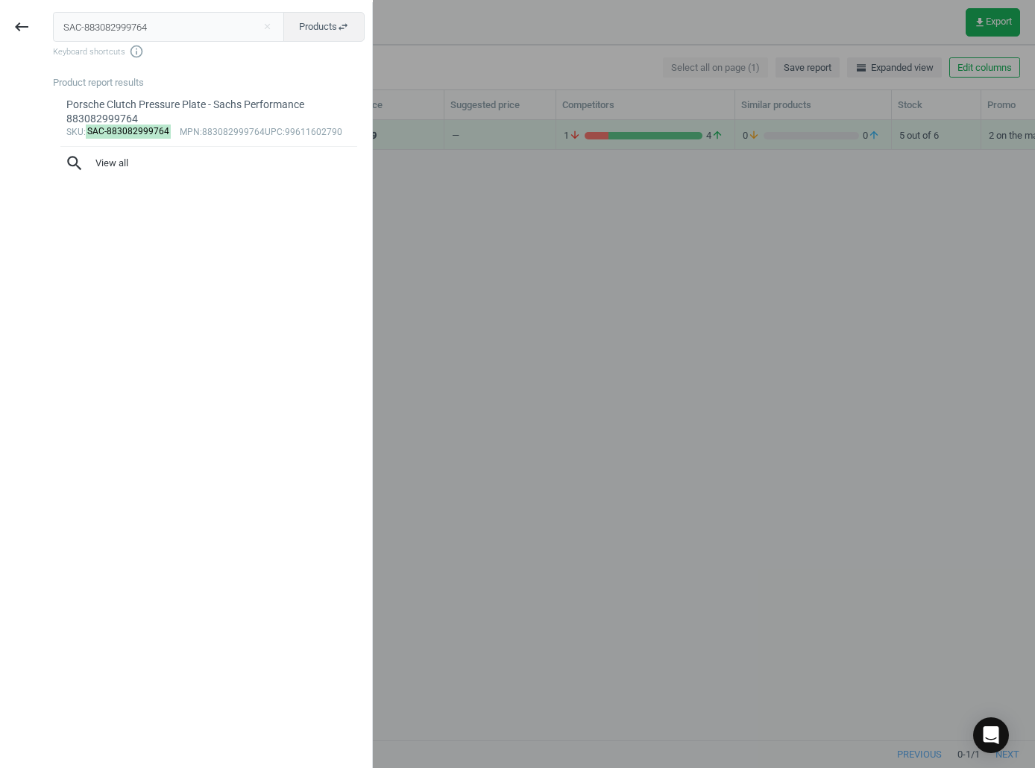
click at [168, 38] on input "SAC-883082999764" at bounding box center [169, 27] width 232 height 30
type input "SKF-6006-2RSJ"
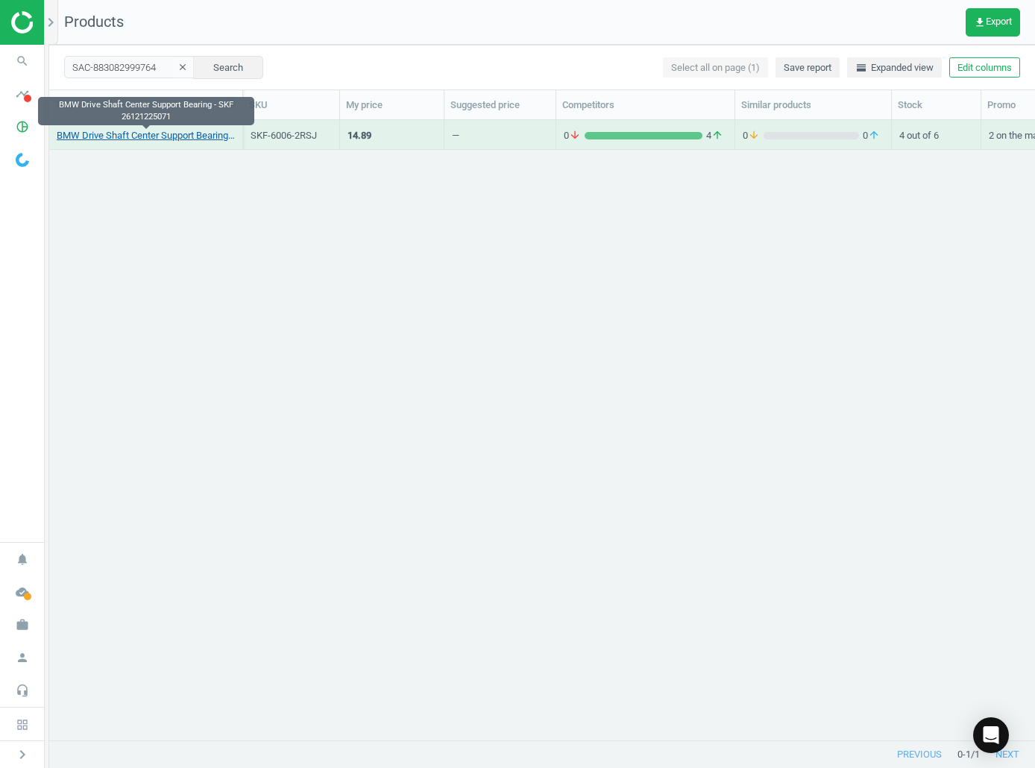
click at [176, 140] on link "BMW Drive Shaft Center Support Bearing - SKF 26121225071" at bounding box center [146, 135] width 178 height 13
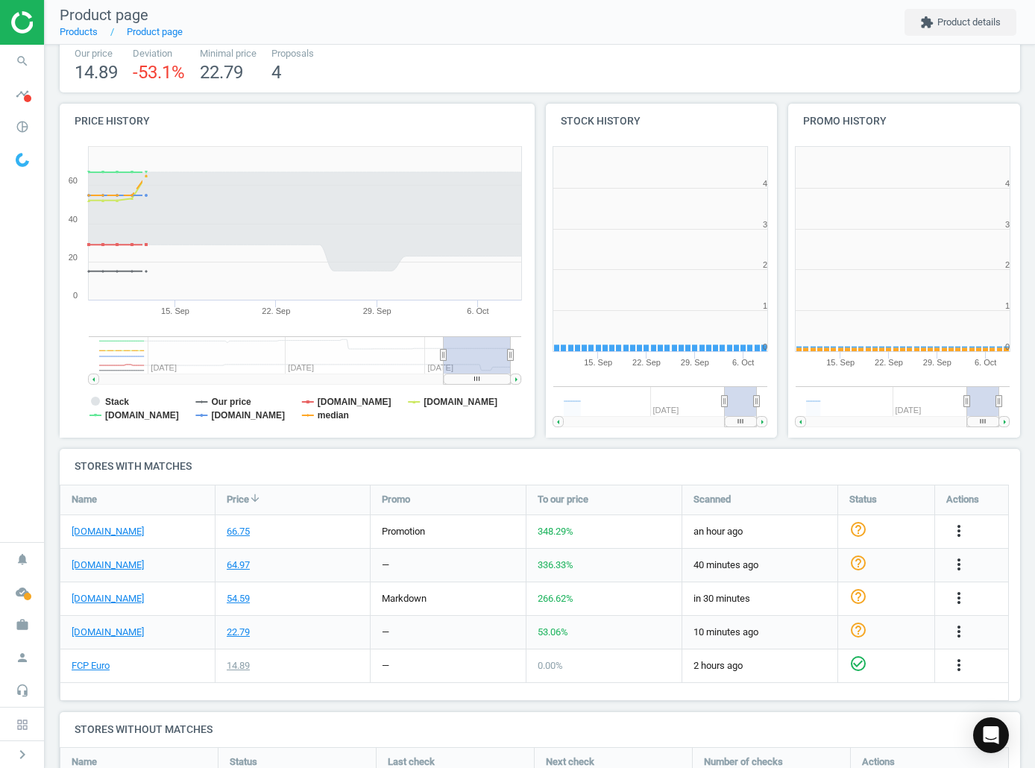
scroll to position [322, 492]
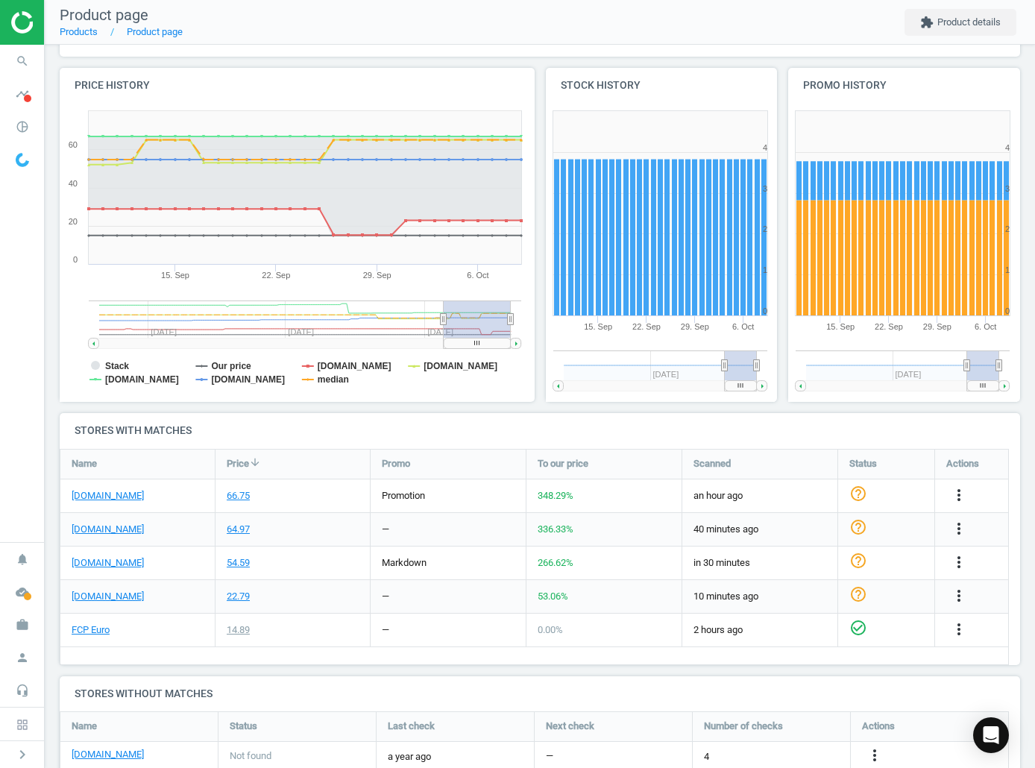
click at [150, 501] on div "[DOMAIN_NAME]" at bounding box center [137, 496] width 154 height 33
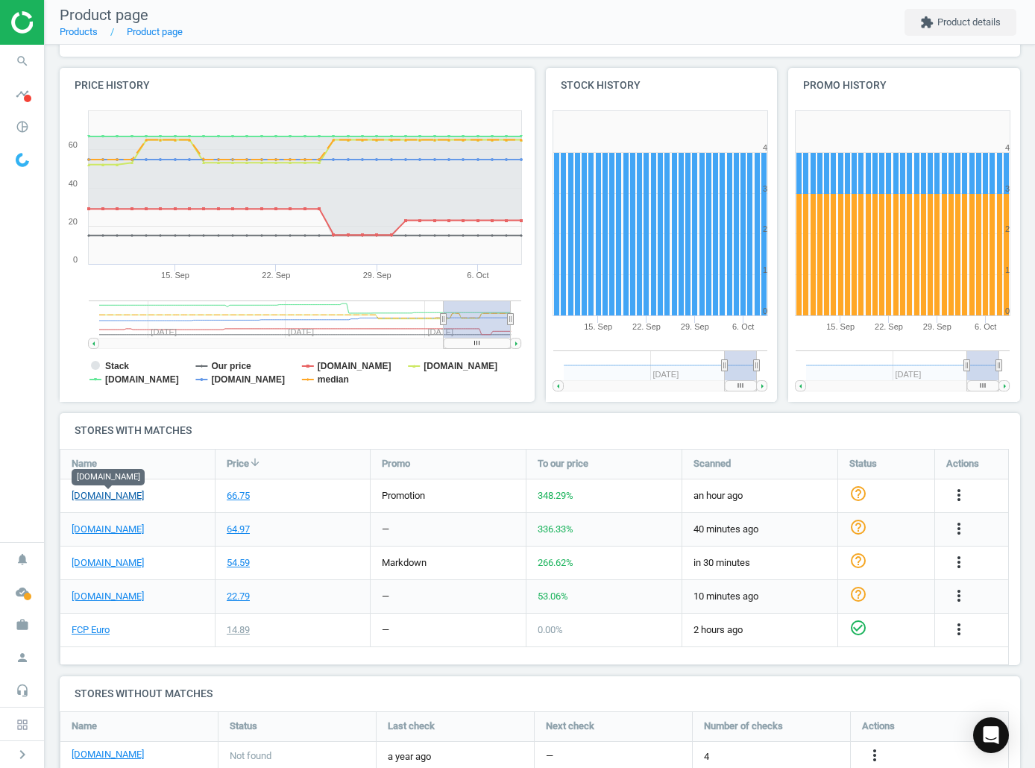
click at [142, 499] on link "[DOMAIN_NAME]" at bounding box center [108, 495] width 72 height 13
click at [95, 630] on link "FCP Euro" at bounding box center [91, 630] width 38 height 13
click at [24, 75] on span "search" at bounding box center [22, 61] width 45 height 33
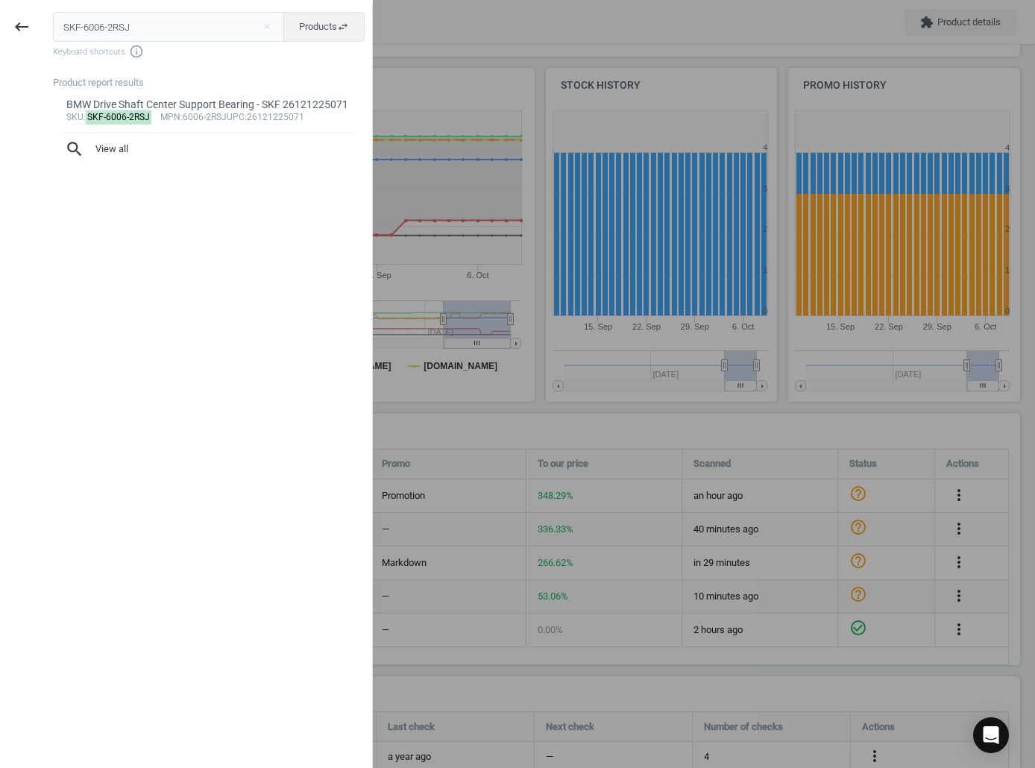
click at [162, 22] on input "SKF-6006-2RSJ" at bounding box center [169, 27] width 232 height 30
type input "STB-684037"
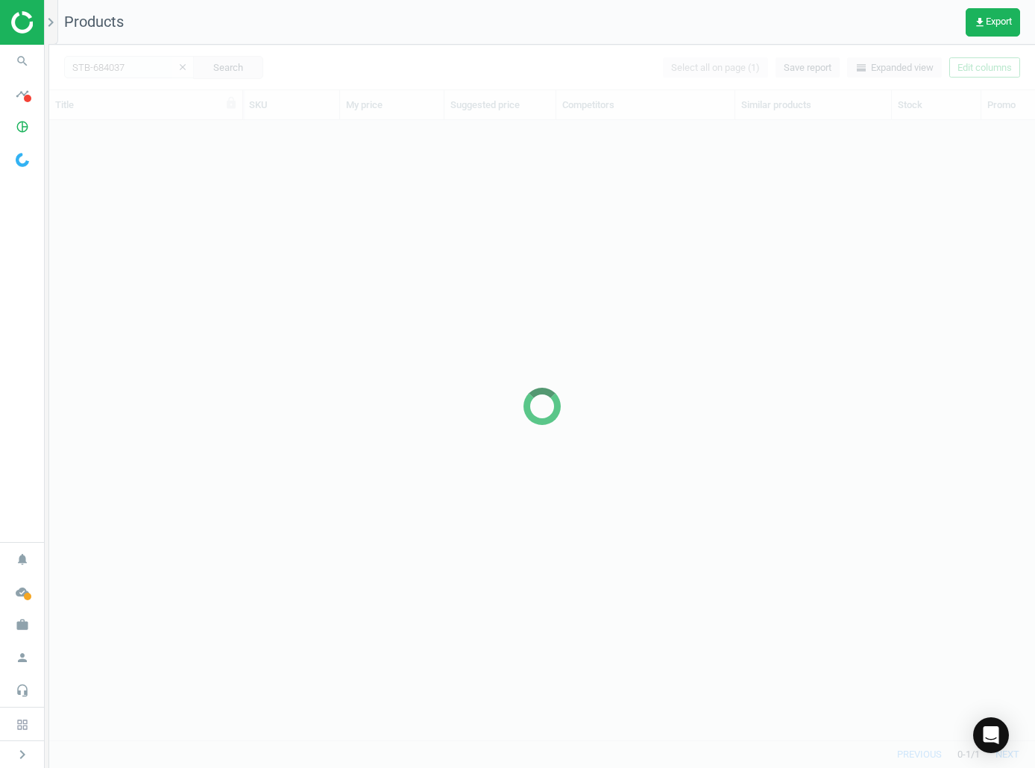
scroll to position [598, 975]
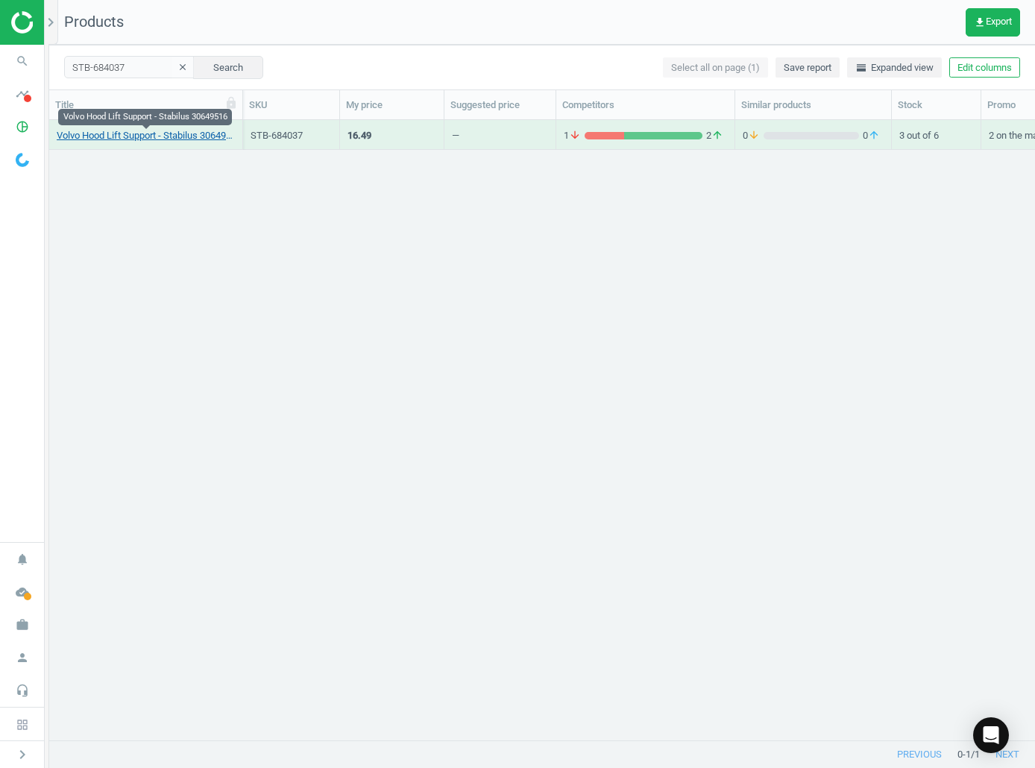
click at [104, 134] on link "Volvo Hood Lift Support - Stabilus 30649516" at bounding box center [146, 135] width 178 height 13
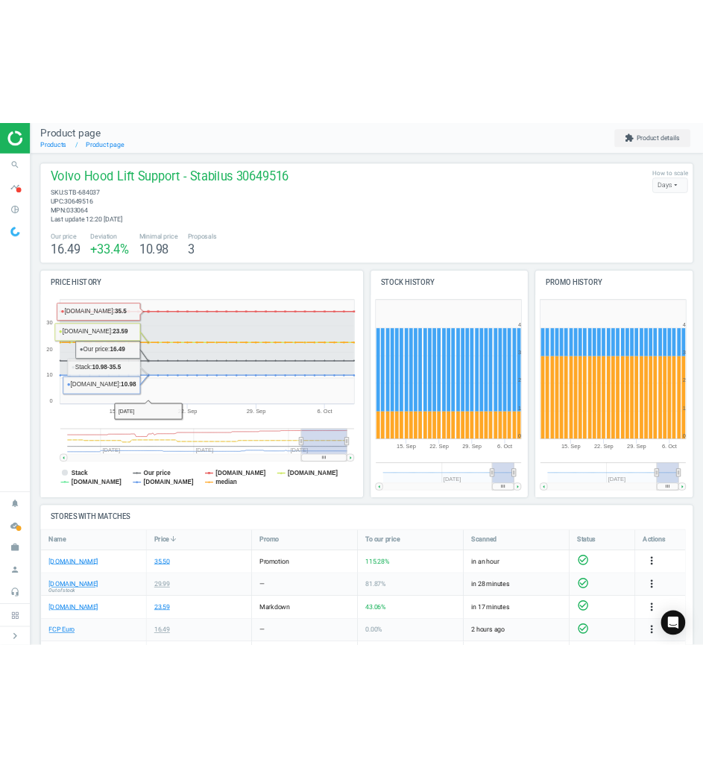
scroll to position [66, 0]
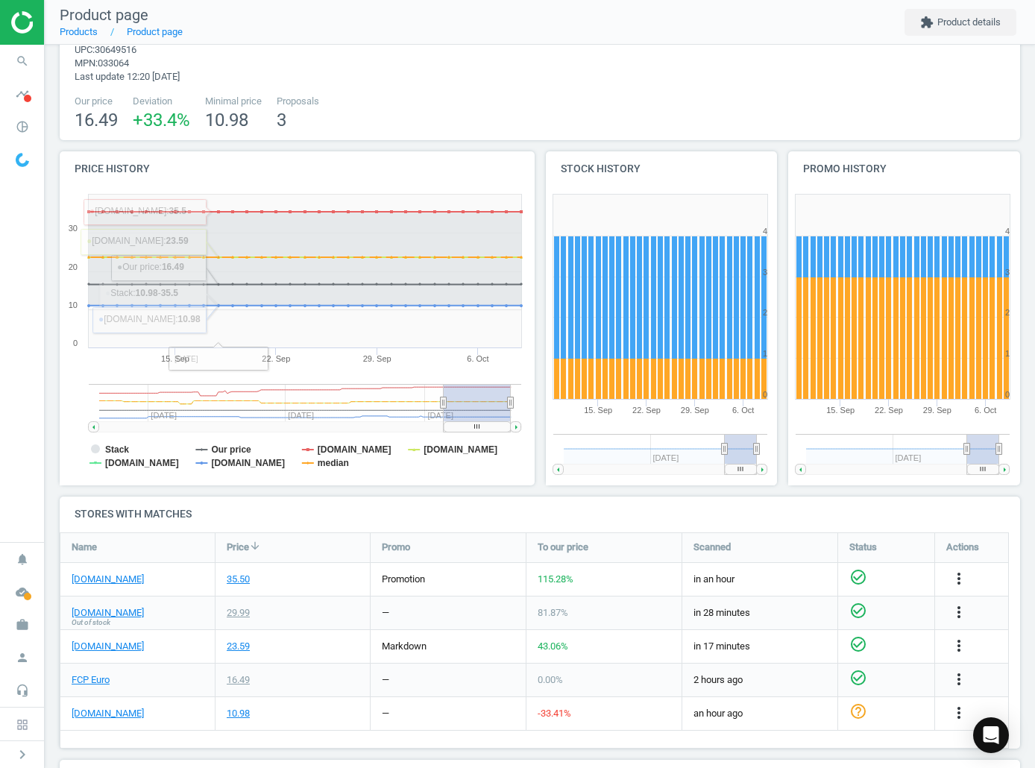
click at [134, 589] on div "[DOMAIN_NAME]" at bounding box center [137, 579] width 154 height 33
drag, startPoint x: 125, startPoint y: 580, endPoint x: 89, endPoint y: 580, distance: 35.8
click at [89, 580] on link "[DOMAIN_NAME]" at bounding box center [108, 579] width 72 height 13
click at [102, 615] on link "[DOMAIN_NAME]" at bounding box center [108, 613] width 72 height 13
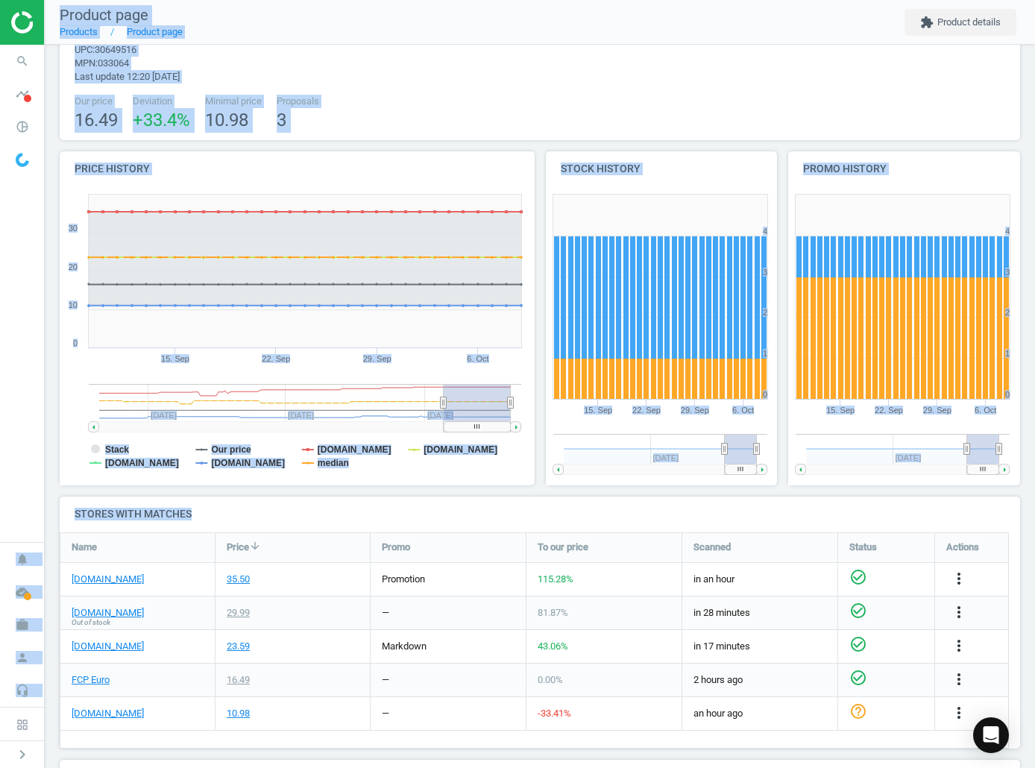
drag, startPoint x: 1, startPoint y: 557, endPoint x: 251, endPoint y: 529, distance: 251.4
click at [251, 529] on section "search Search timeline Data delivery Overview Matches dashboard Matches Rematch…" at bounding box center [517, 384] width 1035 height 768
click at [63, 497] on h4 "Stores with matches" at bounding box center [540, 514] width 961 height 35
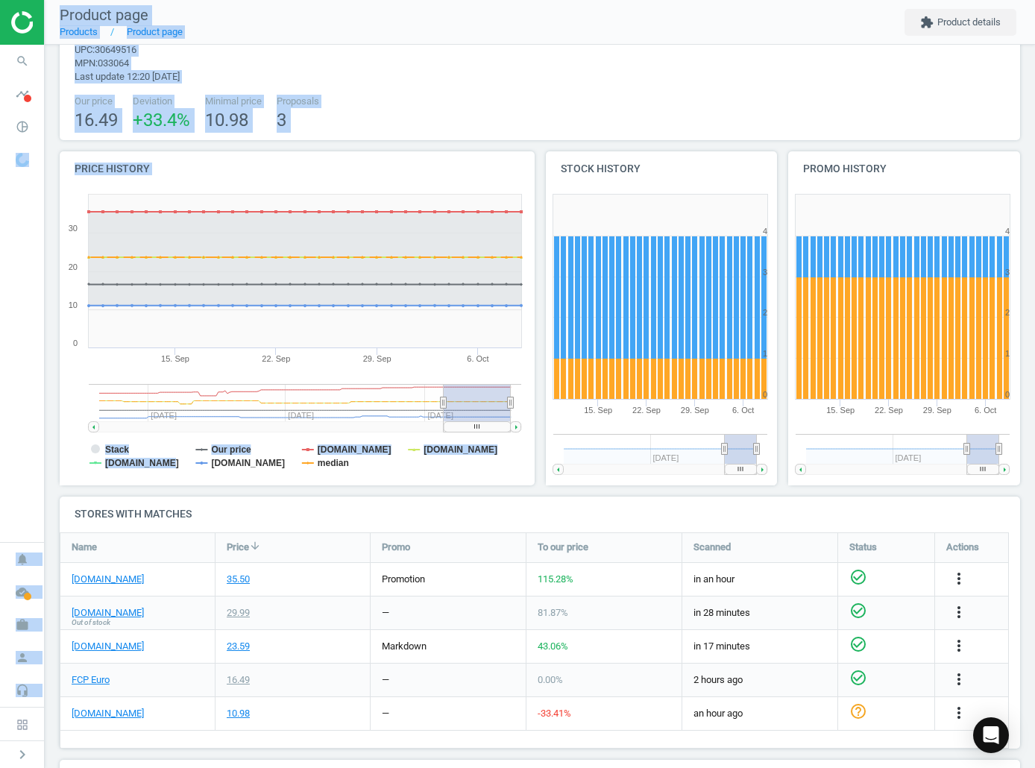
drag, startPoint x: 1, startPoint y: 488, endPoint x: 164, endPoint y: 465, distance: 165.0
click at [164, 465] on section "search Search timeline Data delivery Overview Matches dashboard Matches Rematch…" at bounding box center [517, 384] width 1035 height 768
click at [7, 459] on nav "search Search timeline Data delivery Overview Matches dashboard Matches Rematch…" at bounding box center [22, 294] width 44 height 498
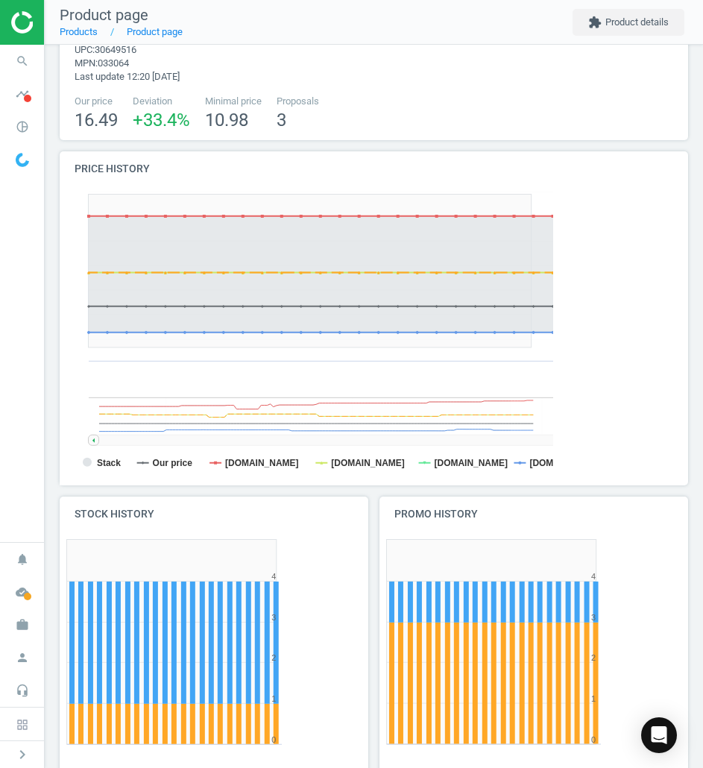
scroll to position [7, 7]
